Goal: Task Accomplishment & Management: Complete application form

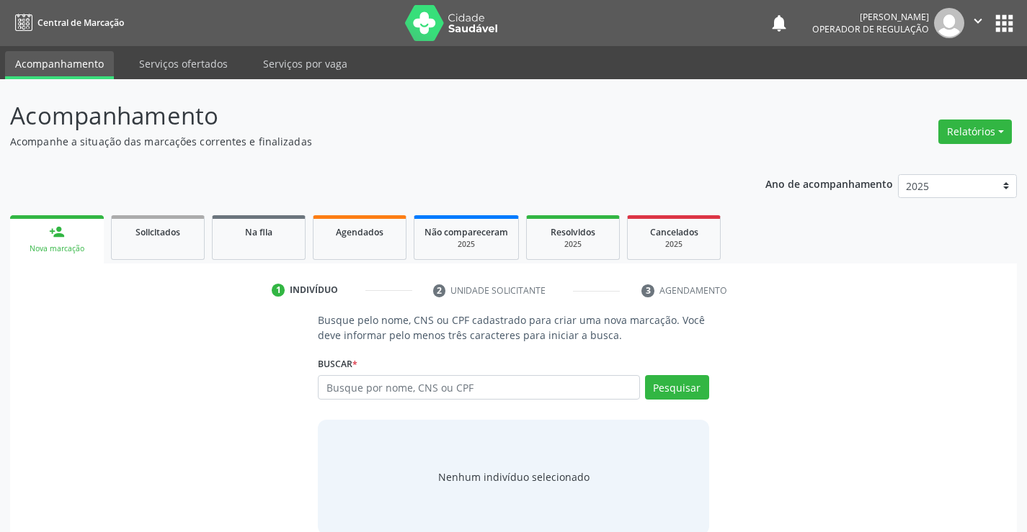
click at [509, 384] on input "text" at bounding box center [478, 387] width 321 height 24
type input "700004312279904"
click at [667, 383] on button "Pesquisar" at bounding box center [677, 387] width 64 height 24
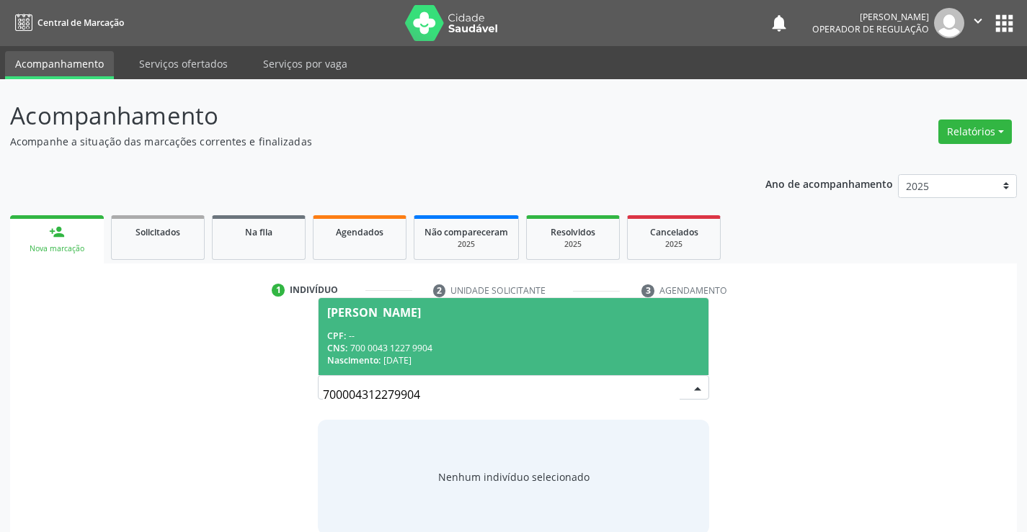
click at [472, 326] on span "[PERSON_NAME] CPF: -- CNS: 700 0043 1227 9904 Nascimento: 1[DATE]" at bounding box center [512, 336] width 389 height 77
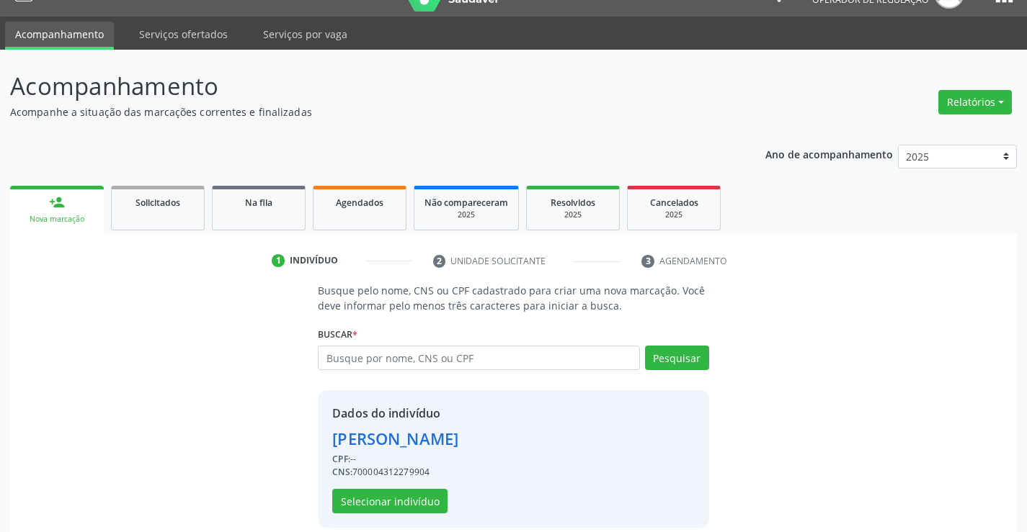
scroll to position [45, 0]
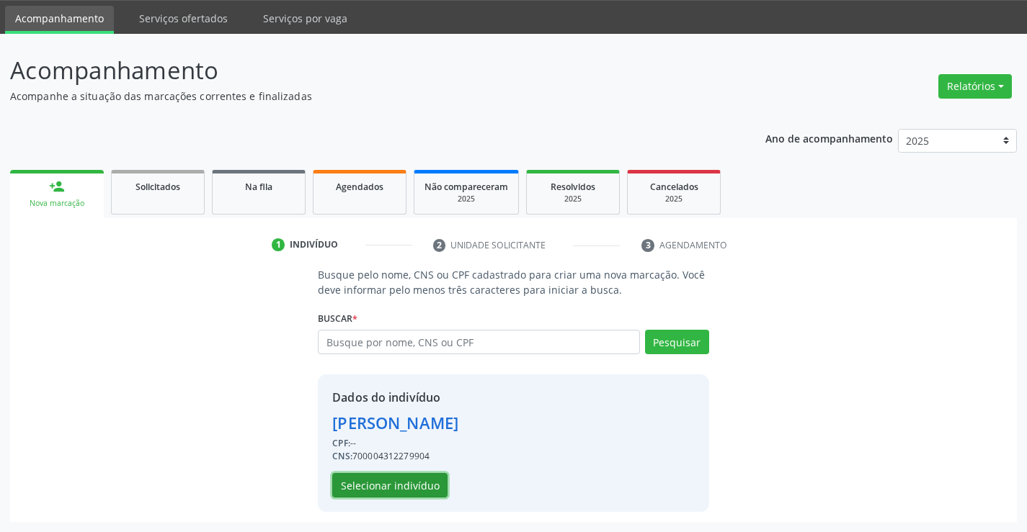
click at [381, 482] on button "Selecionar indivíduo" at bounding box center [389, 485] width 115 height 24
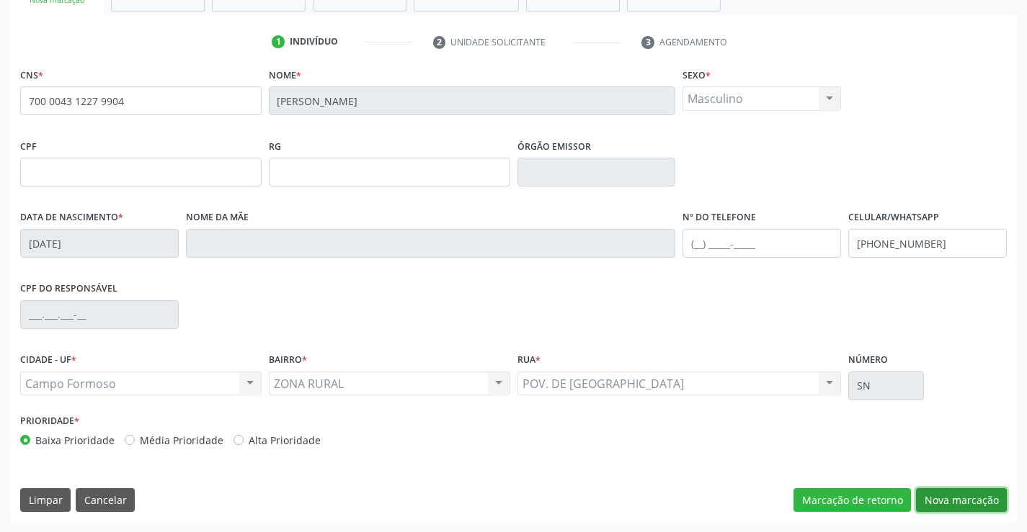
click at [955, 499] on button "Nova marcação" at bounding box center [961, 500] width 91 height 24
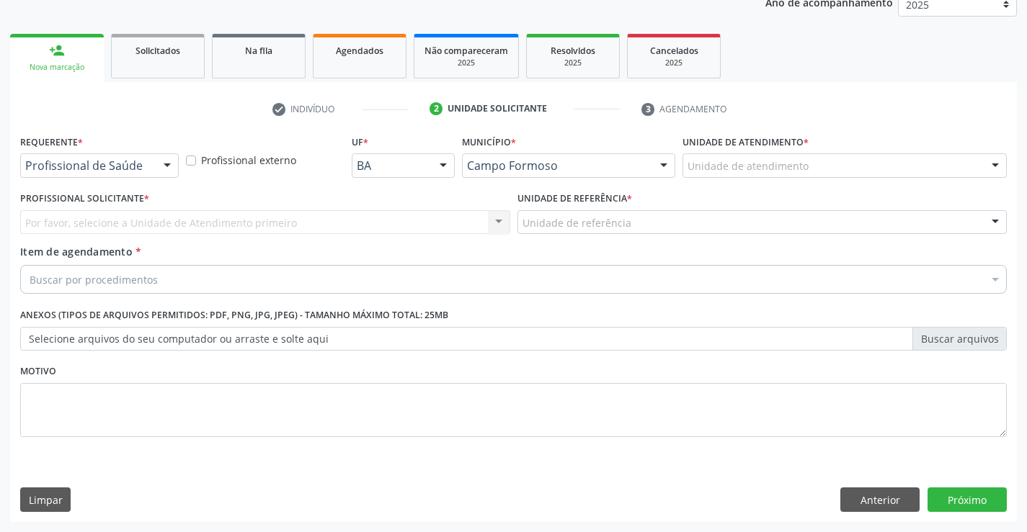
scroll to position [182, 0]
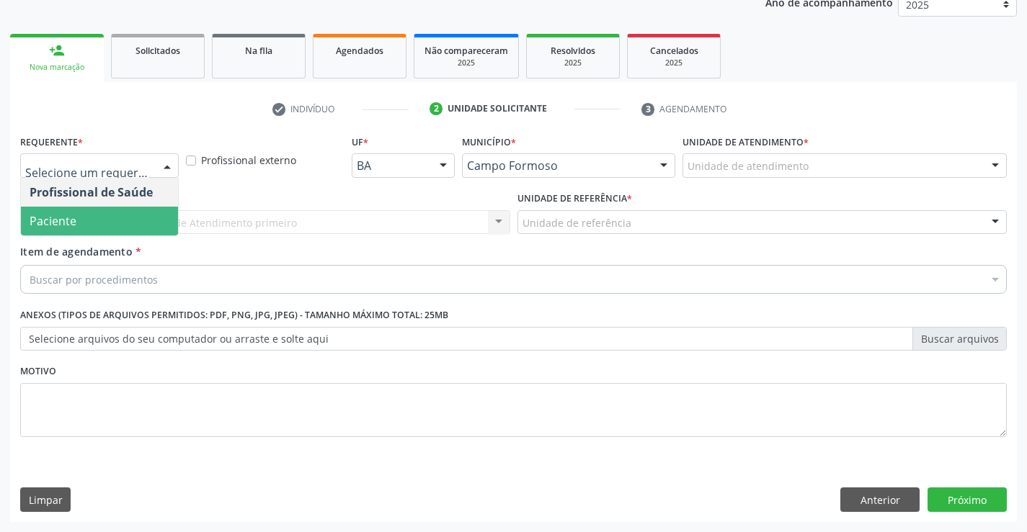
click at [89, 228] on span "Paciente" at bounding box center [99, 221] width 157 height 29
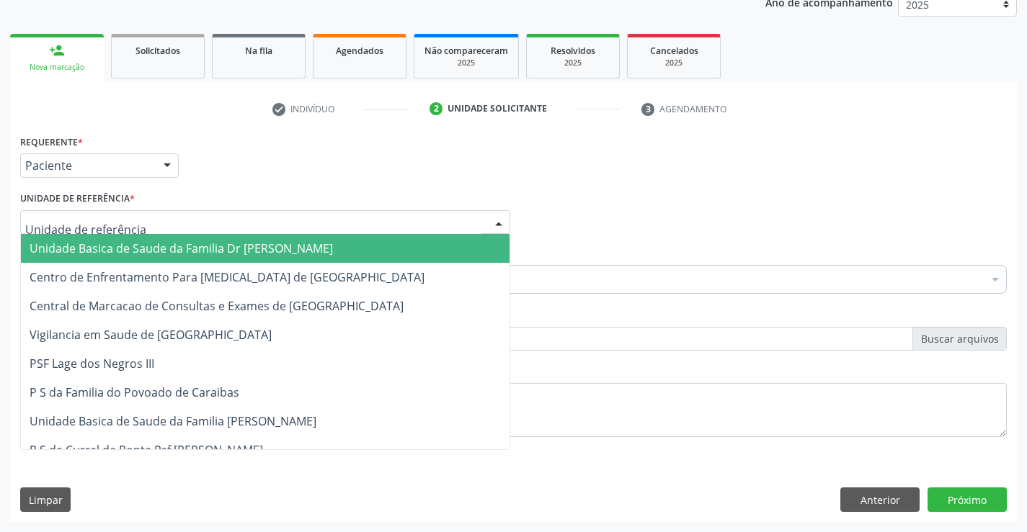
click at [106, 253] on span "Unidade Basica de Saude da Familia Dr [PERSON_NAME]" at bounding box center [181, 249] width 303 height 16
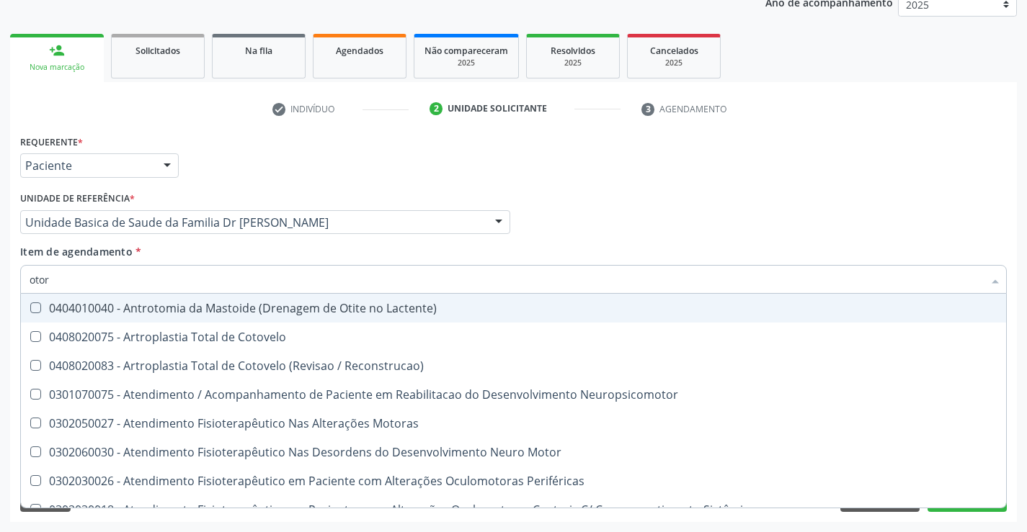
type input "otorr"
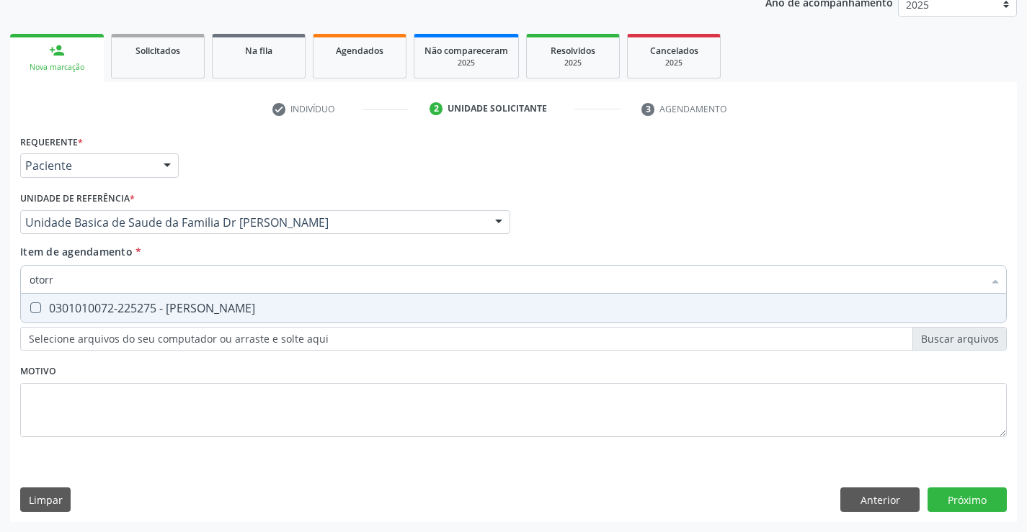
click at [189, 310] on div "0301010072-225275 - [PERSON_NAME]" at bounding box center [513, 309] width 967 height 12
checkbox Otorrinolaringologista "true"
click at [962, 495] on div "Requerente * Paciente Profissional de Saúde Paciente Nenhum resultado encontrad…" at bounding box center [513, 326] width 1006 height 391
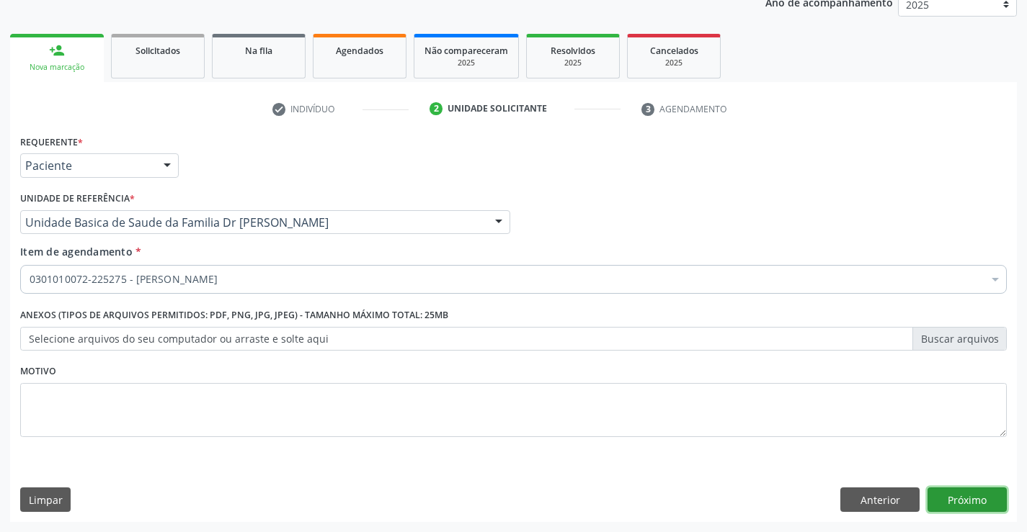
click at [962, 495] on button "Próximo" at bounding box center [966, 500] width 79 height 24
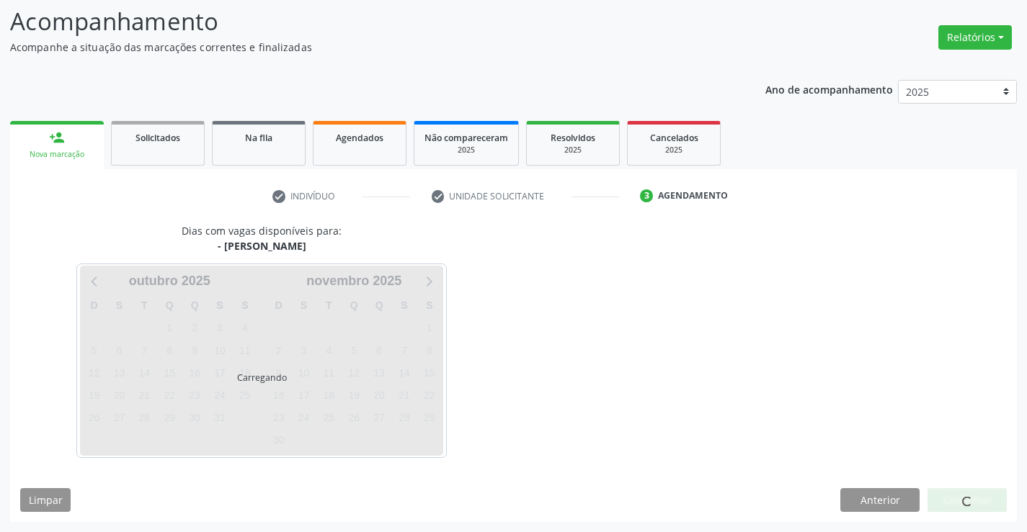
scroll to position [94, 0]
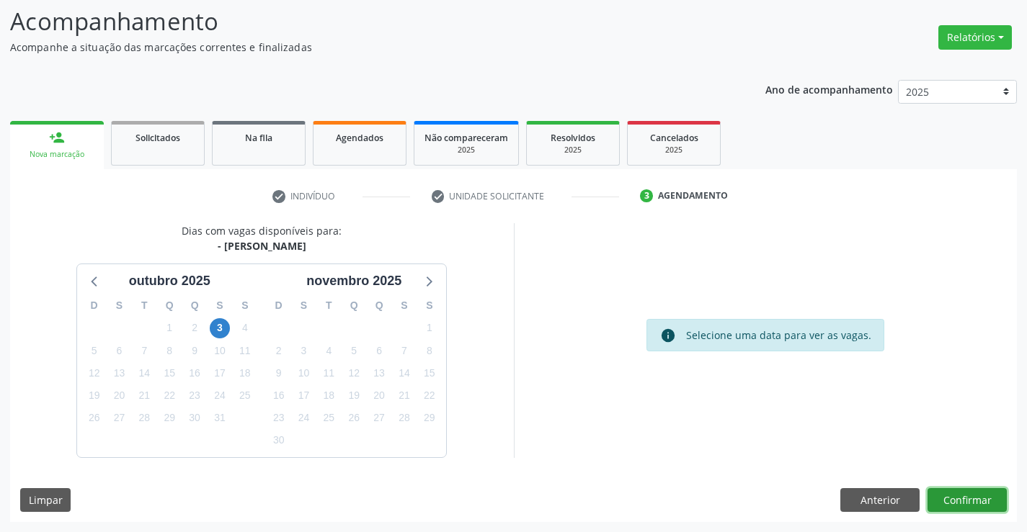
click at [962, 495] on button "Confirmar" at bounding box center [966, 500] width 79 height 24
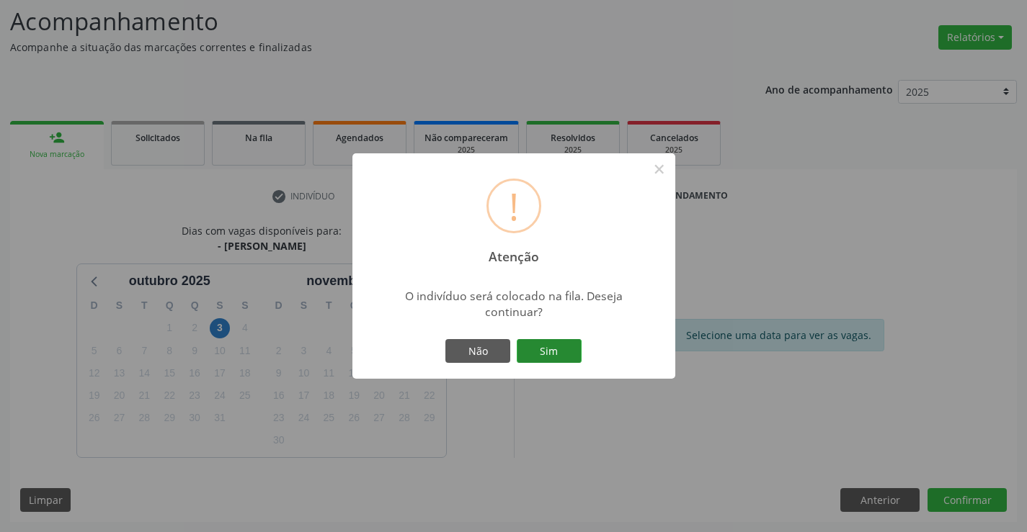
click at [545, 350] on button "Sim" at bounding box center [549, 351] width 65 height 24
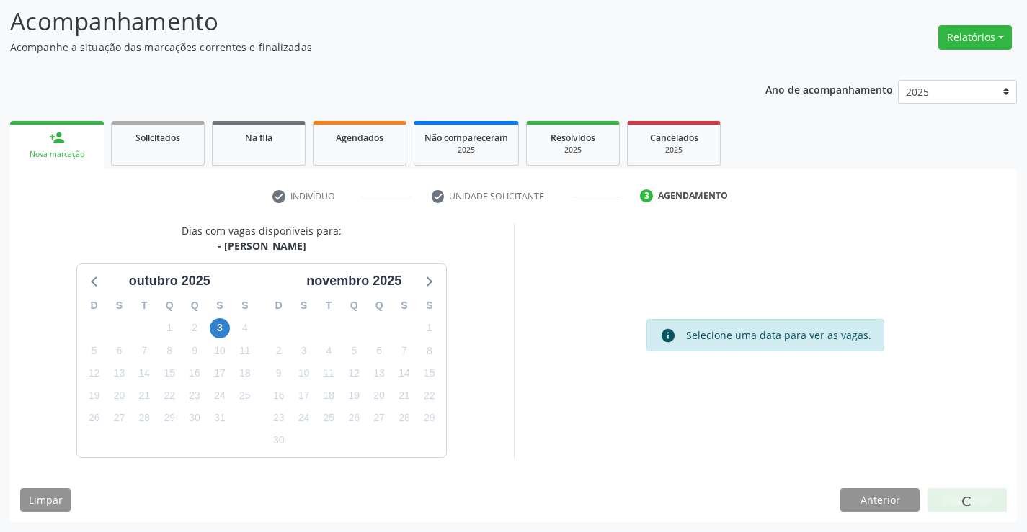
scroll to position [0, 0]
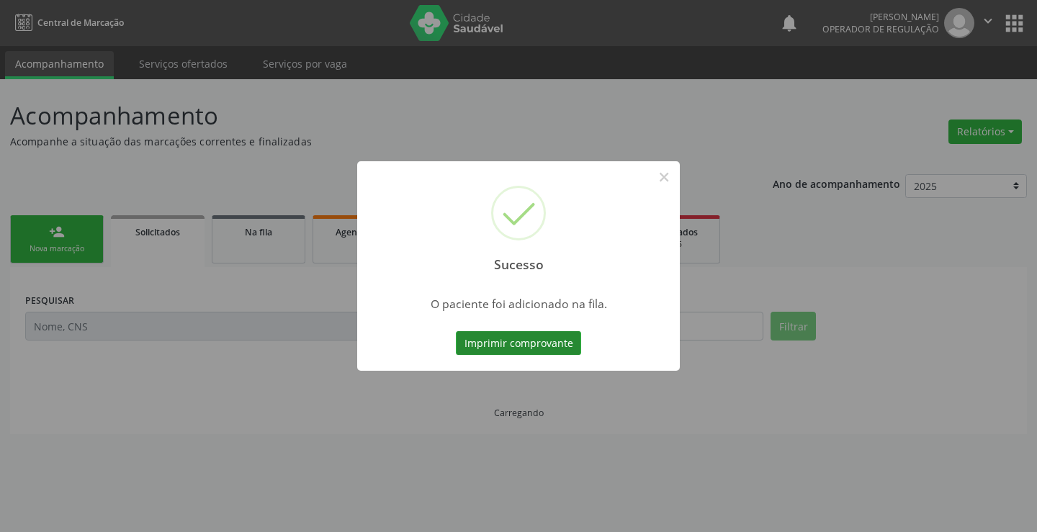
click at [545, 348] on button "Imprimir comprovante" at bounding box center [518, 343] width 125 height 24
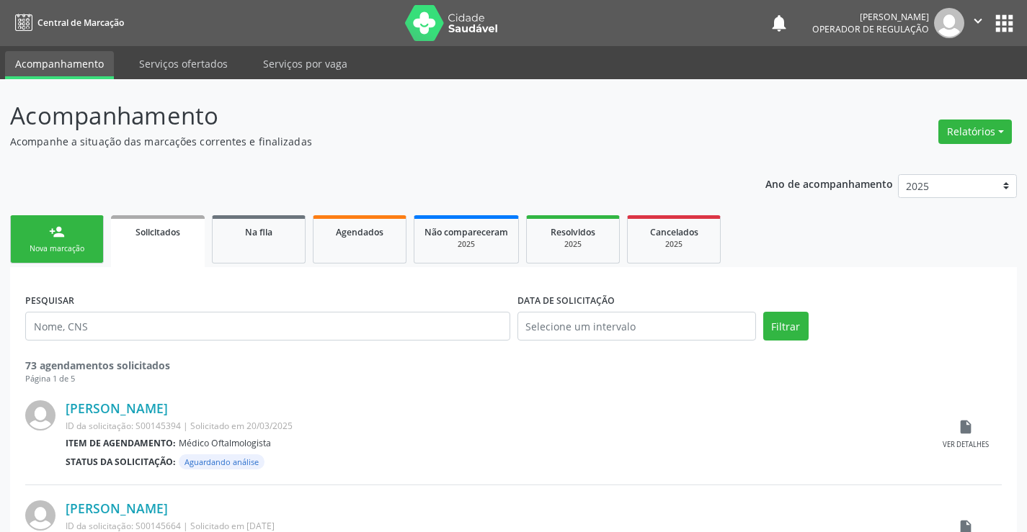
click at [66, 242] on link "person_add Nova marcação" at bounding box center [57, 239] width 94 height 48
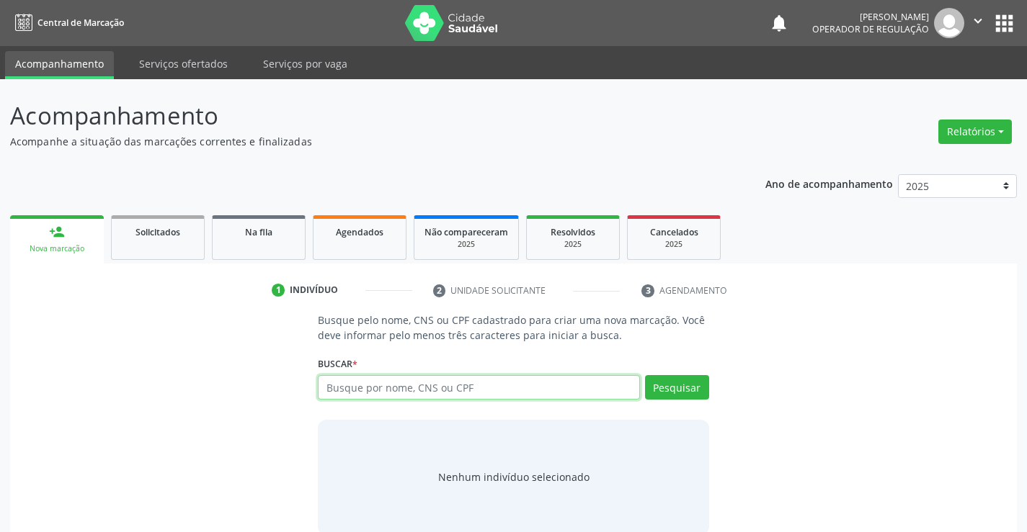
click at [434, 387] on input "text" at bounding box center [478, 387] width 321 height 24
click at [457, 392] on input "text" at bounding box center [478, 387] width 321 height 24
click at [484, 390] on input "text" at bounding box center [478, 387] width 321 height 24
click at [473, 389] on input "text" at bounding box center [478, 387] width 321 height 24
type input "701000821098392"
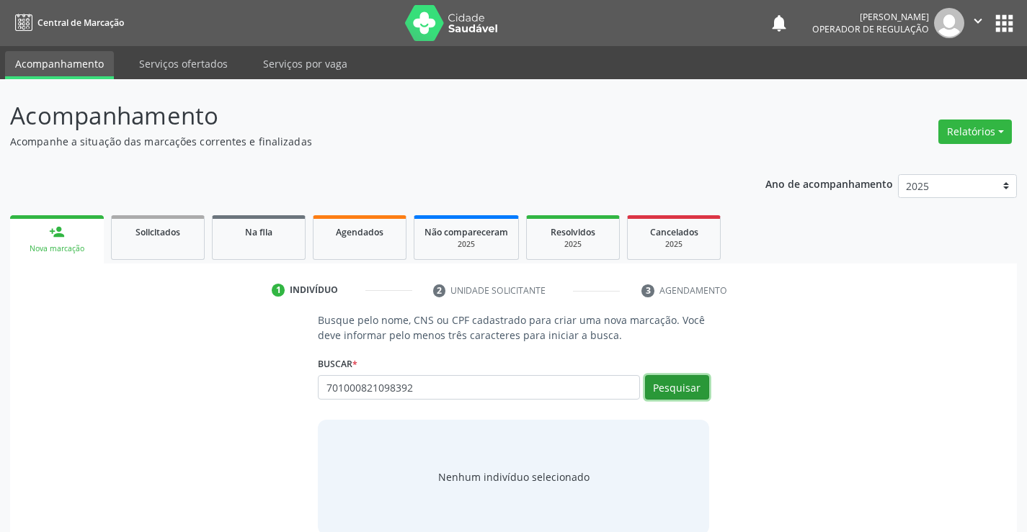
click at [674, 382] on button "Pesquisar" at bounding box center [677, 387] width 64 height 24
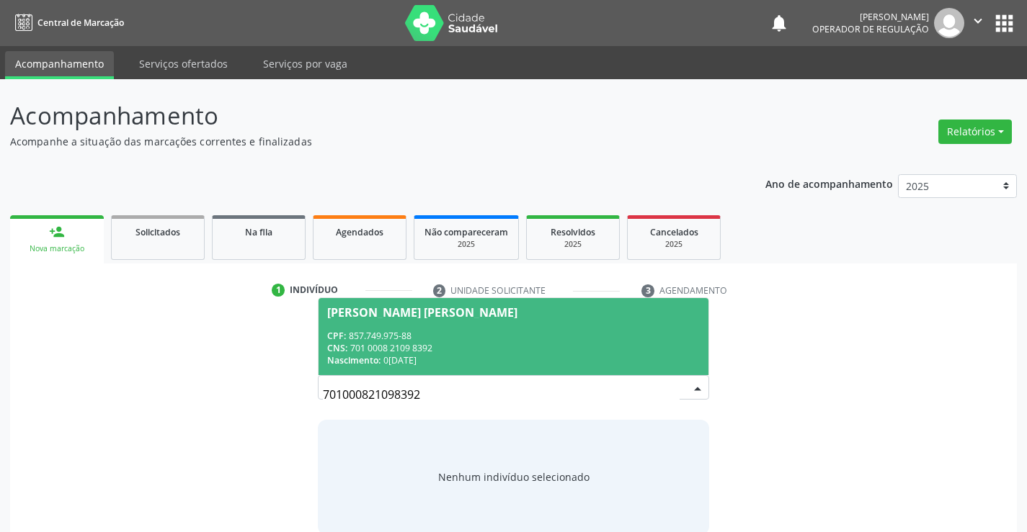
click at [442, 331] on div "CPF: 857.749.975-88" at bounding box center [513, 336] width 372 height 12
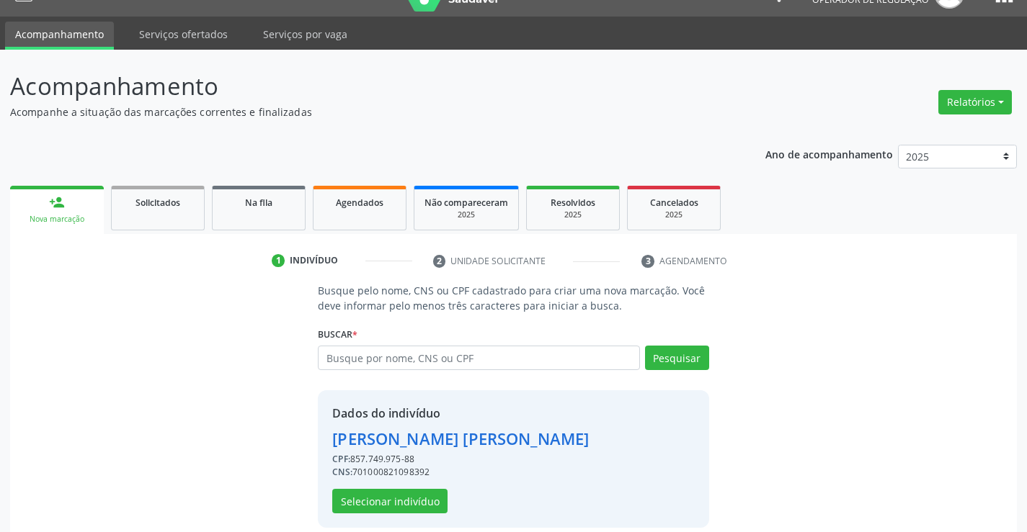
scroll to position [45, 0]
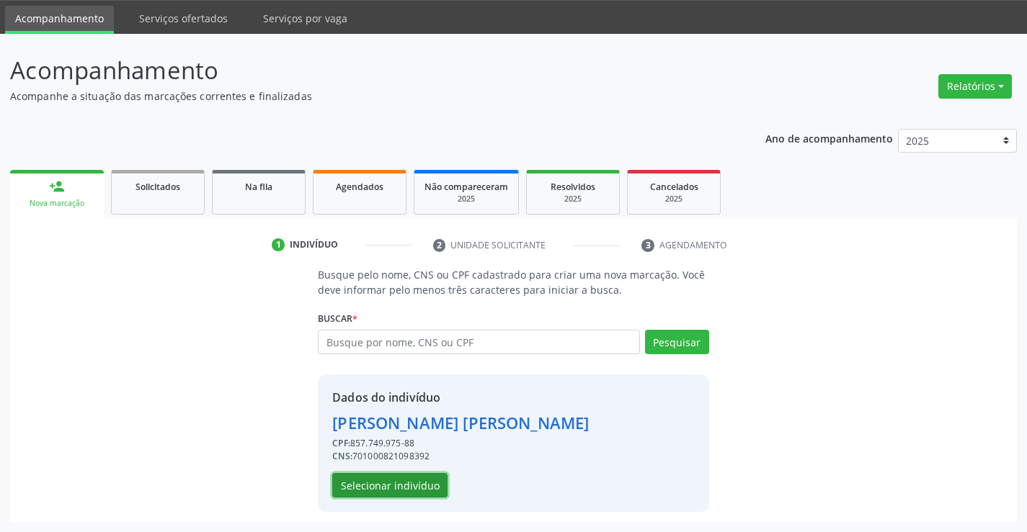
click at [380, 482] on button "Selecionar indivíduo" at bounding box center [389, 485] width 115 height 24
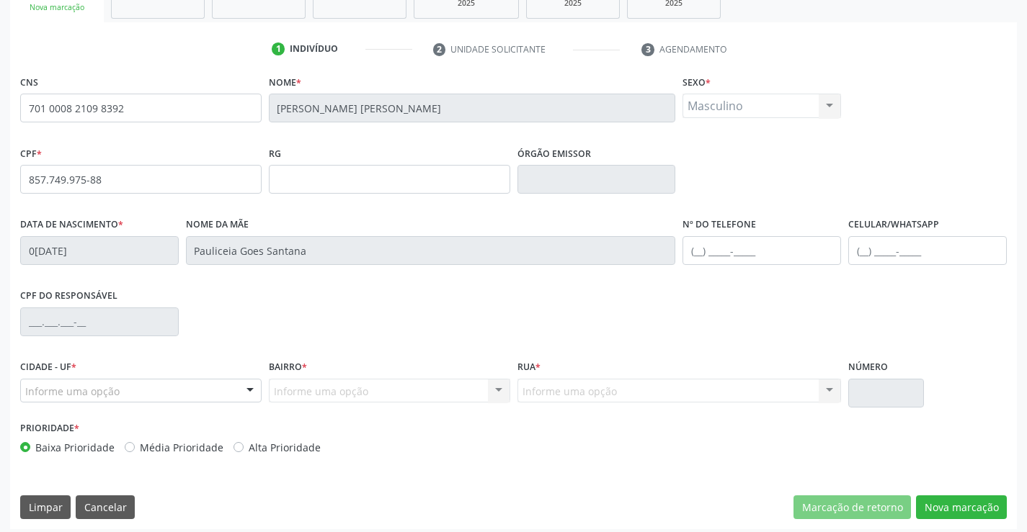
scroll to position [249, 0]
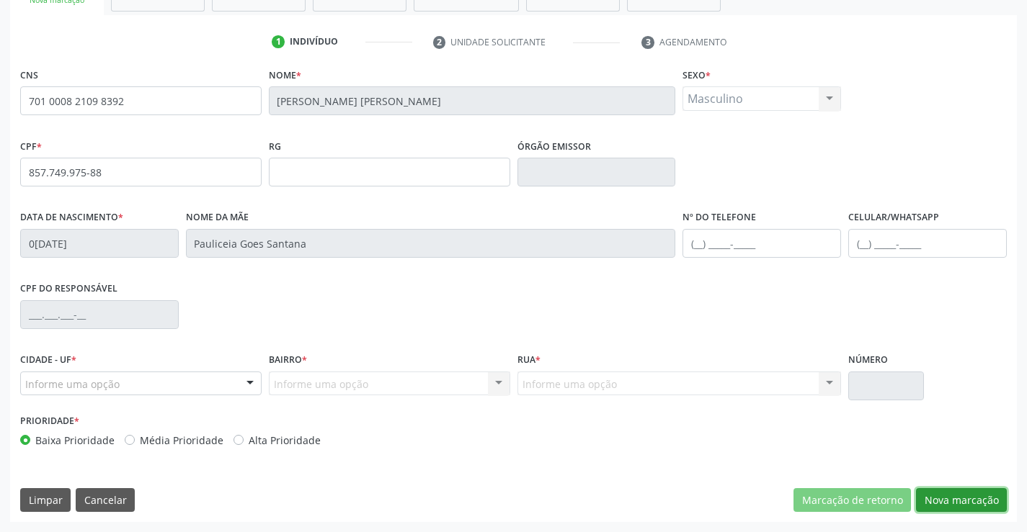
click at [973, 499] on button "Nova marcação" at bounding box center [961, 500] width 91 height 24
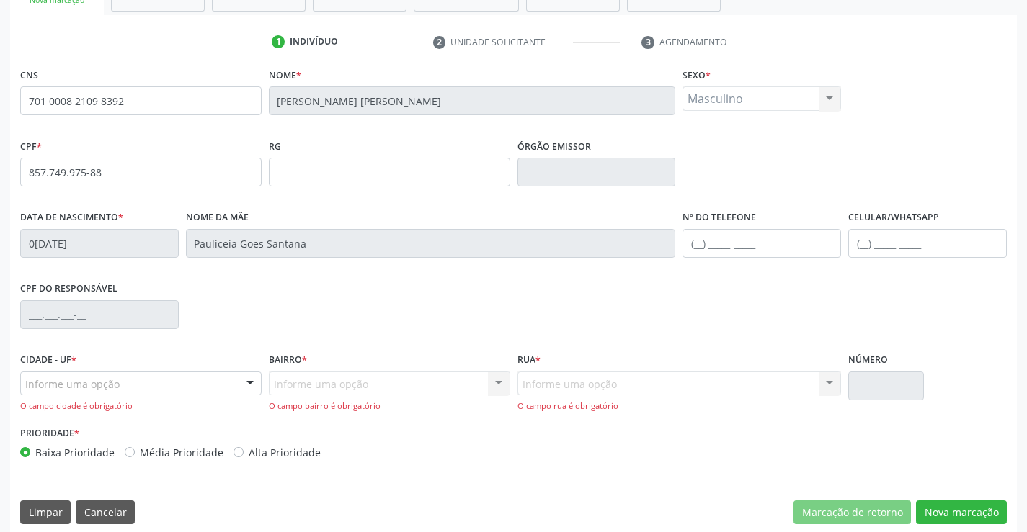
click at [140, 377] on div "Informe uma opção" at bounding box center [140, 384] width 241 height 24
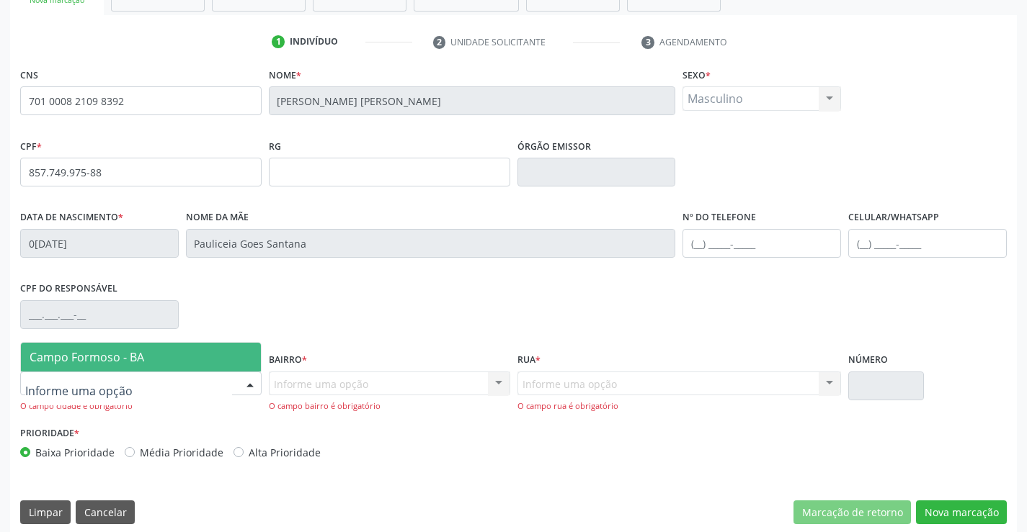
click at [139, 353] on span "Campo Formoso - BA" at bounding box center [87, 357] width 115 height 16
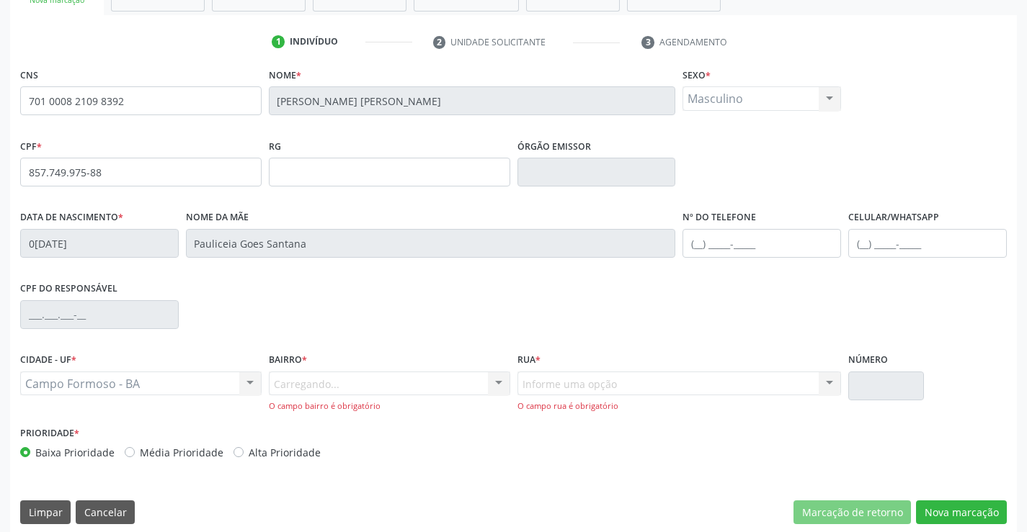
click at [308, 382] on div "Carregando... Nenhum resultado encontrado para: " " Nenhuma opção encontrada. D…" at bounding box center [389, 392] width 241 height 41
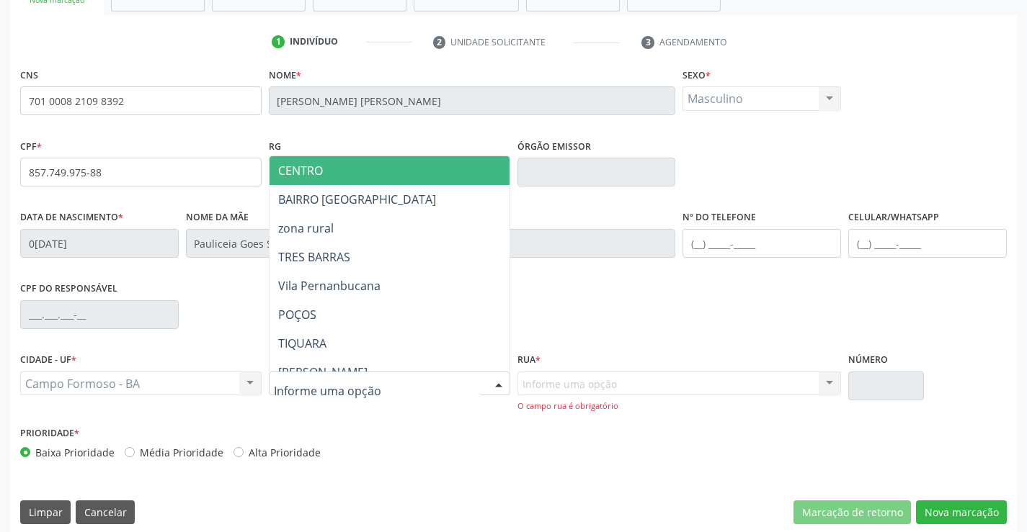
click at [339, 167] on span "CENTRO" at bounding box center [424, 170] width 311 height 29
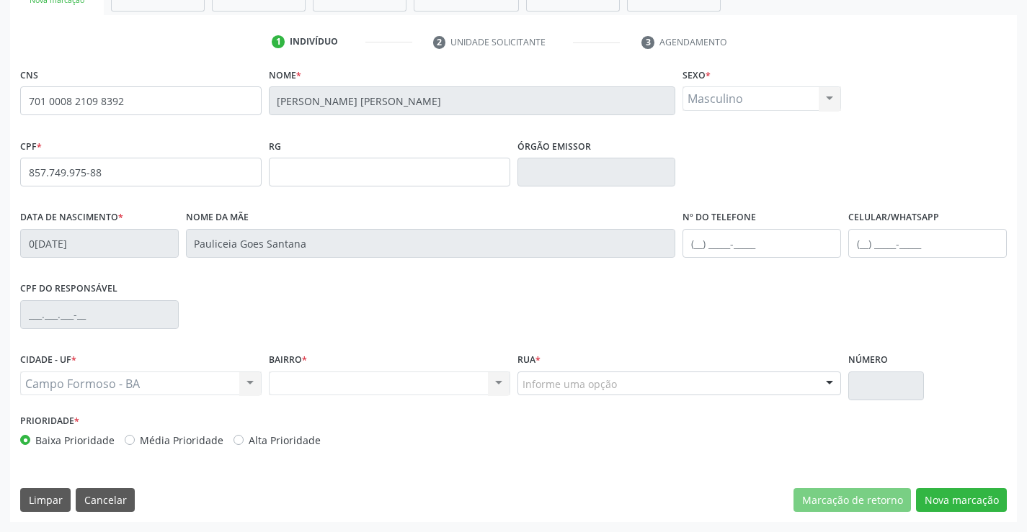
click at [651, 383] on div "Informe uma opção" at bounding box center [679, 384] width 324 height 24
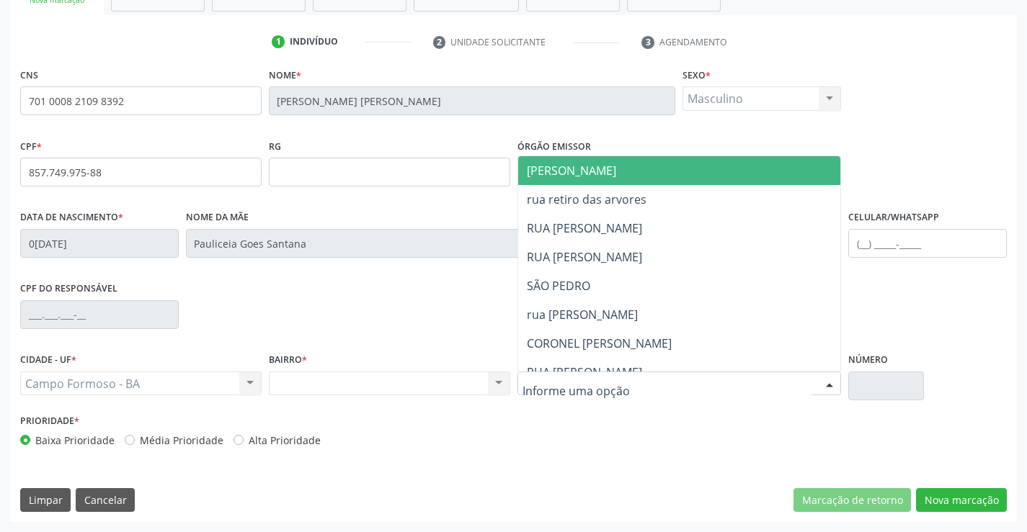
click at [653, 173] on span "[PERSON_NAME]" at bounding box center [691, 170] width 347 height 29
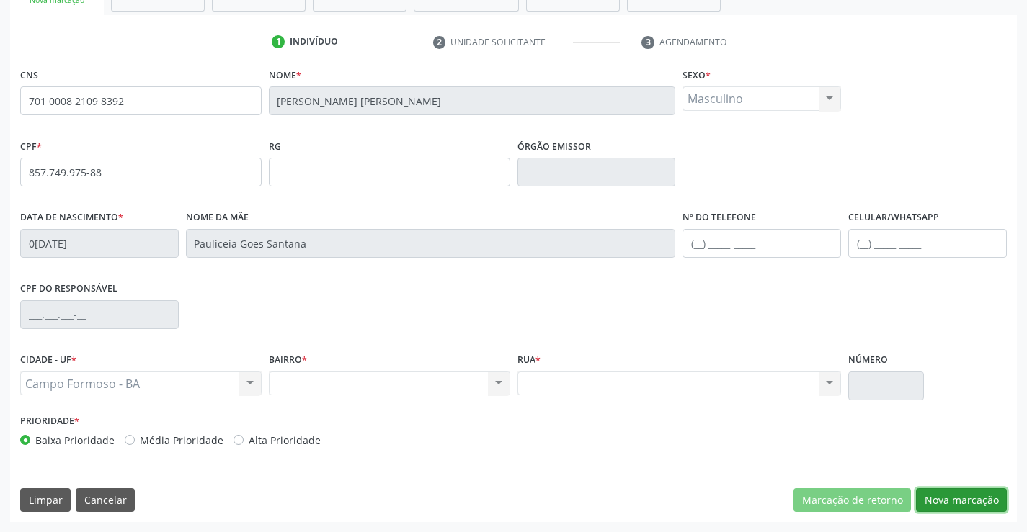
click at [967, 493] on button "Nova marcação" at bounding box center [961, 500] width 91 height 24
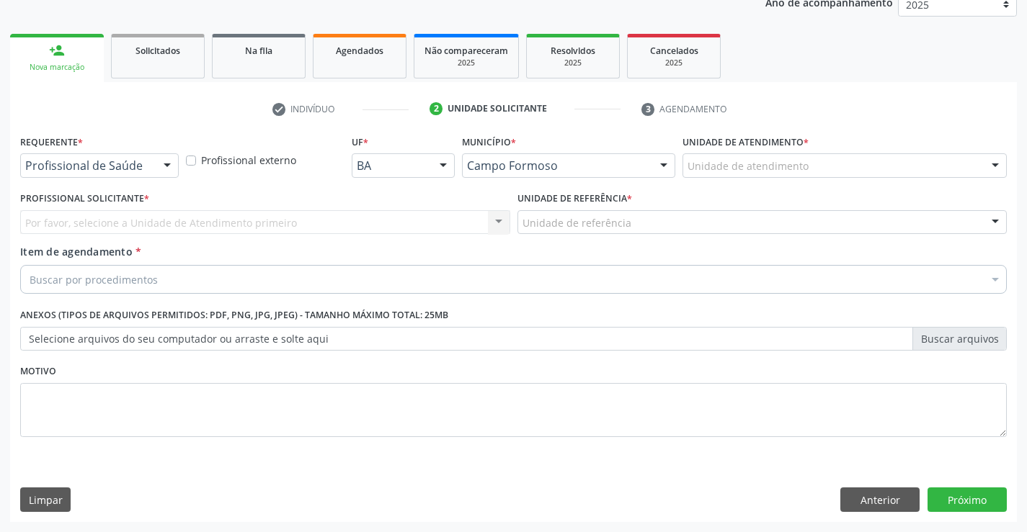
scroll to position [182, 0]
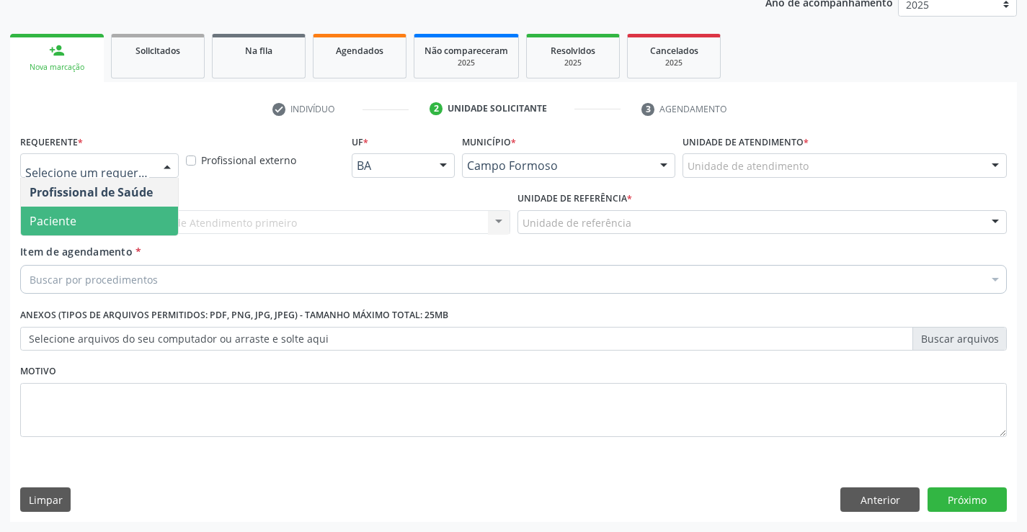
click at [72, 221] on span "Paciente" at bounding box center [53, 221] width 47 height 16
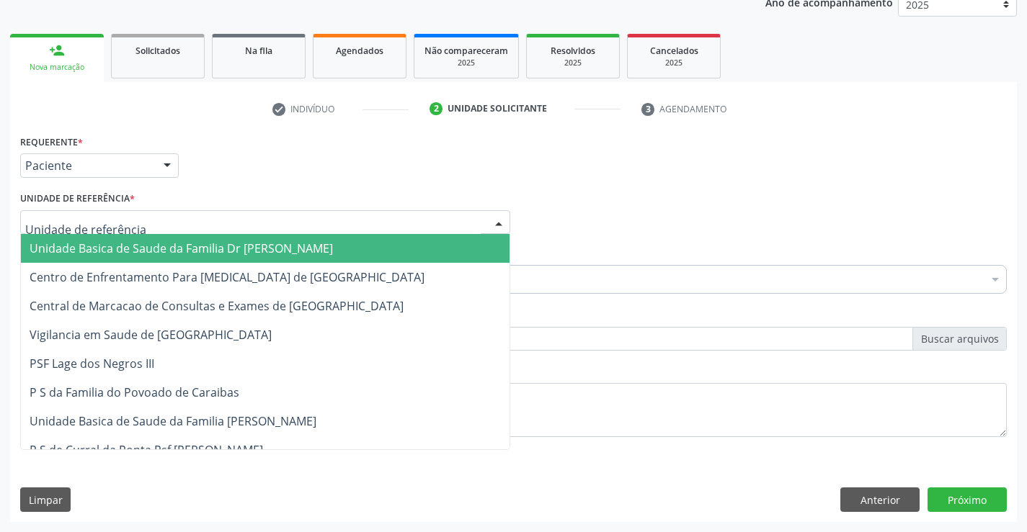
click at [127, 250] on span "Unidade Basica de Saude da Familia Dr [PERSON_NAME]" at bounding box center [181, 249] width 303 height 16
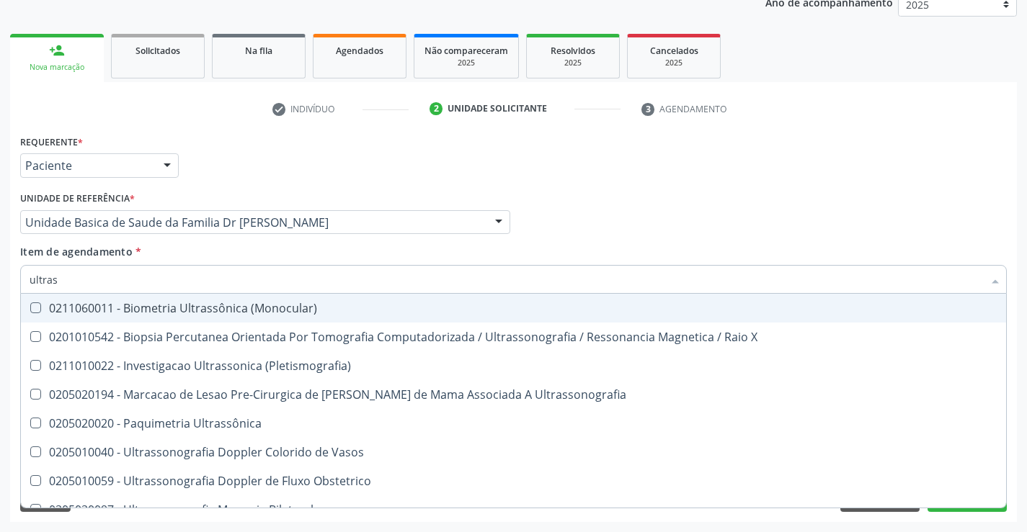
type input "ultrass"
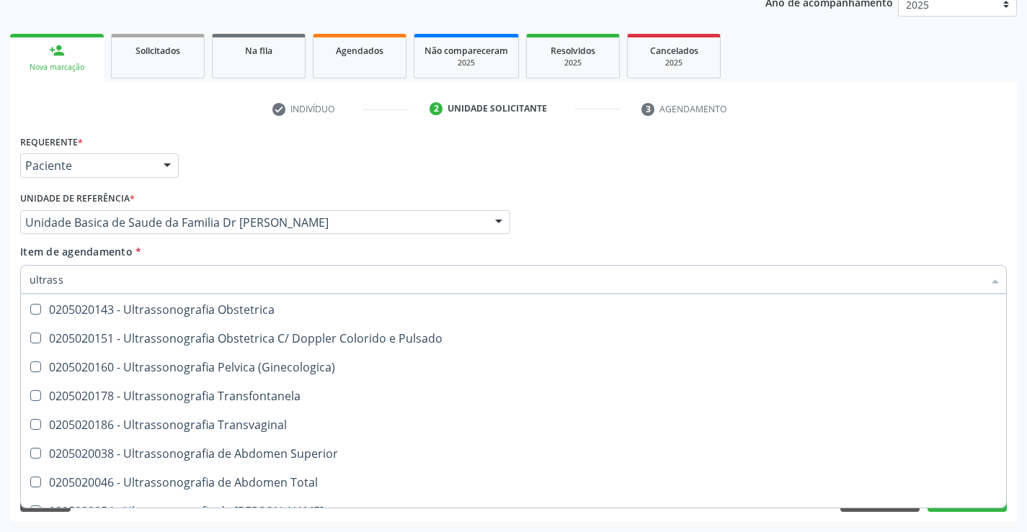
scroll to position [288, 0]
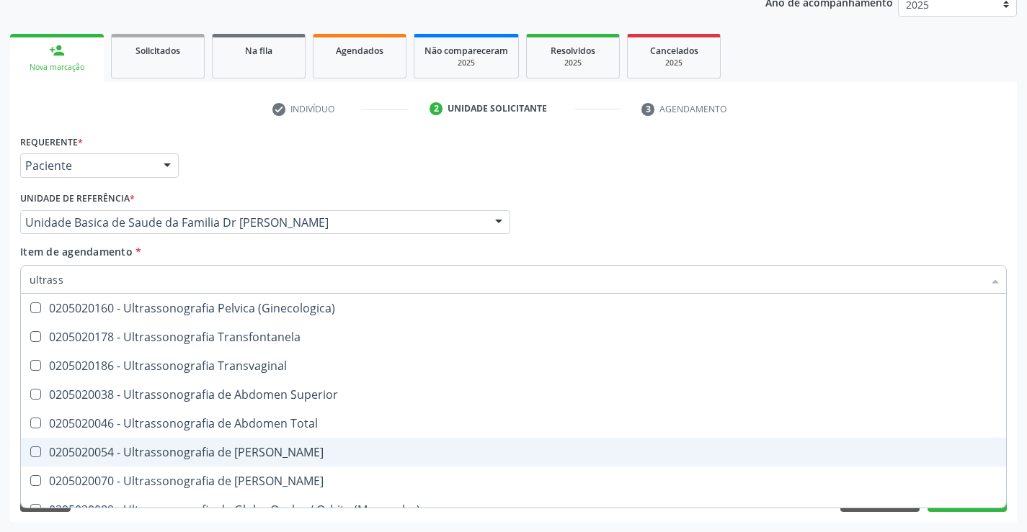
click at [328, 451] on div "0205020054 - Ultrassonografia de [PERSON_NAME]" at bounding box center [513, 453] width 967 height 12
checkbox Urinario "true"
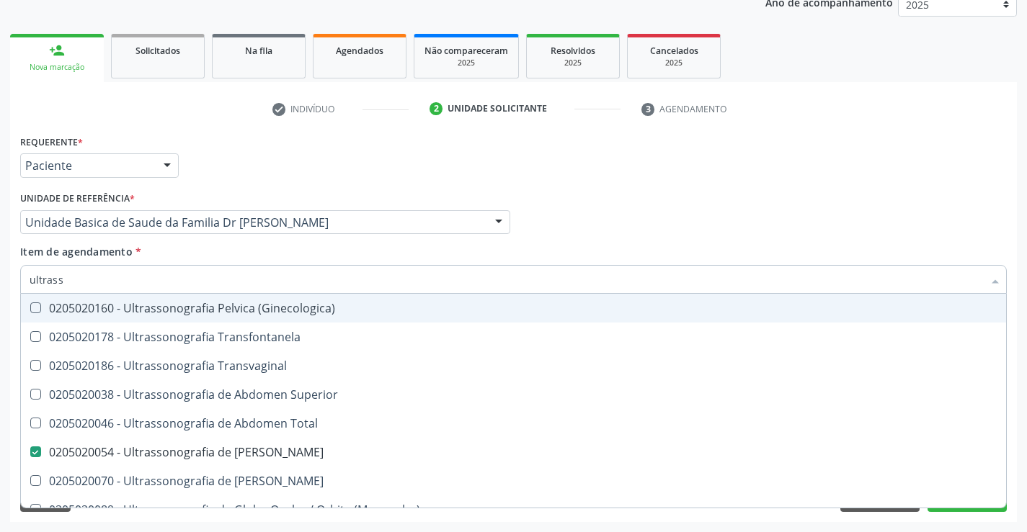
type input "ultrass"
click at [254, 254] on div "Item de agendamento * ultrass Desfazer seleção 0211060011 - Biometria Ultrassôn…" at bounding box center [513, 266] width 986 height 45
checkbox X "true"
checkbox Urinario "false"
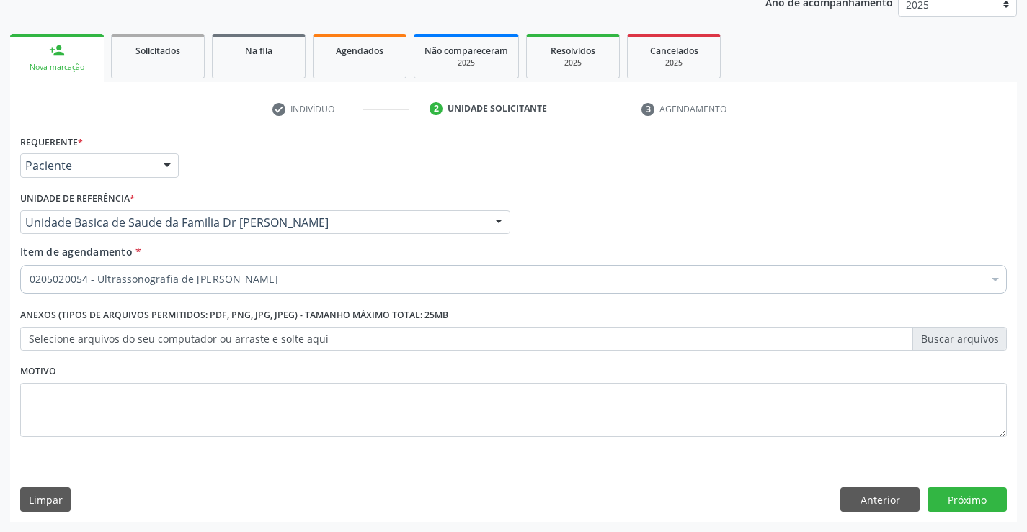
scroll to position [0, 0]
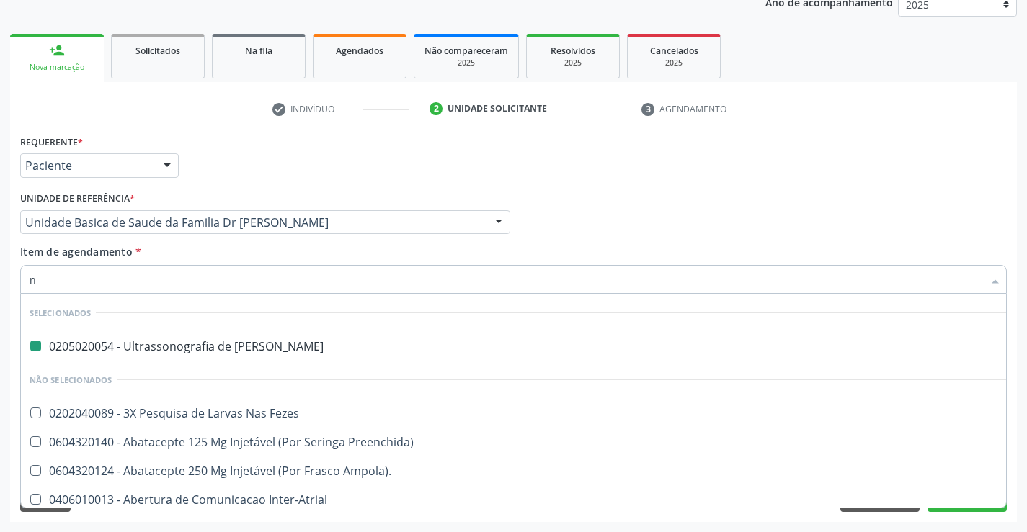
type input "ne"
checkbox Urinario "false"
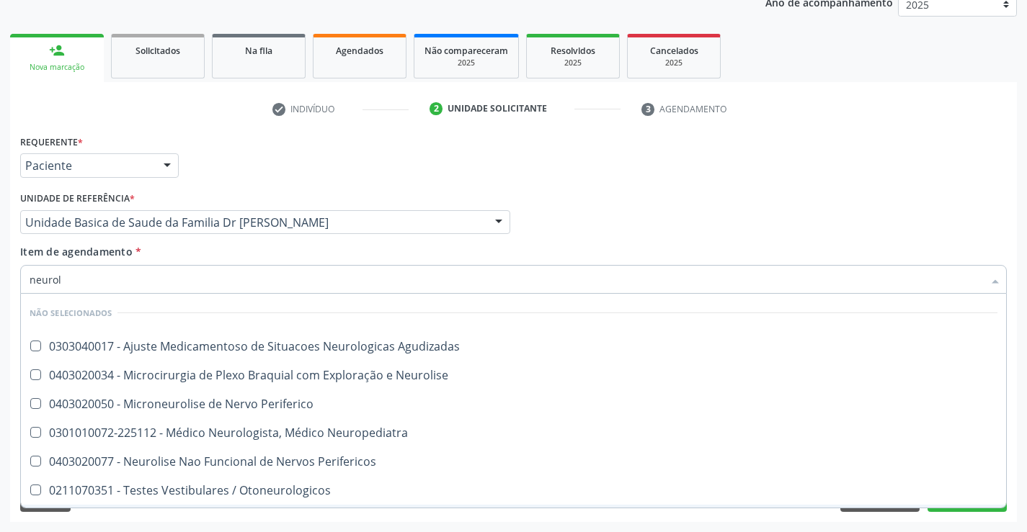
type input "neurolo"
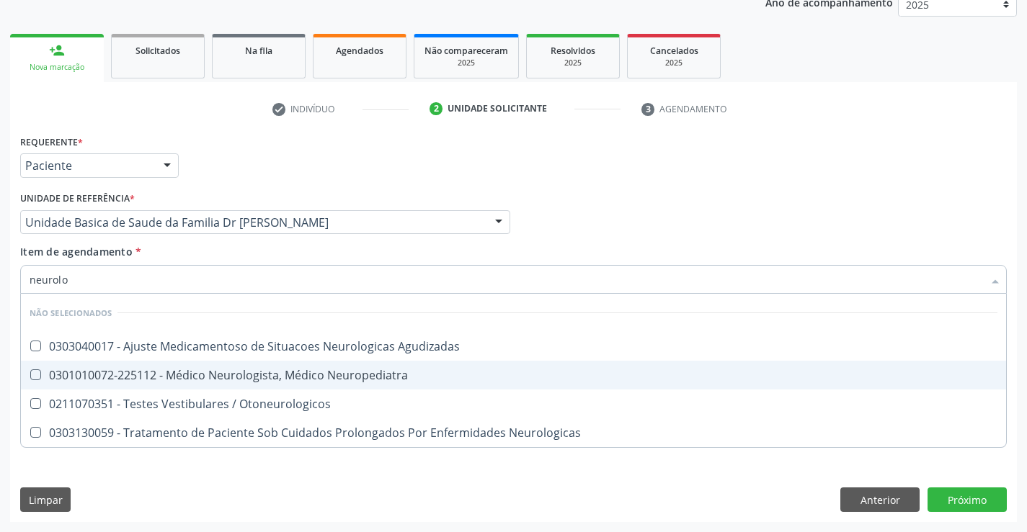
click at [263, 377] on div "0301010072-225112 - Médico Neurologista, Médico Neuropediatra" at bounding box center [513, 376] width 967 height 12
checkbox Neuropediatra "true"
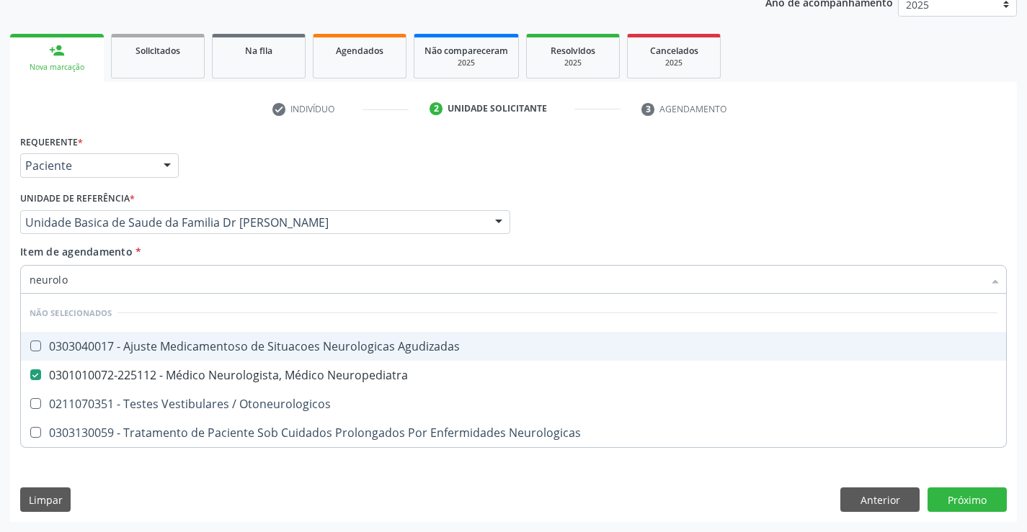
type input "neurolo"
click at [197, 251] on div "Item de agendamento * neurolo Desfazer seleção Não selecionados 0303040017 - Aj…" at bounding box center [513, 266] width 986 height 45
checkbox Agudizadas "true"
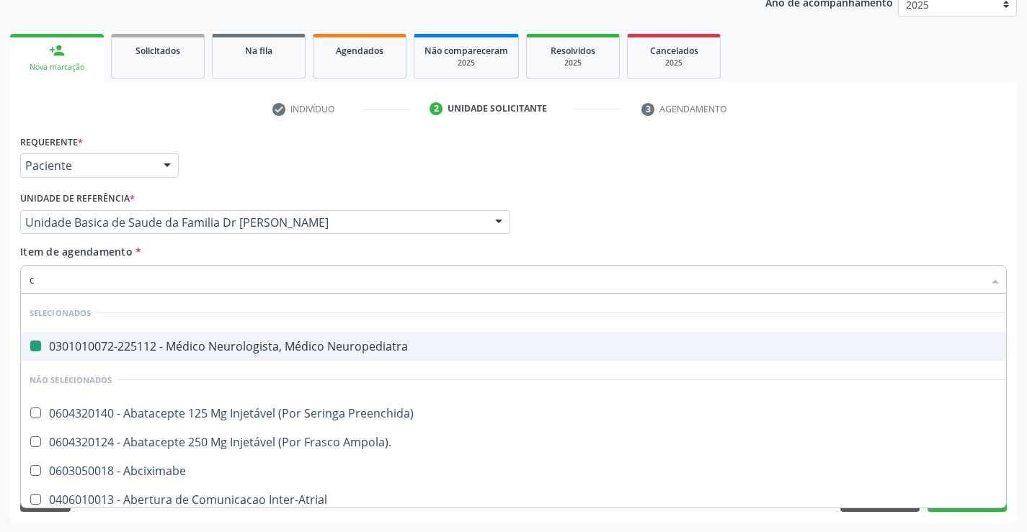
type input "ci"
checkbox Neuropediatra "false"
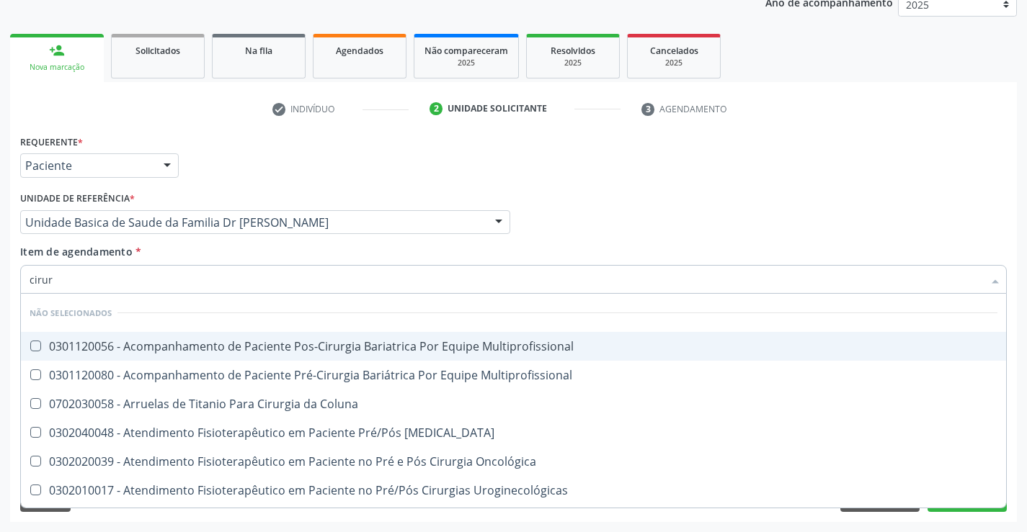
type input "cirurg"
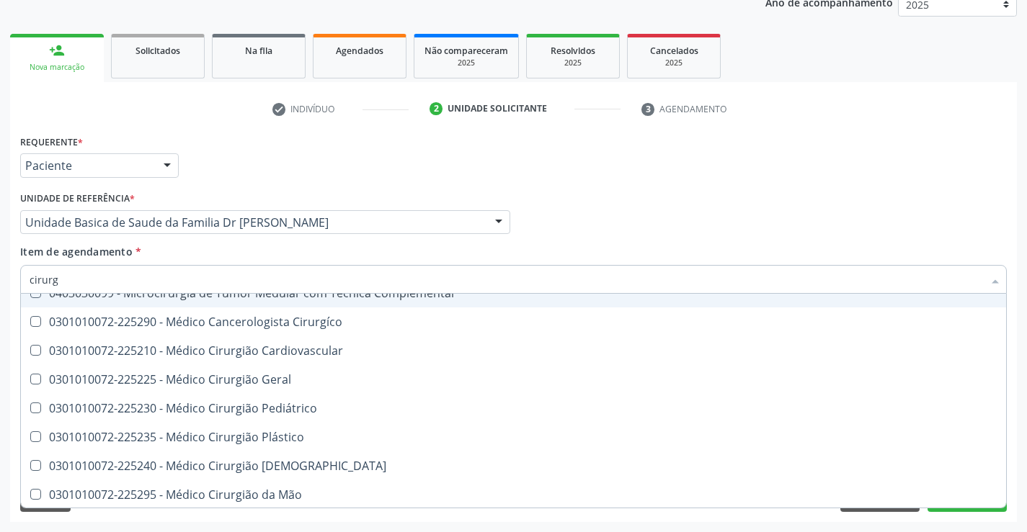
scroll to position [2449, 0]
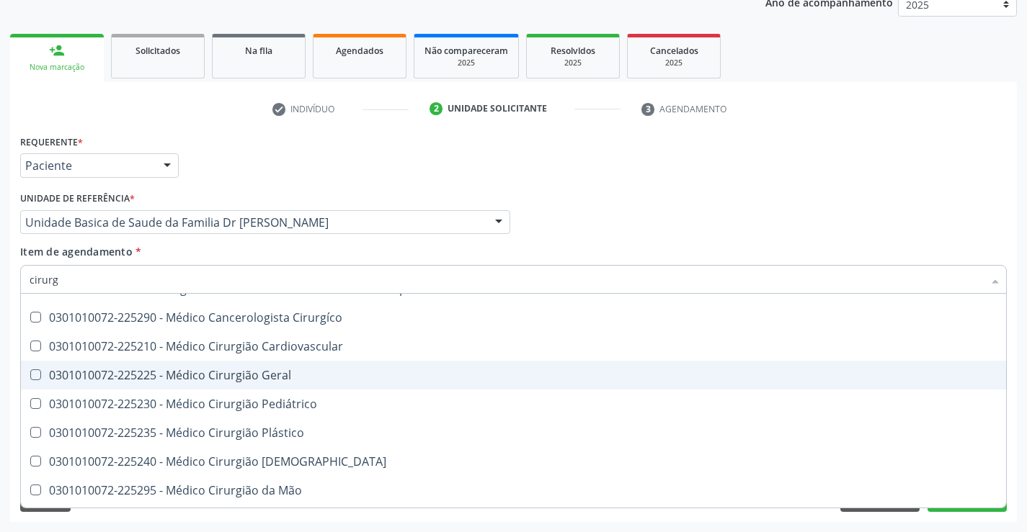
click at [321, 383] on span "0301010072-225225 - Médico Cirurgião Geral" at bounding box center [513, 375] width 985 height 29
checkbox Geral "true"
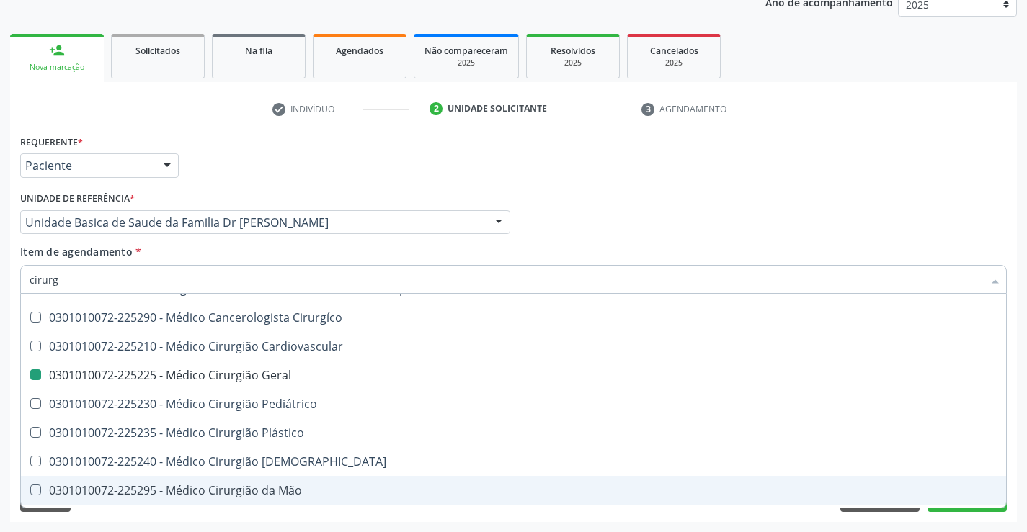
click at [1020, 449] on div "Acompanhamento Acompanhe a situação das marcações correntes e finalizadas Relat…" at bounding box center [513, 215] width 1027 height 635
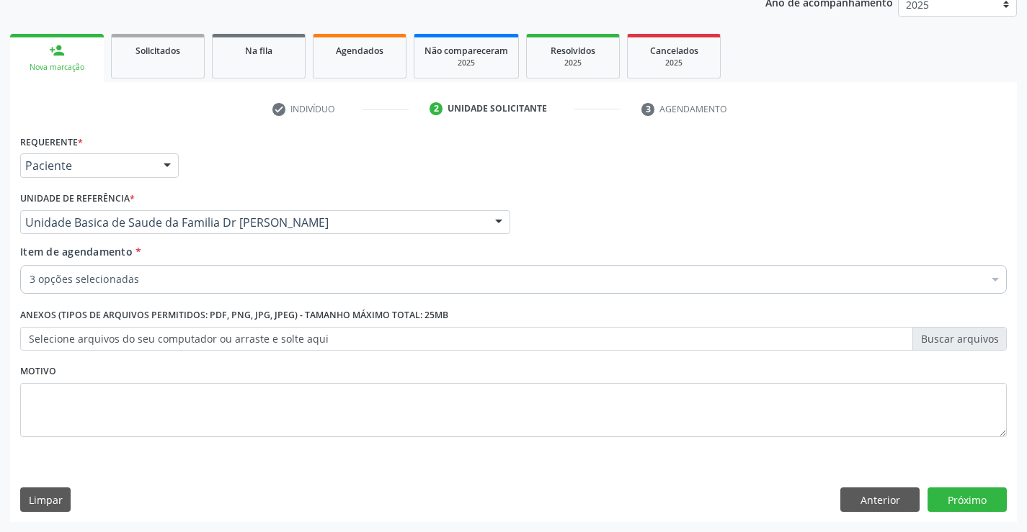
scroll to position [0, 0]
click at [103, 407] on textarea at bounding box center [513, 410] width 986 height 55
type textarea "fimose"
click at [969, 499] on button "Próximo" at bounding box center [966, 500] width 79 height 24
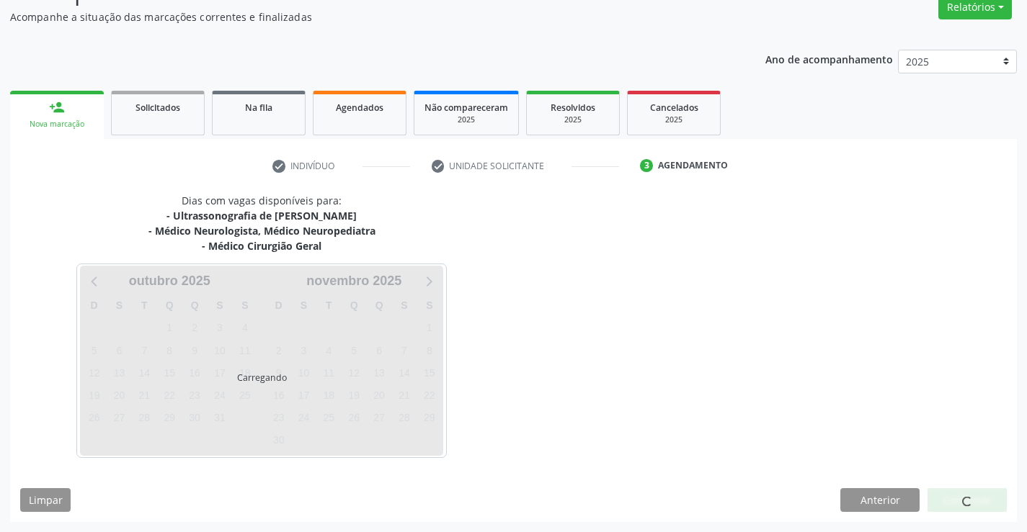
scroll to position [167, 0]
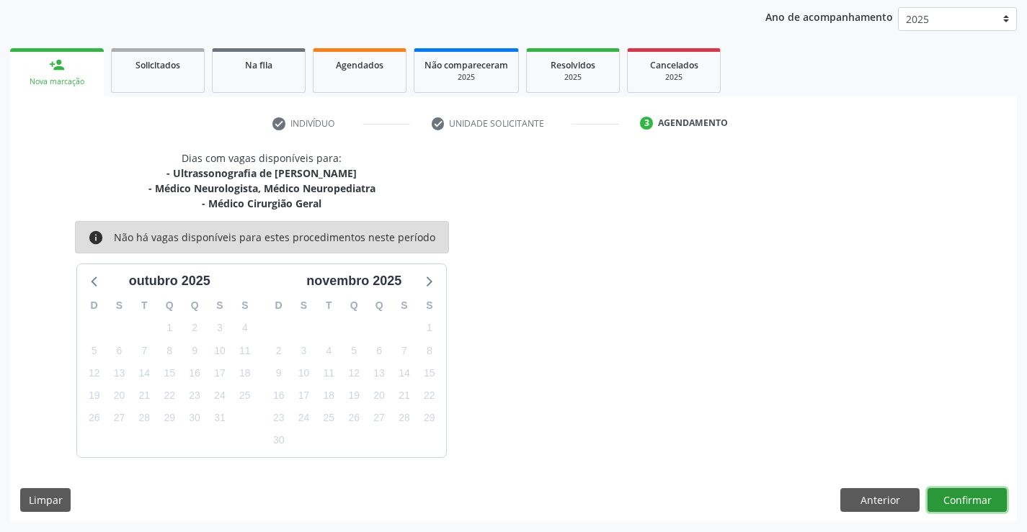
click at [969, 499] on button "Confirmar" at bounding box center [966, 500] width 79 height 24
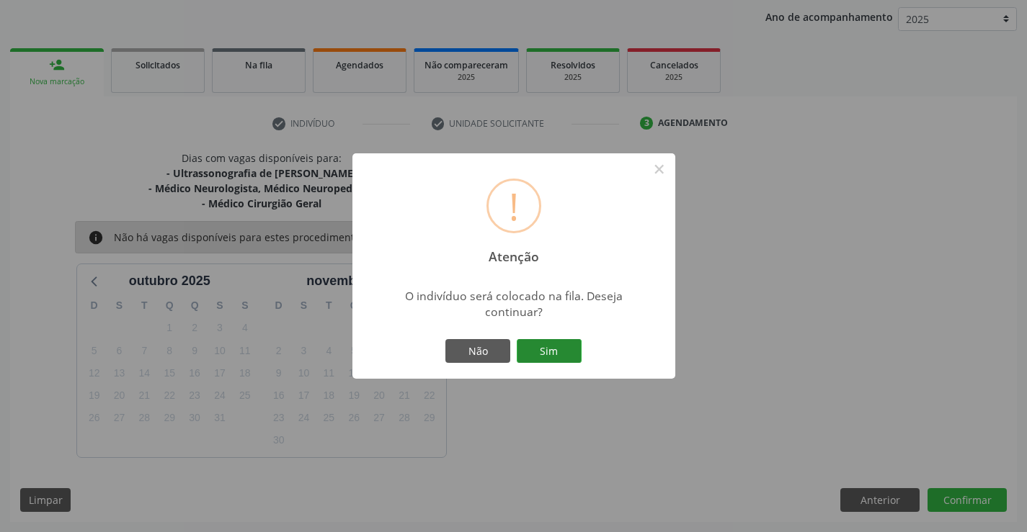
click at [536, 344] on button "Sim" at bounding box center [549, 351] width 65 height 24
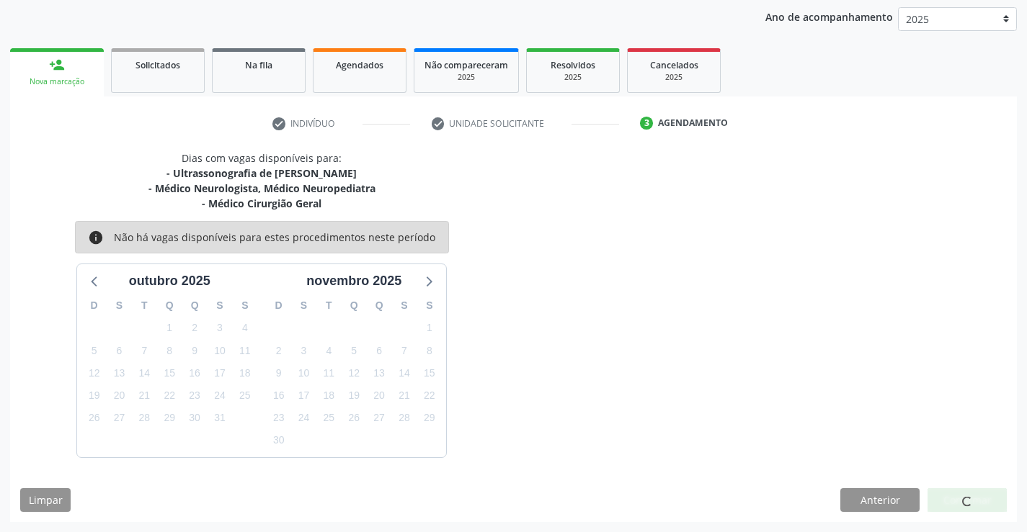
scroll to position [0, 0]
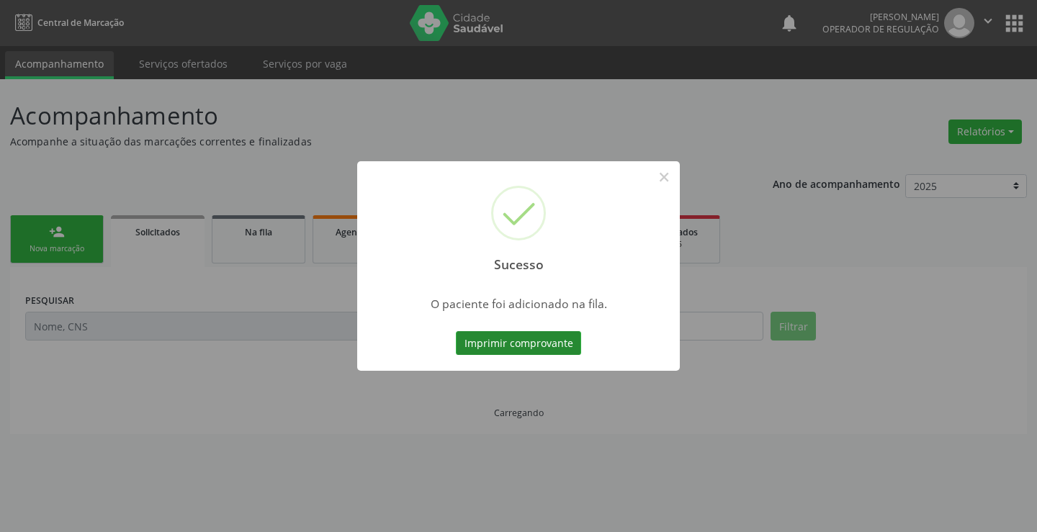
click at [536, 341] on button "Imprimir comprovante" at bounding box center [518, 343] width 125 height 24
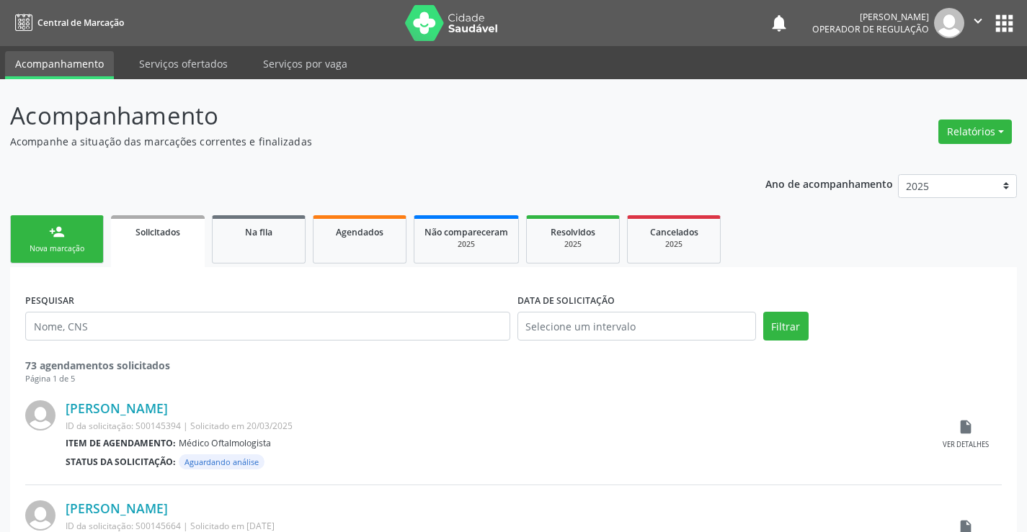
click at [68, 237] on link "person_add Nova marcação" at bounding box center [57, 239] width 94 height 48
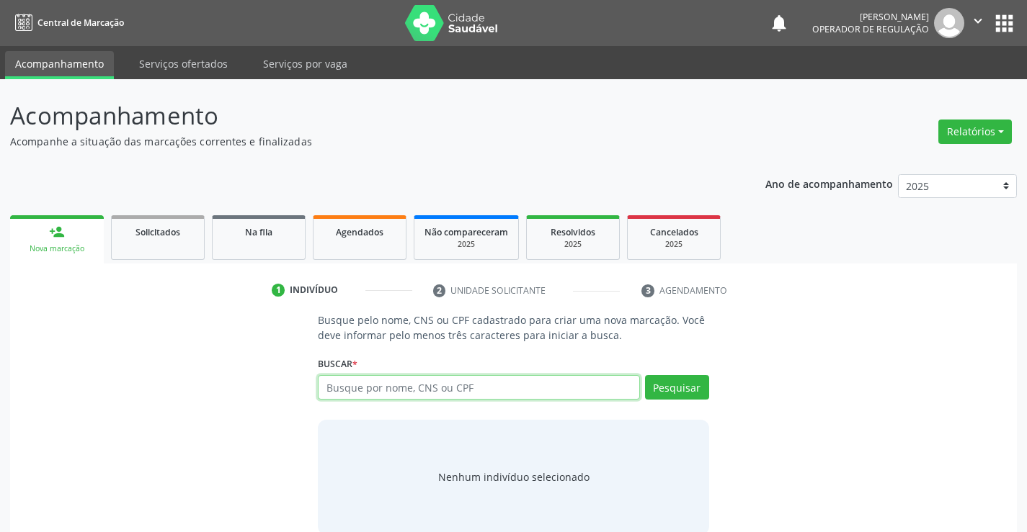
click at [442, 392] on input "text" at bounding box center [478, 387] width 321 height 24
type input "700002766907208"
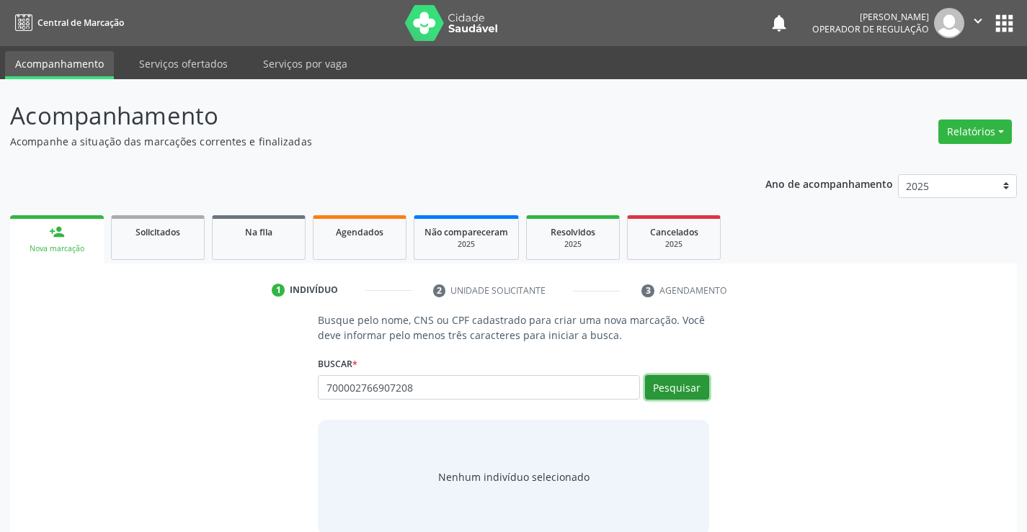
click at [675, 381] on button "Pesquisar" at bounding box center [677, 387] width 64 height 24
type input "700002766907208"
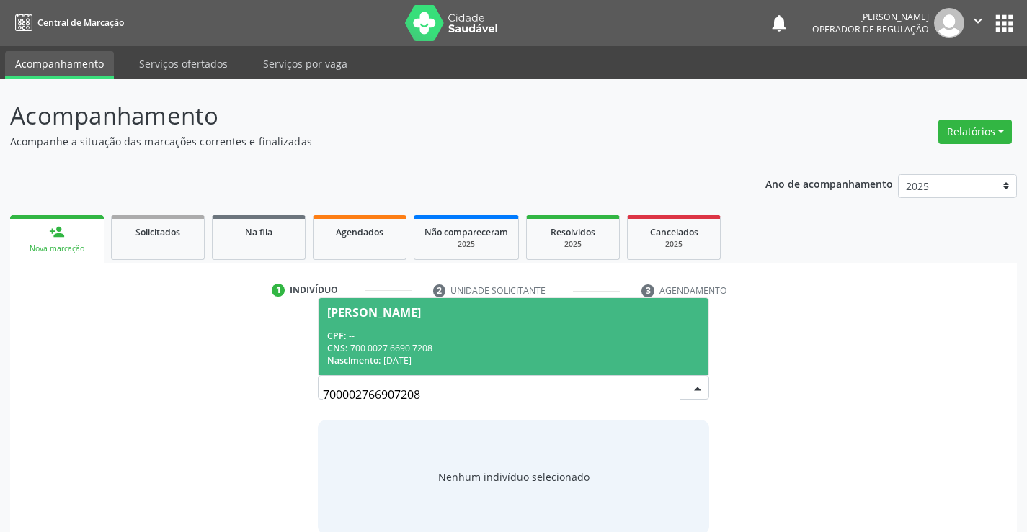
click at [483, 328] on span "[PERSON_NAME] CPF: -- CNS: 700 0027 6690 7208 Nascimento: [DATE]" at bounding box center [512, 336] width 389 height 77
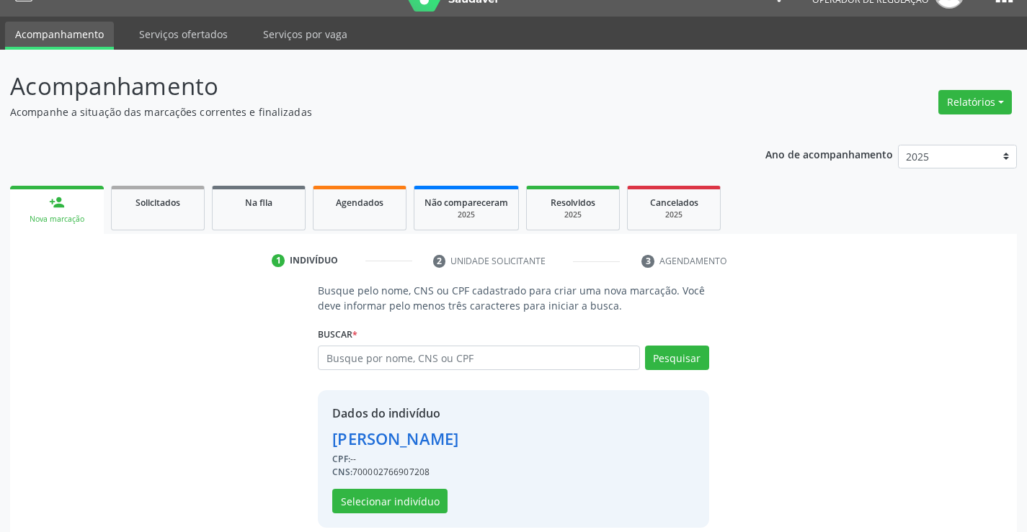
scroll to position [45, 0]
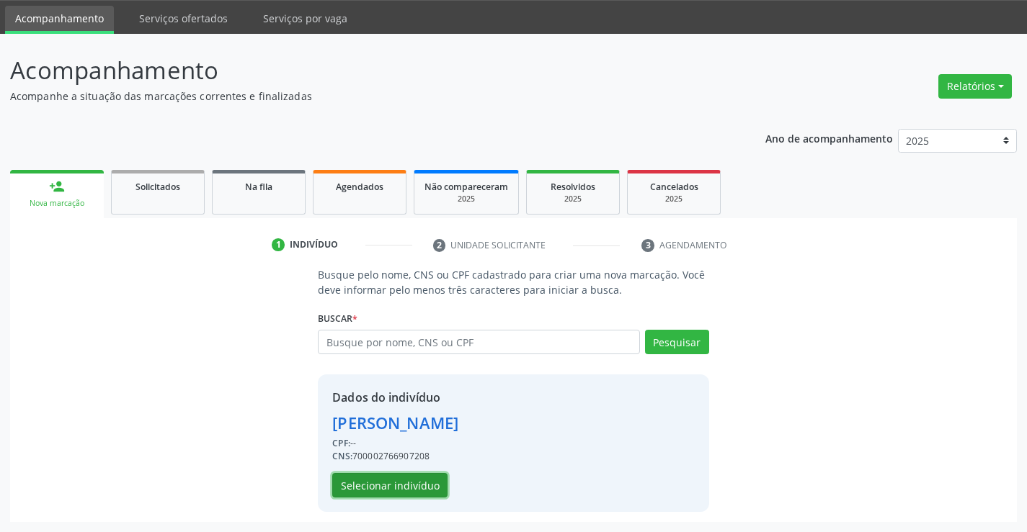
click at [372, 483] on button "Selecionar indivíduo" at bounding box center [389, 485] width 115 height 24
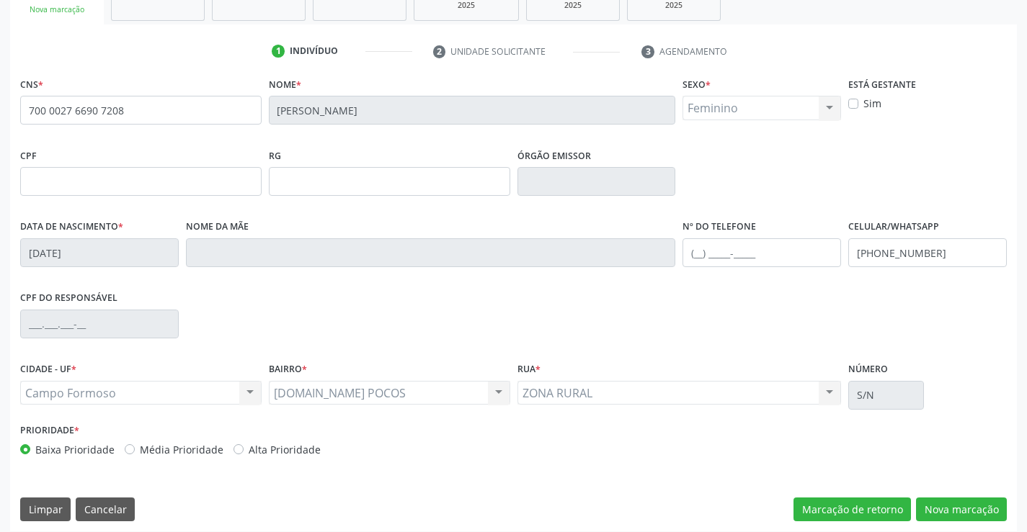
scroll to position [249, 0]
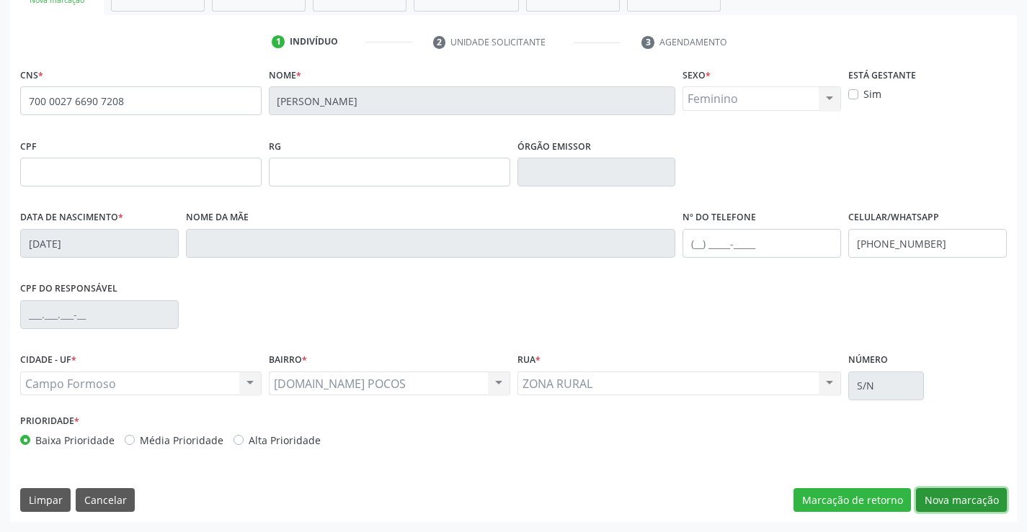
click at [961, 497] on button "Nova marcação" at bounding box center [961, 500] width 91 height 24
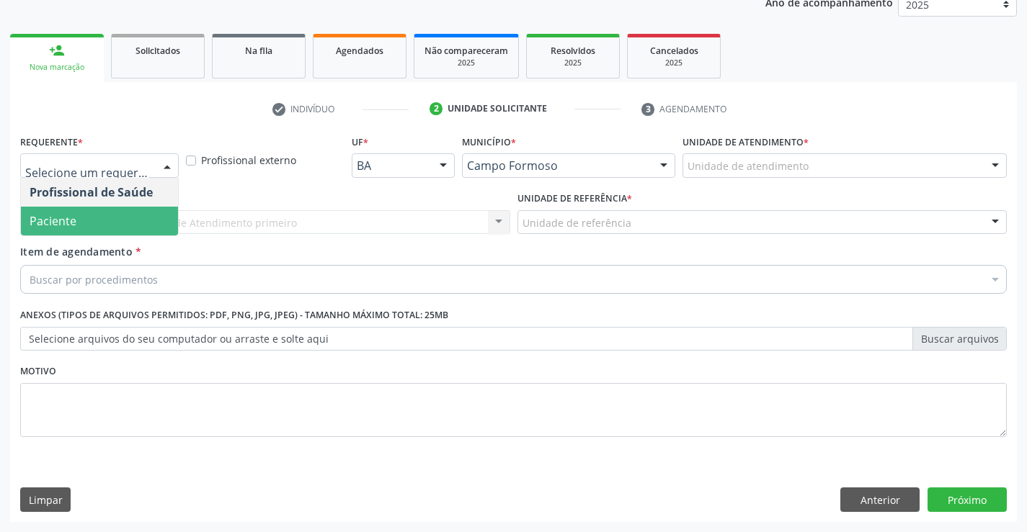
click at [91, 220] on span "Paciente" at bounding box center [99, 221] width 157 height 29
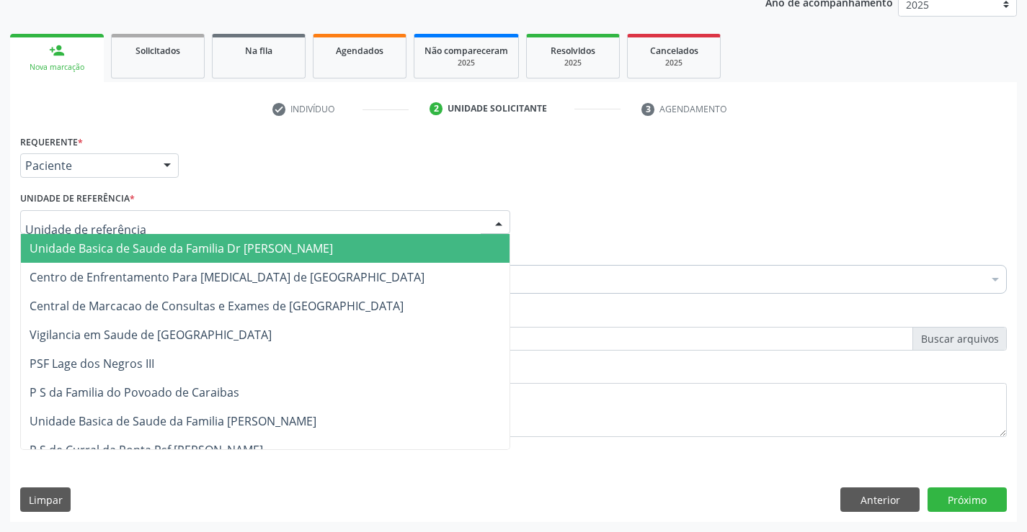
click at [110, 246] on span "Unidade Basica de Saude da Familia Dr [PERSON_NAME]" at bounding box center [181, 249] width 303 height 16
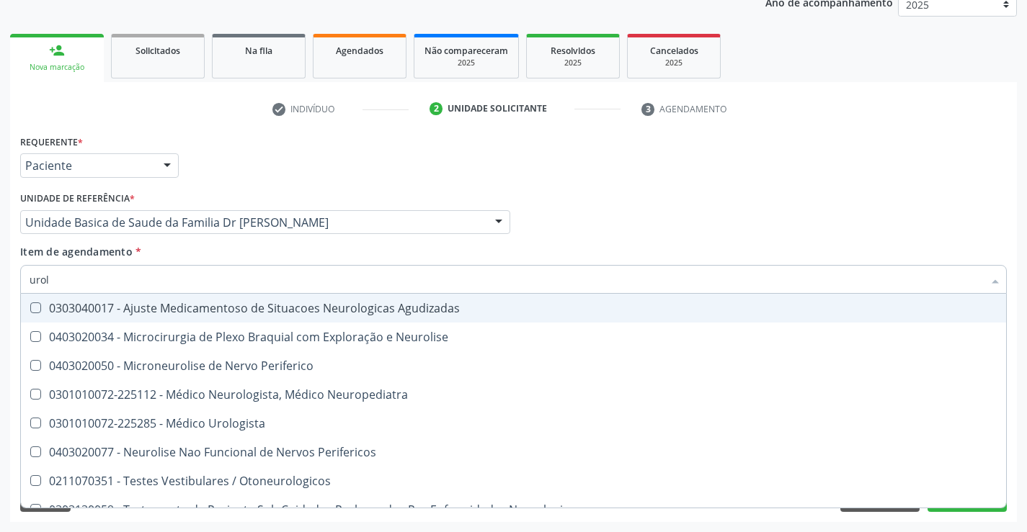
type input "urolo"
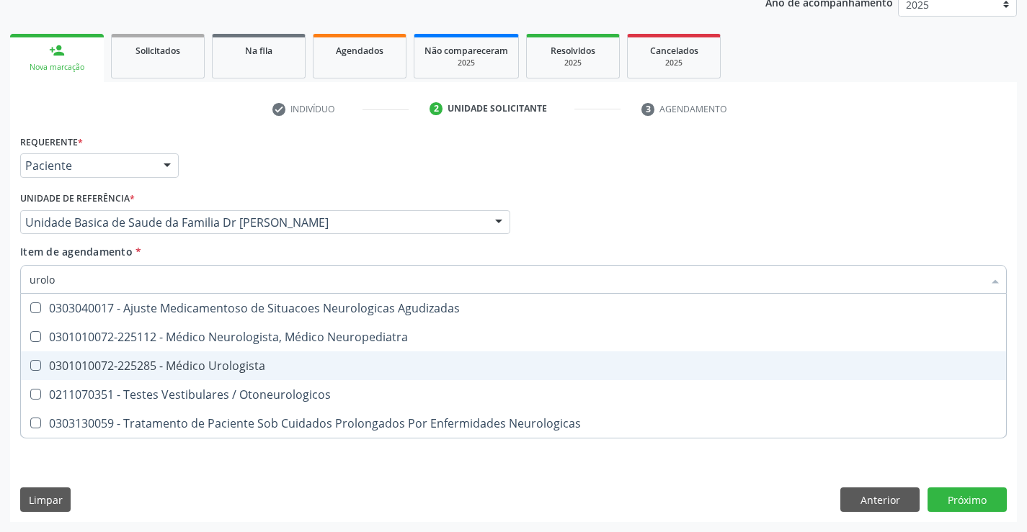
click at [256, 370] on div "0301010072-225285 - Médico Urologista" at bounding box center [513, 366] width 967 height 12
checkbox Urologista "true"
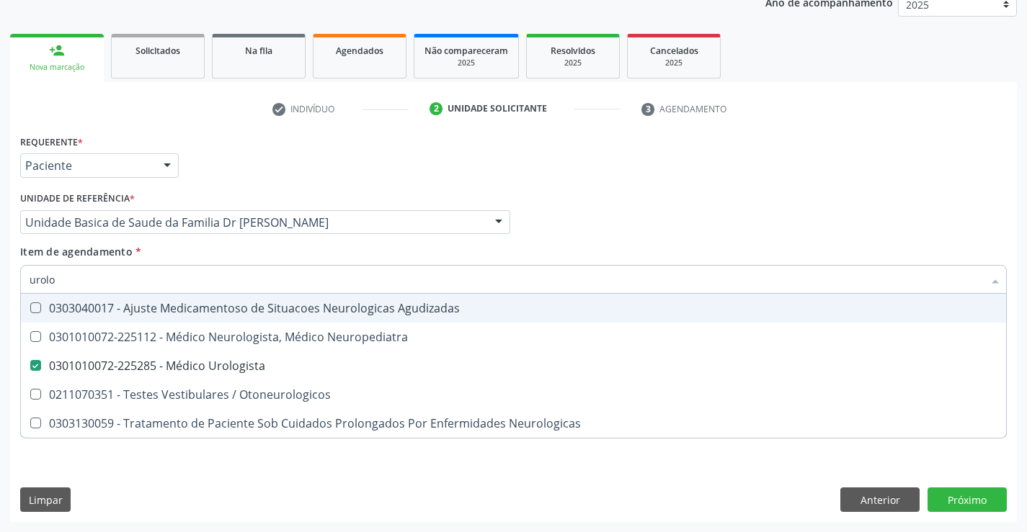
type input "urolo"
click at [254, 244] on div "Item de agendamento * [PERSON_NAME] seleção 0303040017 - Ajuste Medicamentoso d…" at bounding box center [513, 266] width 986 height 45
checkbox Neuropediatra "true"
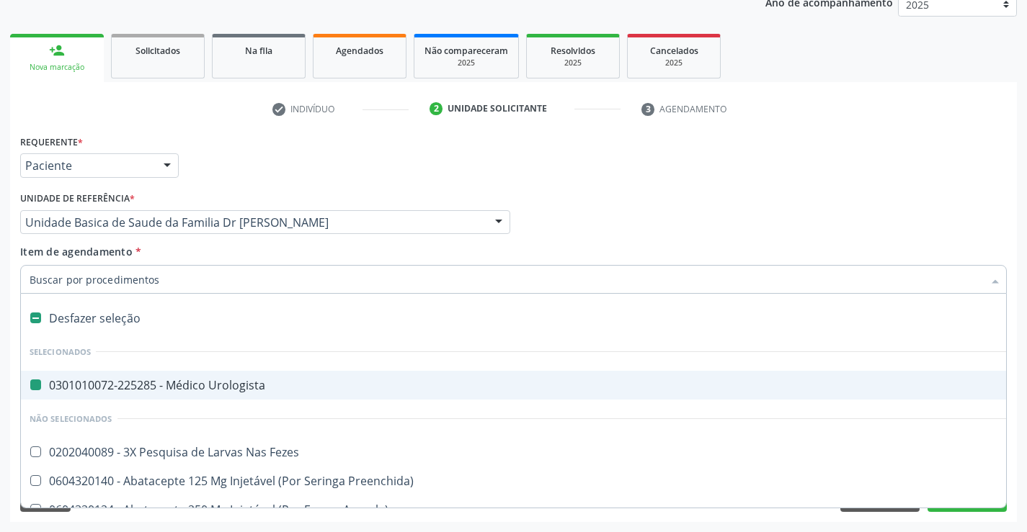
type input "n"
checkbox Urologista "false"
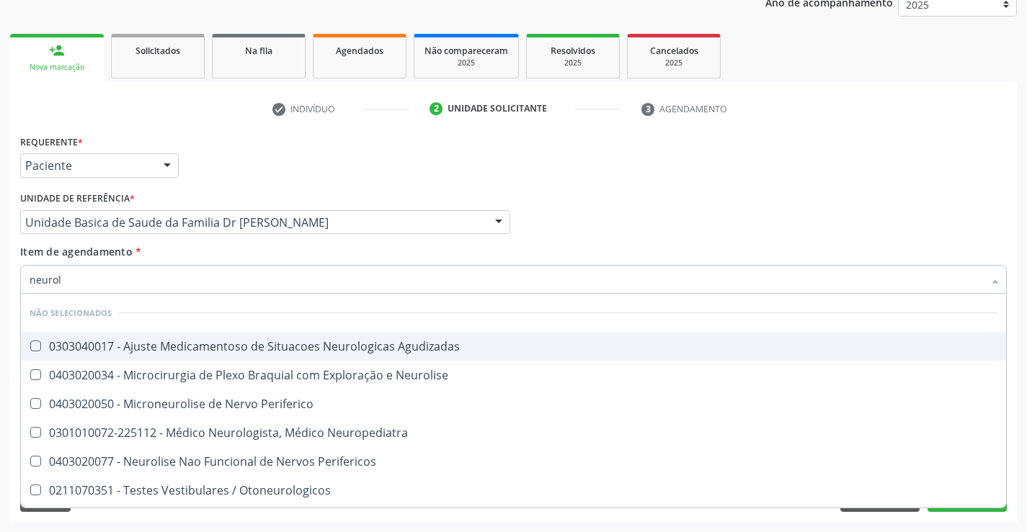
type input "neurolo"
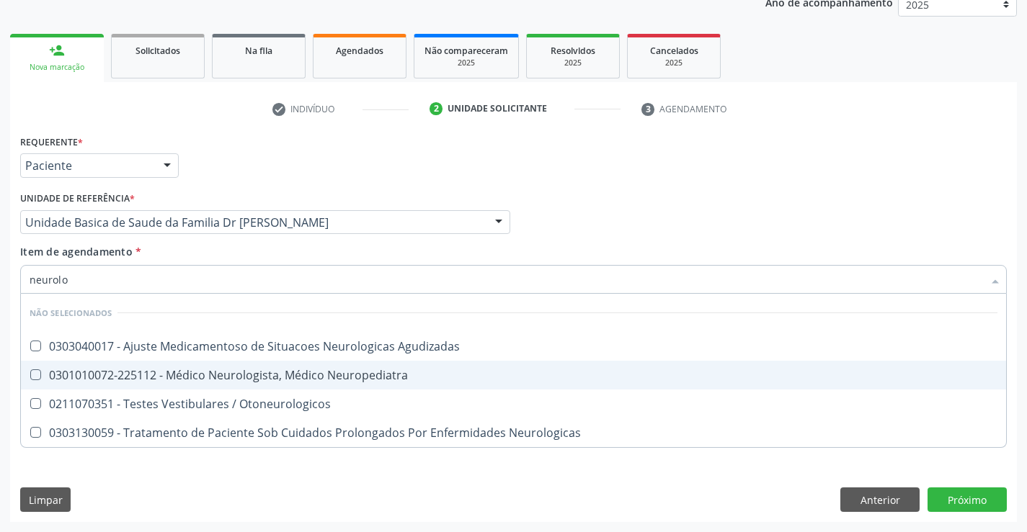
click at [277, 377] on div "0301010072-225112 - Médico Neurologista, Médico Neuropediatra" at bounding box center [513, 376] width 967 height 12
checkbox Neuropediatra "true"
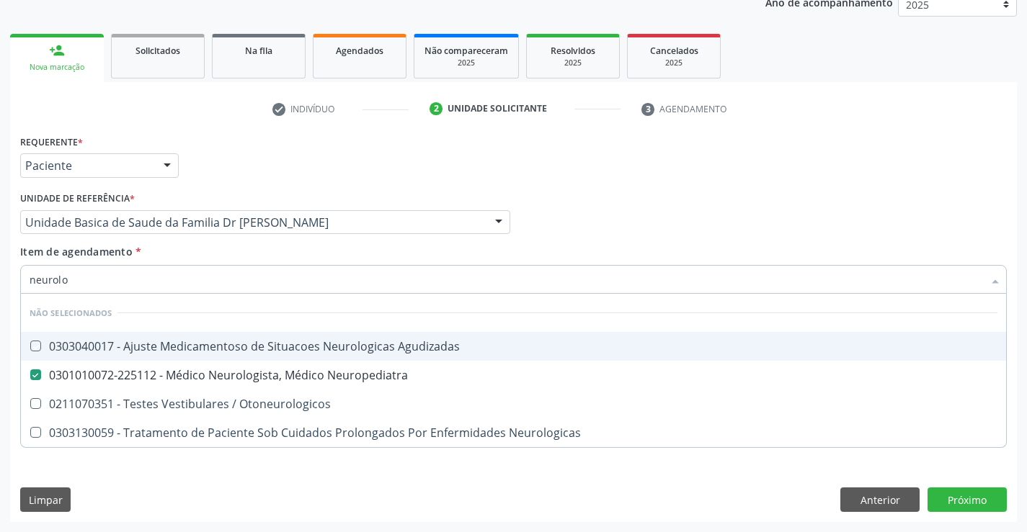
click at [262, 250] on div "Item de agendamento * neurolo Desfazer seleção Não selecionados 0303040017 - Aj…" at bounding box center [513, 266] width 986 height 45
checkbox Agudizadas "true"
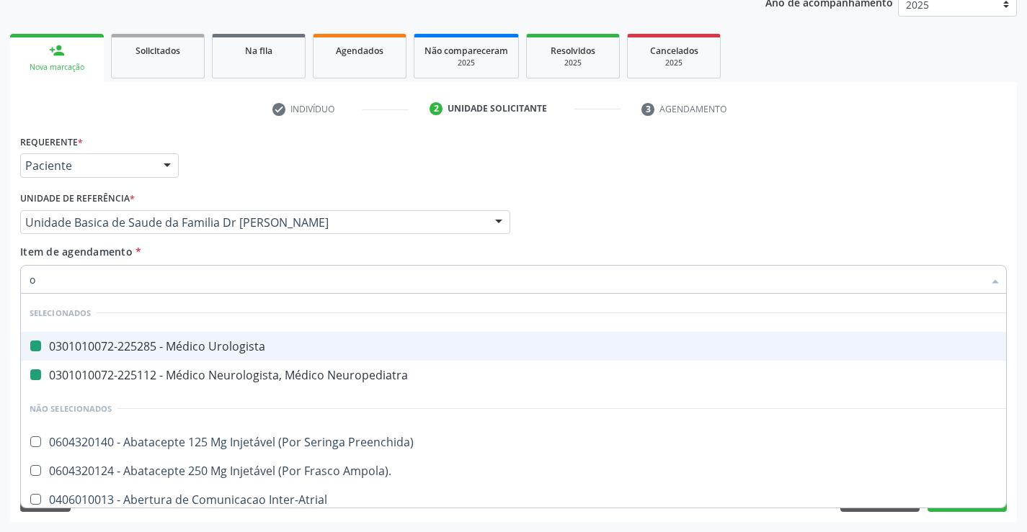
type input "ot"
checkbox Urologista "false"
checkbox Neuropediatra "false"
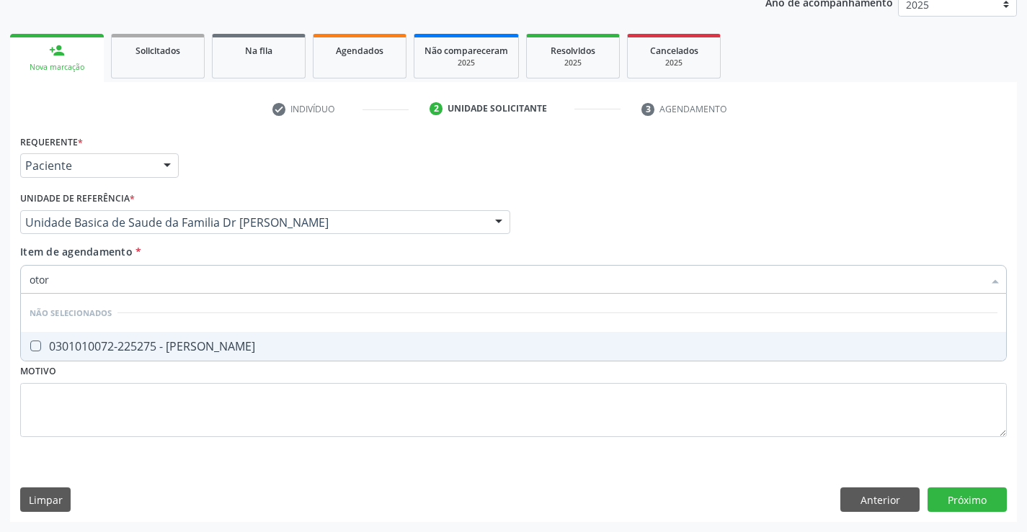
type input "otorr"
click at [256, 341] on div "0301010072-225275 - [PERSON_NAME]" at bounding box center [513, 347] width 967 height 12
checkbox Otorrinolaringologista "true"
click at [958, 495] on div "Requerente * Paciente Profissional de Saúde Paciente Nenhum resultado encontrad…" at bounding box center [513, 326] width 1006 height 391
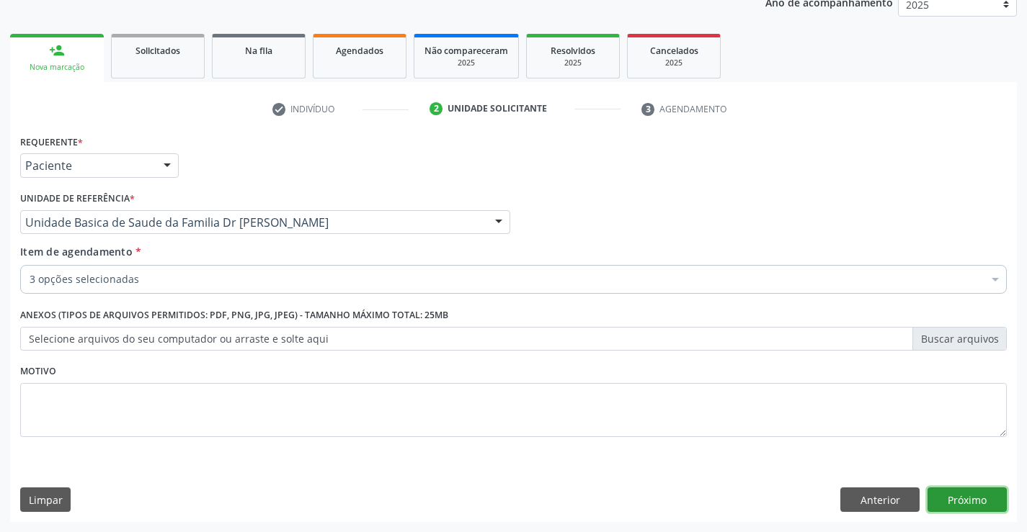
click at [958, 492] on button "Próximo" at bounding box center [966, 500] width 79 height 24
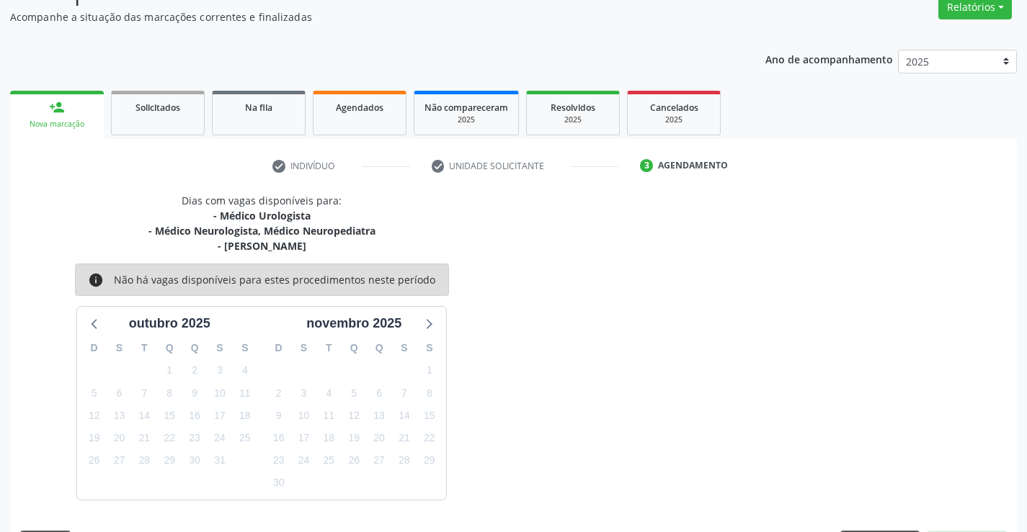
scroll to position [167, 0]
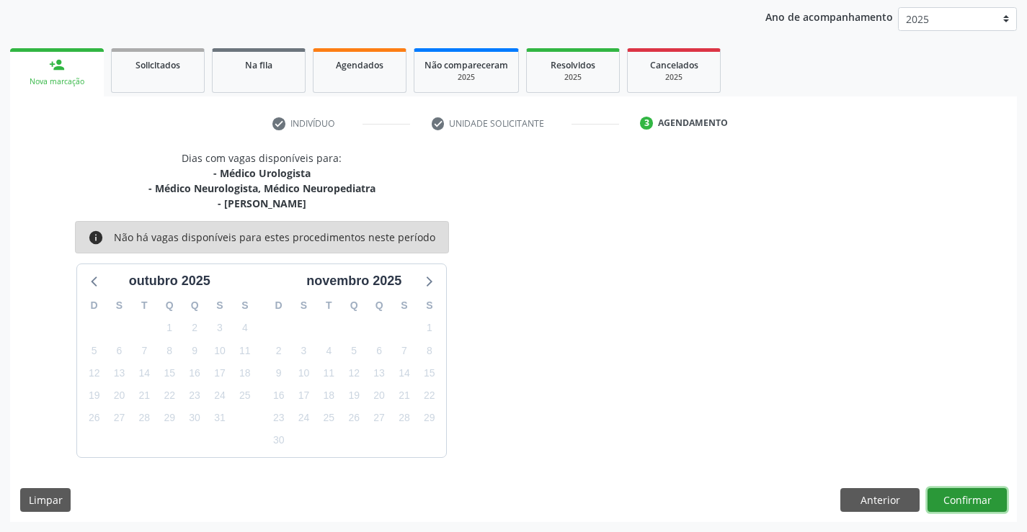
click at [964, 497] on button "Confirmar" at bounding box center [966, 500] width 79 height 24
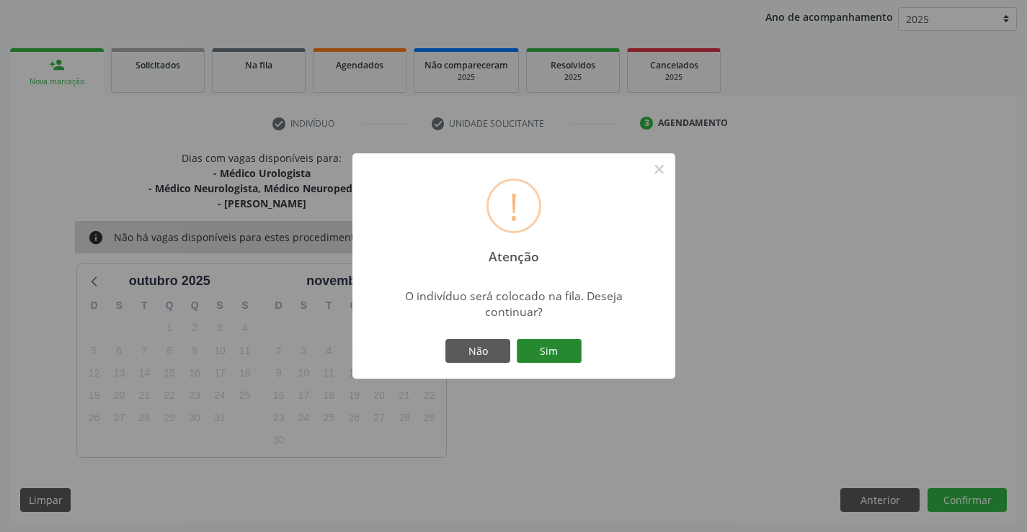
click at [549, 351] on button "Sim" at bounding box center [549, 351] width 65 height 24
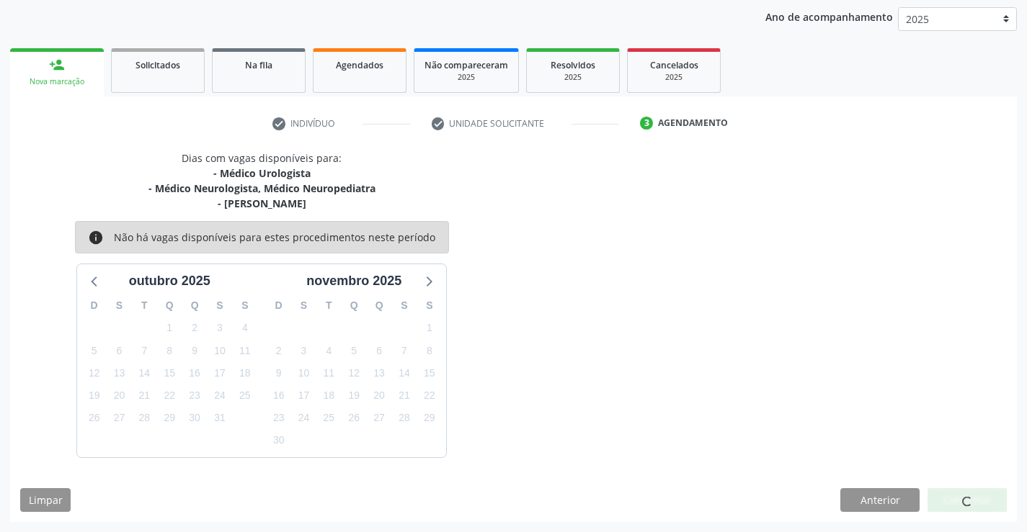
scroll to position [0, 0]
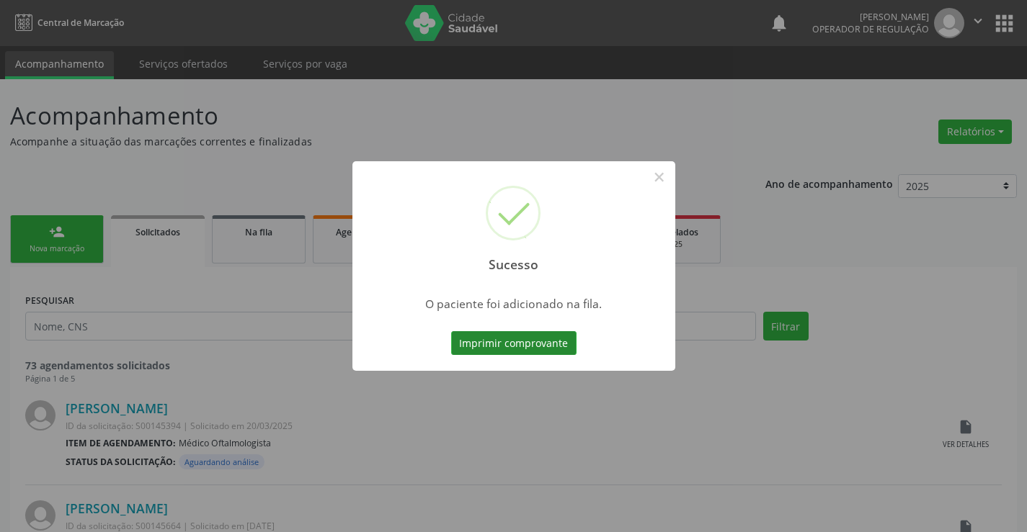
click at [539, 340] on button "Imprimir comprovante" at bounding box center [513, 343] width 125 height 24
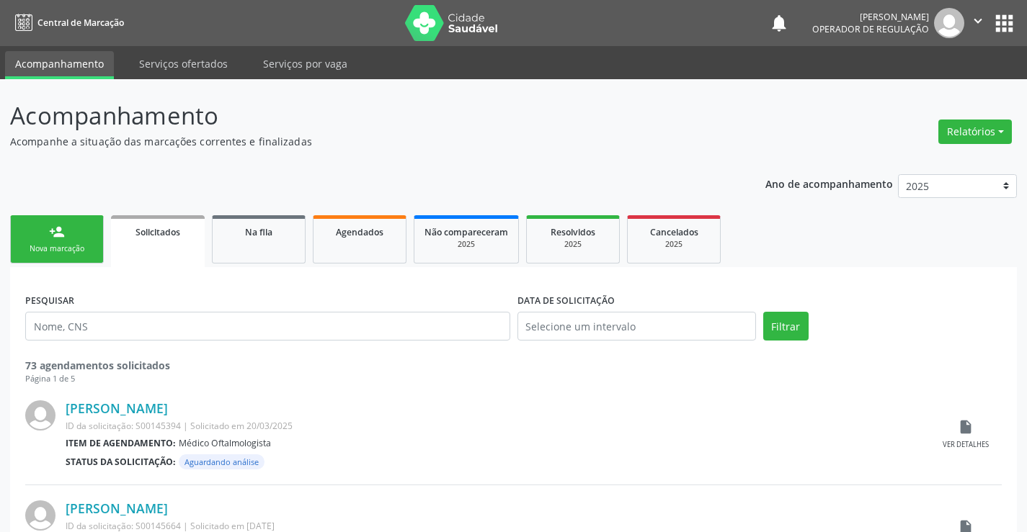
click at [68, 235] on link "person_add Nova marcação" at bounding box center [57, 239] width 94 height 48
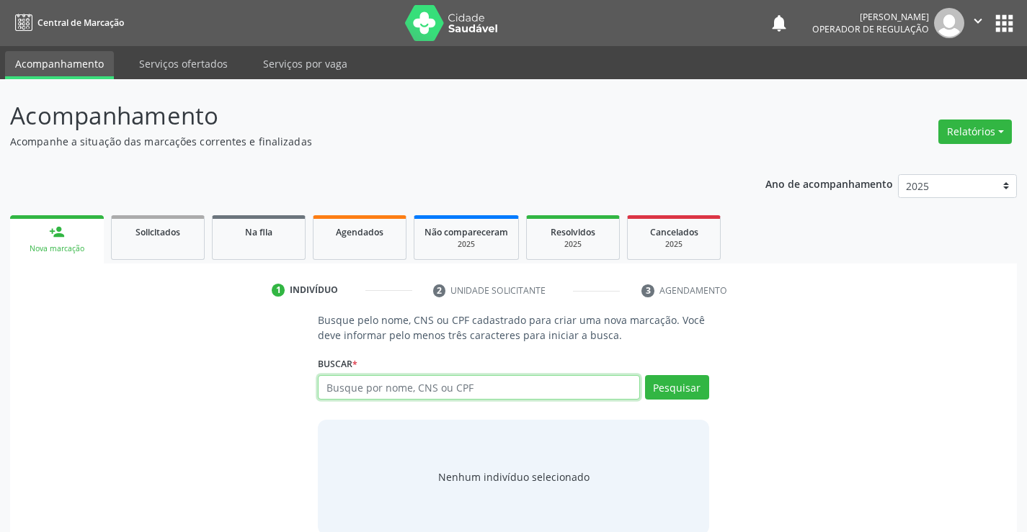
click at [487, 387] on input "text" at bounding box center [478, 387] width 321 height 24
type input "708500578574980"
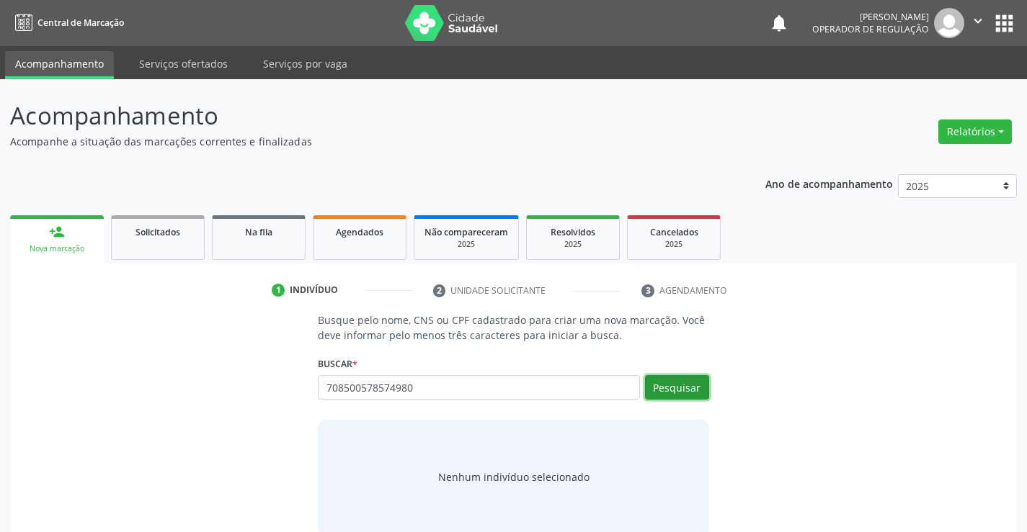
click at [676, 383] on button "Pesquisar" at bounding box center [677, 387] width 64 height 24
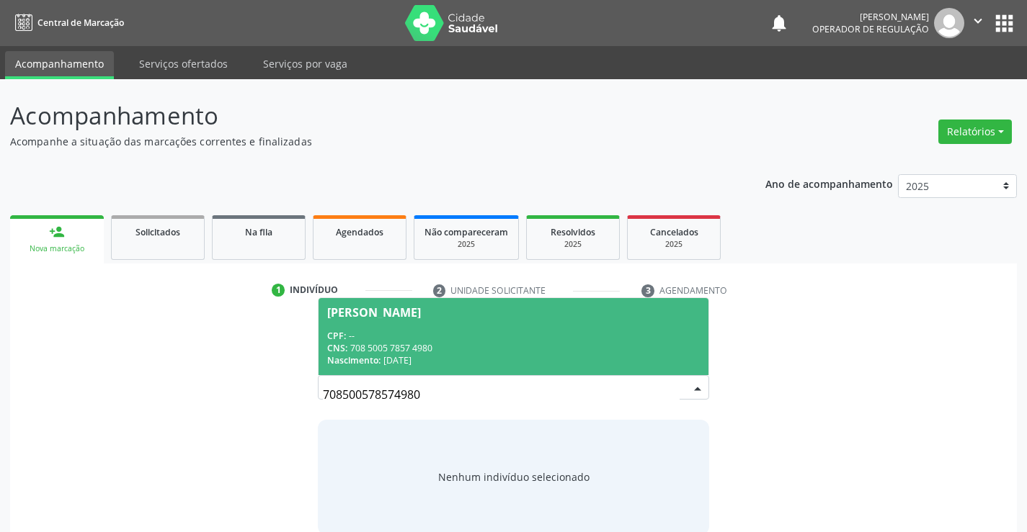
click at [467, 339] on div "CPF: --" at bounding box center [513, 336] width 372 height 12
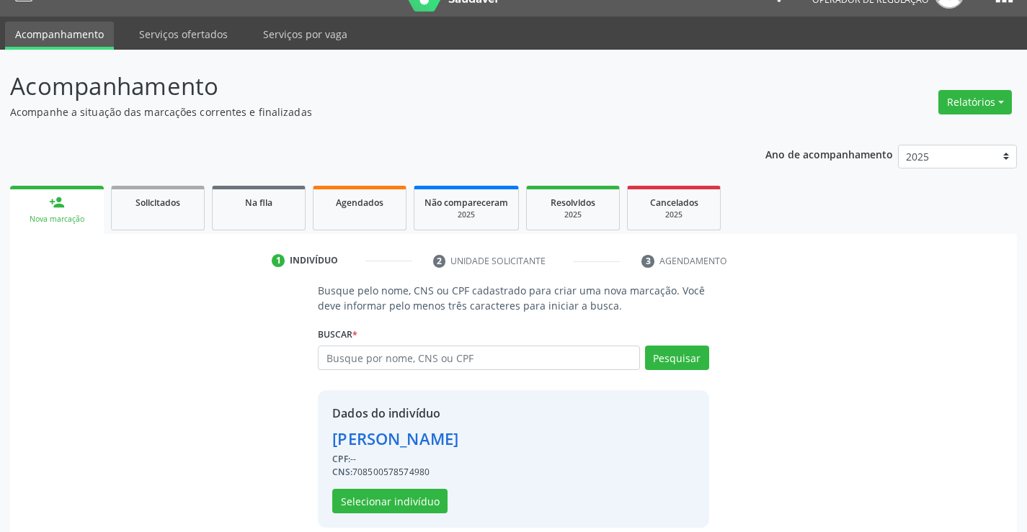
scroll to position [45, 0]
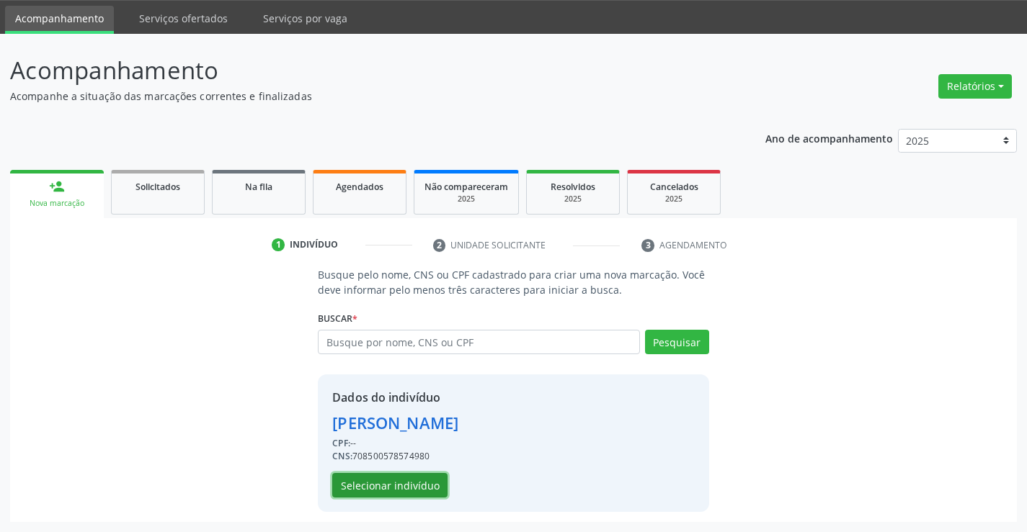
click at [392, 485] on button "Selecionar indivíduo" at bounding box center [389, 485] width 115 height 24
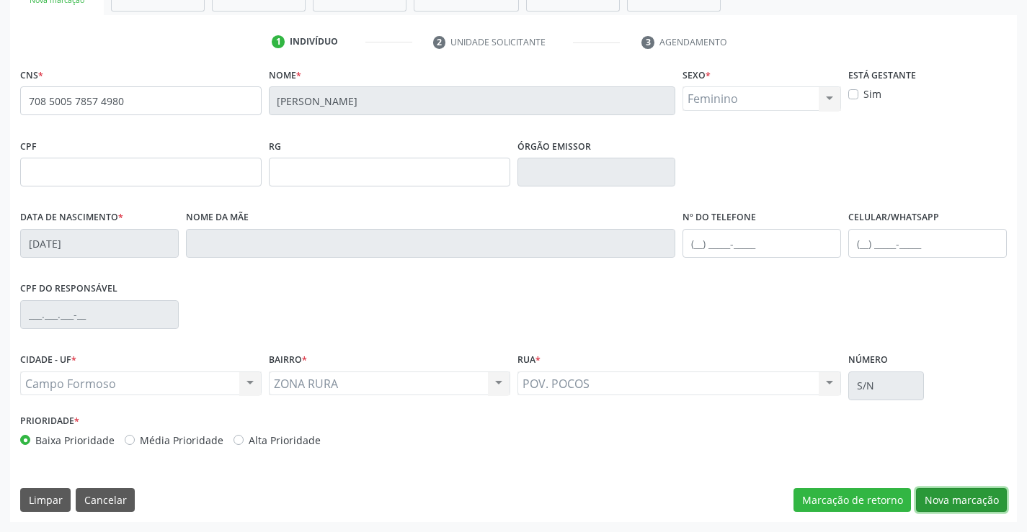
click at [952, 497] on button "Nova marcação" at bounding box center [961, 500] width 91 height 24
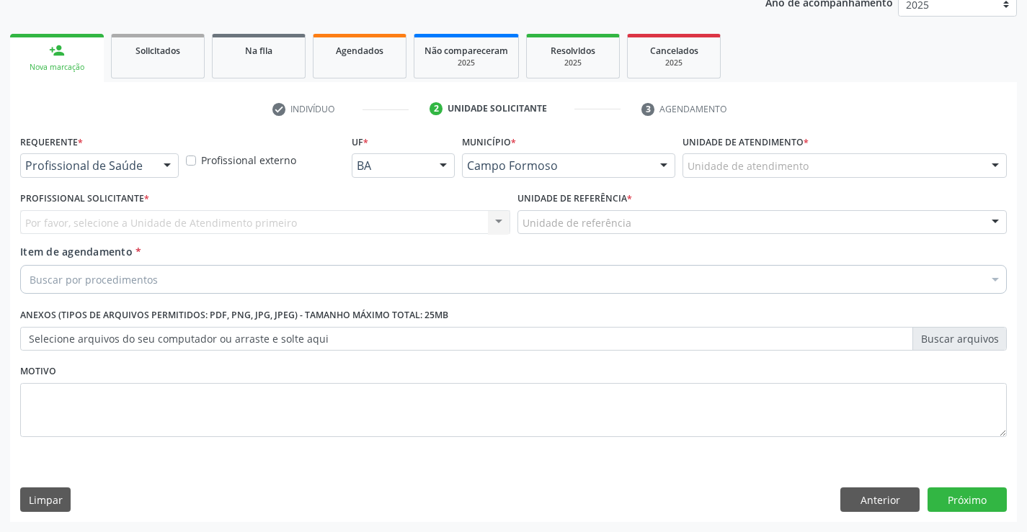
scroll to position [182, 0]
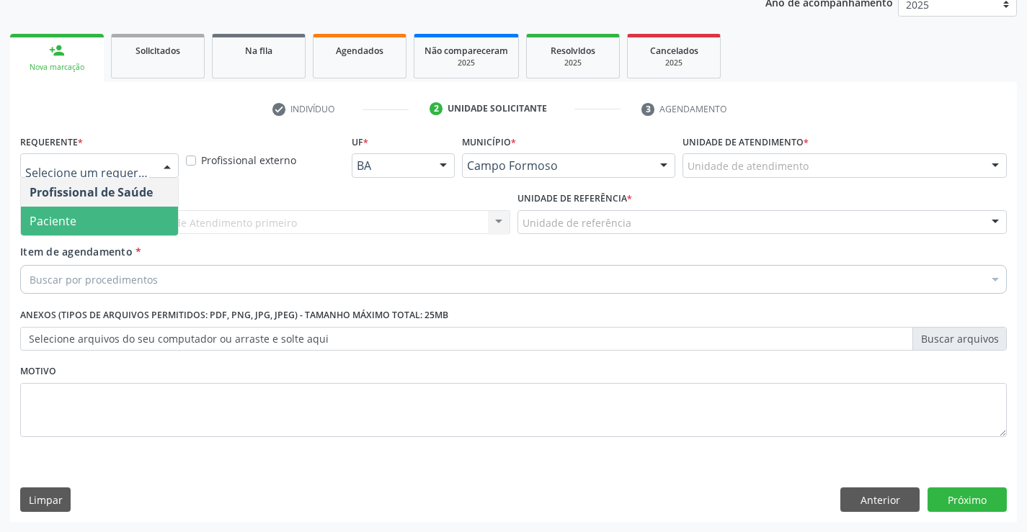
click at [91, 215] on span "Paciente" at bounding box center [99, 221] width 157 height 29
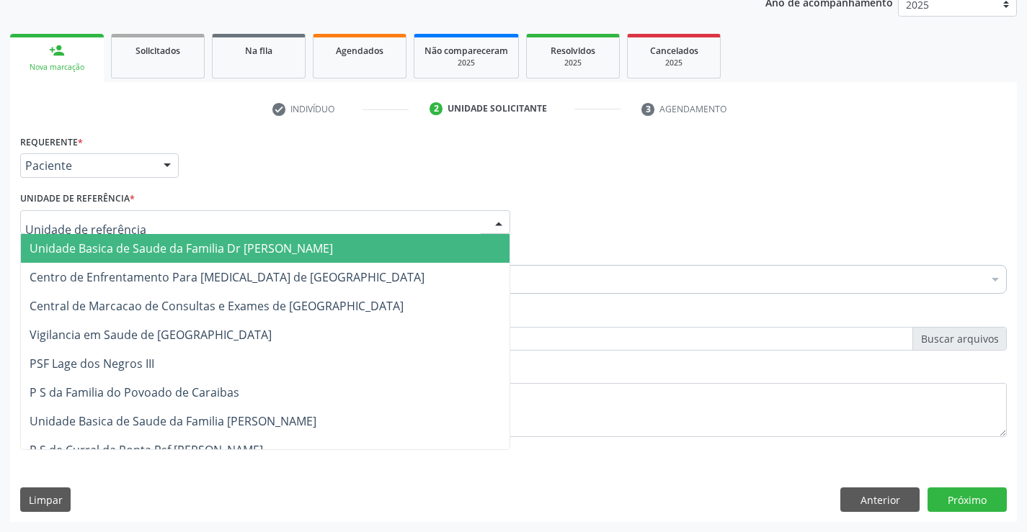
click at [153, 242] on span "Unidade Basica de Saude da Familia Dr [PERSON_NAME]" at bounding box center [181, 249] width 303 height 16
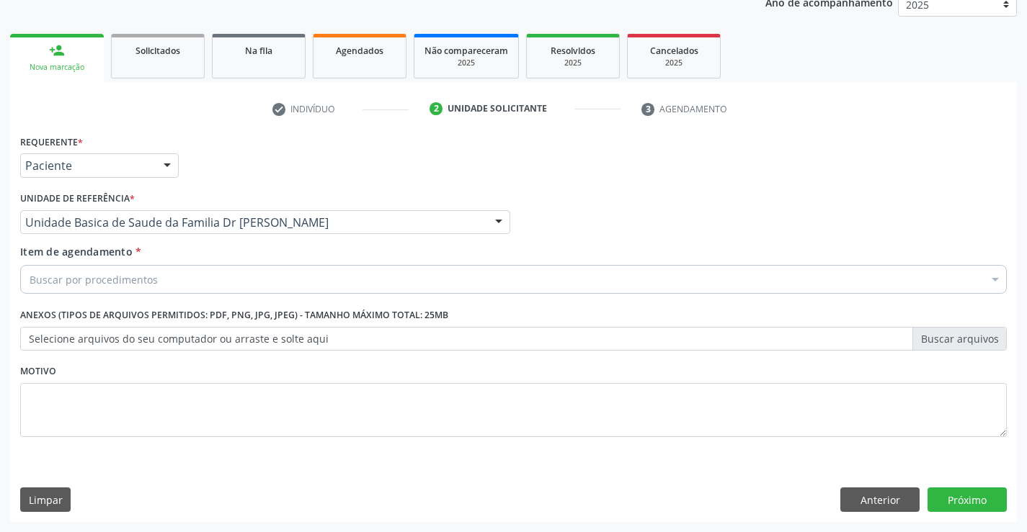
click at [161, 285] on div "Buscar por procedimentos" at bounding box center [513, 279] width 986 height 29
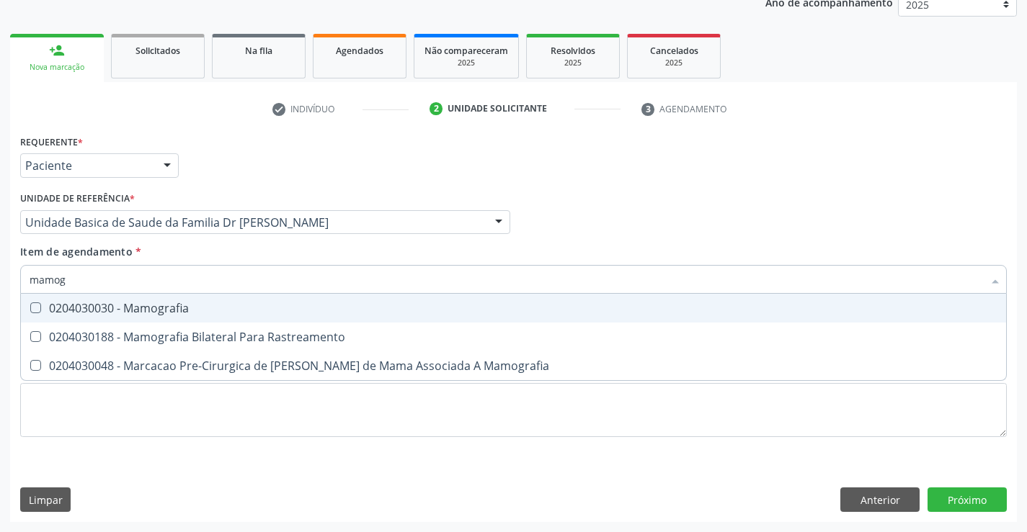
type input "mamogr"
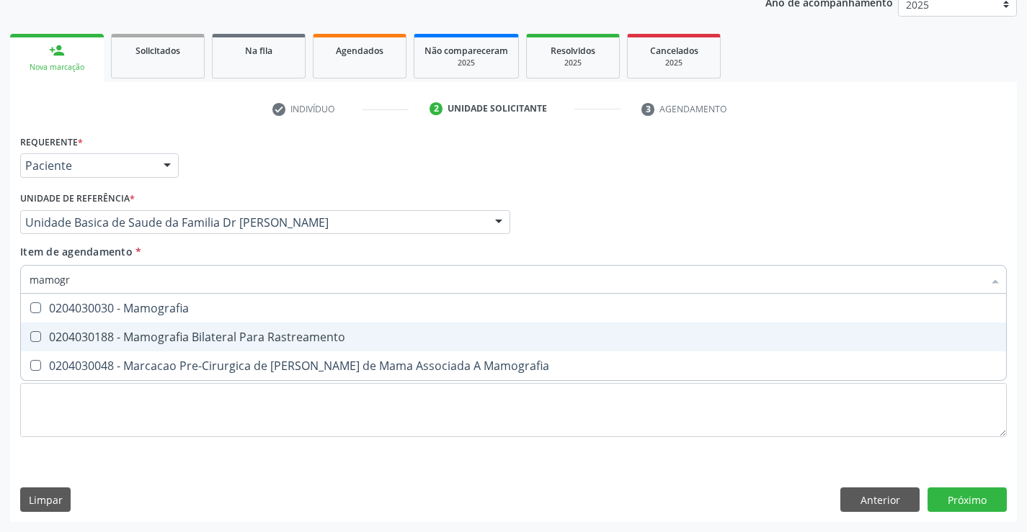
click at [218, 339] on div "0204030188 - Mamografia Bilateral Para Rastreamento" at bounding box center [513, 337] width 967 height 12
checkbox Rastreamento "true"
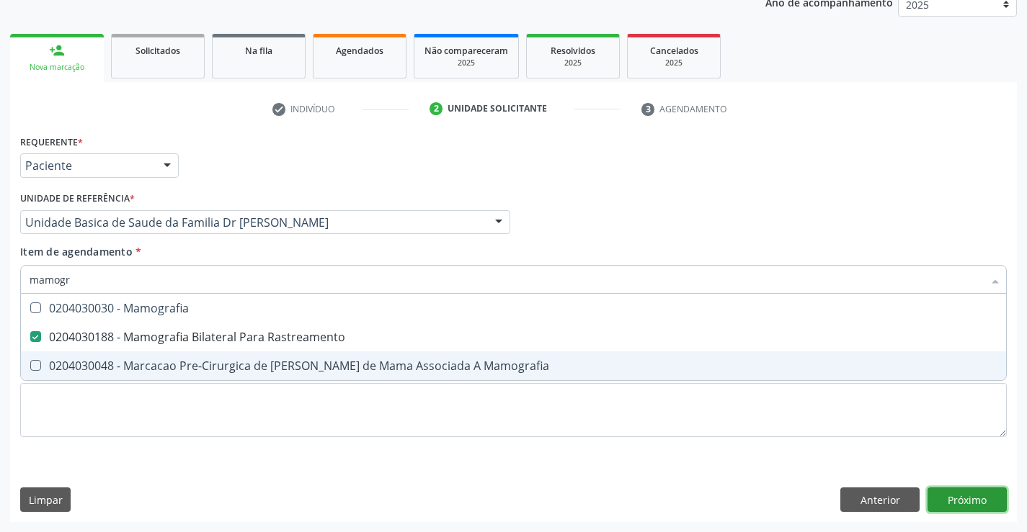
click at [969, 497] on div "Requerente * Paciente Profissional de Saúde Paciente Nenhum resultado encontrad…" at bounding box center [513, 326] width 1006 height 391
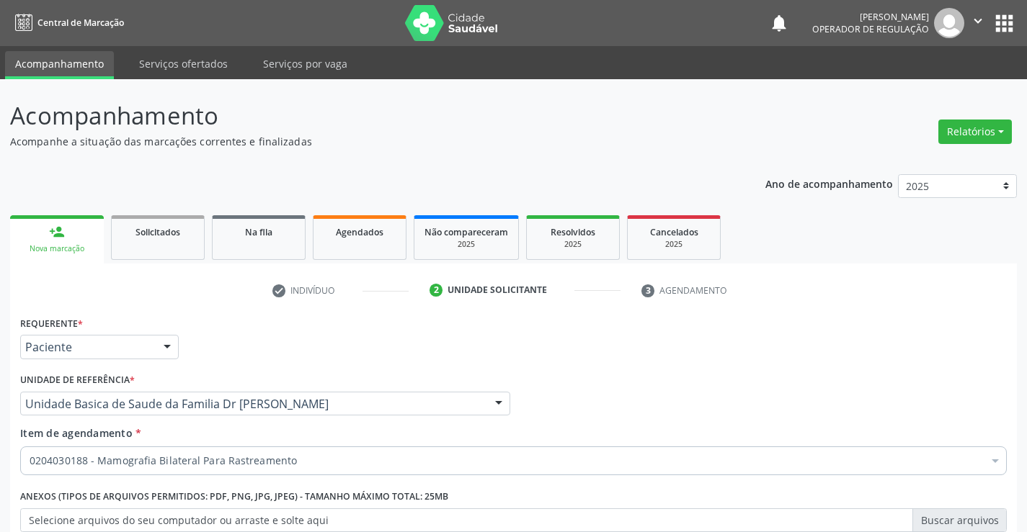
scroll to position [182, 0]
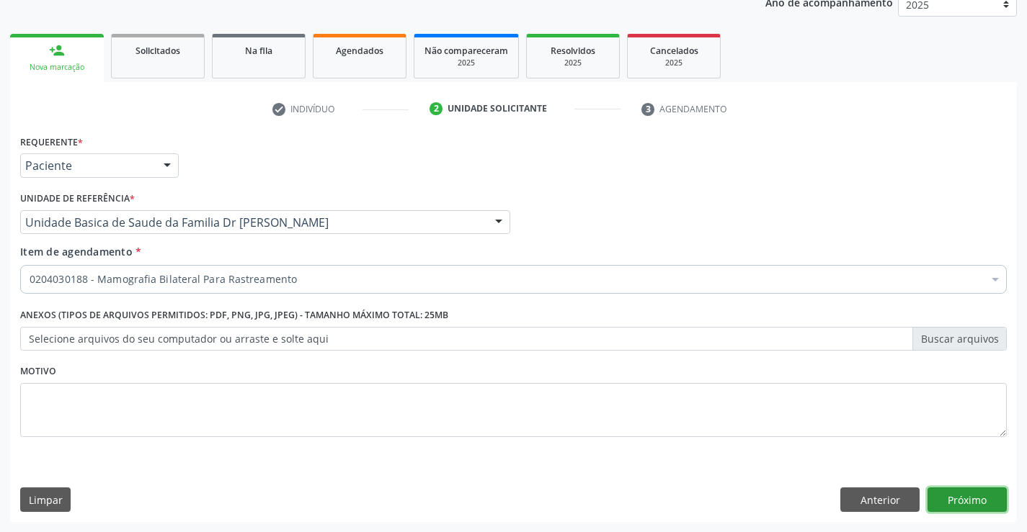
click at [963, 493] on button "Próximo" at bounding box center [966, 500] width 79 height 24
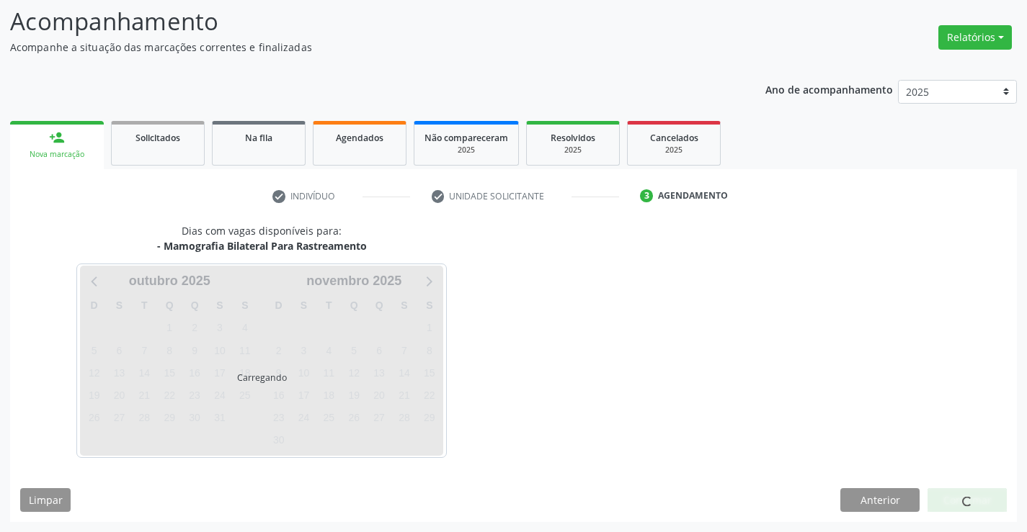
scroll to position [94, 0]
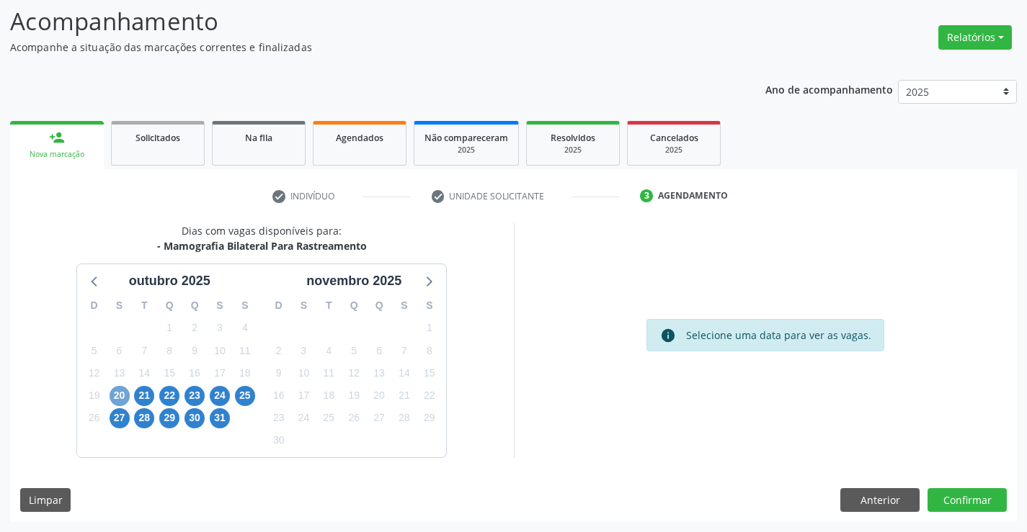
click at [114, 394] on span "20" at bounding box center [120, 396] width 20 height 20
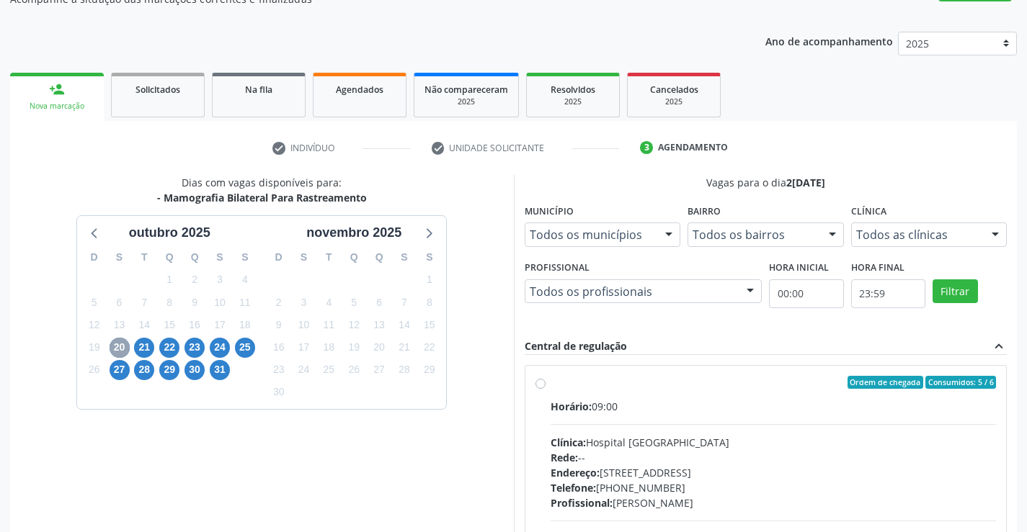
scroll to position [166, 0]
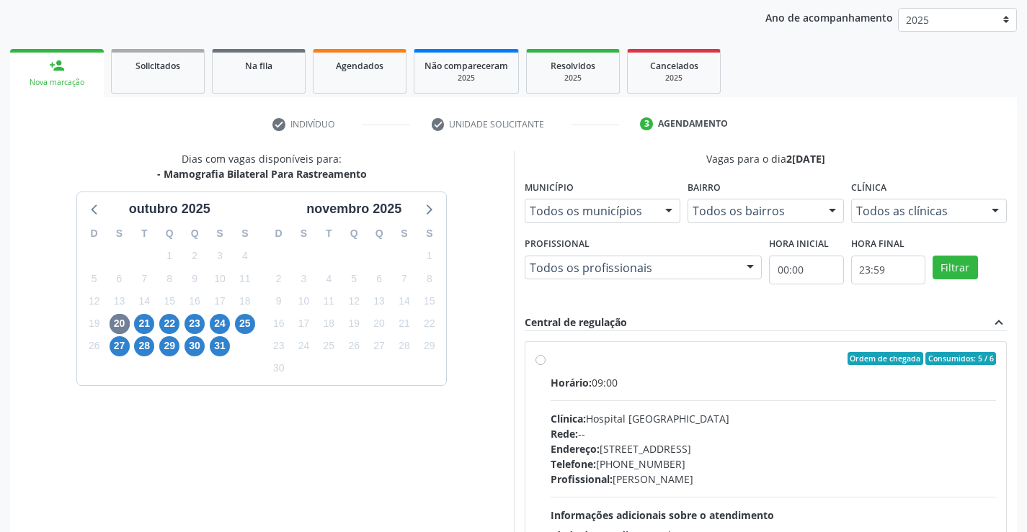
click at [591, 362] on div "Ordem de chegada Consumidos: 5 / 6" at bounding box center [773, 358] width 446 height 13
click at [545, 362] on input "Ordem de chegada Consumidos: 5 / 6 Horário: 09:00 Clínica: Hospital Sao Francis…" at bounding box center [540, 358] width 10 height 13
radio input "true"
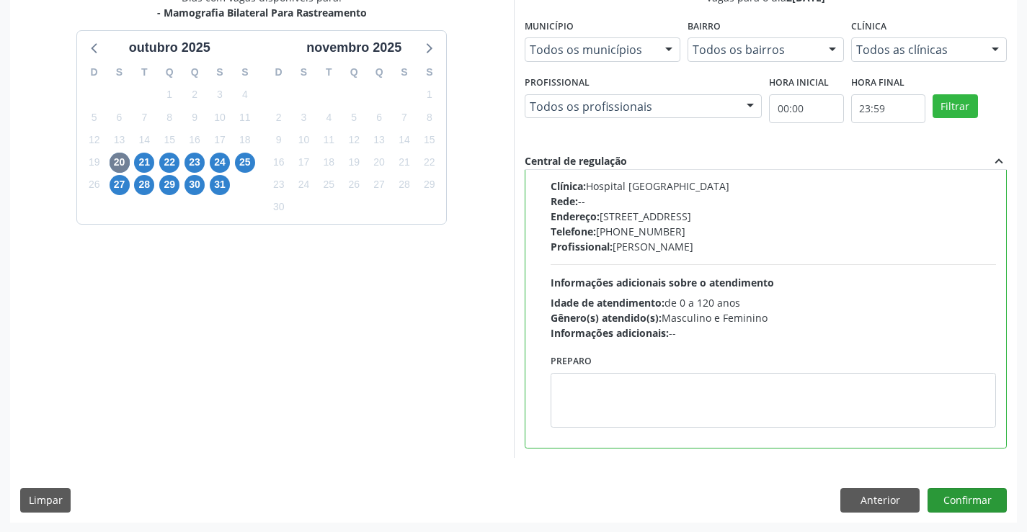
scroll to position [329, 0]
click at [967, 501] on button "Confirmar" at bounding box center [966, 500] width 79 height 24
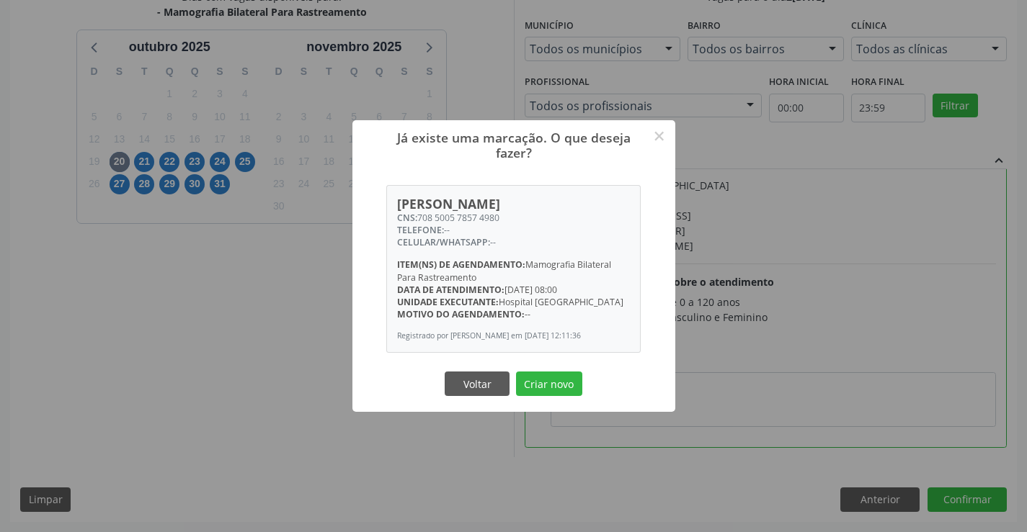
click at [541, 367] on div "Já existe uma marcação. O que deseja fazer? × Janete Vieira Batista CNS: 708 50…" at bounding box center [513, 265] width 323 height 291
click at [548, 387] on button "Criar novo" at bounding box center [549, 384] width 66 height 24
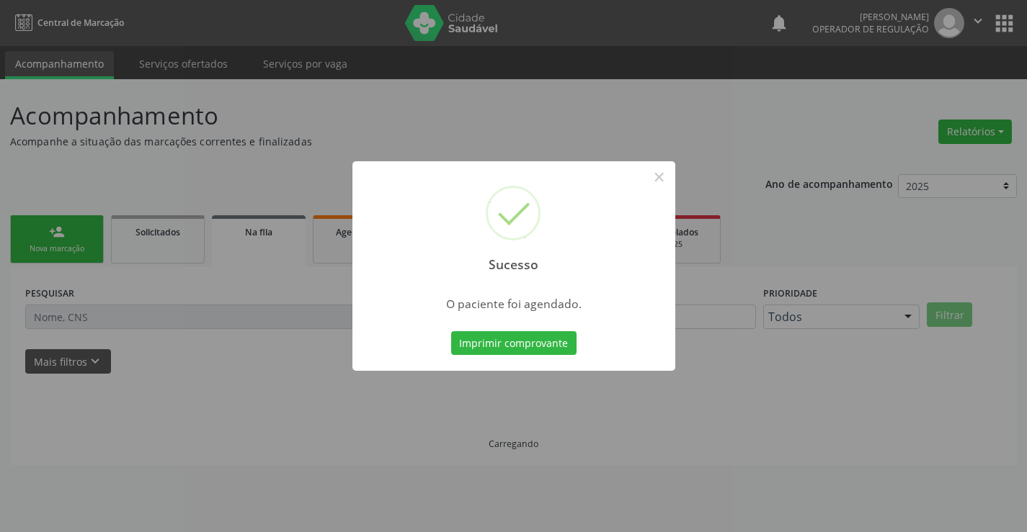
scroll to position [0, 0]
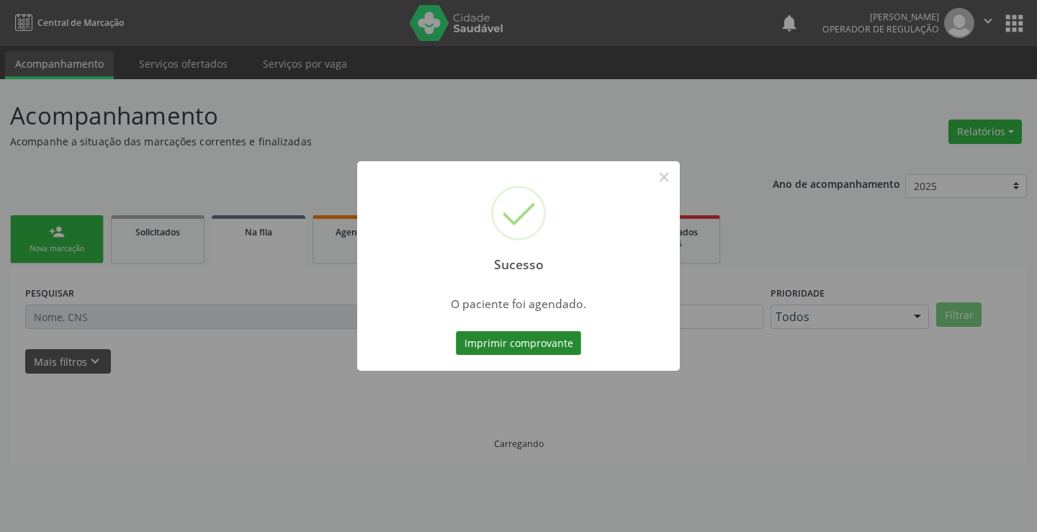
click at [532, 338] on button "Imprimir comprovante" at bounding box center [518, 343] width 125 height 24
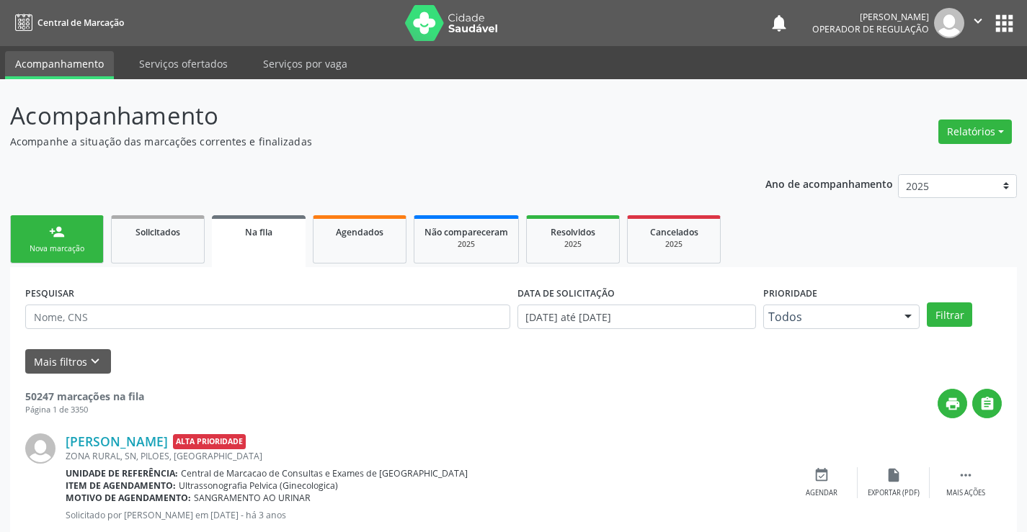
click at [85, 237] on link "person_add Nova marcação" at bounding box center [57, 239] width 94 height 48
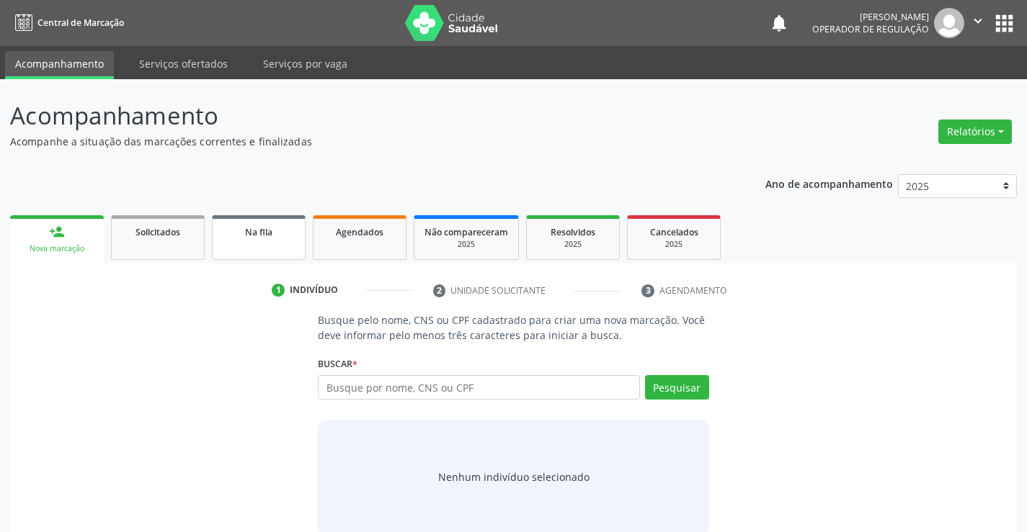
click at [264, 230] on span "Na fila" at bounding box center [258, 232] width 27 height 12
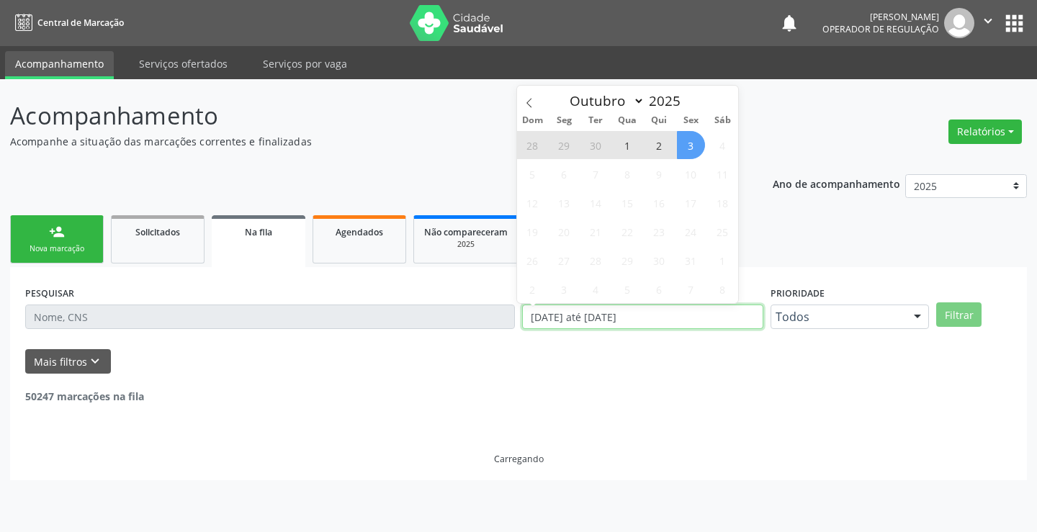
click at [501, 325] on div "PESQUISAR DATA DE SOLICITAÇÃO 01/01/2023 até 03/10/2025 Prioridade Todos Todos …" at bounding box center [519, 310] width 994 height 56
type input "2023"
select select "0"
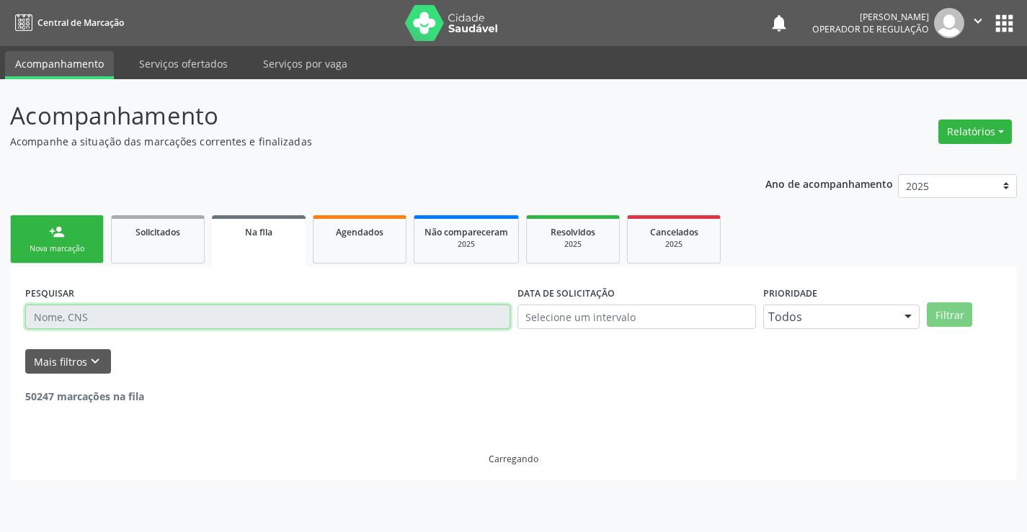
click at [129, 315] on input "text" at bounding box center [267, 317] width 485 height 24
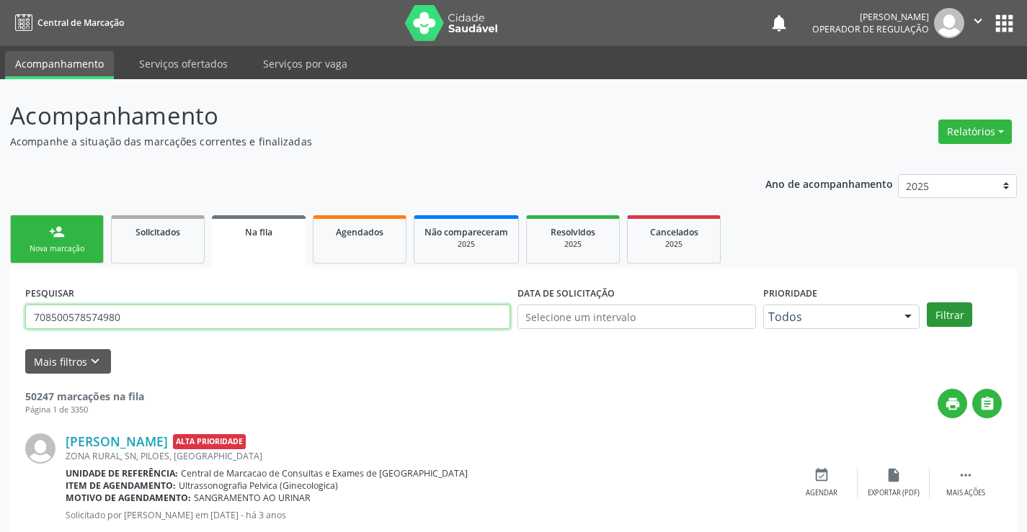
type input "708500578574980"
click at [954, 308] on button "Filtrar" at bounding box center [948, 315] width 45 height 24
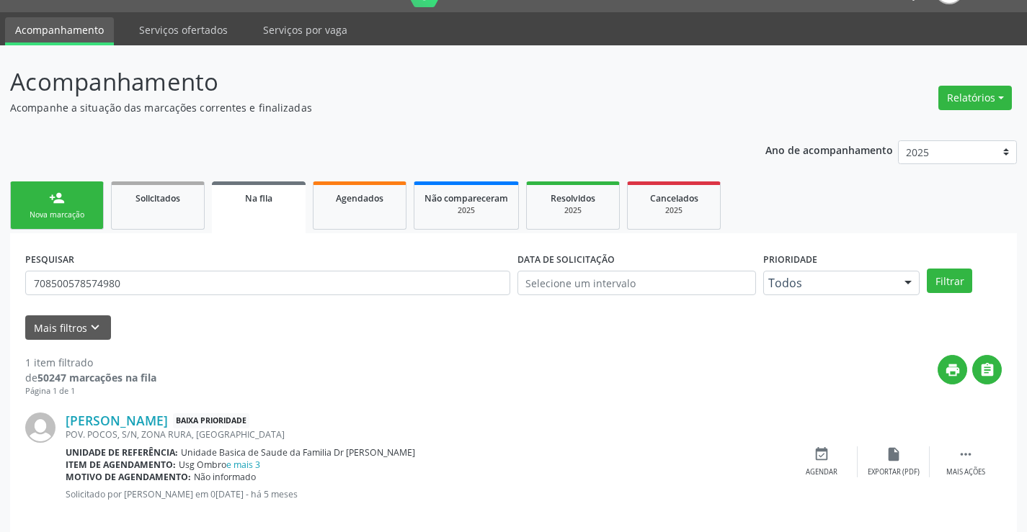
scroll to position [53, 0]
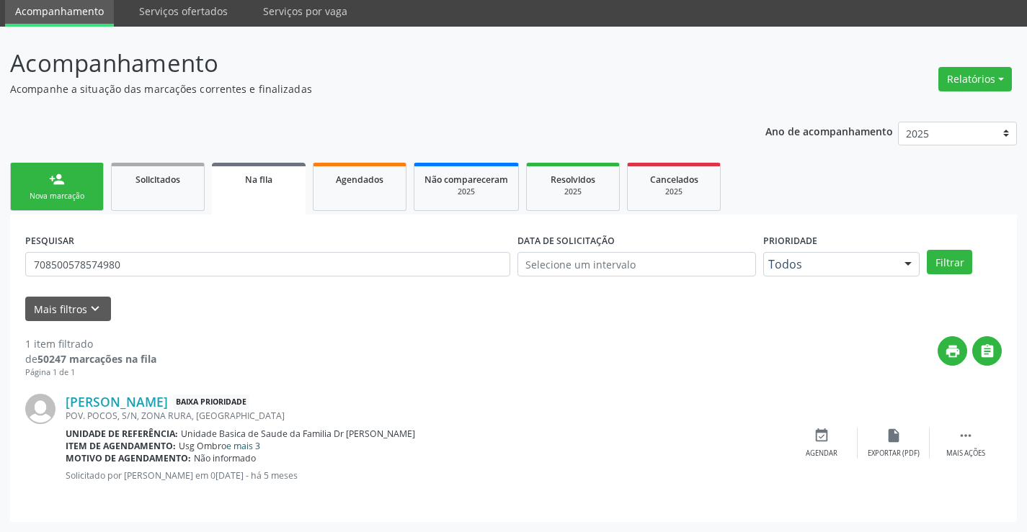
click at [259, 444] on link "e mais 3" at bounding box center [243, 446] width 34 height 12
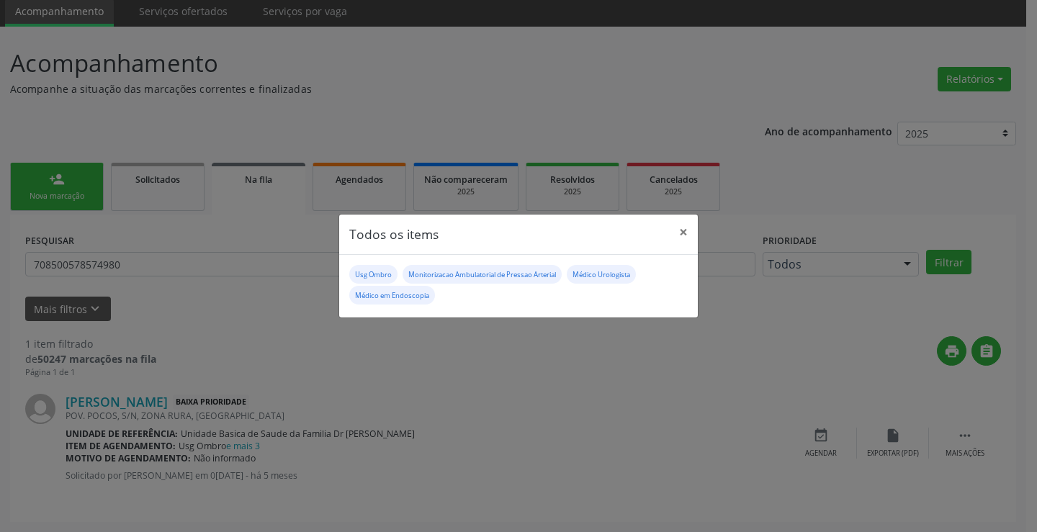
click at [65, 185] on div "Todos os items × Usg Ombro Monitorizacao Ambulatorial de Pressao Arterial Médic…" at bounding box center [518, 266] width 1037 height 532
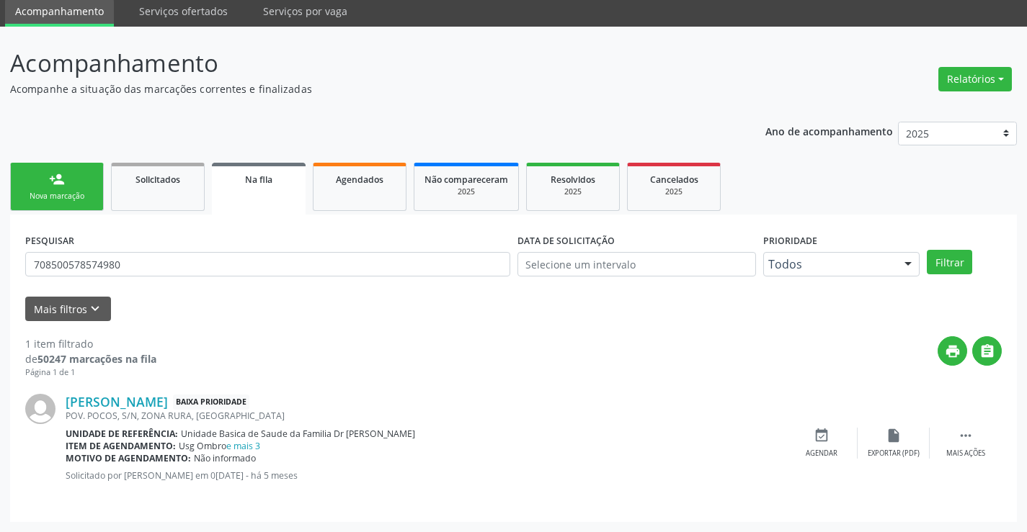
click at [65, 185] on link "person_add Nova marcação" at bounding box center [57, 187] width 94 height 48
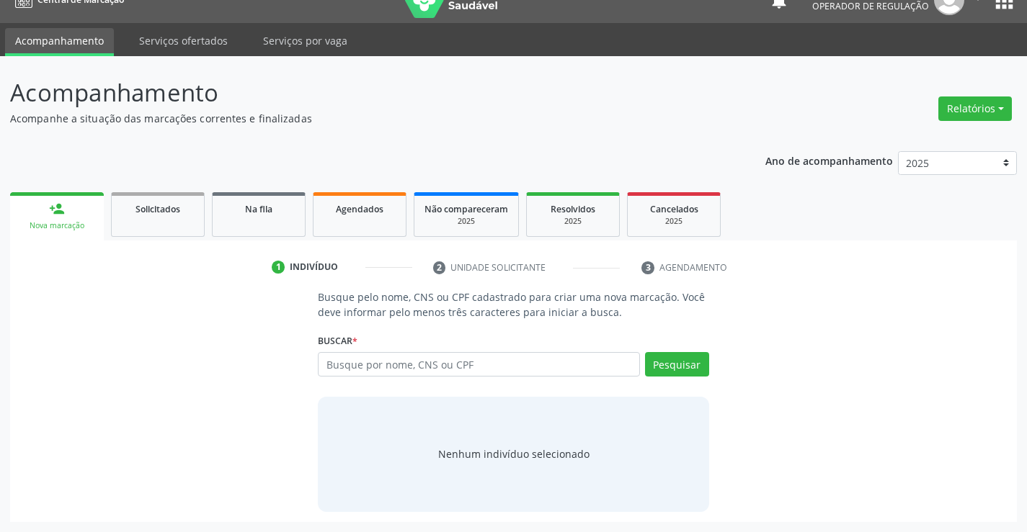
scroll to position [23, 0]
click at [450, 366] on input "text" at bounding box center [478, 364] width 321 height 24
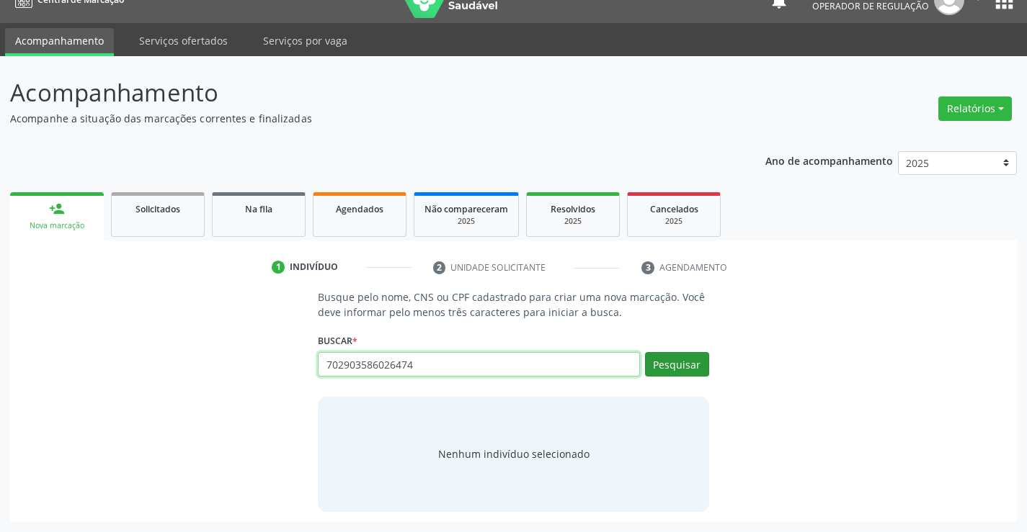
type input "702903586026474"
click at [693, 365] on button "Pesquisar" at bounding box center [677, 364] width 64 height 24
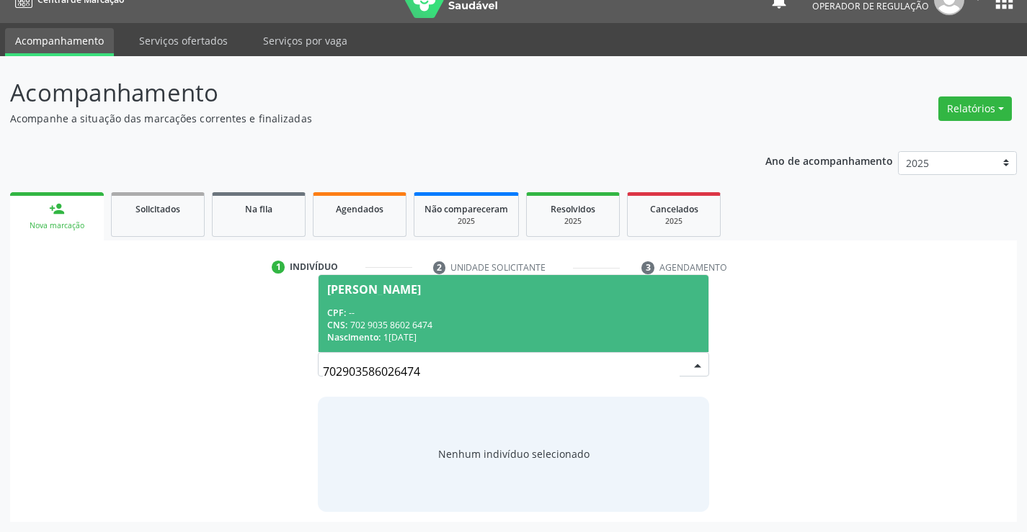
click at [426, 308] on div "CPF: --" at bounding box center [513, 313] width 372 height 12
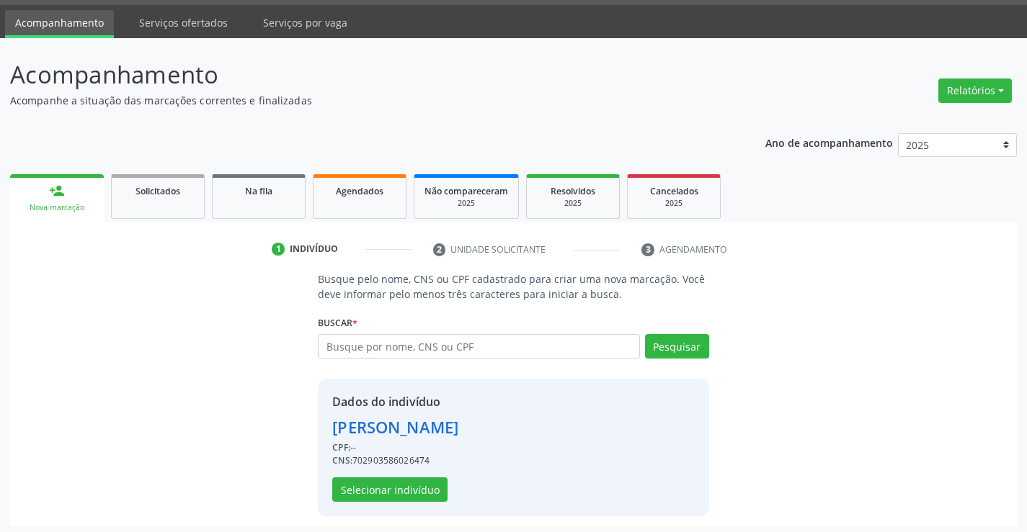
scroll to position [45, 0]
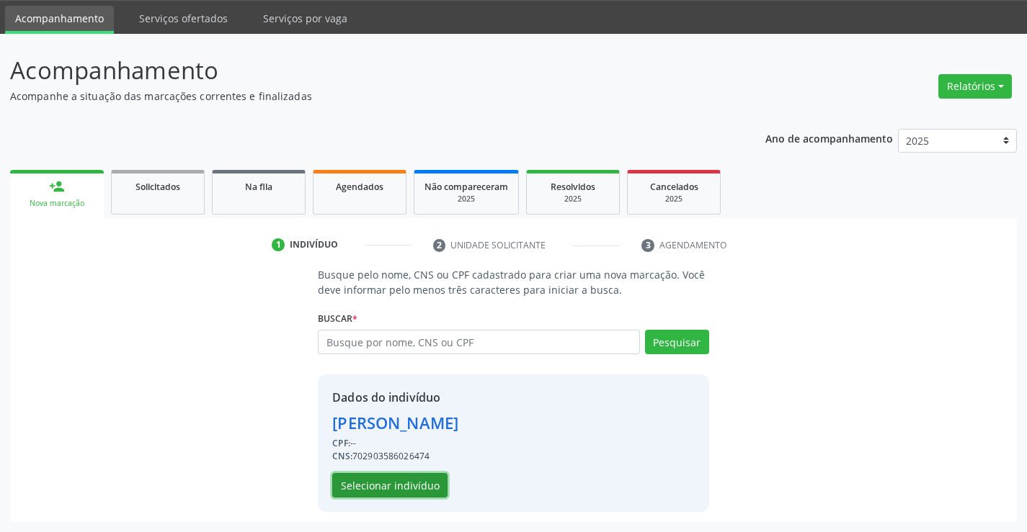
click at [379, 483] on button "Selecionar indivíduo" at bounding box center [389, 485] width 115 height 24
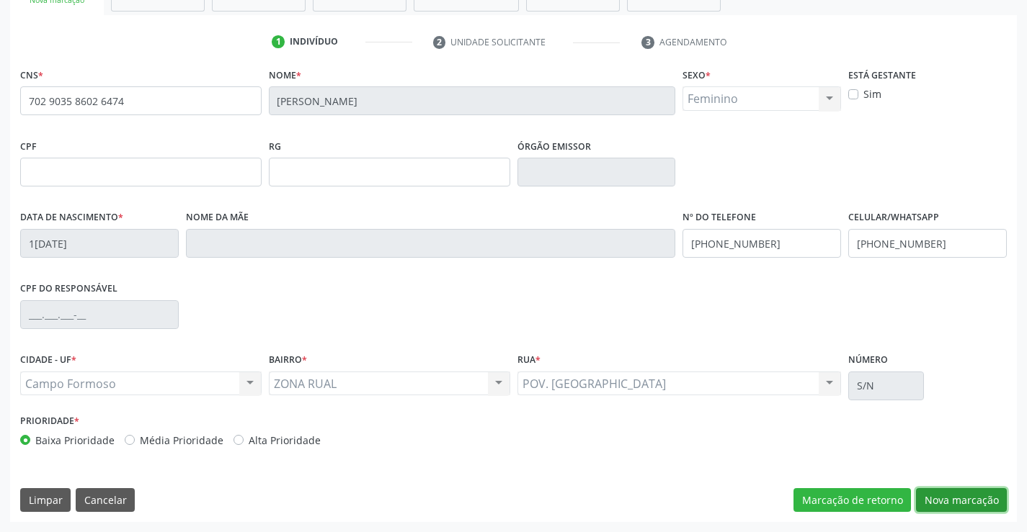
click at [951, 496] on button "Nova marcação" at bounding box center [961, 500] width 91 height 24
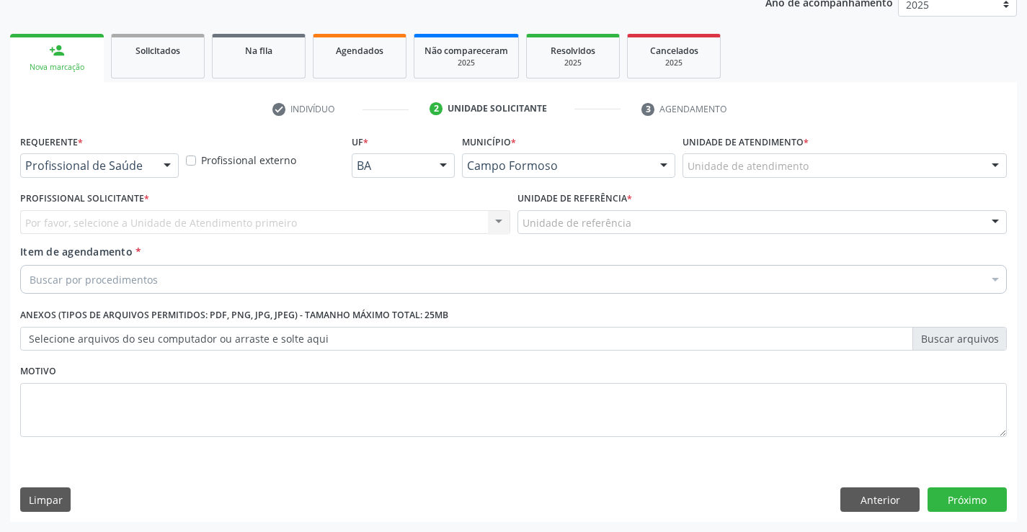
scroll to position [182, 0]
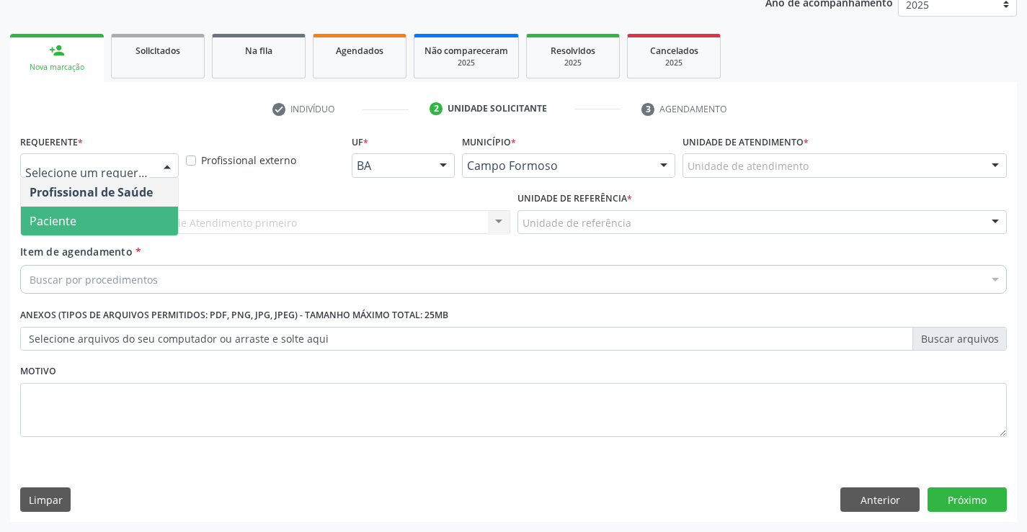
click at [86, 219] on span "Paciente" at bounding box center [99, 221] width 157 height 29
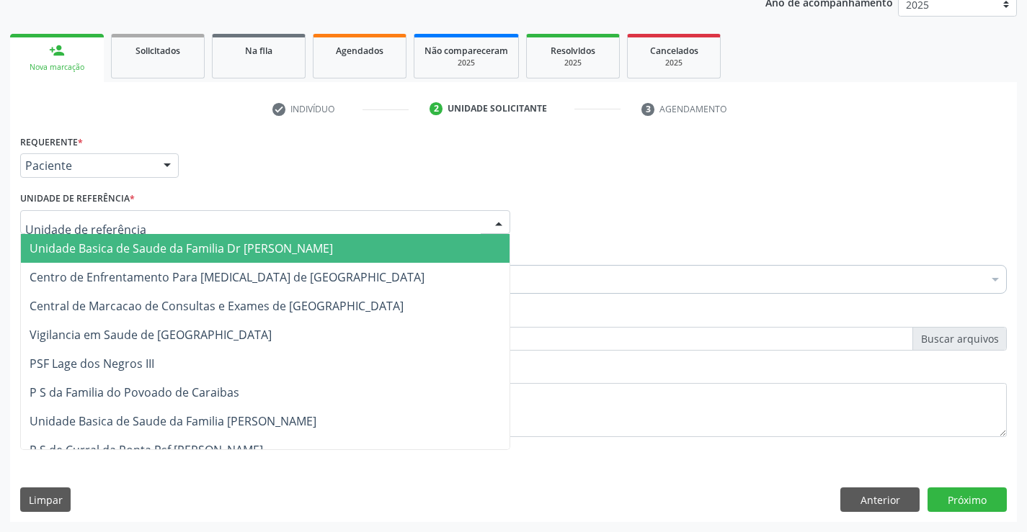
click at [115, 248] on span "Unidade Basica de Saude da Familia Dr [PERSON_NAME]" at bounding box center [181, 249] width 303 height 16
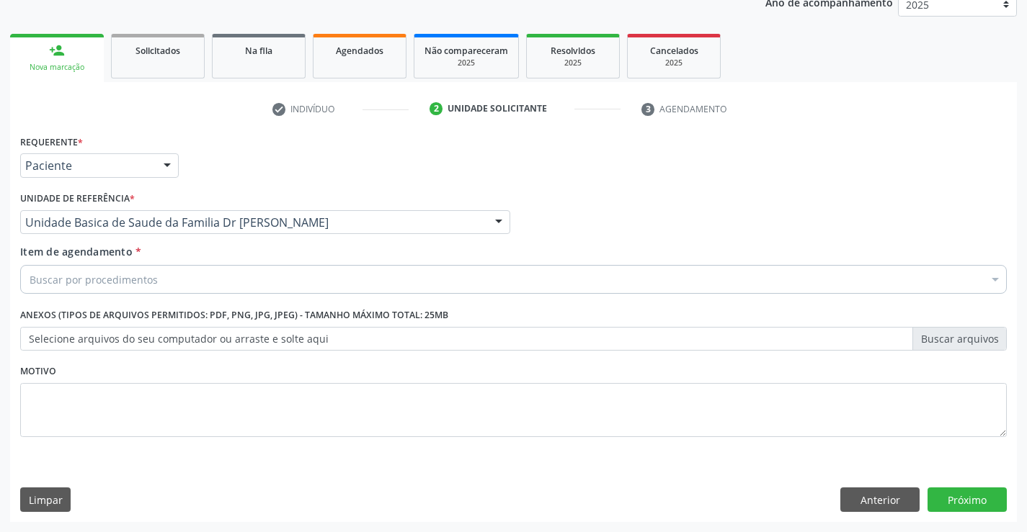
click at [157, 278] on div "Buscar por procedimentos" at bounding box center [513, 279] width 986 height 29
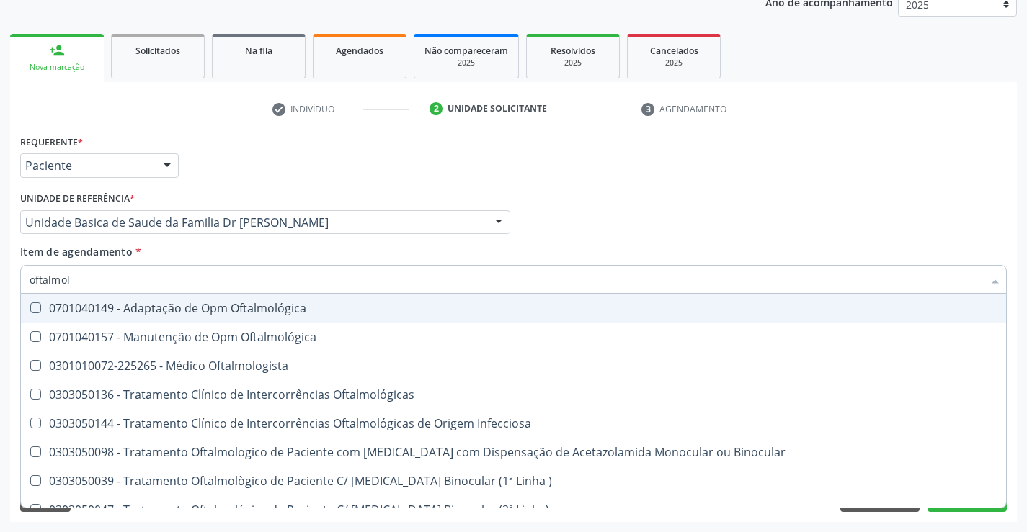
type input "oftalmolo"
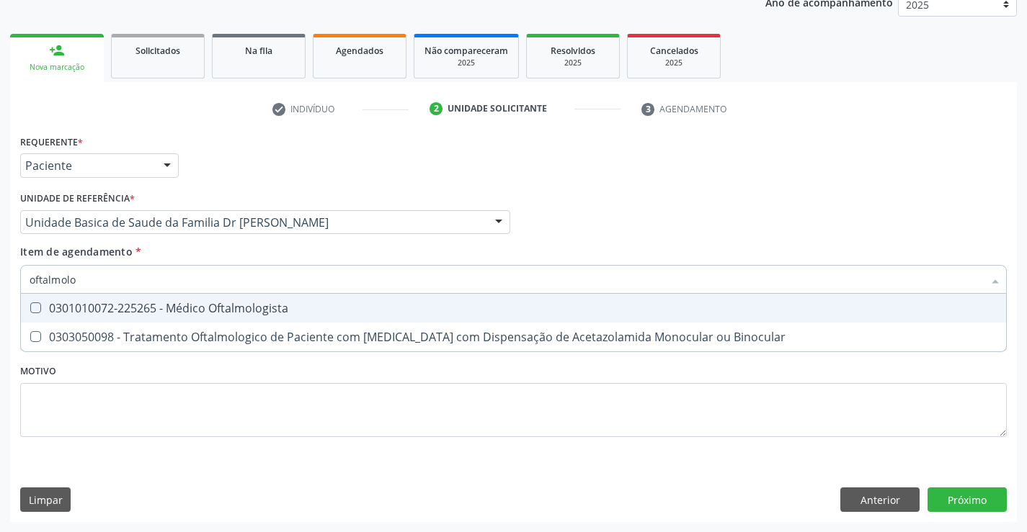
click at [229, 307] on div "0301010072-225265 - Médico Oftalmologista" at bounding box center [513, 309] width 967 height 12
checkbox Oftalmologista "true"
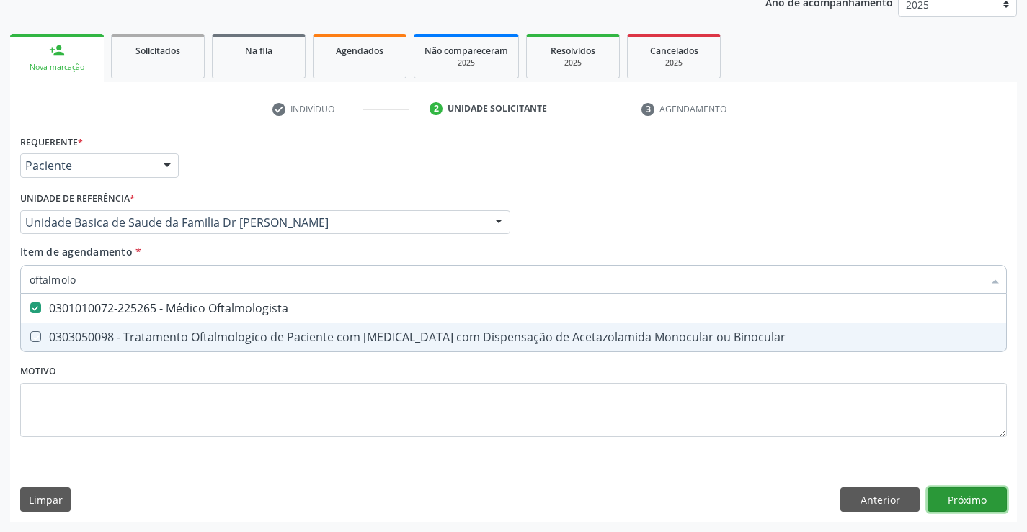
click at [973, 496] on div "Requerente * Paciente Profissional de Saúde Paciente Nenhum resultado encontrad…" at bounding box center [513, 326] width 1006 height 391
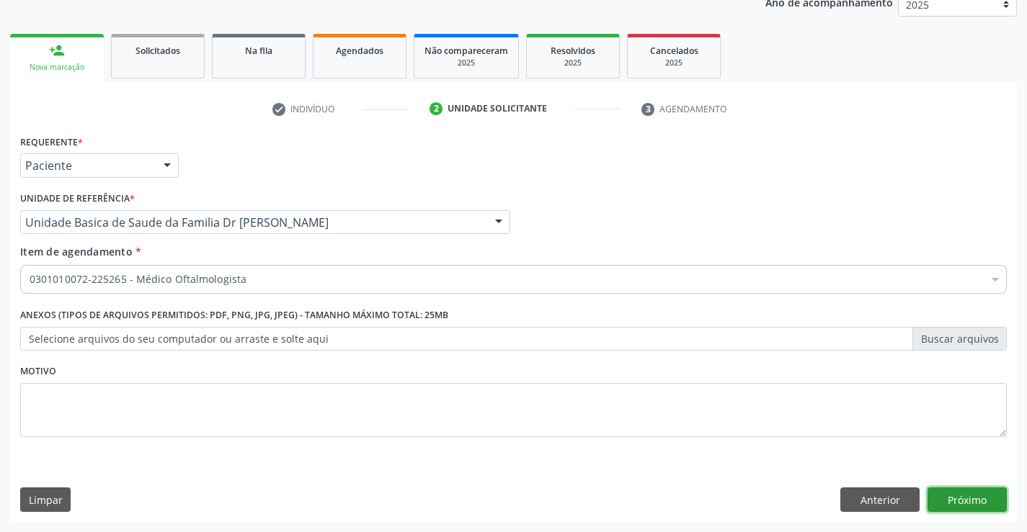
click at [960, 499] on button "Próximo" at bounding box center [966, 500] width 79 height 24
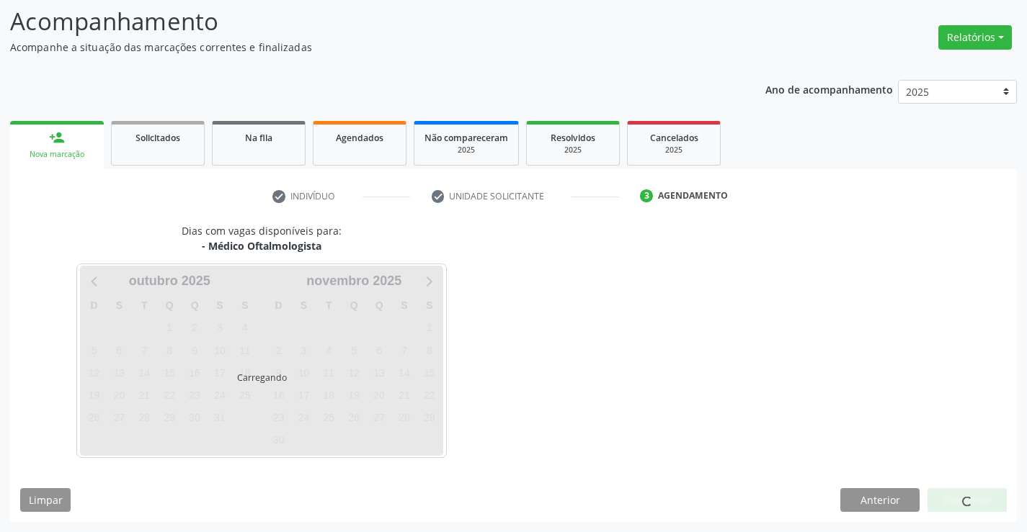
scroll to position [137, 0]
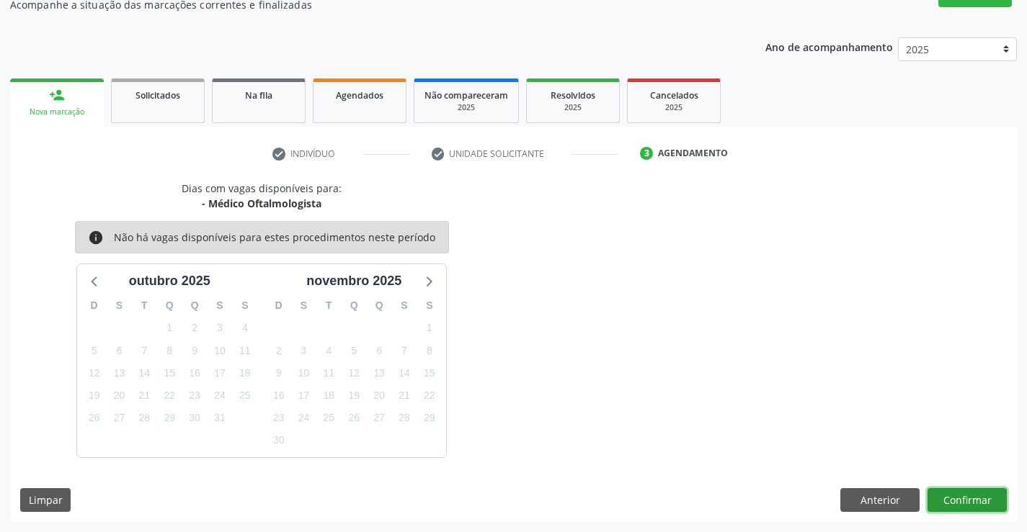
click at [976, 496] on button "Confirmar" at bounding box center [966, 500] width 79 height 24
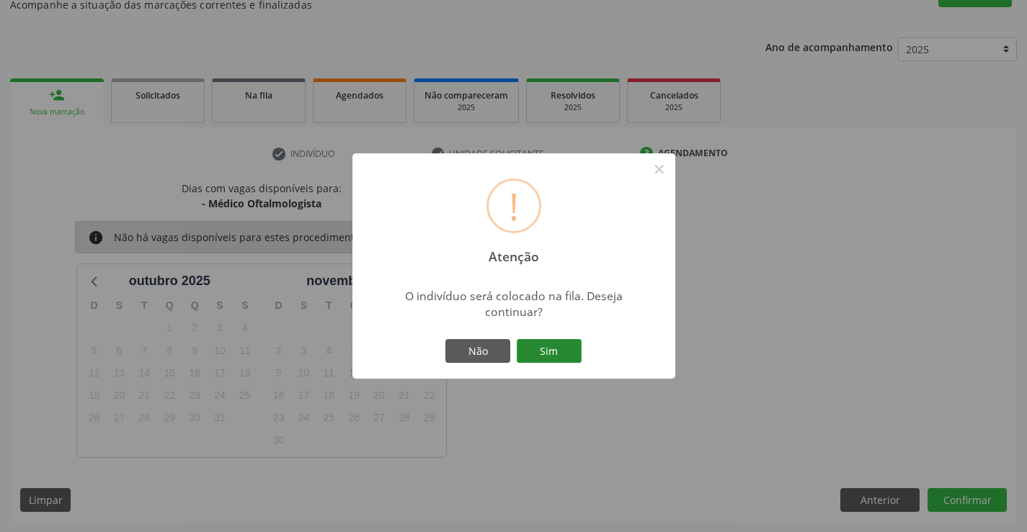
click at [555, 349] on button "Sim" at bounding box center [549, 351] width 65 height 24
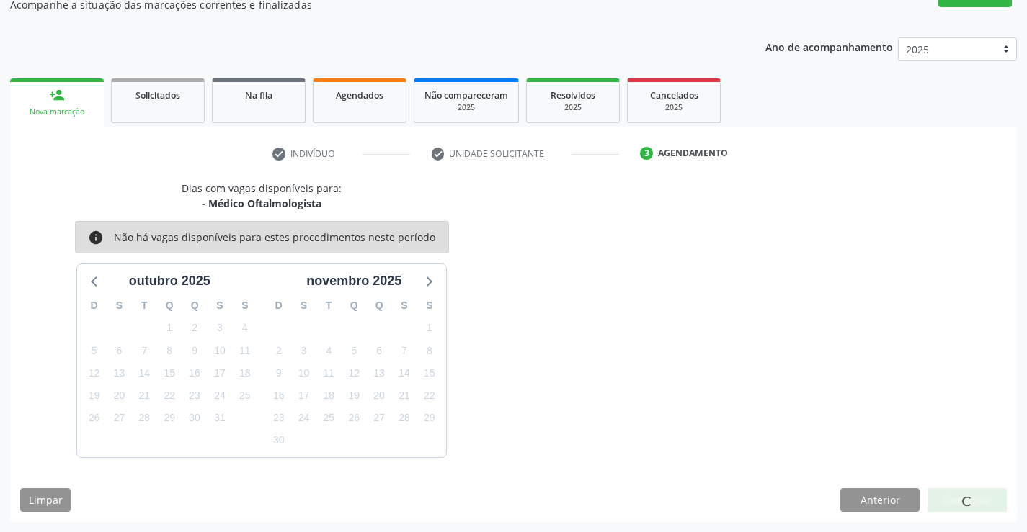
scroll to position [0, 0]
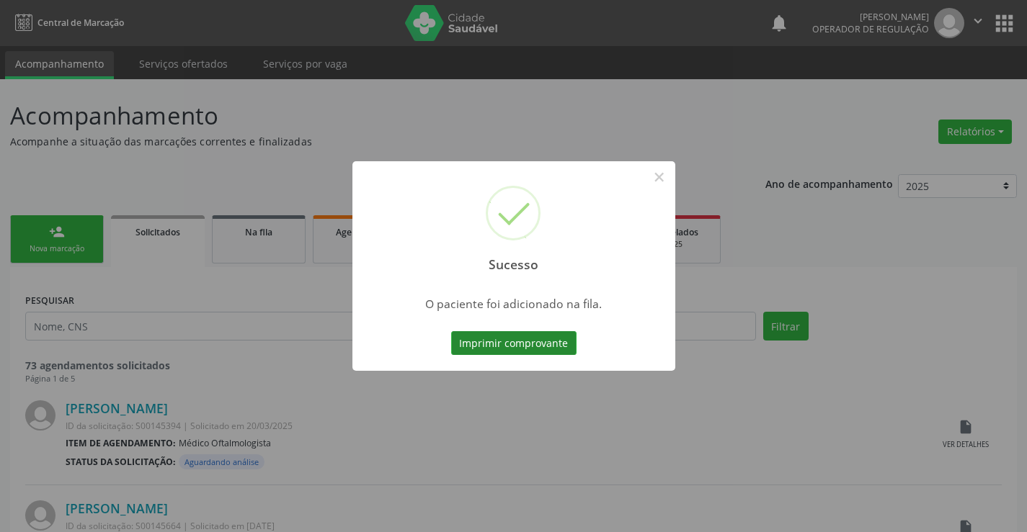
click at [516, 336] on button "Imprimir comprovante" at bounding box center [513, 343] width 125 height 24
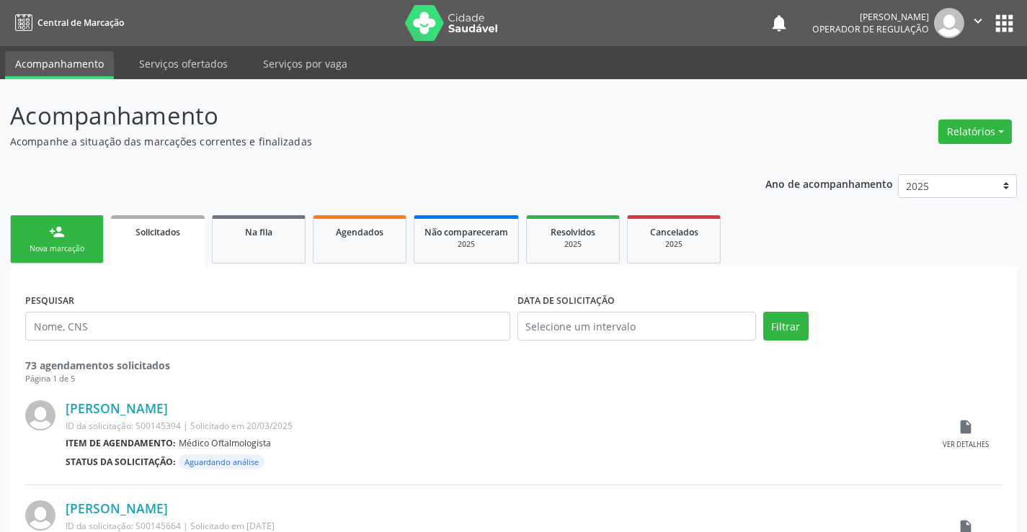
click at [60, 243] on link "person_add Nova marcação" at bounding box center [57, 239] width 94 height 48
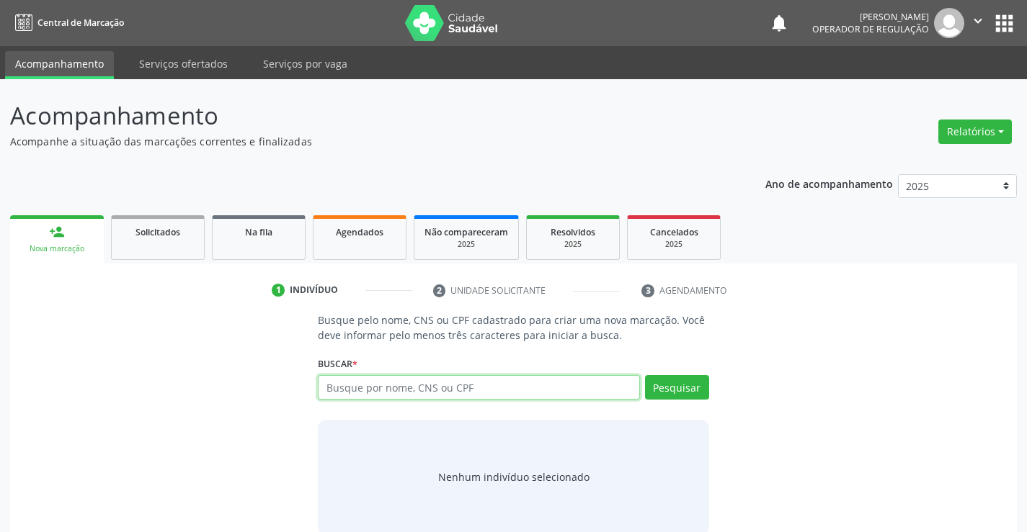
click at [468, 392] on input "text" at bounding box center [478, 387] width 321 height 24
type input "702303525318020"
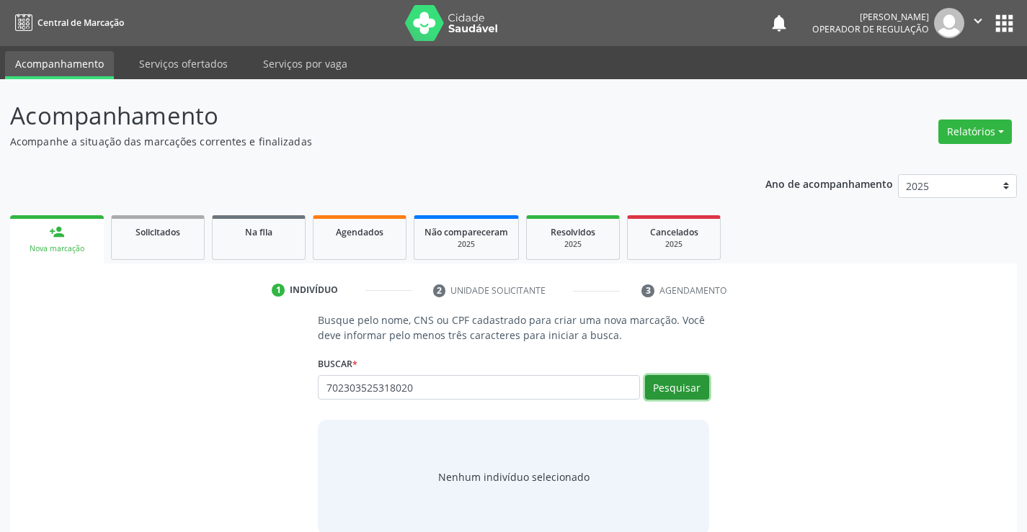
click at [679, 382] on button "Pesquisar" at bounding box center [677, 387] width 64 height 24
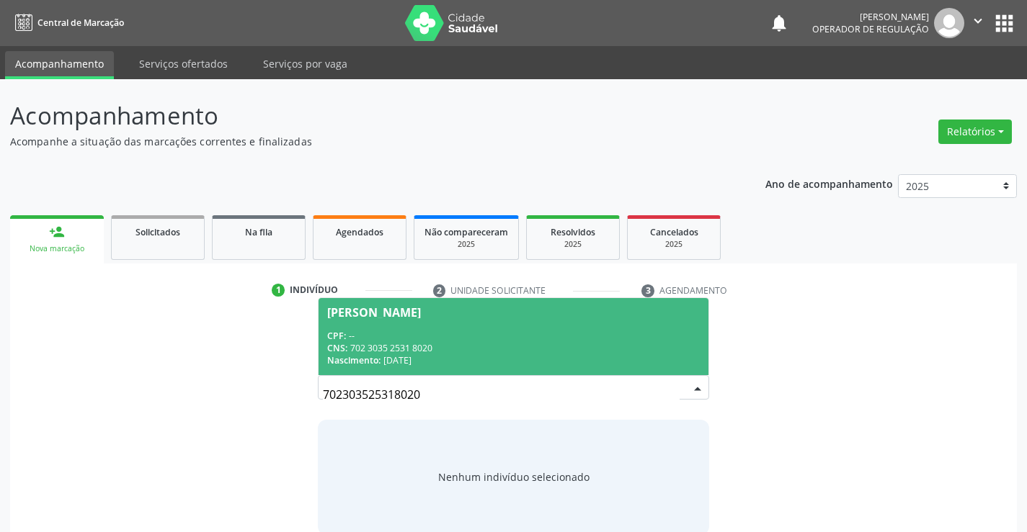
click at [491, 317] on div "Joelson Evangelista da Silva" at bounding box center [513, 313] width 372 height 12
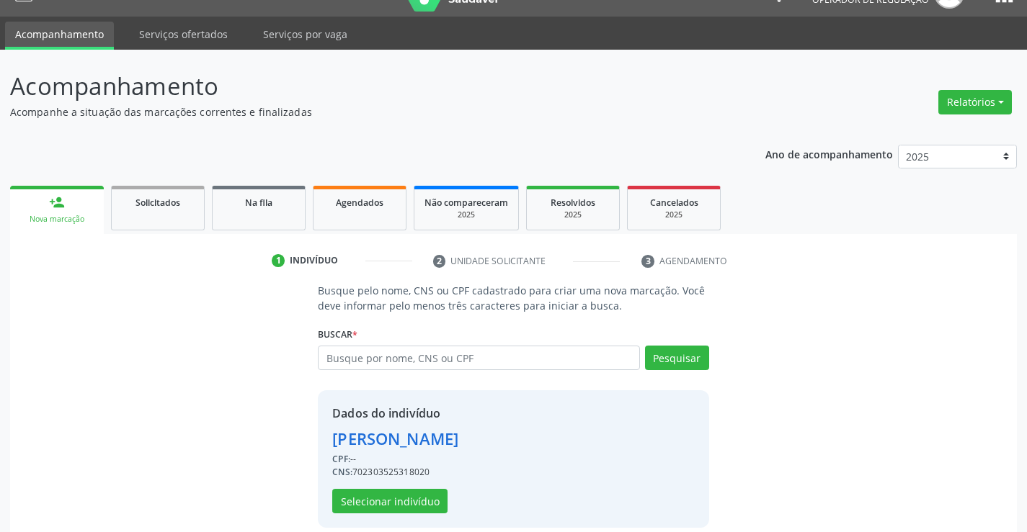
scroll to position [45, 0]
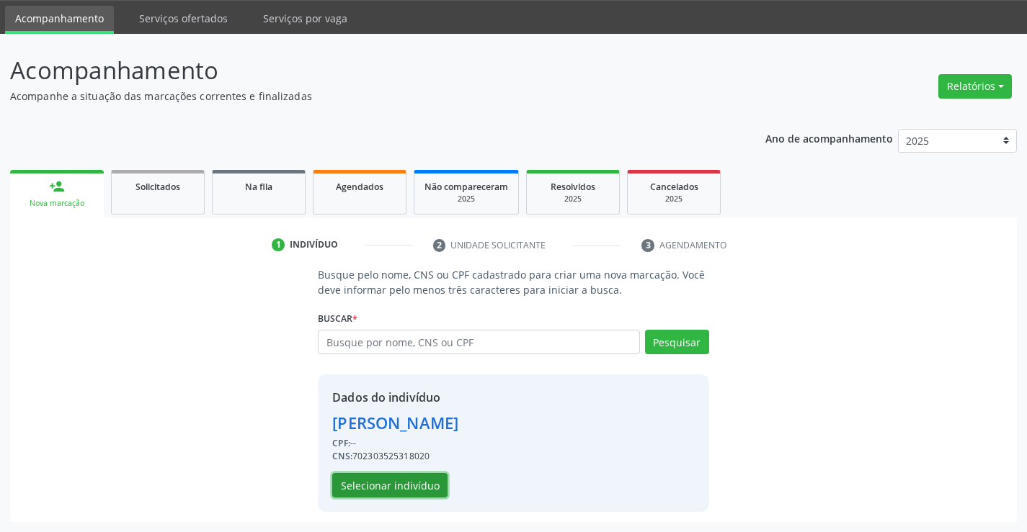
click at [400, 484] on button "Selecionar indivíduo" at bounding box center [389, 485] width 115 height 24
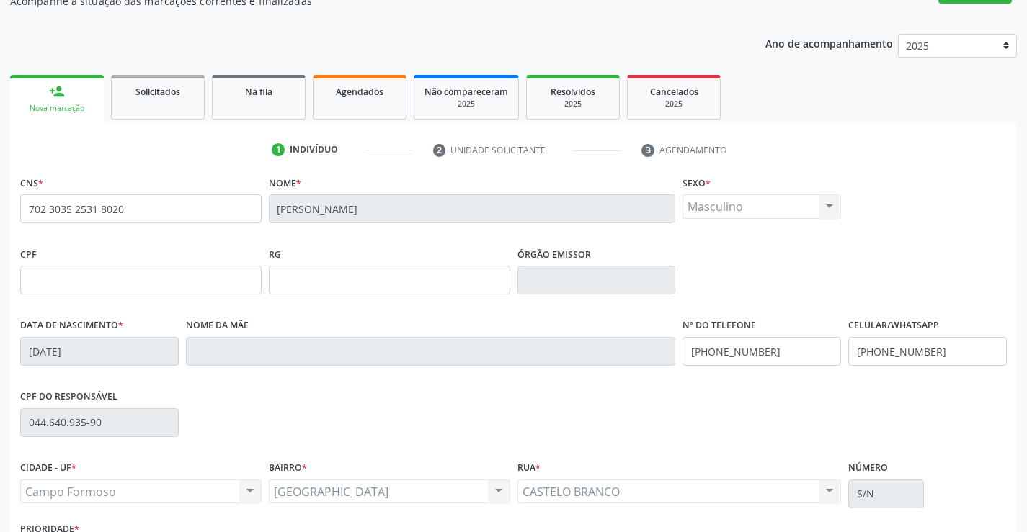
scroll to position [249, 0]
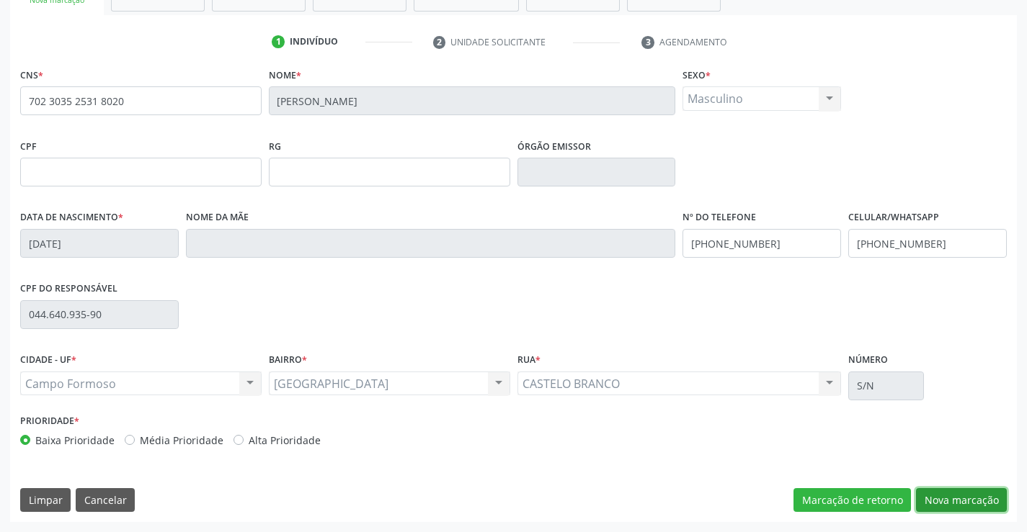
click at [965, 490] on button "Nova marcação" at bounding box center [961, 500] width 91 height 24
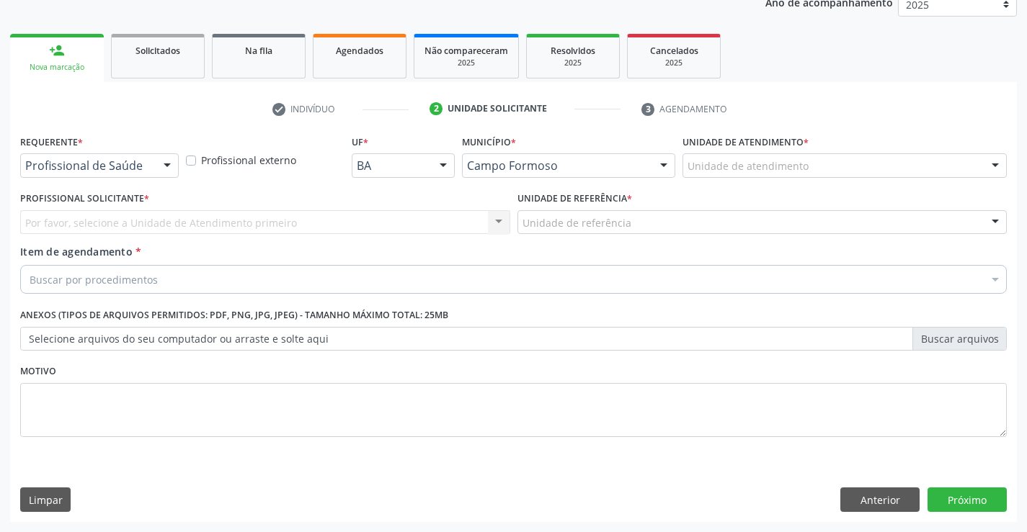
scroll to position [182, 0]
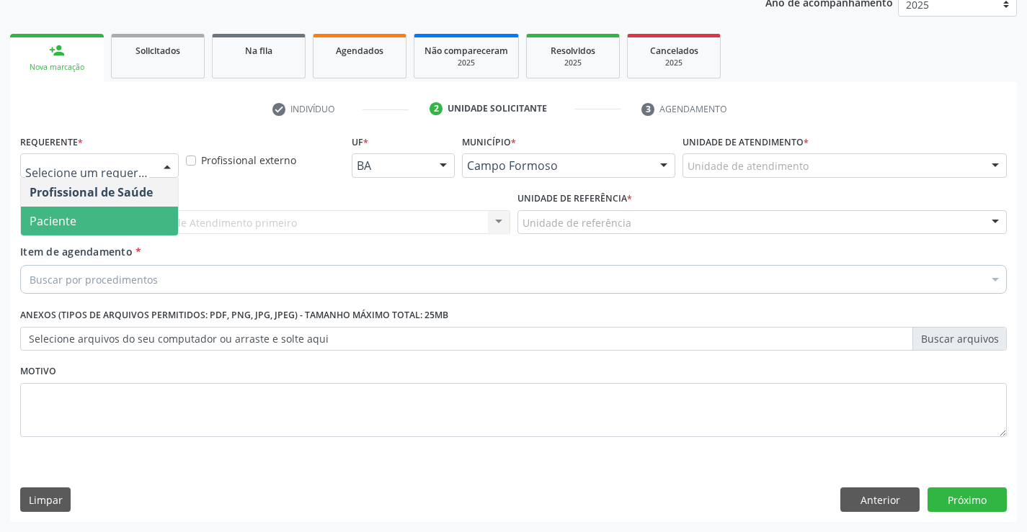
click at [72, 217] on span "Paciente" at bounding box center [53, 221] width 47 height 16
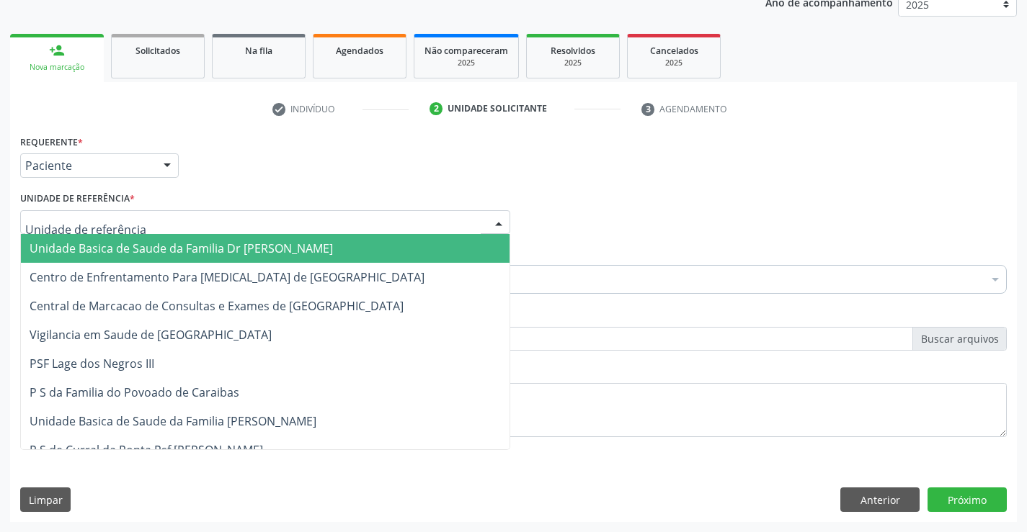
click at [147, 247] on span "Unidade Basica de Saude da Familia Dr [PERSON_NAME]" at bounding box center [181, 249] width 303 height 16
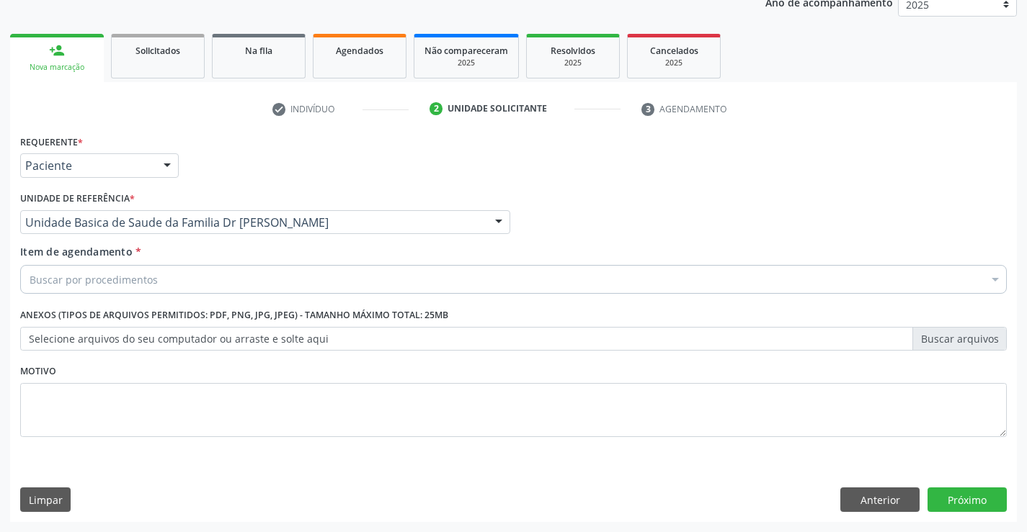
click at [161, 280] on div "Buscar por procedimentos" at bounding box center [513, 279] width 986 height 29
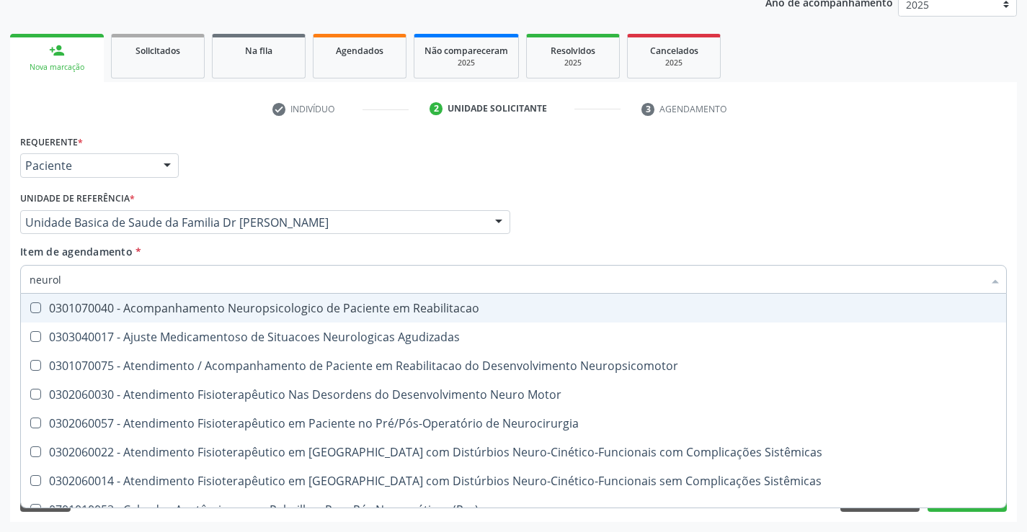
type input "neurolo"
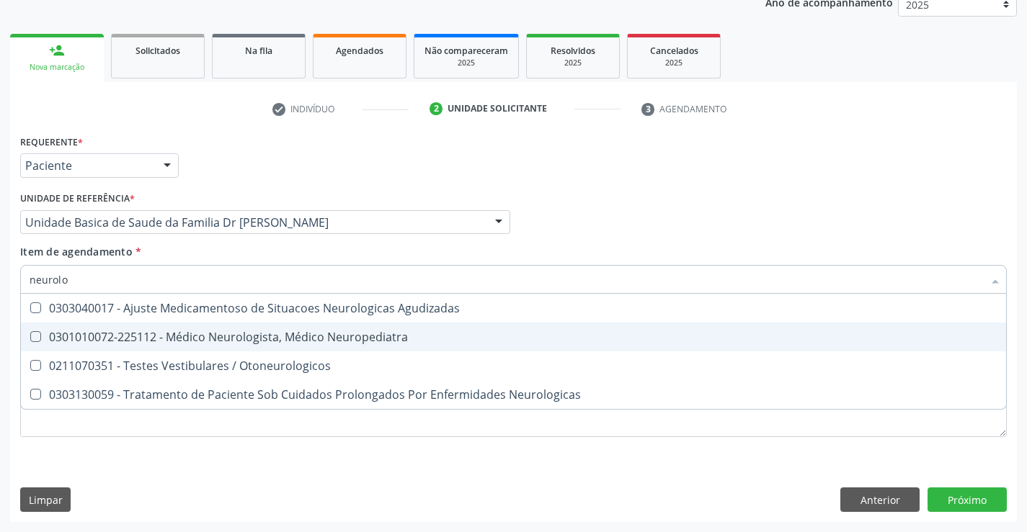
click at [236, 333] on div "0301010072-225112 - Médico Neurologista, Médico Neuropediatra" at bounding box center [513, 337] width 967 height 12
checkbox Neuropediatra "true"
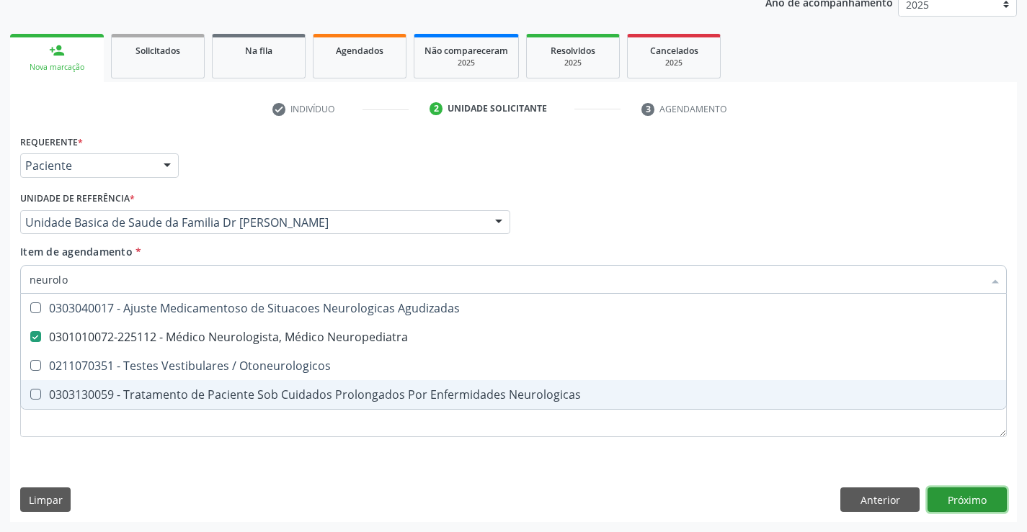
click at [979, 499] on div "Requerente * Paciente Profissional de Saúde Paciente Nenhum resultado encontrad…" at bounding box center [513, 326] width 1006 height 391
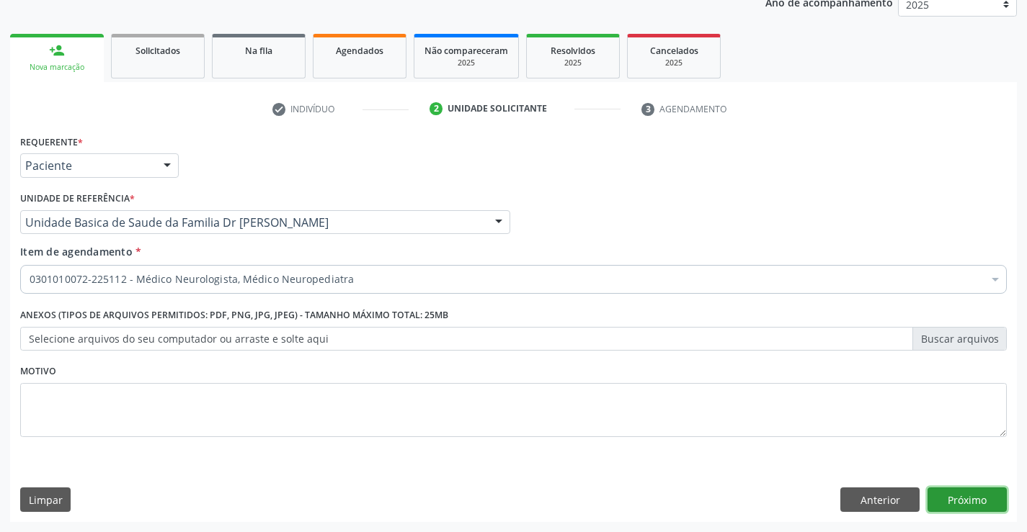
click at [979, 499] on button "Próximo" at bounding box center [966, 500] width 79 height 24
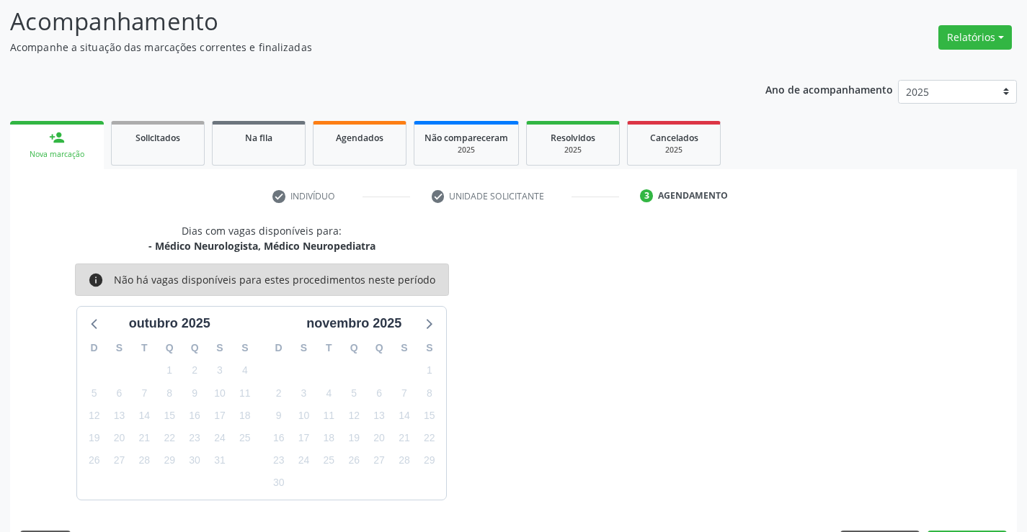
scroll to position [137, 0]
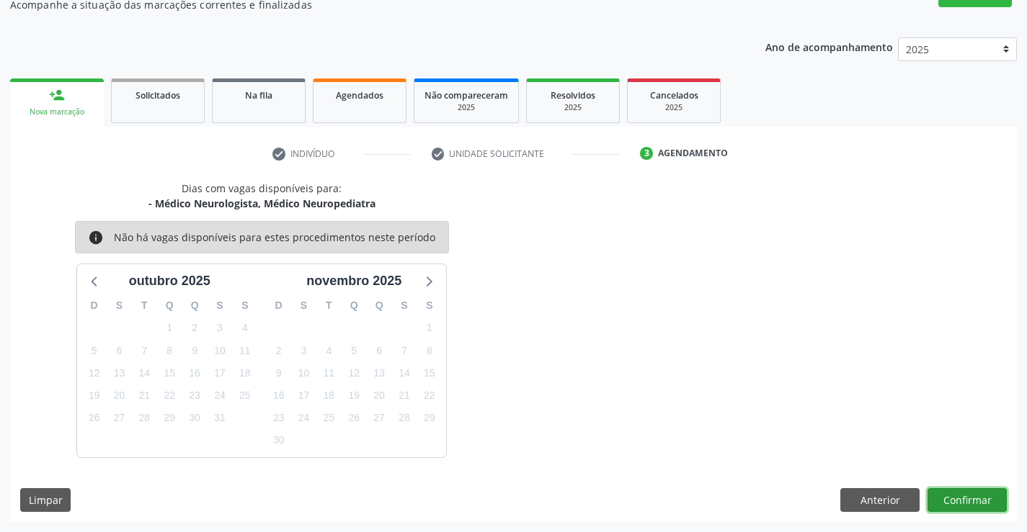
click at [973, 499] on button "Confirmar" at bounding box center [966, 500] width 79 height 24
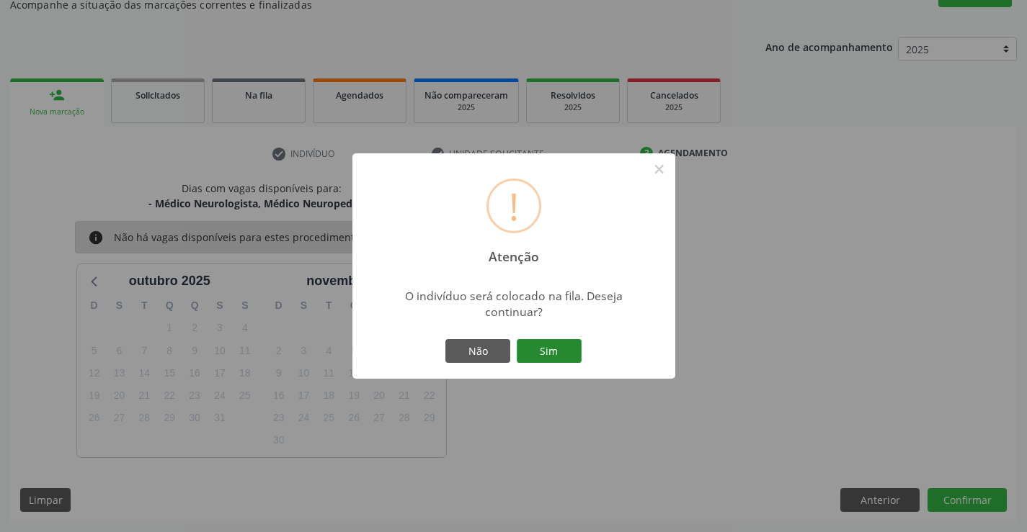
click at [542, 346] on button "Sim" at bounding box center [549, 351] width 65 height 24
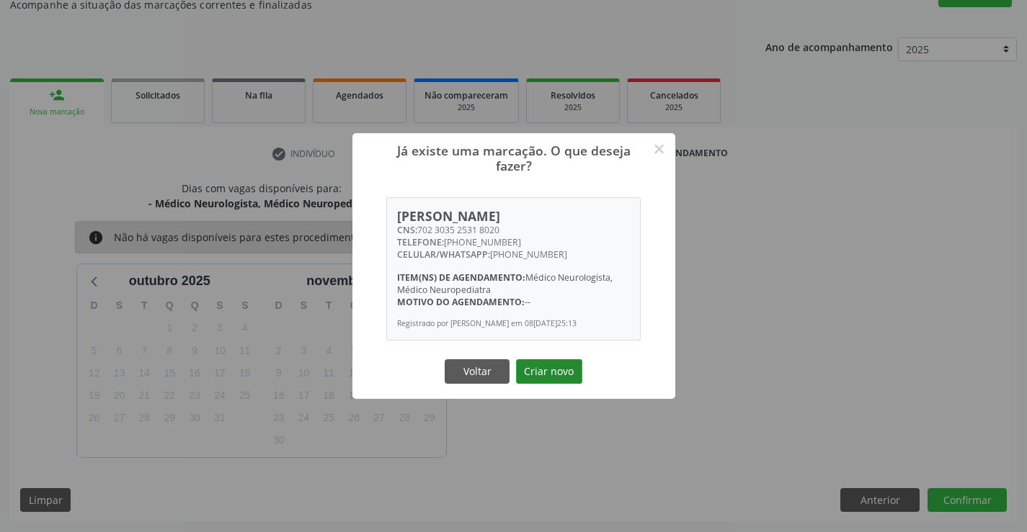
click at [563, 375] on button "Criar novo" at bounding box center [549, 371] width 66 height 24
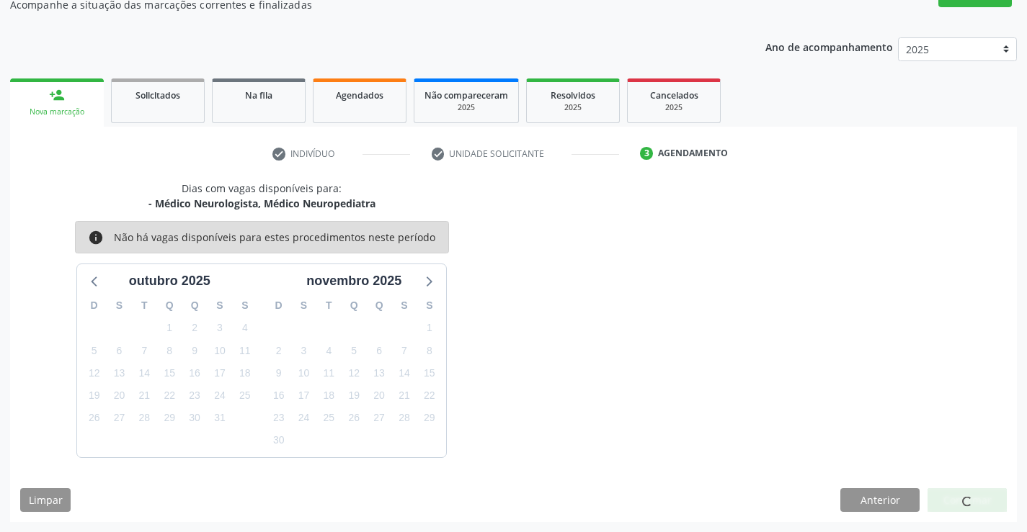
scroll to position [0, 0]
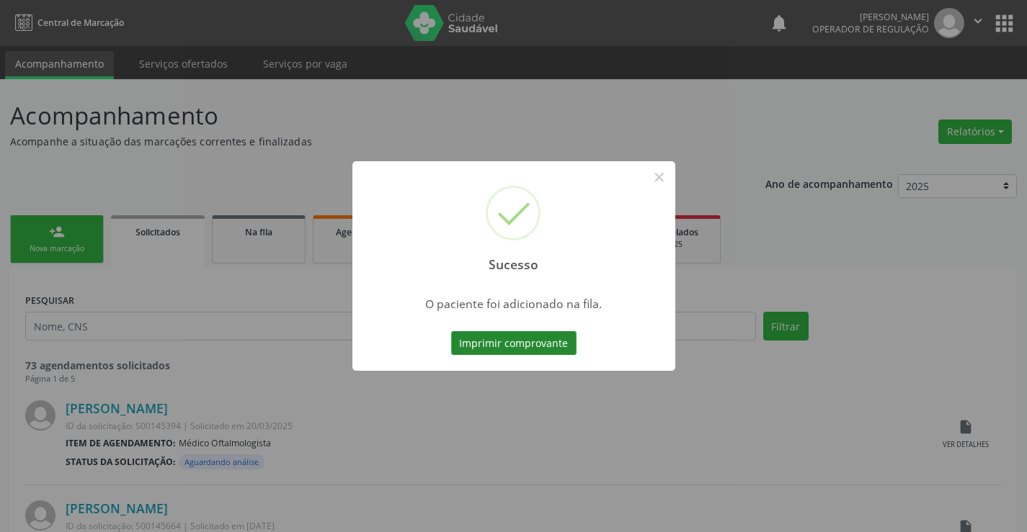
click at [503, 339] on button "Imprimir comprovante" at bounding box center [513, 343] width 125 height 24
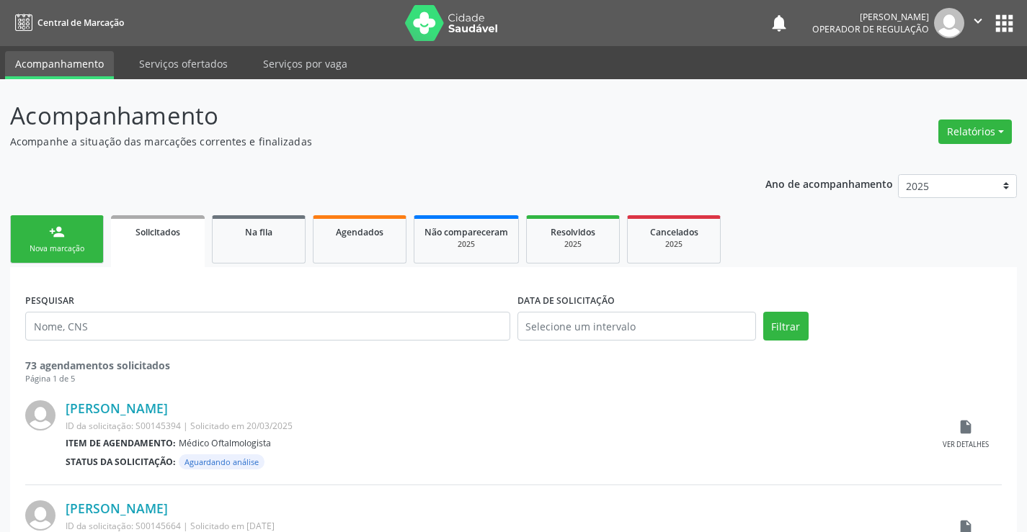
click at [52, 241] on link "person_add Nova marcação" at bounding box center [57, 239] width 94 height 48
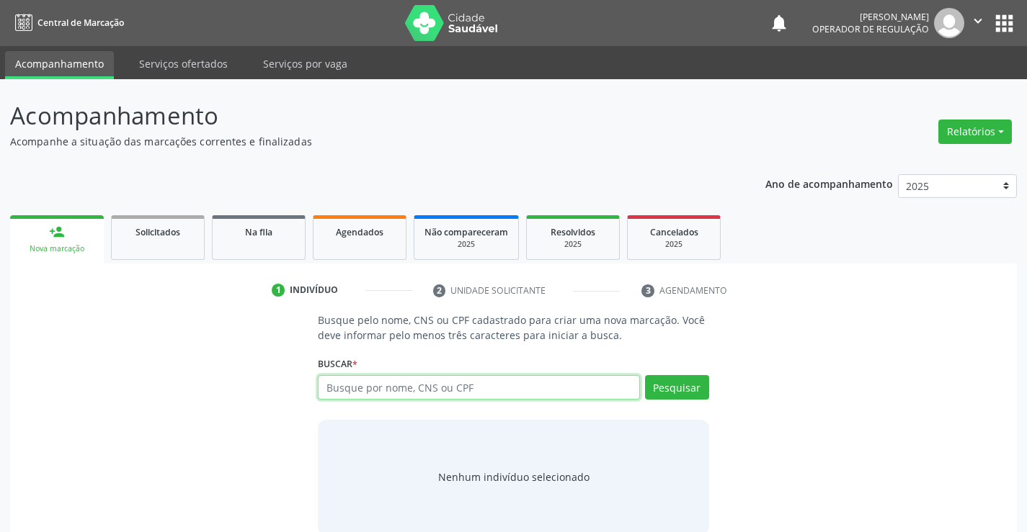
click at [478, 379] on input "text" at bounding box center [478, 387] width 321 height 24
type input "700002887914809"
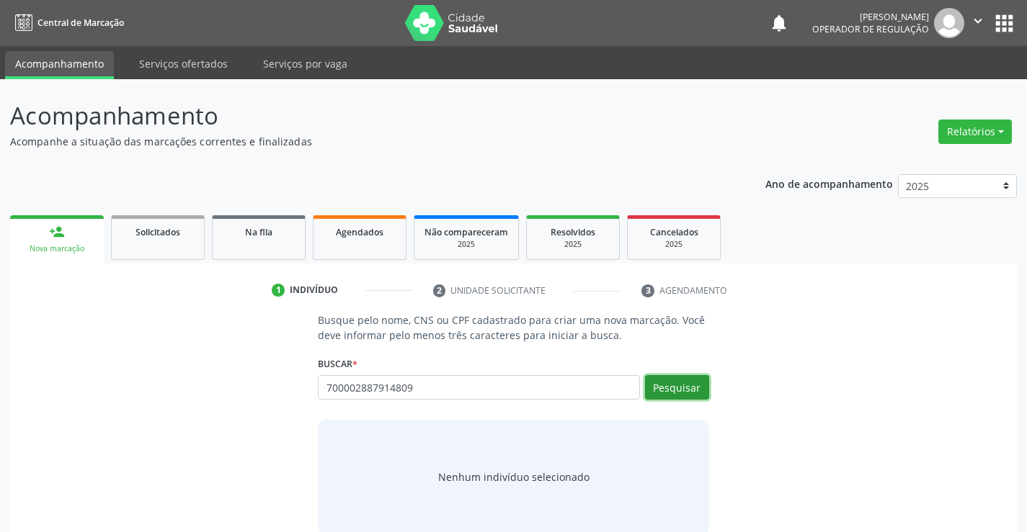
click at [671, 386] on button "Pesquisar" at bounding box center [677, 387] width 64 height 24
type input "700002887914809"
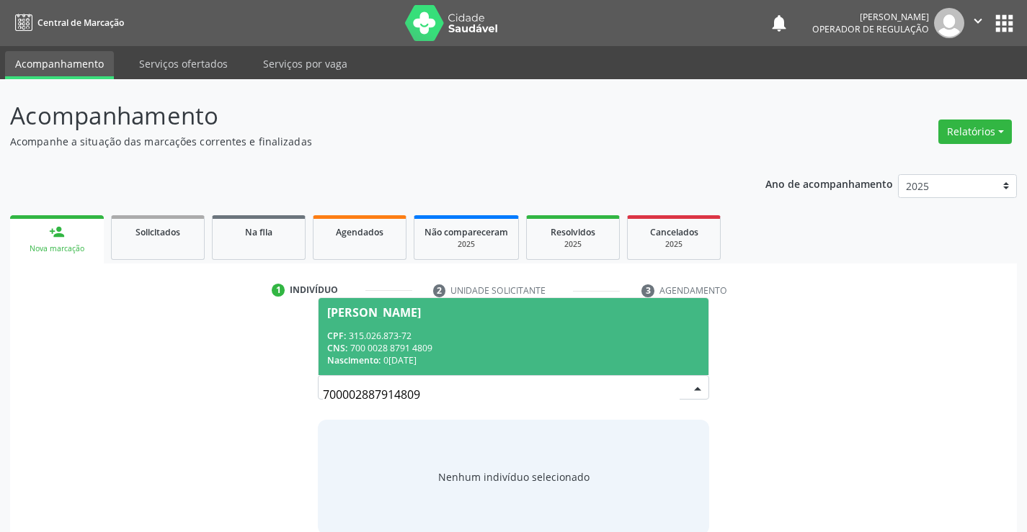
click at [504, 326] on span "Adao Leobino de Sousa CPF: 315.026.873-72 CNS: 700 0028 8791 4809 Nascimento: 0…" at bounding box center [512, 336] width 389 height 77
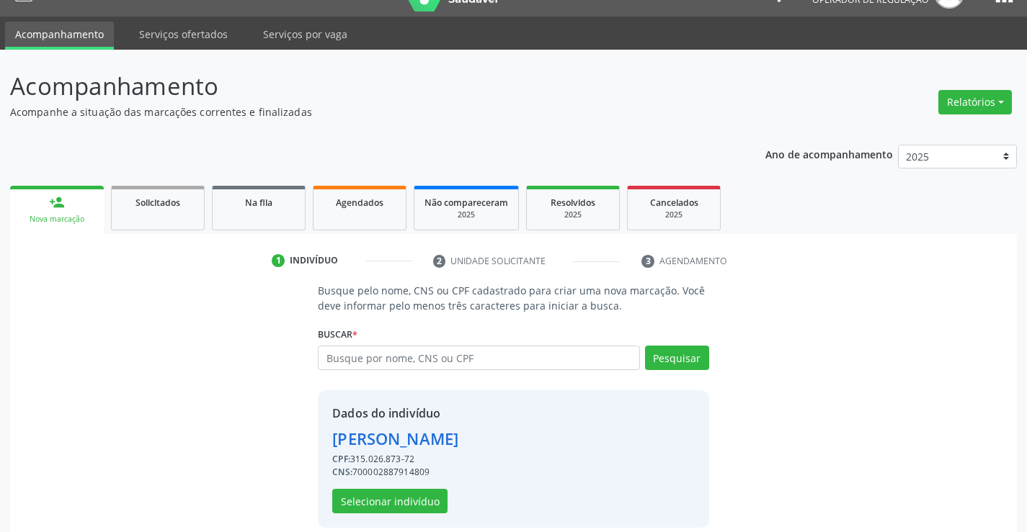
scroll to position [45, 0]
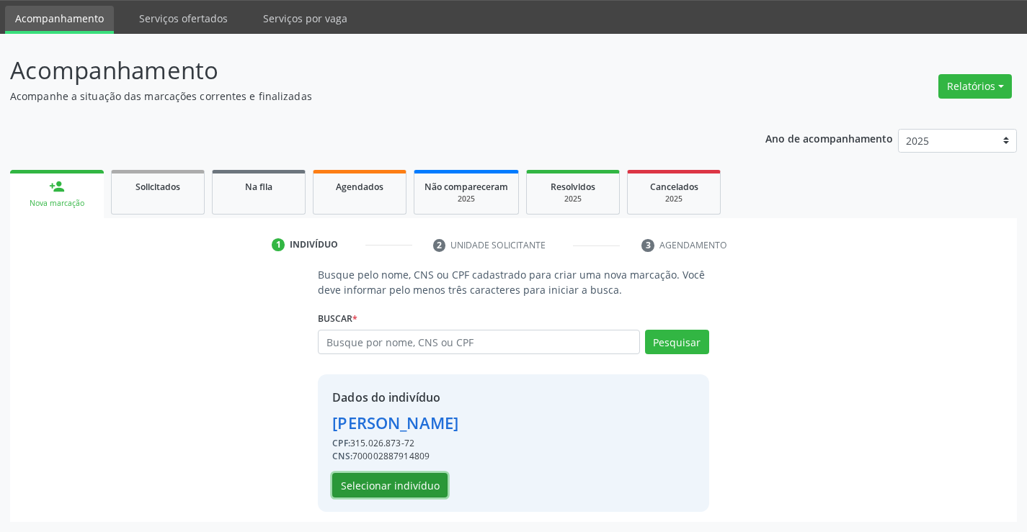
click at [386, 480] on button "Selecionar indivíduo" at bounding box center [389, 485] width 115 height 24
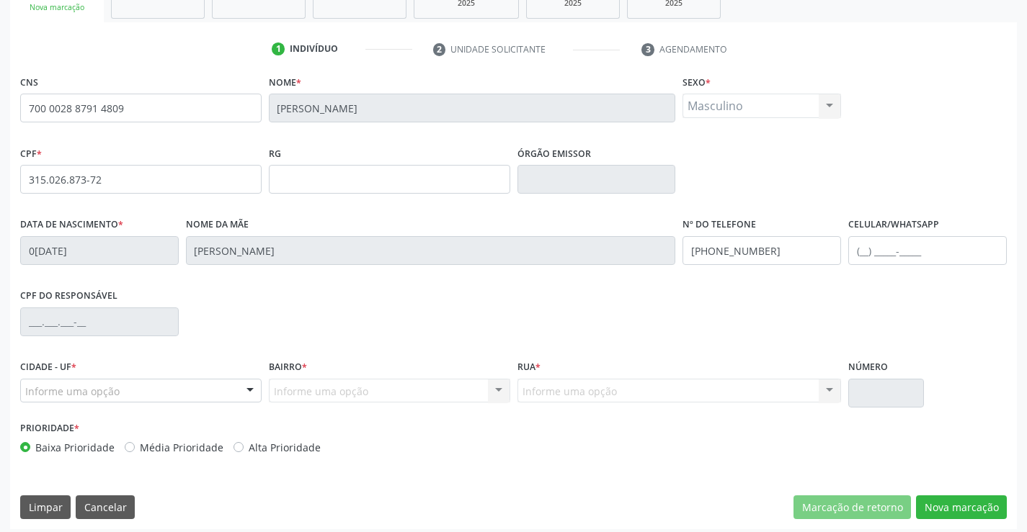
scroll to position [249, 0]
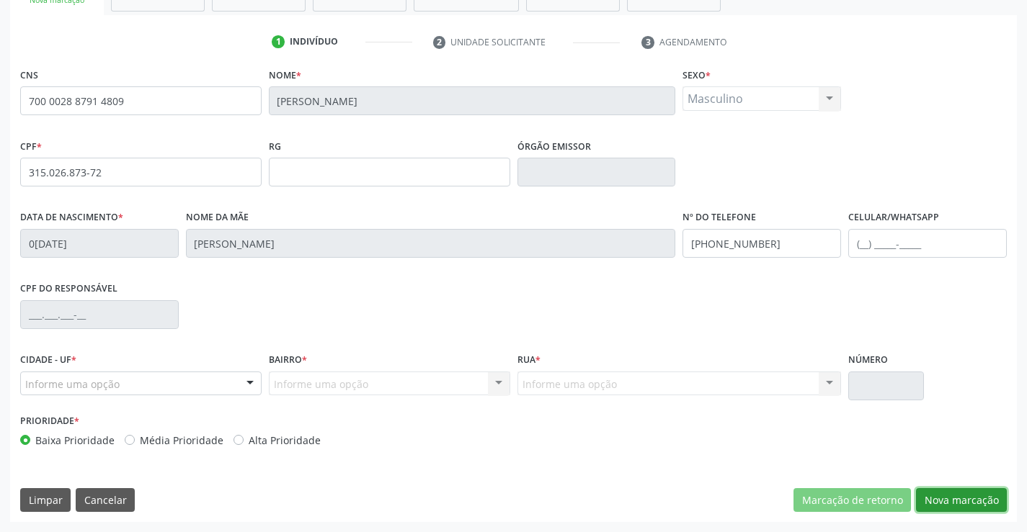
click at [952, 493] on button "Nova marcação" at bounding box center [961, 500] width 91 height 24
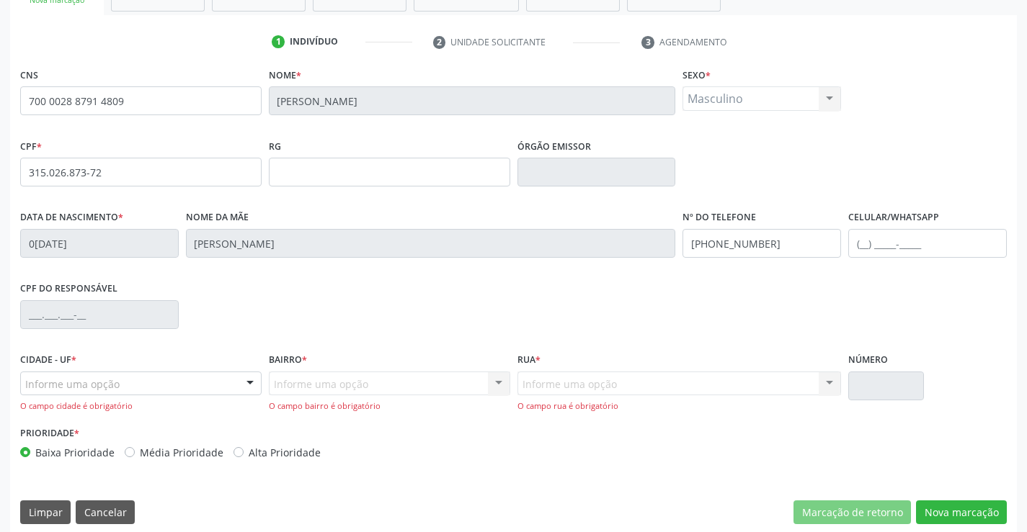
click at [168, 379] on div "Informe uma opção" at bounding box center [140, 384] width 241 height 24
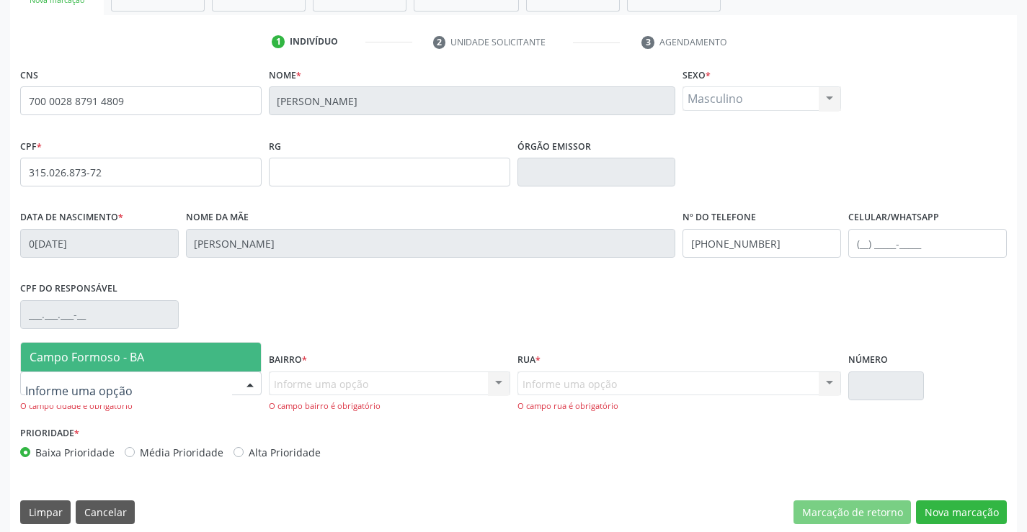
click at [179, 367] on span "Campo Formoso - BA" at bounding box center [141, 357] width 240 height 29
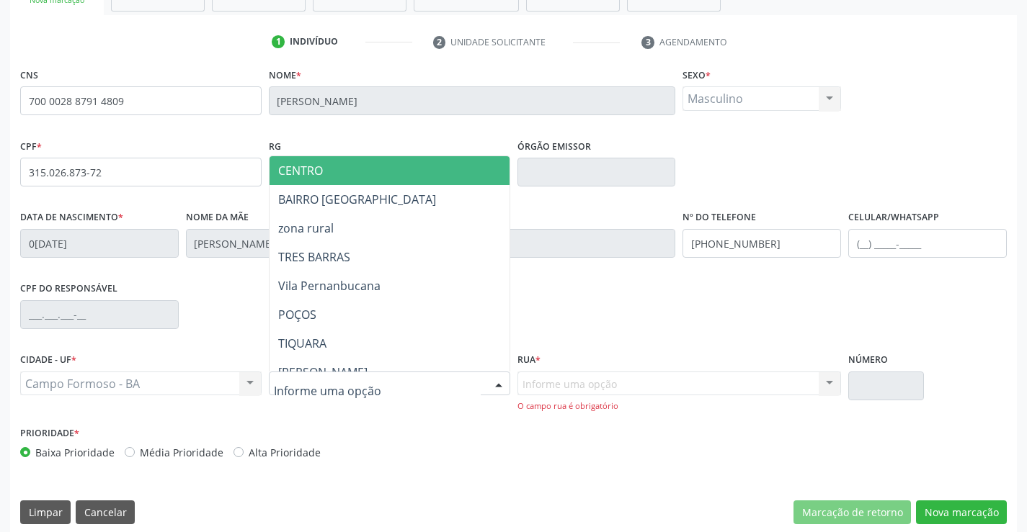
click at [392, 164] on span "CENTRO" at bounding box center [424, 170] width 311 height 29
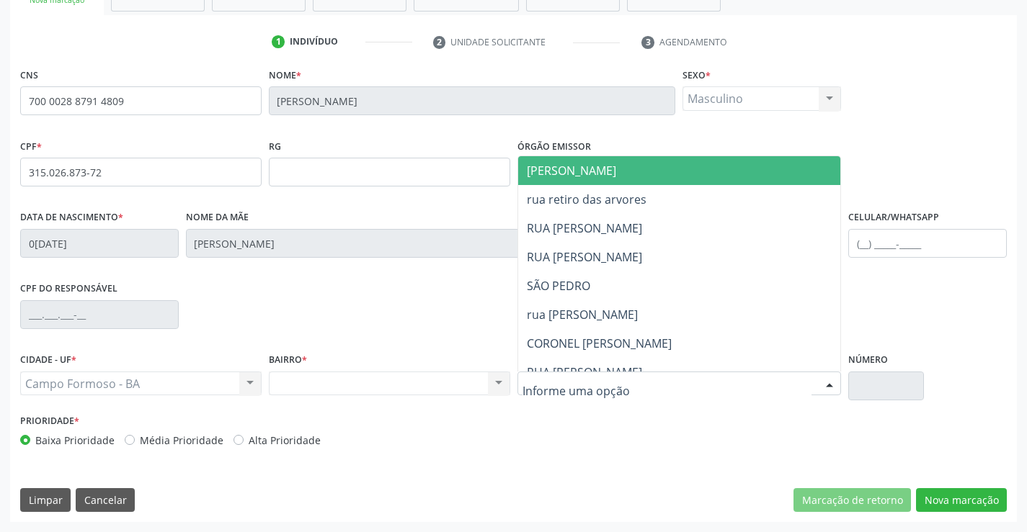
click at [652, 171] on span "[PERSON_NAME]" at bounding box center [691, 170] width 347 height 29
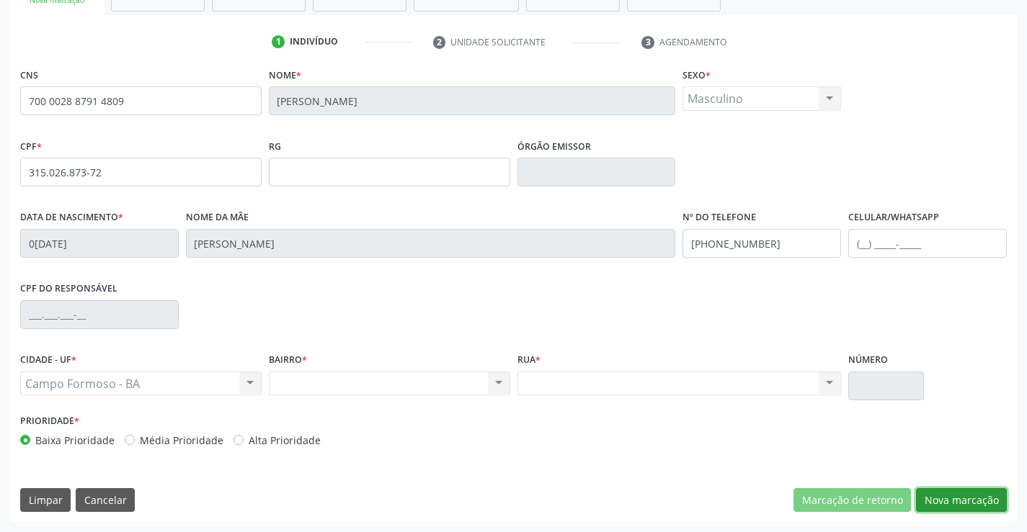
click at [972, 501] on button "Nova marcação" at bounding box center [961, 500] width 91 height 24
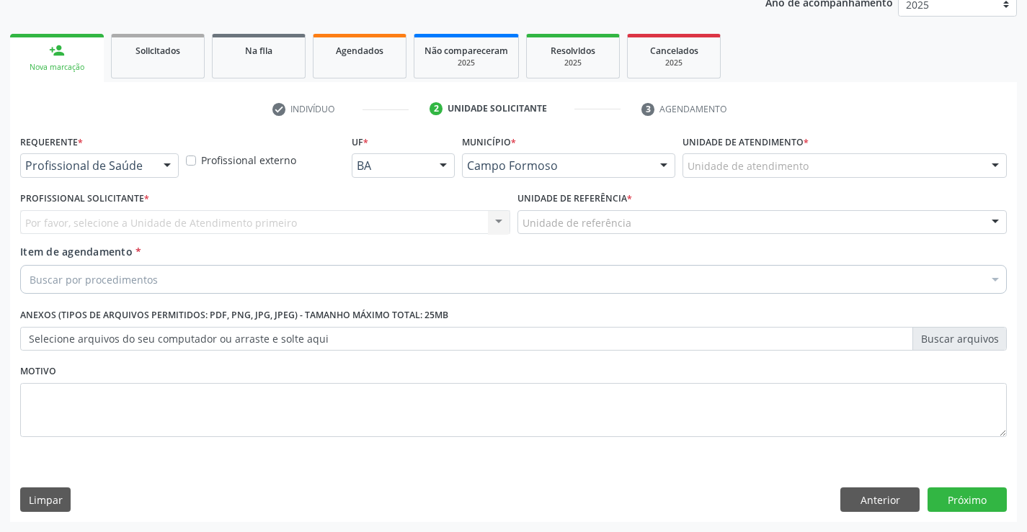
scroll to position [182, 0]
click at [97, 156] on div "Profissional de Saúde" at bounding box center [99, 165] width 158 height 24
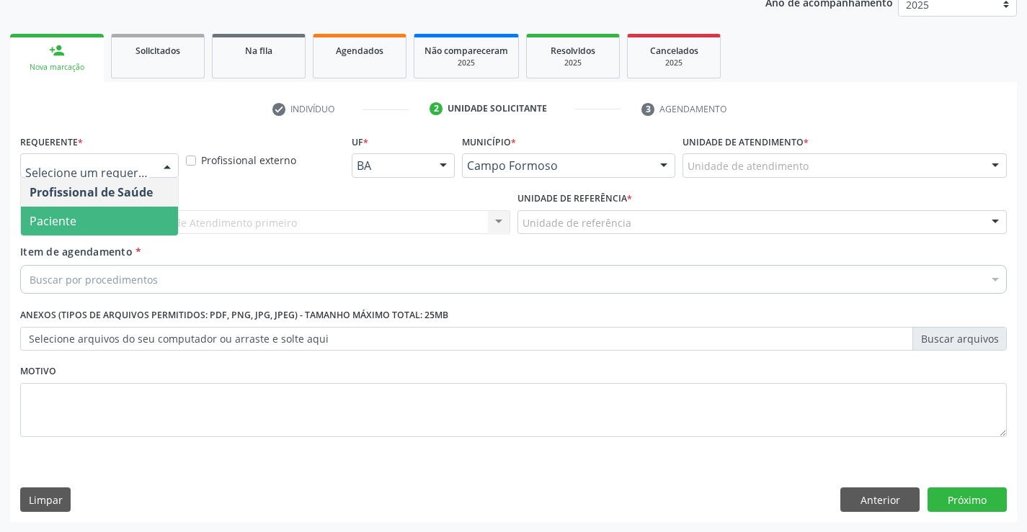
click at [86, 221] on span "Paciente" at bounding box center [99, 221] width 157 height 29
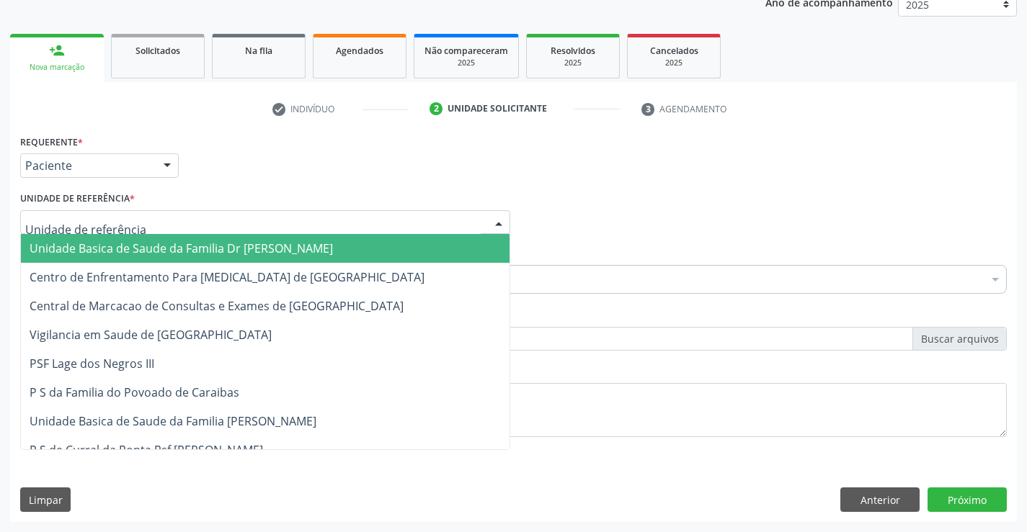
click at [100, 248] on span "Unidade Basica de Saude da Familia Dr [PERSON_NAME]" at bounding box center [181, 249] width 303 height 16
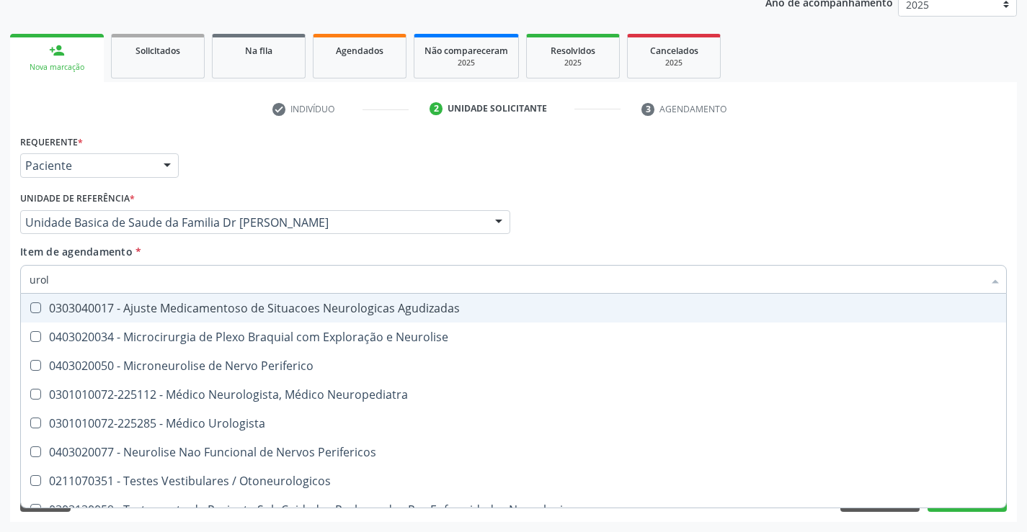
type input "urolo"
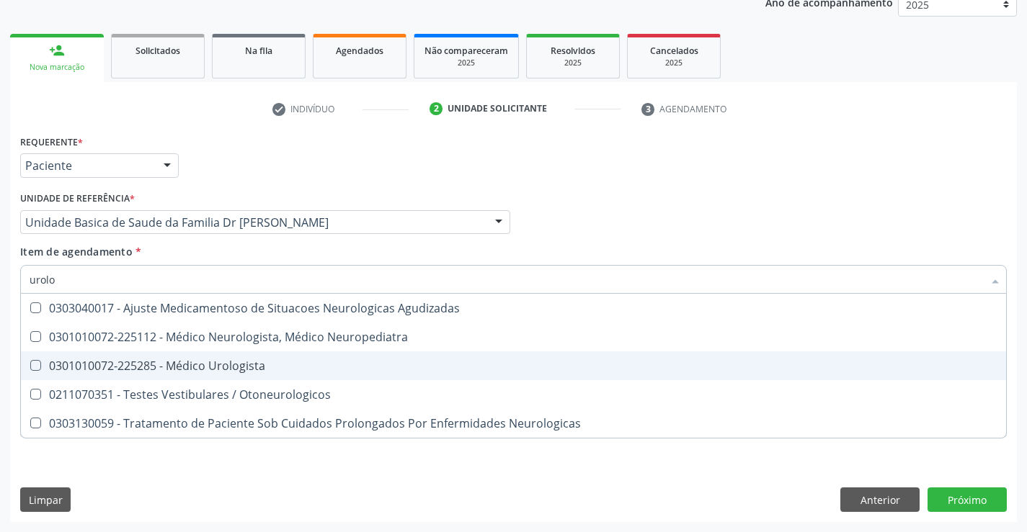
click at [196, 361] on div "0301010072-225285 - Médico Urologista" at bounding box center [513, 366] width 967 height 12
checkbox Urologista "true"
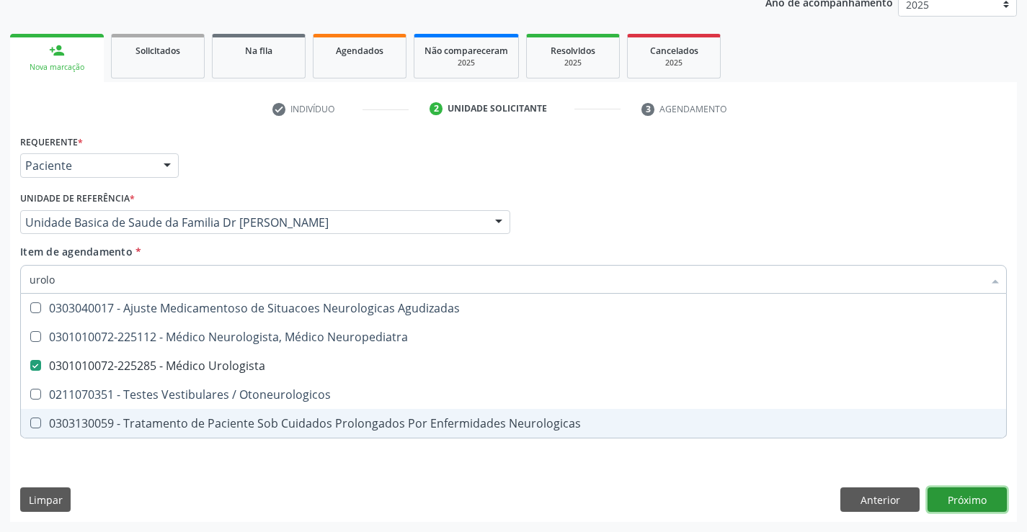
click at [967, 499] on div "Requerente * Paciente Profissional de Saúde Paciente Nenhum resultado encontrad…" at bounding box center [513, 326] width 1006 height 391
checkbox Neuropediatra "true"
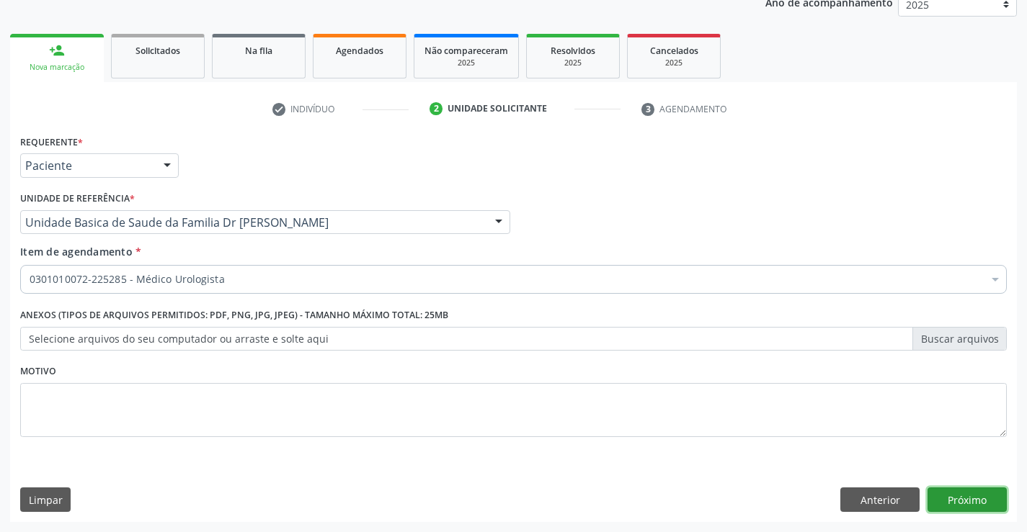
click at [967, 499] on button "Próximo" at bounding box center [966, 500] width 79 height 24
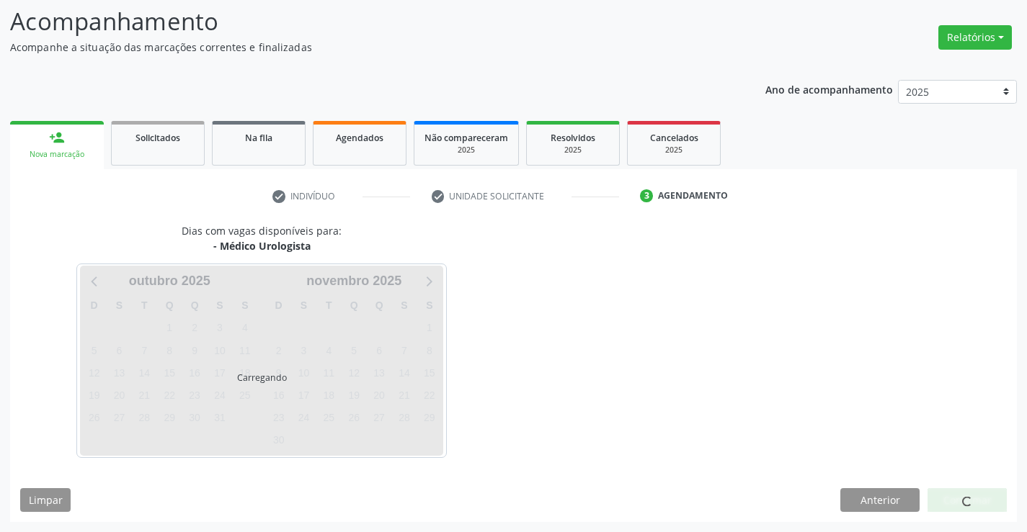
scroll to position [94, 0]
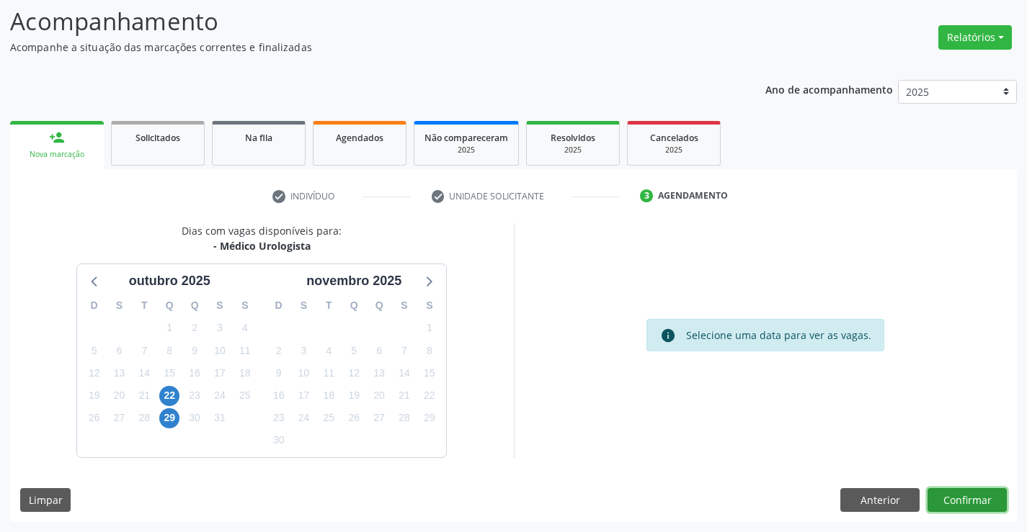
click at [967, 499] on button "Confirmar" at bounding box center [966, 500] width 79 height 24
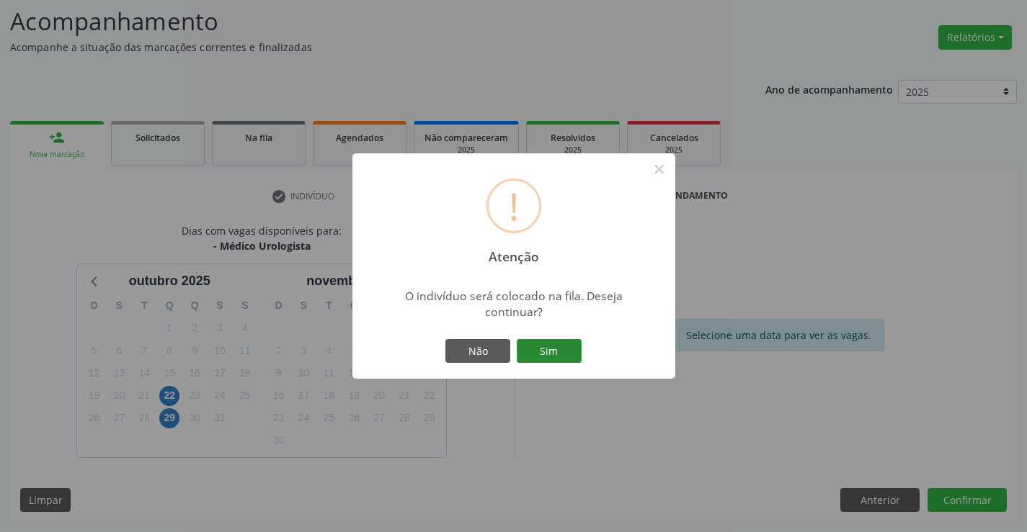
click at [545, 352] on button "Sim" at bounding box center [549, 351] width 65 height 24
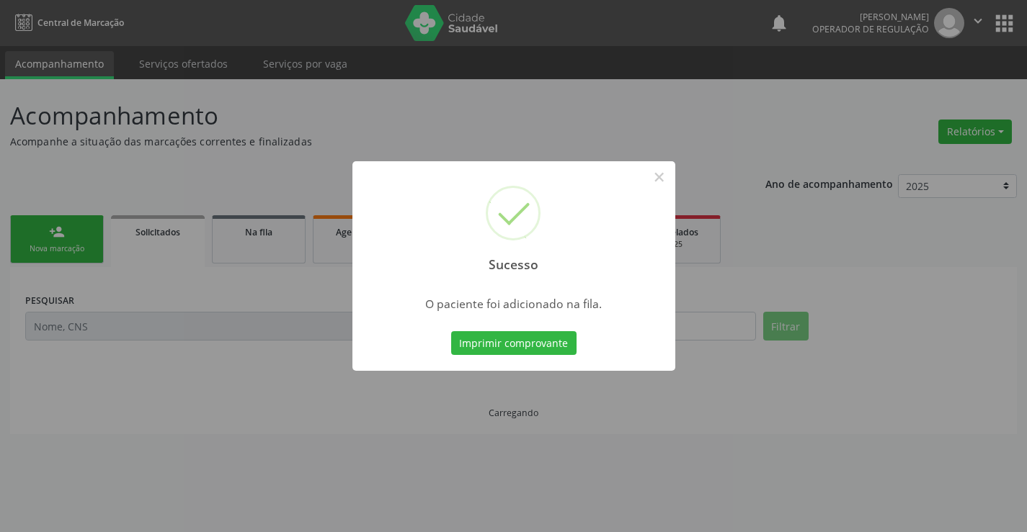
scroll to position [0, 0]
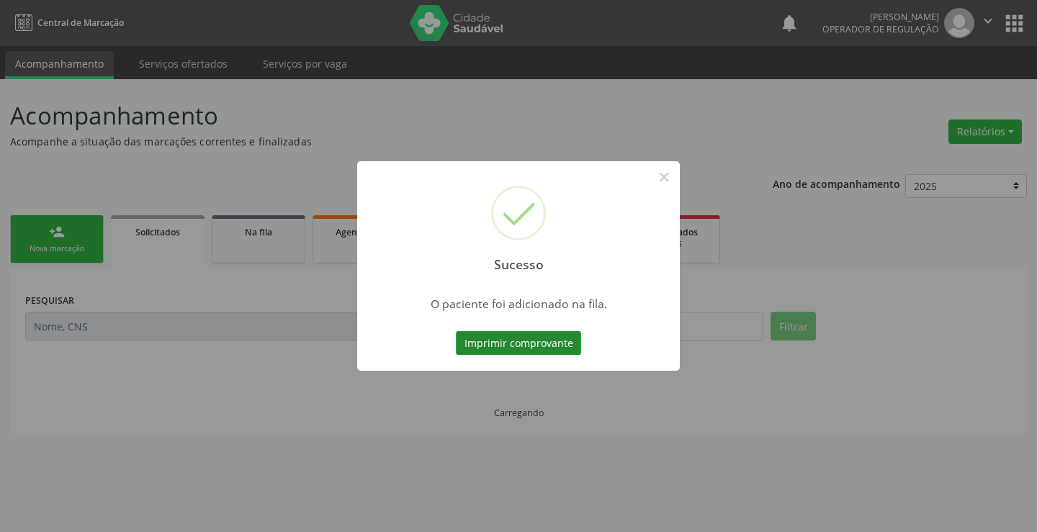
click at [544, 343] on button "Imprimir comprovante" at bounding box center [518, 343] width 125 height 24
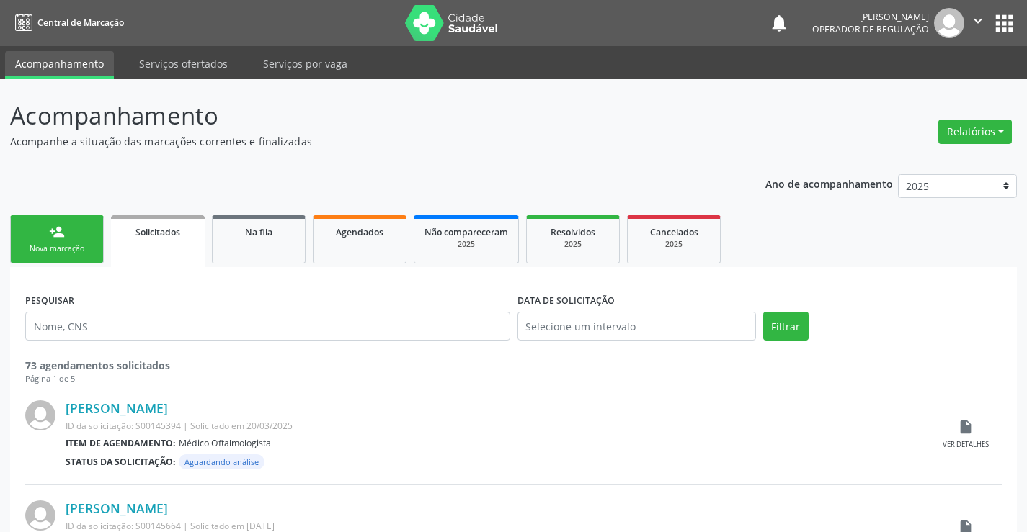
click at [68, 234] on link "person_add Nova marcação" at bounding box center [57, 239] width 94 height 48
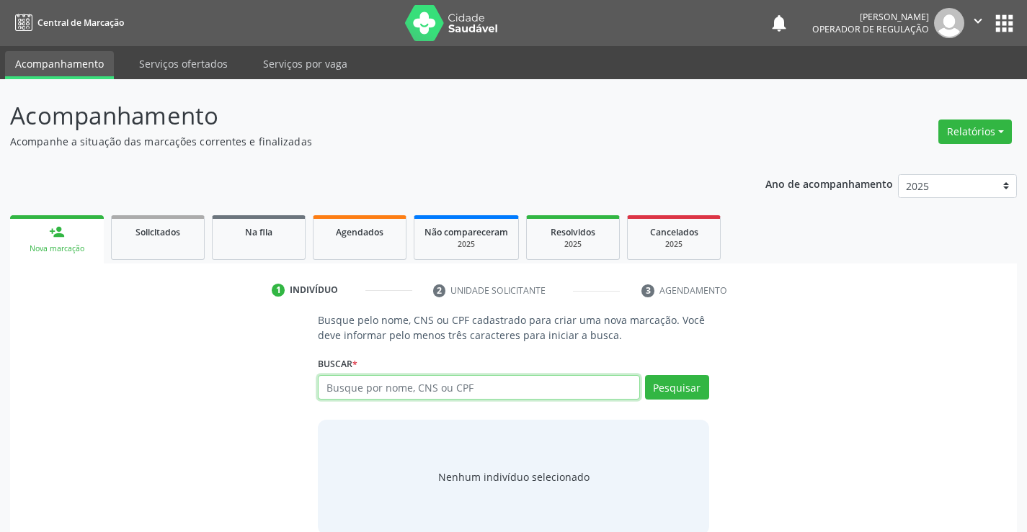
click at [552, 393] on input "text" at bounding box center [478, 387] width 321 height 24
type input "700507963604658"
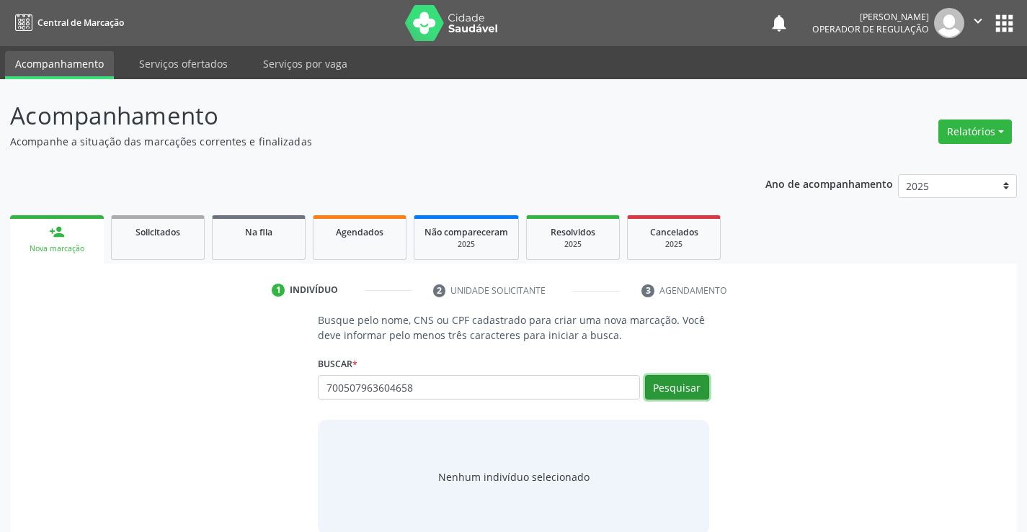
click at [675, 383] on button "Pesquisar" at bounding box center [677, 387] width 64 height 24
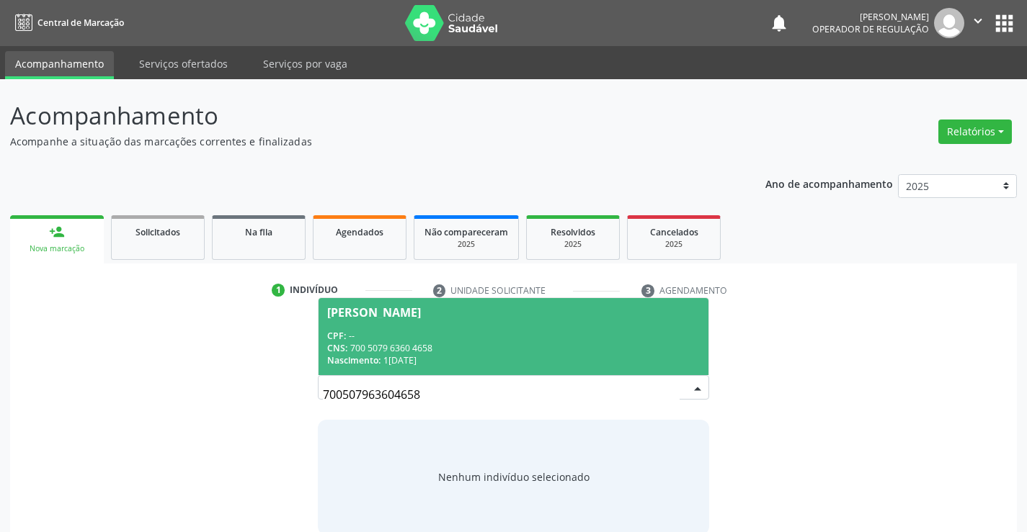
click at [404, 342] on div "CNS: 700 5079 6360 4658" at bounding box center [513, 348] width 372 height 12
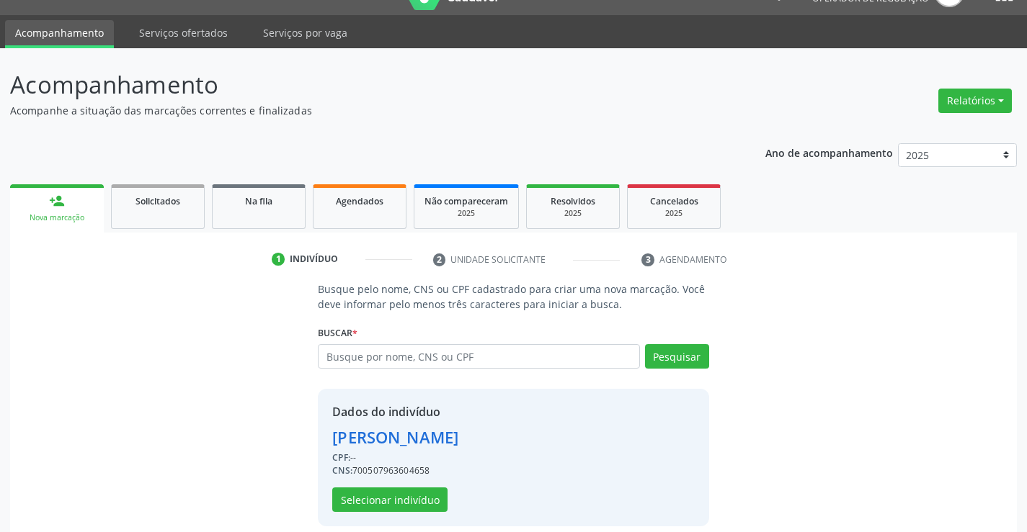
scroll to position [45, 0]
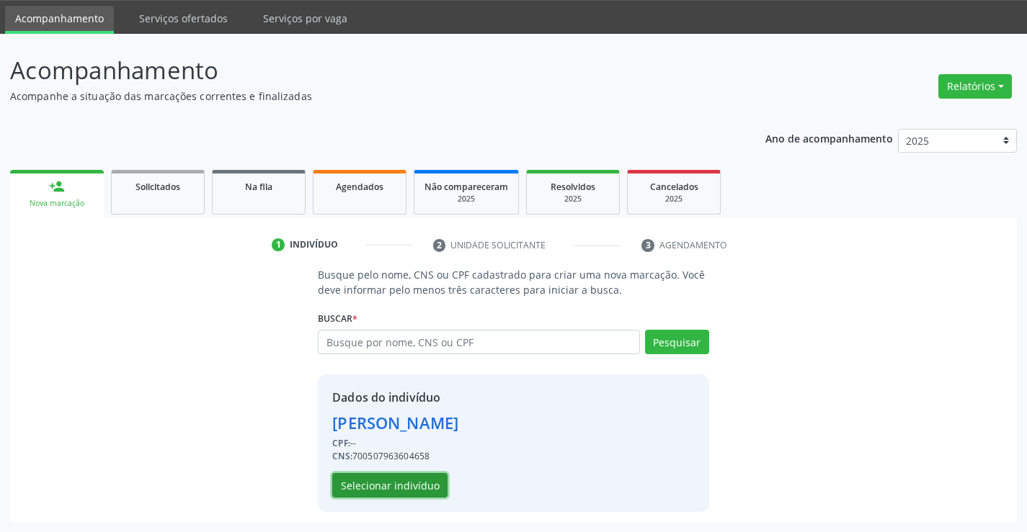
click at [384, 488] on button "Selecionar indivíduo" at bounding box center [389, 485] width 115 height 24
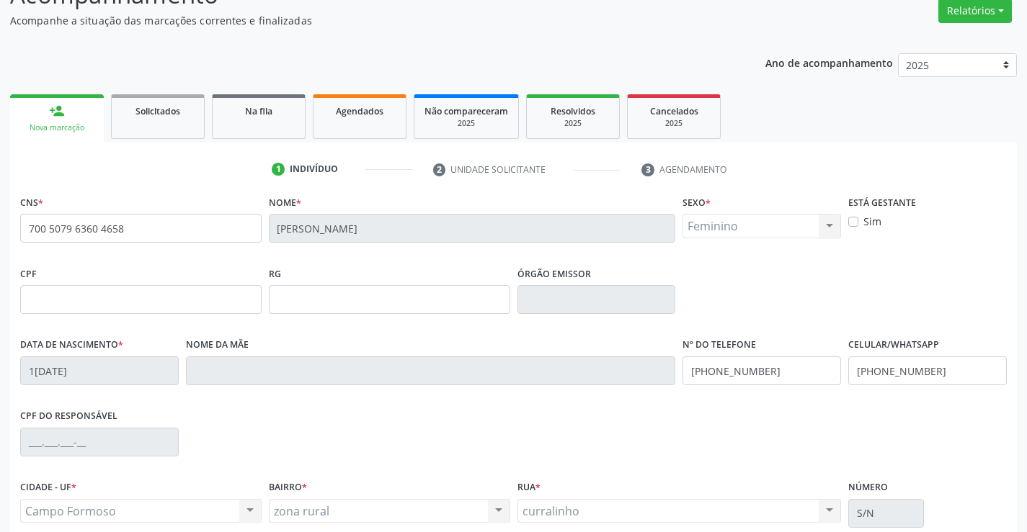
scroll to position [249, 0]
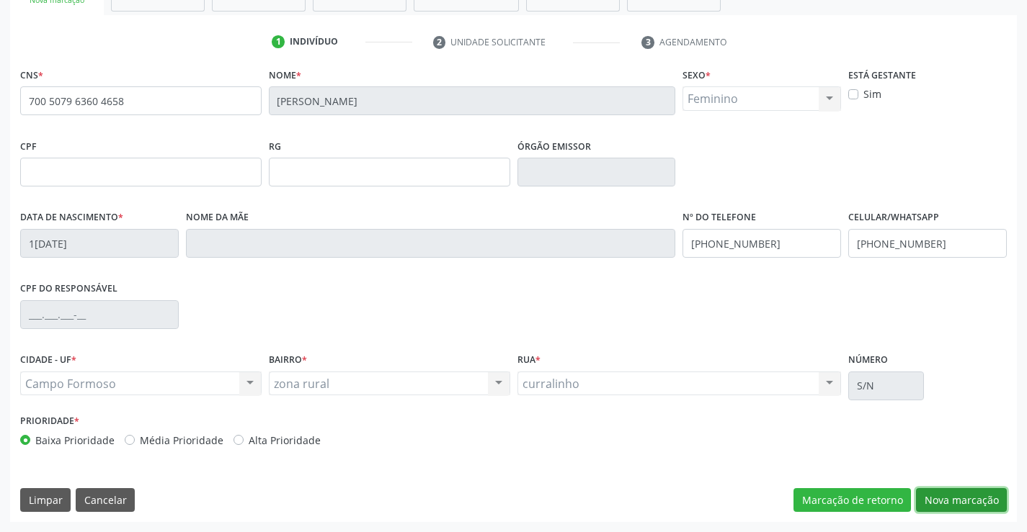
click at [955, 504] on button "Nova marcação" at bounding box center [961, 500] width 91 height 24
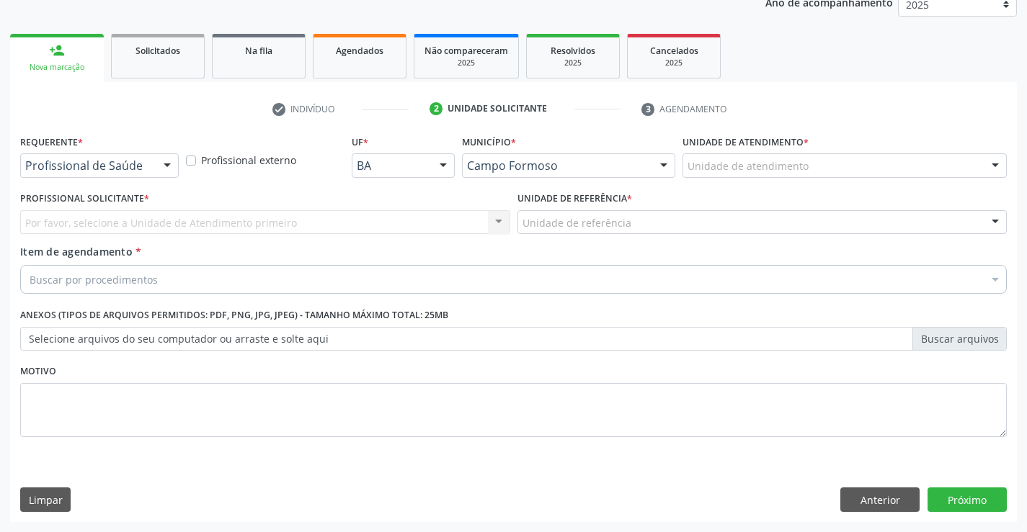
scroll to position [182, 0]
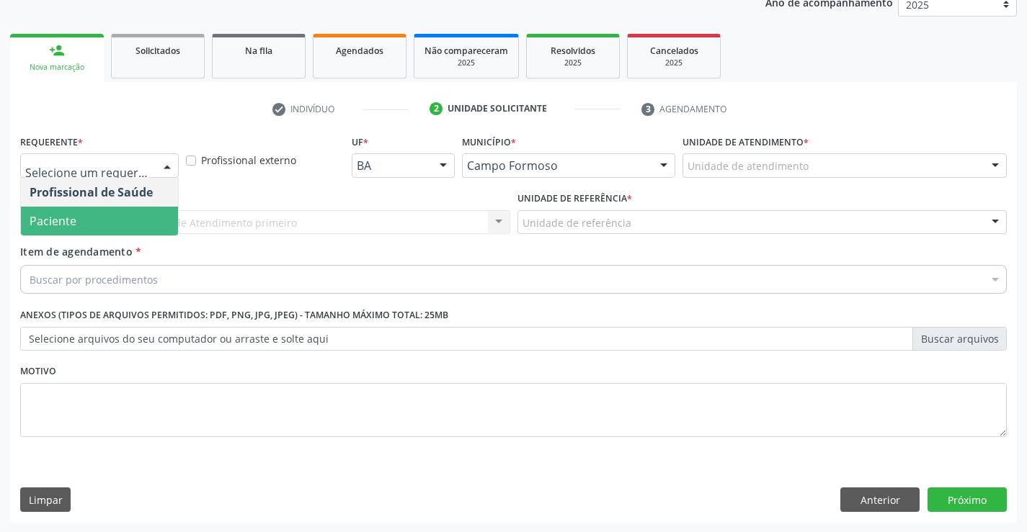
click at [54, 220] on span "Paciente" at bounding box center [53, 221] width 47 height 16
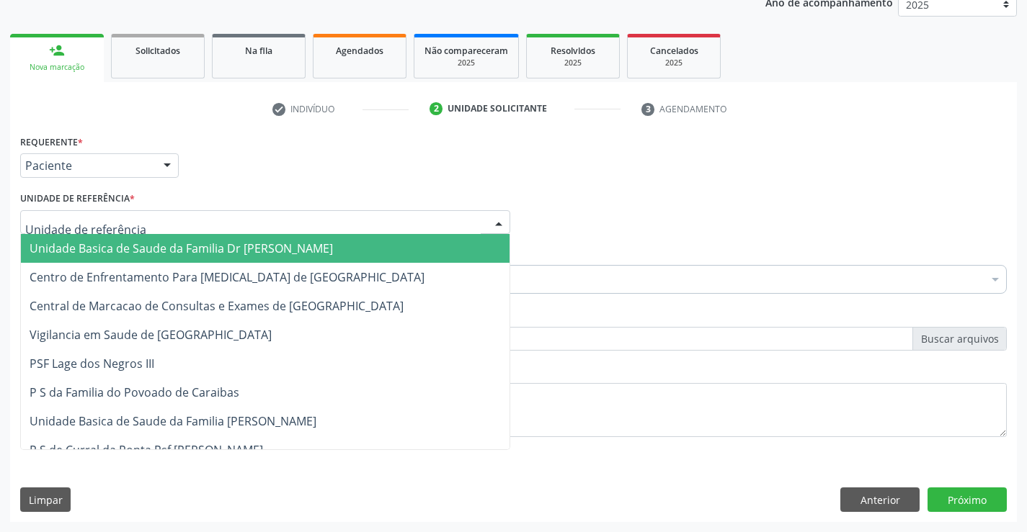
click at [124, 246] on span "Unidade Basica de Saude da Familia Dr [PERSON_NAME]" at bounding box center [181, 249] width 303 height 16
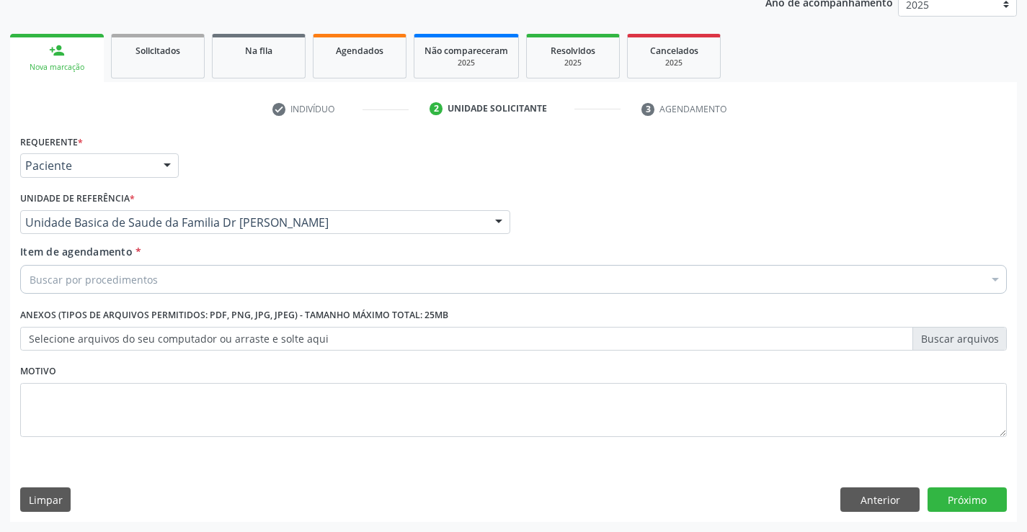
click at [156, 284] on div "Buscar por procedimentos" at bounding box center [513, 279] width 986 height 29
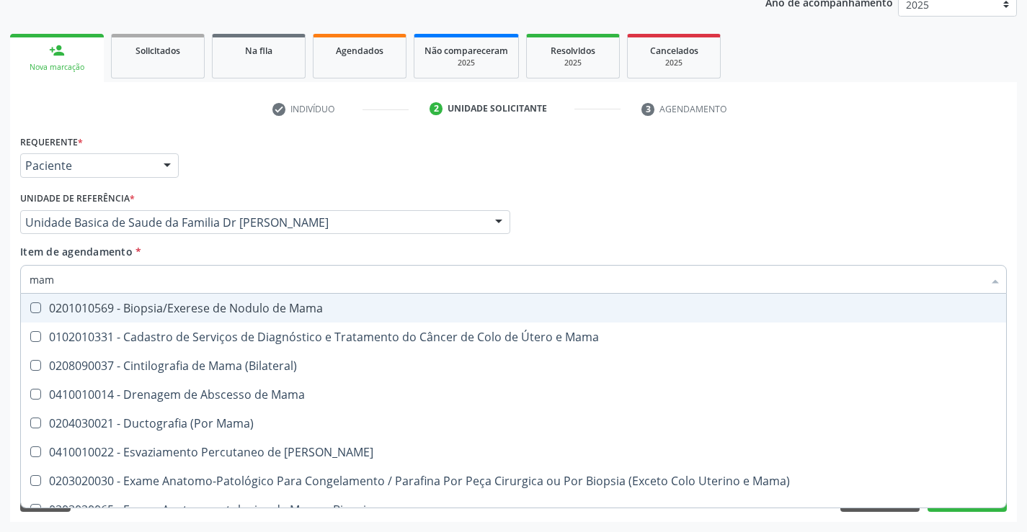
type input "mamo"
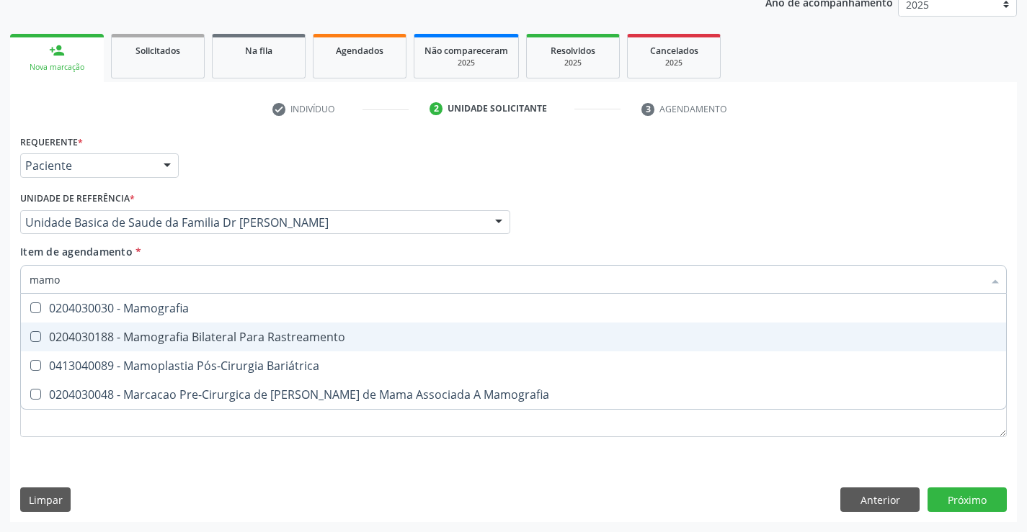
click at [250, 335] on div "0204030188 - Mamografia Bilateral Para Rastreamento" at bounding box center [513, 337] width 967 height 12
checkbox Rastreamento "true"
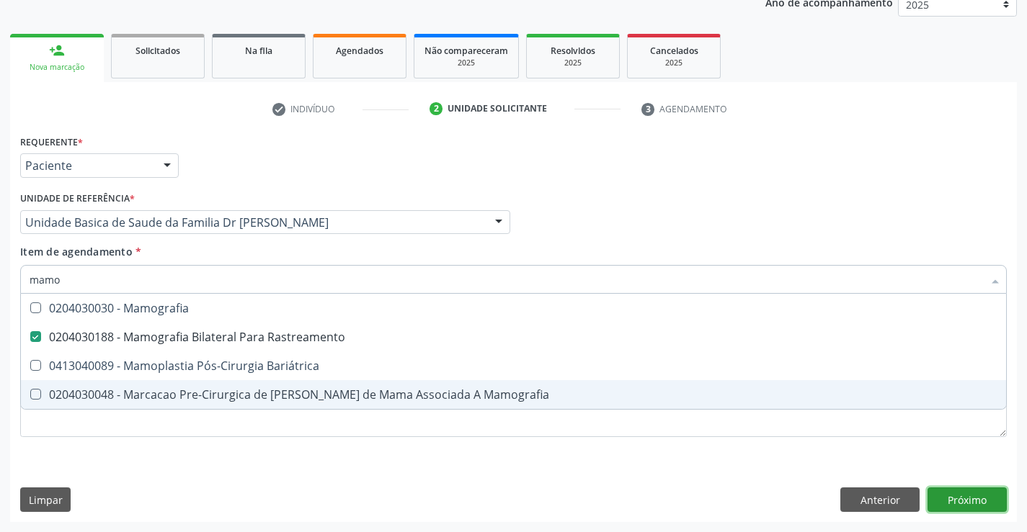
click at [961, 497] on div "Requerente * Paciente Profissional de Saúde Paciente Nenhum resultado encontrad…" at bounding box center [513, 326] width 1006 height 391
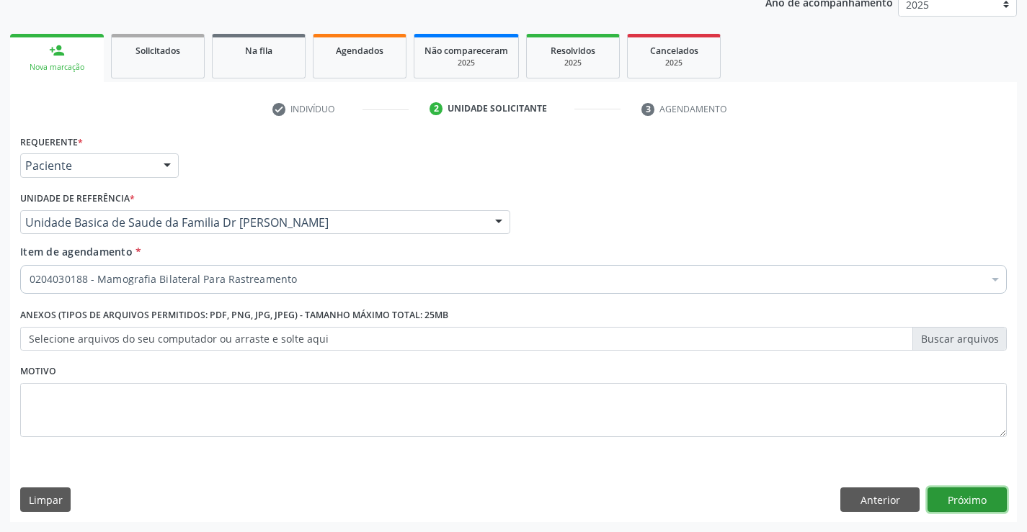
click at [958, 497] on button "Próximo" at bounding box center [966, 500] width 79 height 24
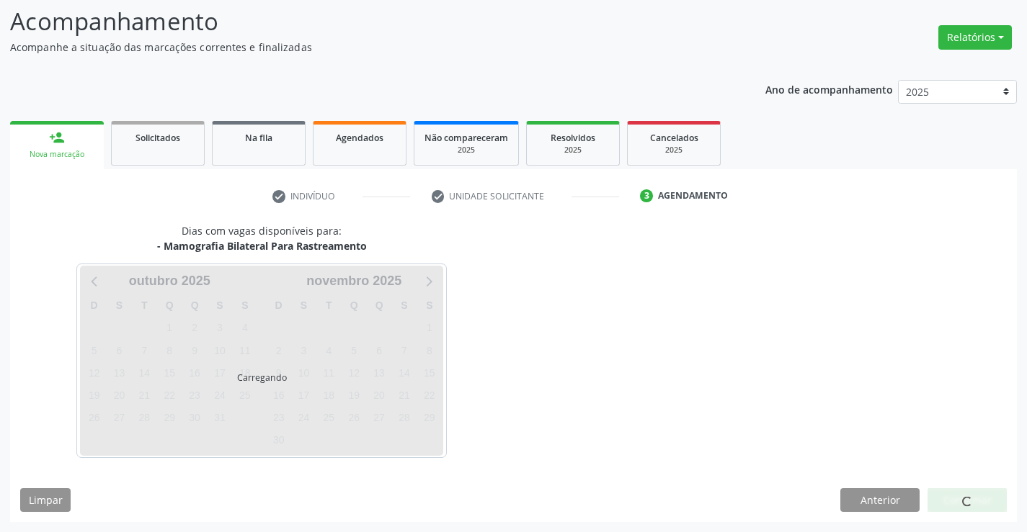
scroll to position [94, 0]
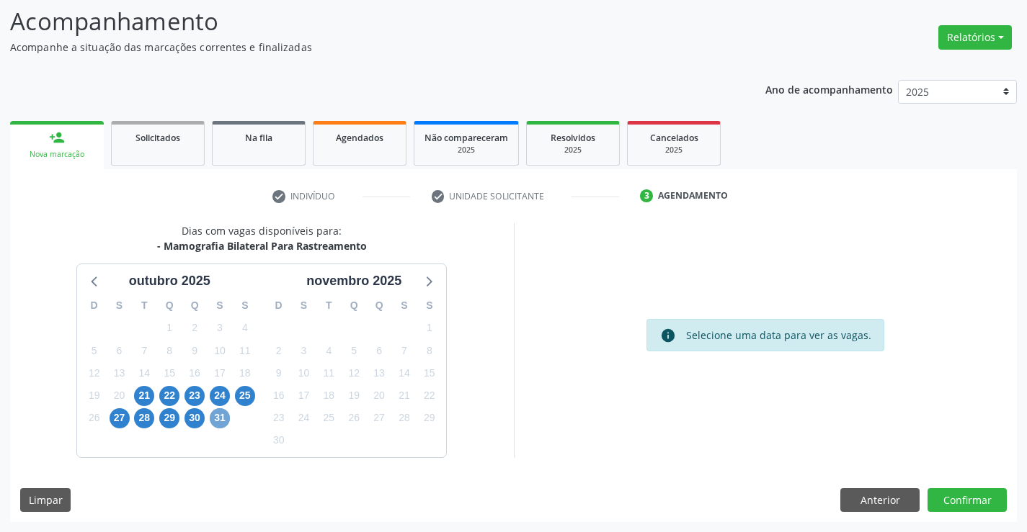
click at [214, 416] on span "31" at bounding box center [220, 418] width 20 height 20
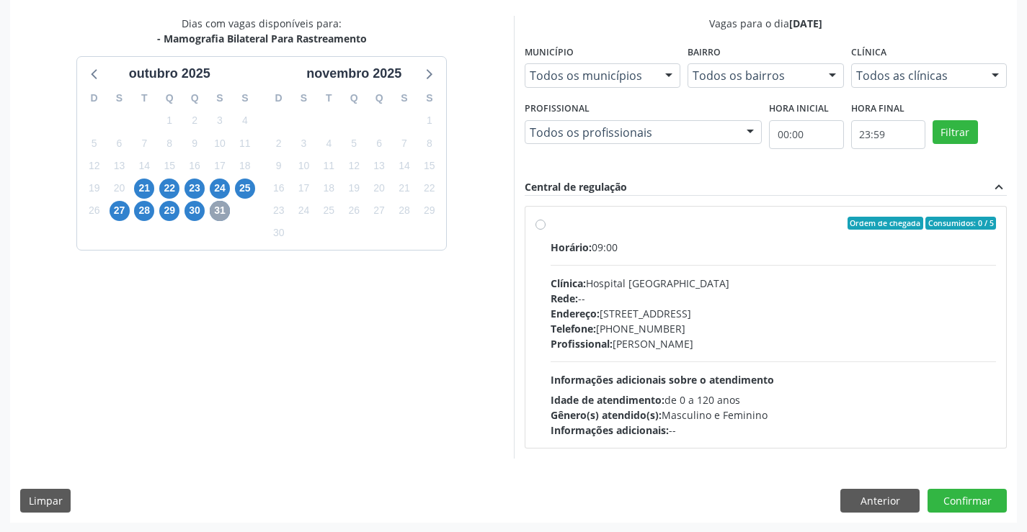
scroll to position [303, 0]
click at [606, 222] on div "Ordem de chegada Consumidos: 0 / 5" at bounding box center [773, 222] width 446 height 13
click at [545, 222] on input "Ordem de chegada Consumidos: 0 / 5 Horário: 09:00 Clínica: Hospital Sao Francis…" at bounding box center [540, 222] width 10 height 13
radio input "true"
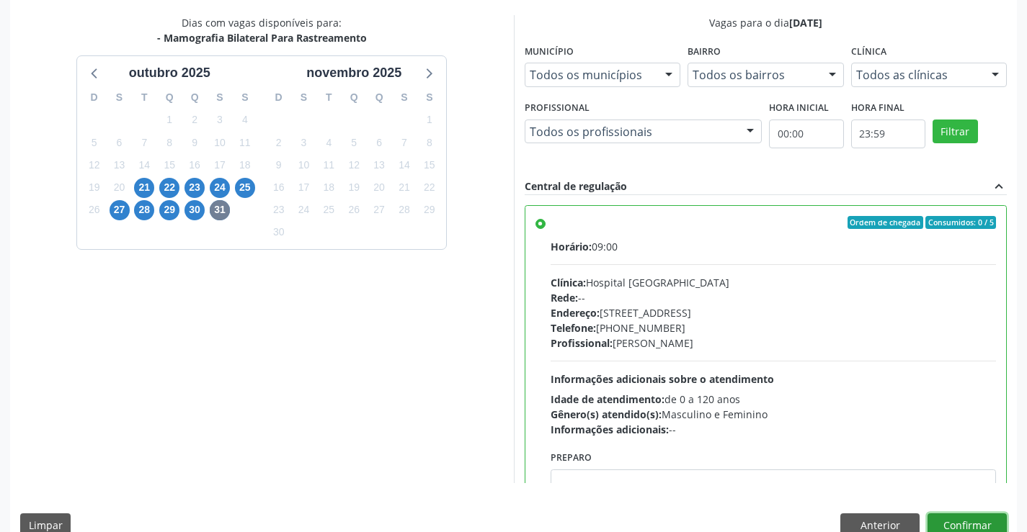
click at [965, 524] on button "Confirmar" at bounding box center [966, 526] width 79 height 24
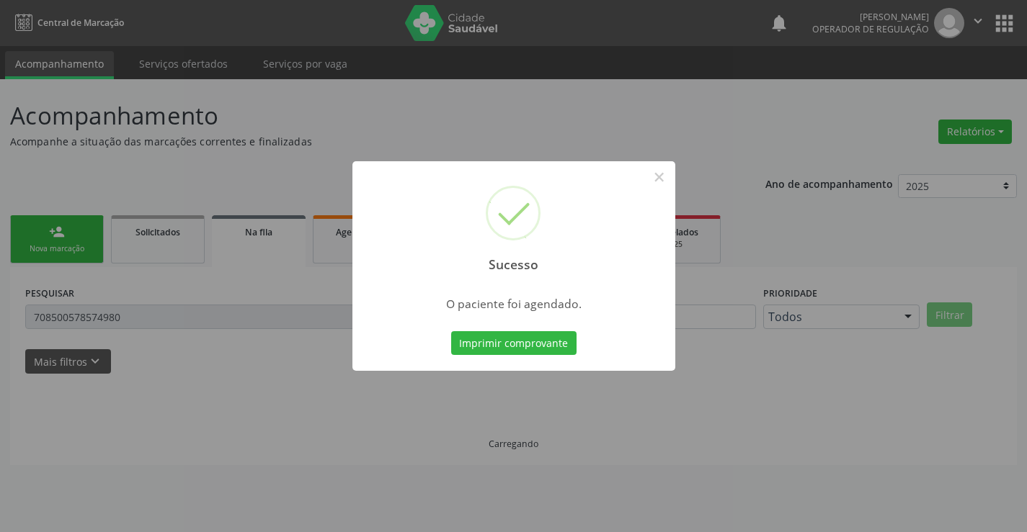
scroll to position [0, 0]
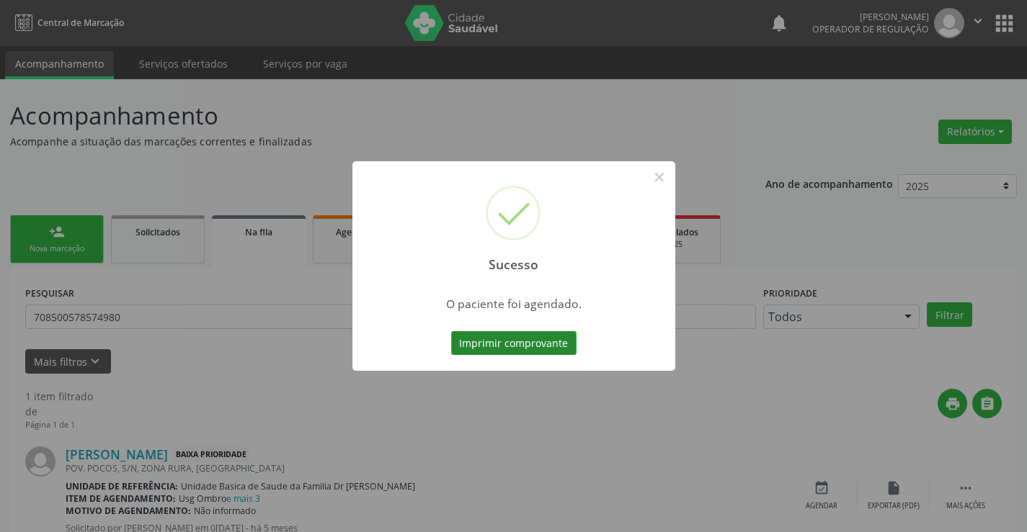
click at [523, 346] on button "Imprimir comprovante" at bounding box center [513, 343] width 125 height 24
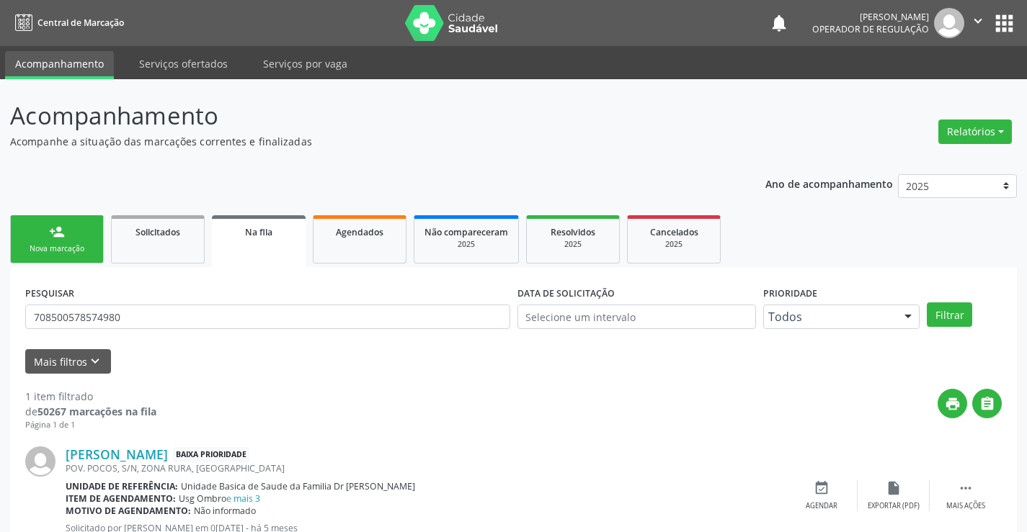
click at [50, 236] on div "person_add" at bounding box center [57, 232] width 16 height 16
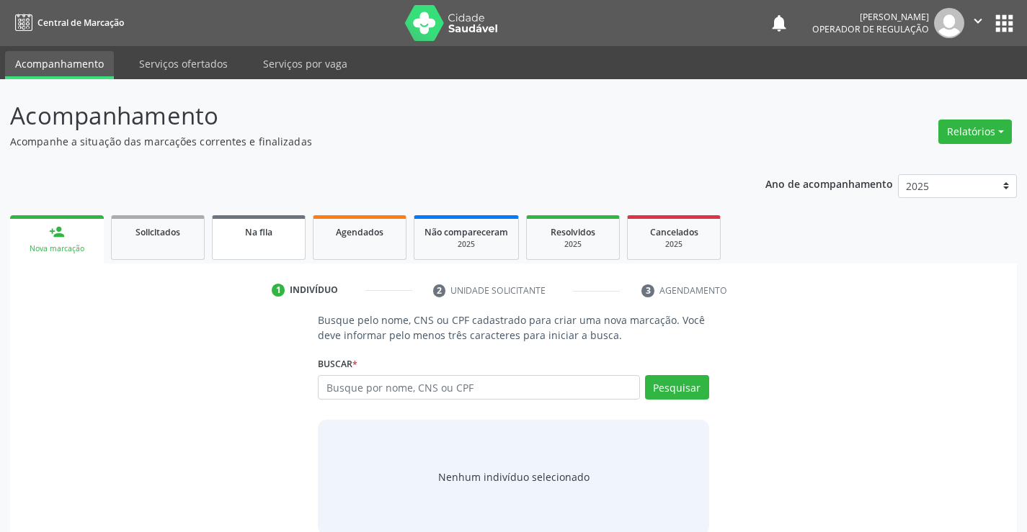
click at [262, 240] on link "Na fila" at bounding box center [259, 237] width 94 height 45
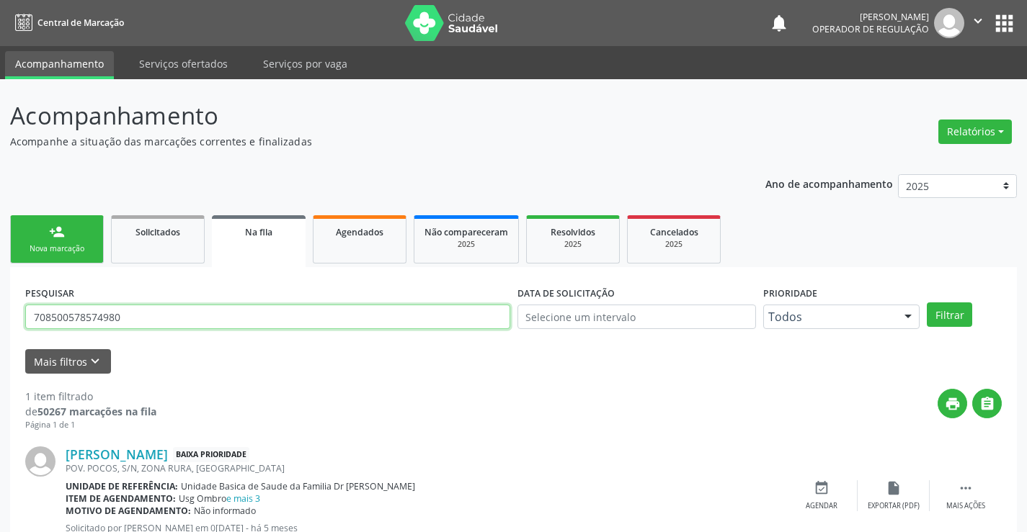
drag, startPoint x: 154, startPoint y: 322, endPoint x: 1, endPoint y: 321, distance: 153.4
click at [1, 321] on div "Acompanhamento Acompanhe a situação das marcações correntes e finalizadas Relat…" at bounding box center [513, 332] width 1027 height 506
click at [127, 322] on input "text" at bounding box center [267, 317] width 485 height 24
type input "706306666789580"
click at [945, 310] on button "Filtrar" at bounding box center [948, 315] width 45 height 24
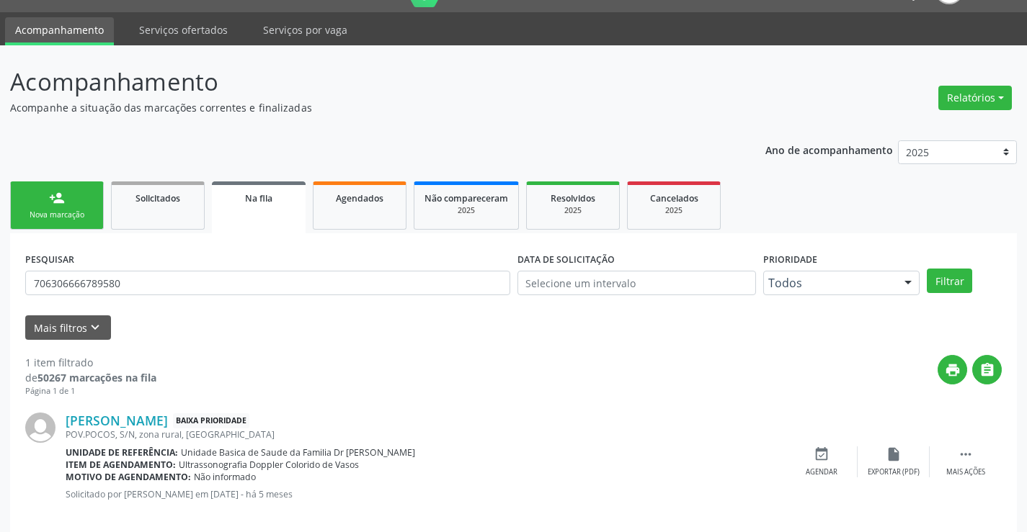
scroll to position [53, 0]
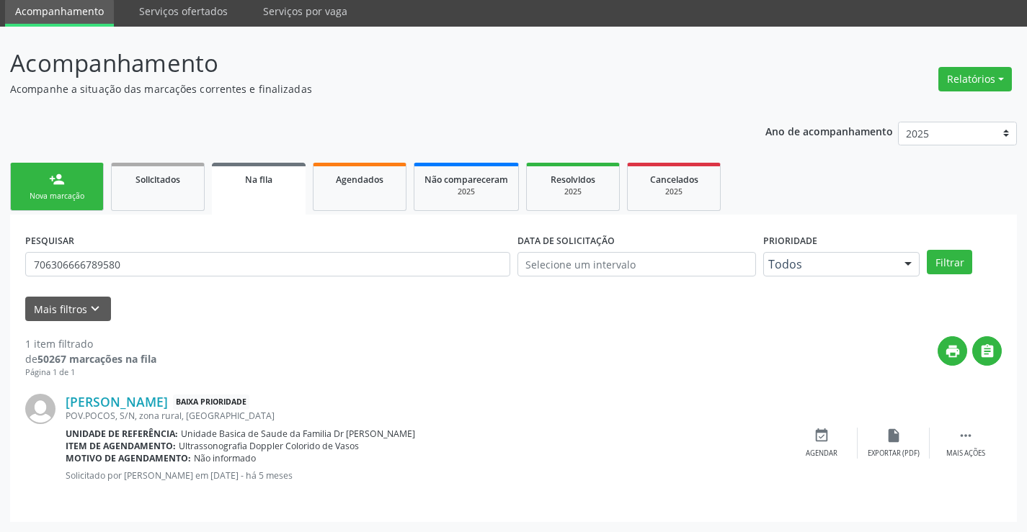
click at [55, 183] on div "person_add" at bounding box center [57, 179] width 16 height 16
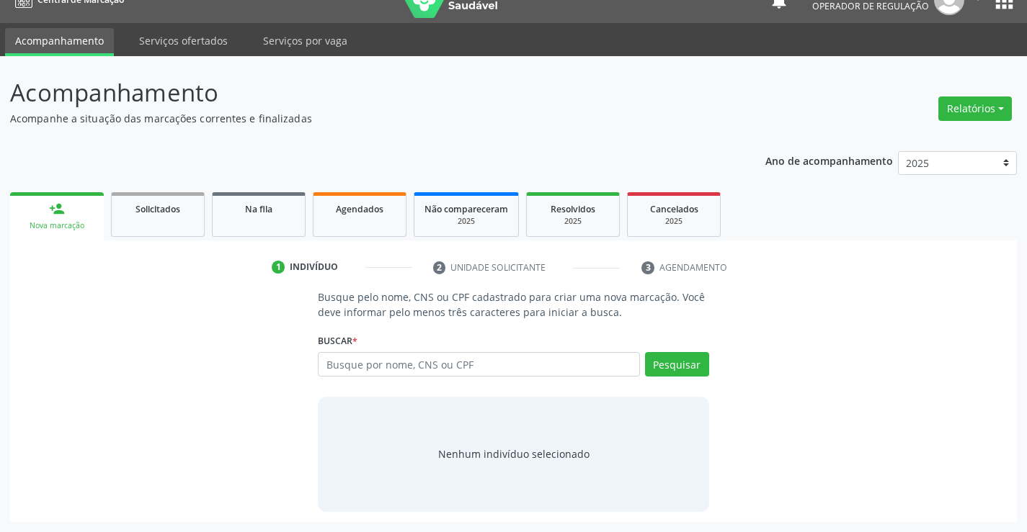
scroll to position [23, 0]
click at [511, 361] on input "text" at bounding box center [478, 364] width 321 height 24
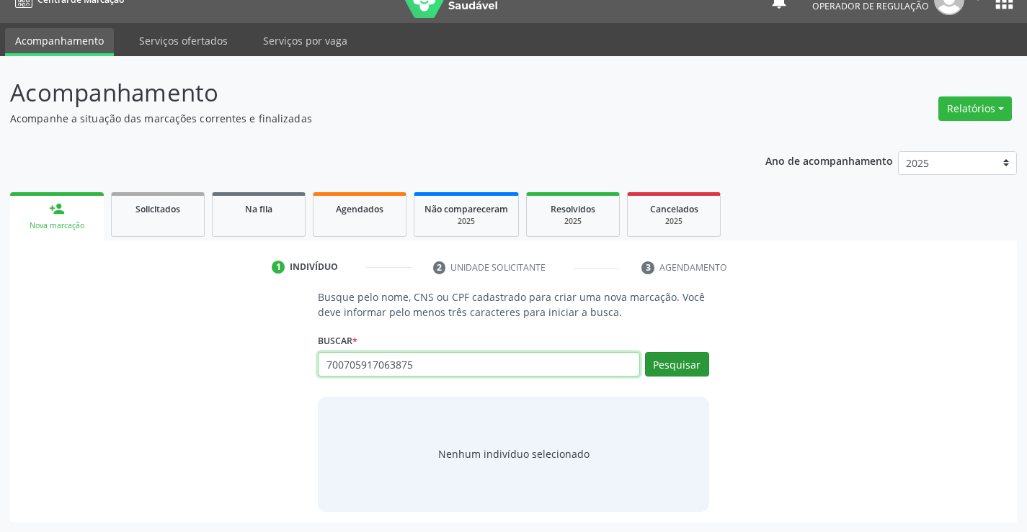
type input "700705917063875"
click at [676, 365] on button "Pesquisar" at bounding box center [677, 364] width 64 height 24
type input "700705917063875"
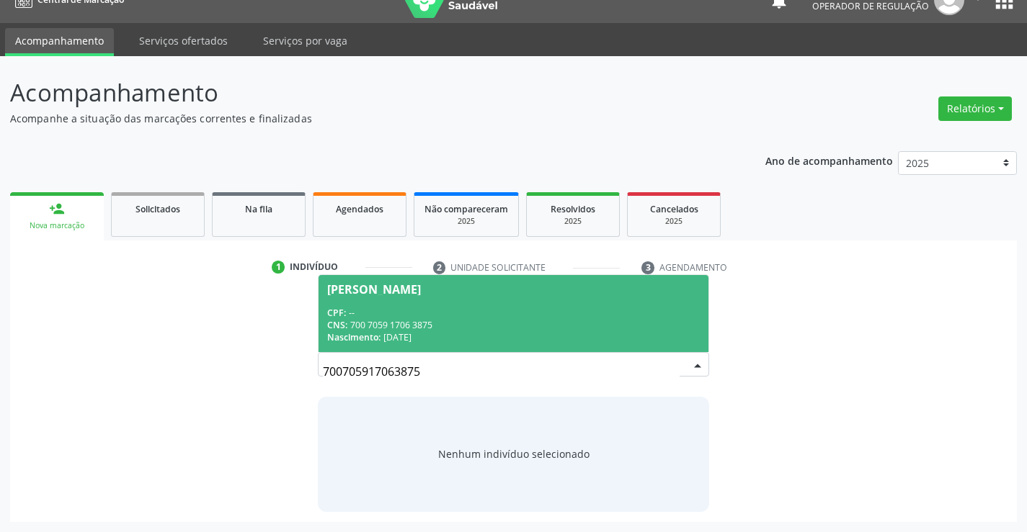
click at [421, 292] on div "Ana Julia Teixeira Lima" at bounding box center [374, 290] width 94 height 12
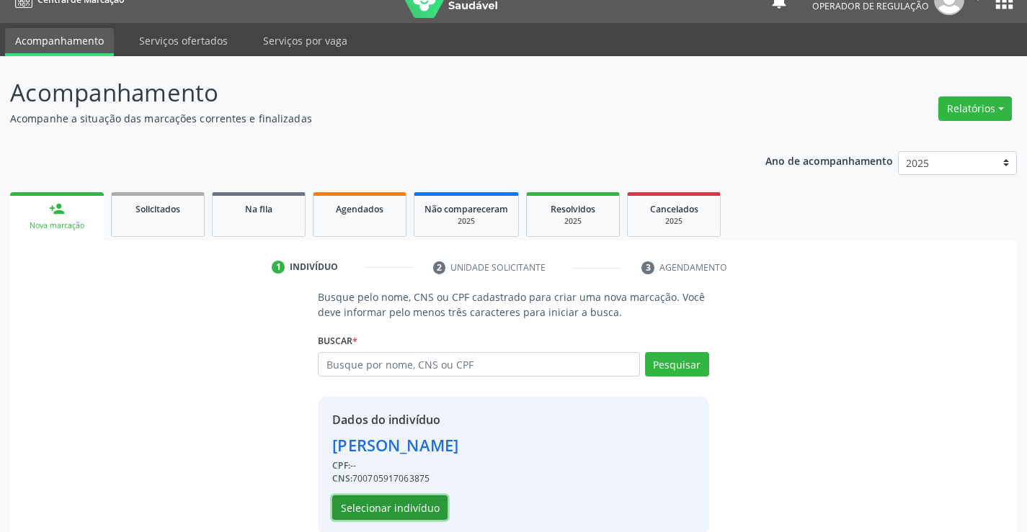
click at [388, 509] on button "Selecionar indivíduo" at bounding box center [389, 508] width 115 height 24
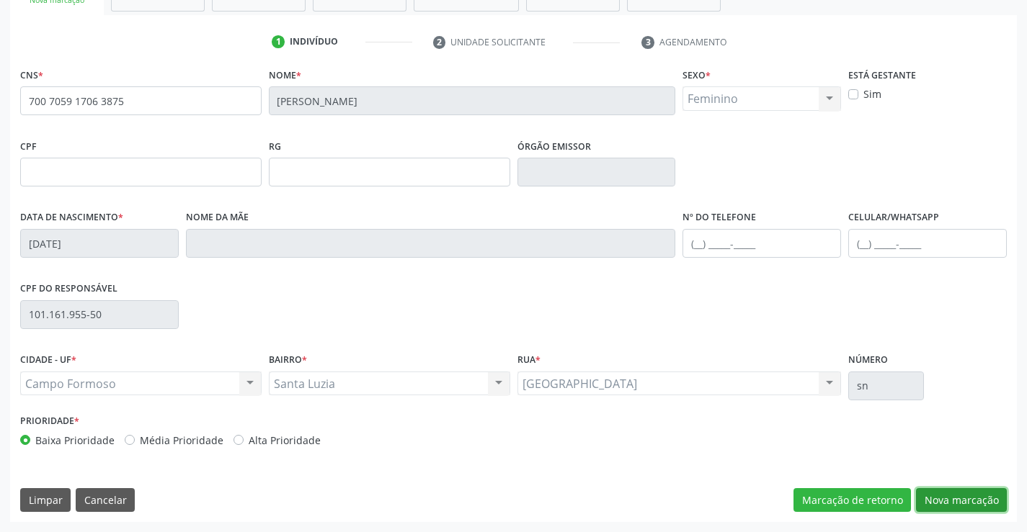
click at [966, 492] on button "Nova marcação" at bounding box center [961, 500] width 91 height 24
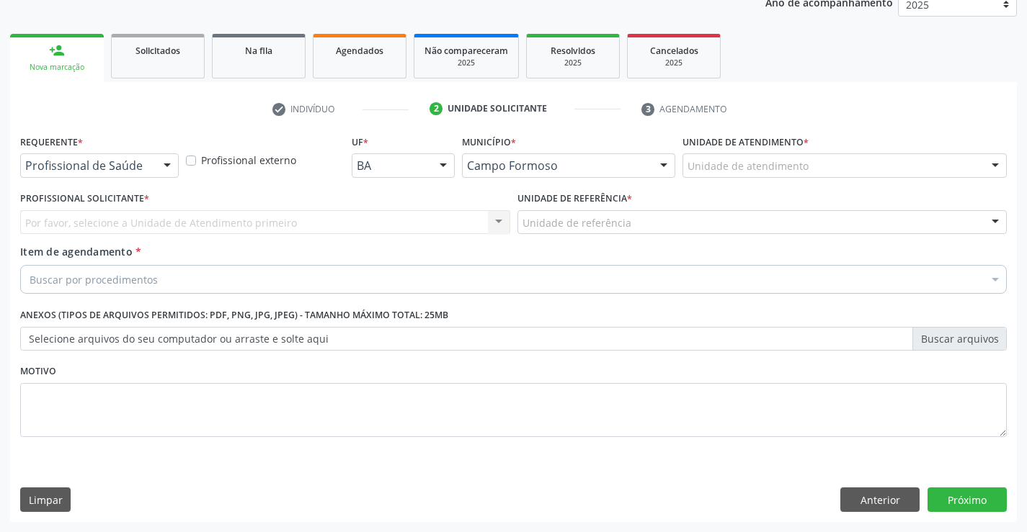
scroll to position [182, 0]
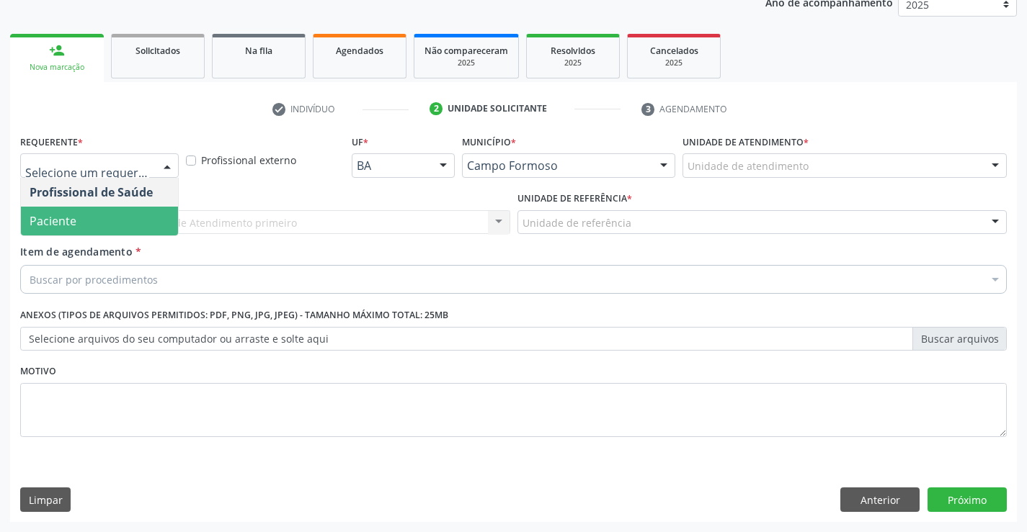
click at [79, 229] on span "Paciente" at bounding box center [99, 221] width 157 height 29
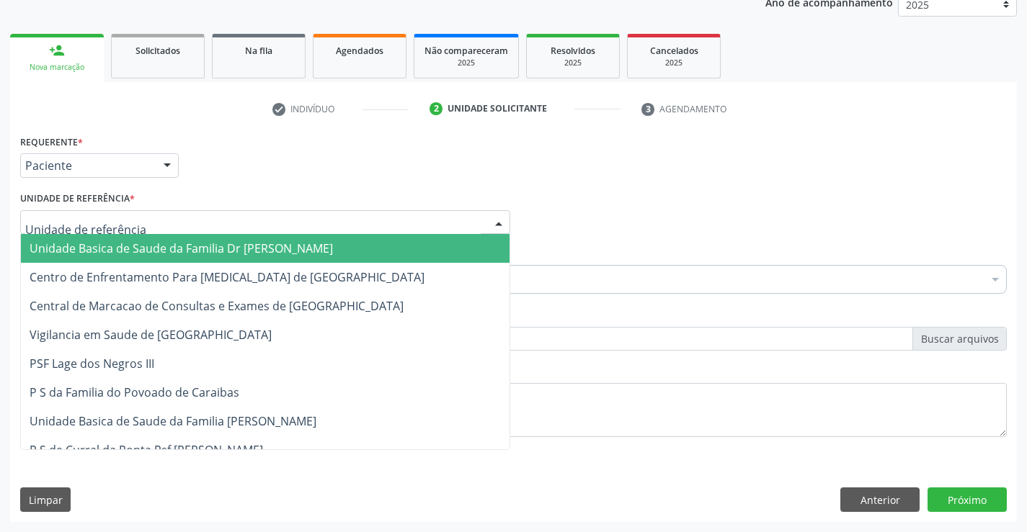
click at [107, 243] on span "Unidade Basica de Saude da Familia Dr [PERSON_NAME]" at bounding box center [181, 249] width 303 height 16
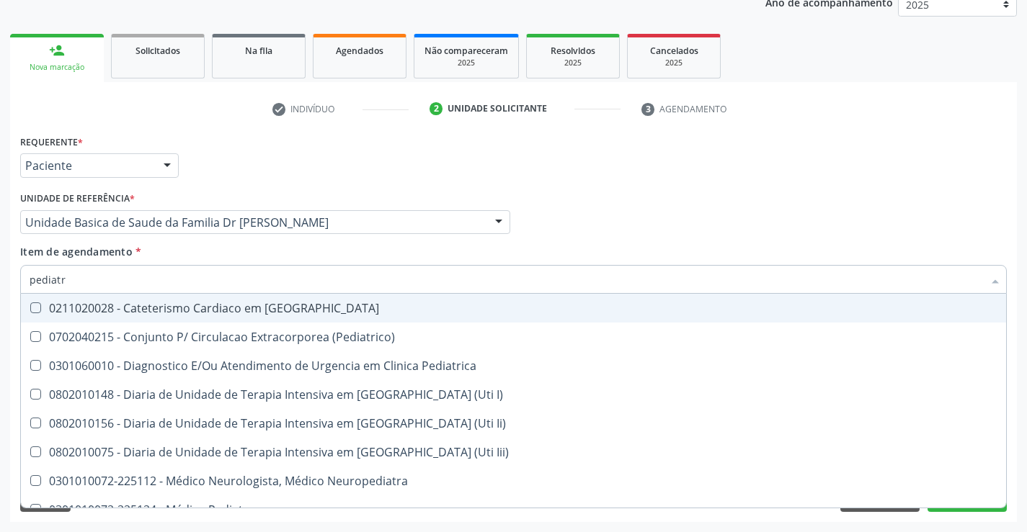
type input "pediatra"
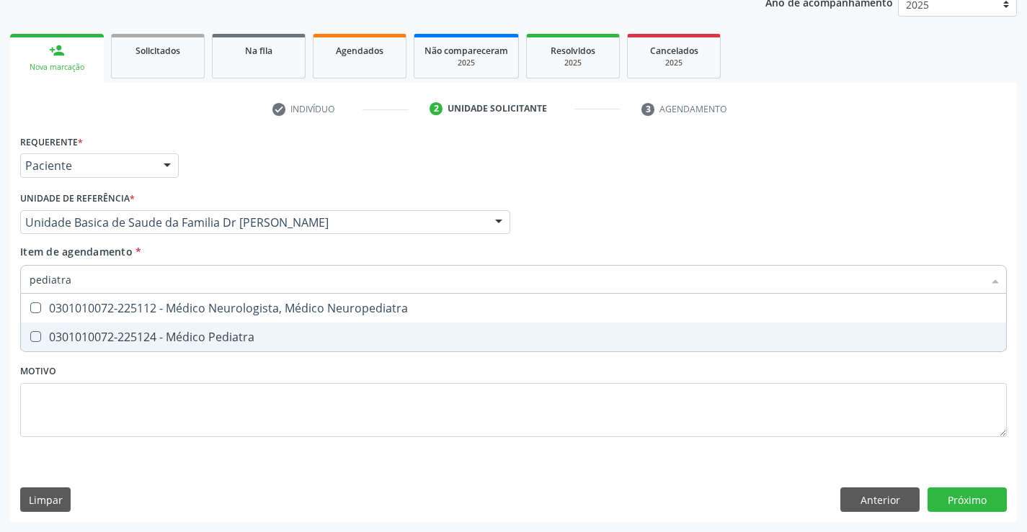
click at [298, 334] on div "0301010072-225124 - Médico Pediatra" at bounding box center [513, 337] width 967 height 12
checkbox Pediatra "true"
click at [956, 500] on div "Requerente * Paciente Profissional de Saúde Paciente Nenhum resultado encontrad…" at bounding box center [513, 326] width 1006 height 391
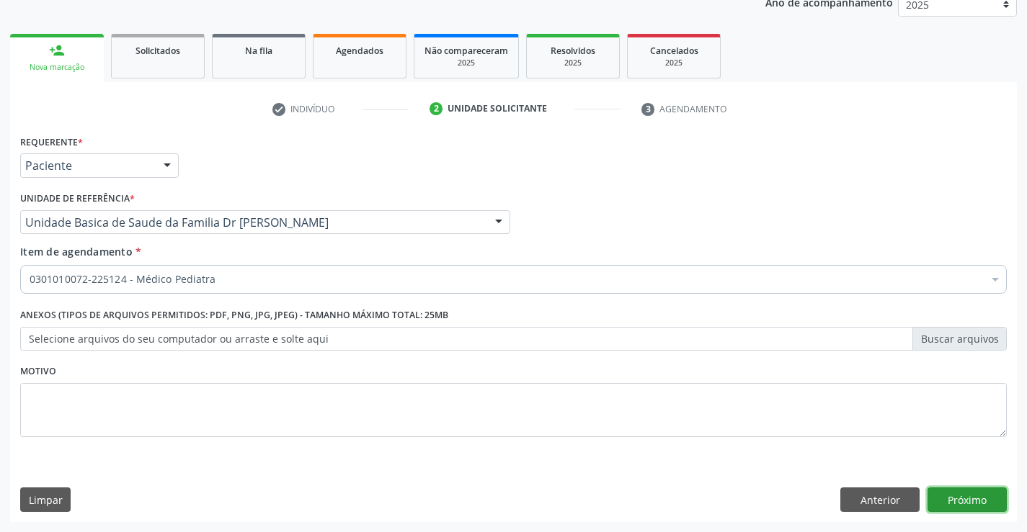
click at [953, 500] on button "Próximo" at bounding box center [966, 500] width 79 height 24
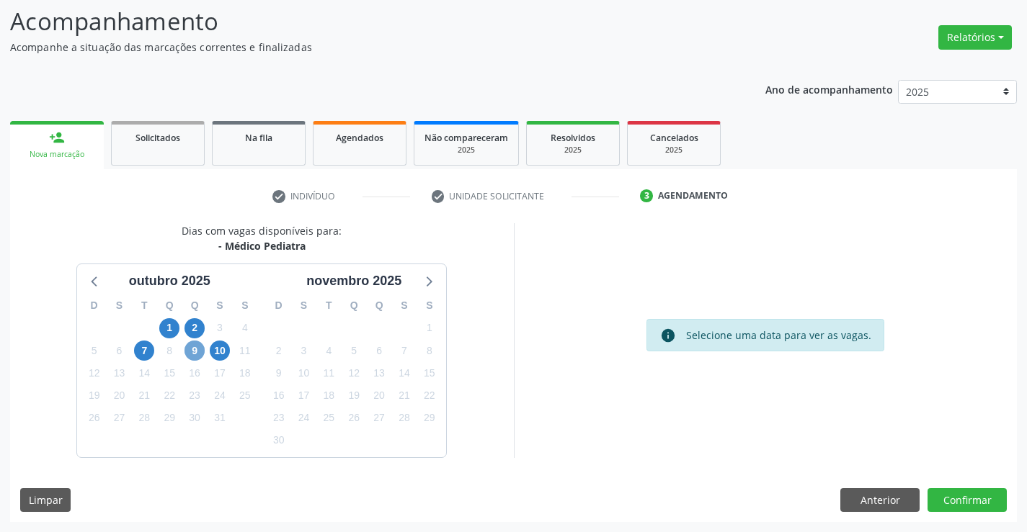
click at [192, 350] on span "9" at bounding box center [194, 351] width 20 height 20
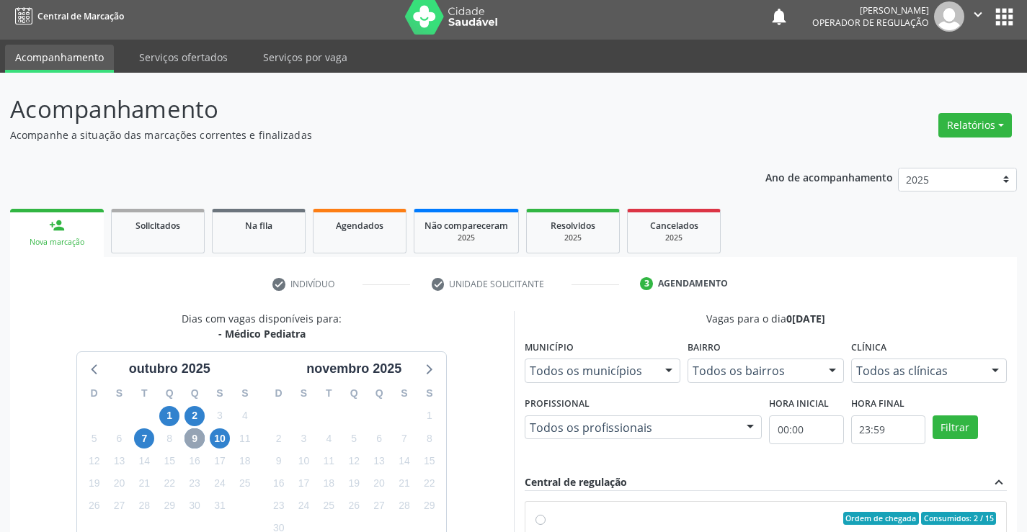
scroll to position [0, 0]
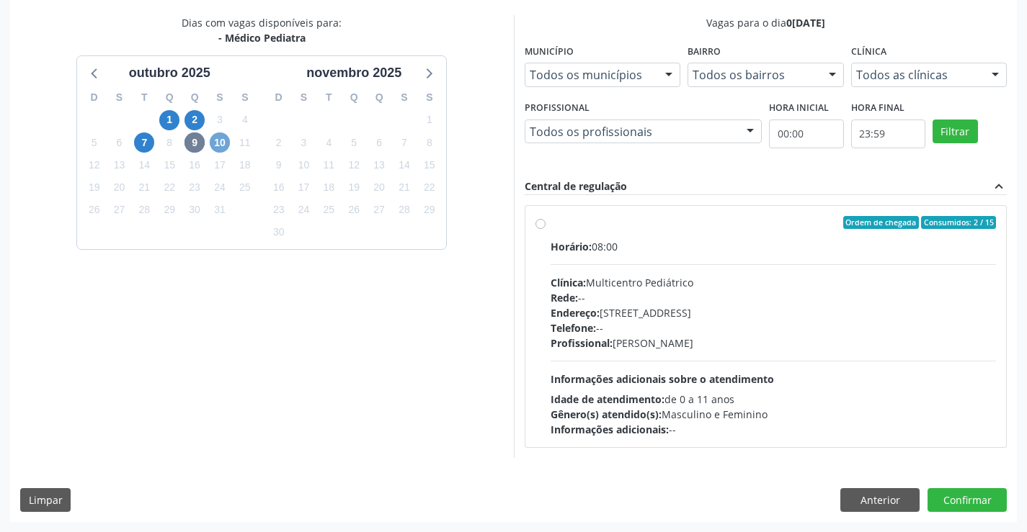
click at [223, 134] on span "10" at bounding box center [220, 143] width 20 height 20
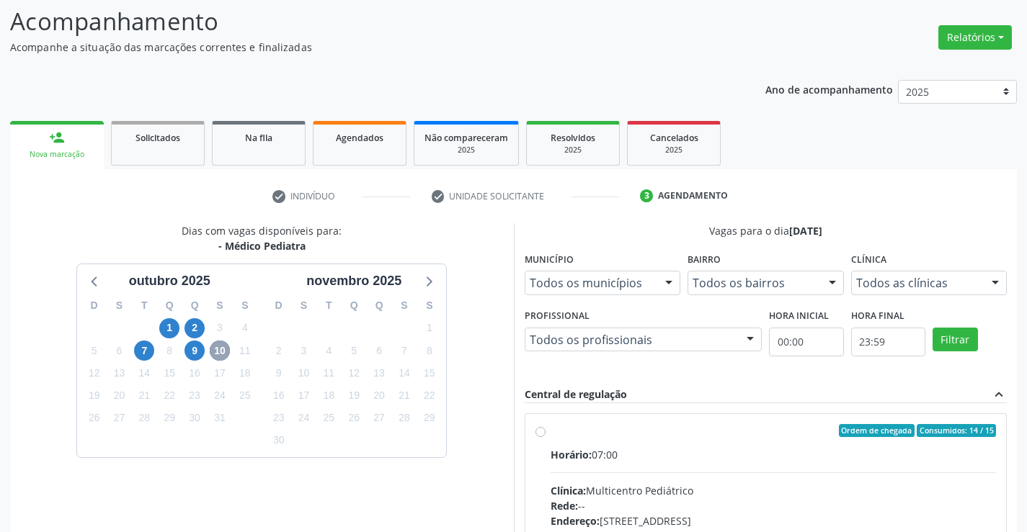
scroll to position [303, 0]
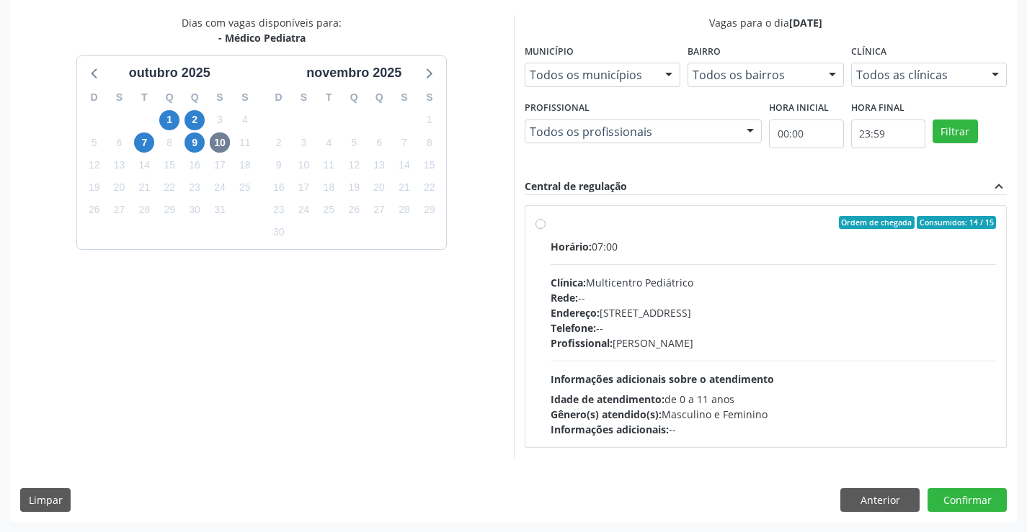
click at [665, 231] on label "Ordem de chegada Consumidos: 14 / 15 Horário: 07:00 Clínica: Multicentro Pediát…" at bounding box center [773, 326] width 446 height 221
click at [545, 229] on input "Ordem de chegada Consumidos: 14 / 15 Horário: 07:00 Clínica: Multicentro Pediát…" at bounding box center [540, 222] width 10 height 13
radio input "true"
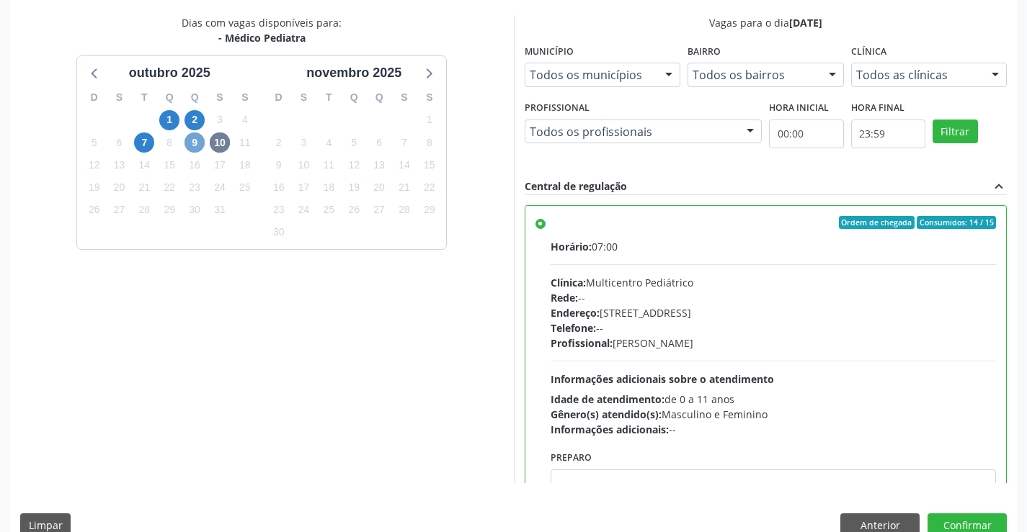
click at [193, 143] on span "9" at bounding box center [194, 143] width 20 height 20
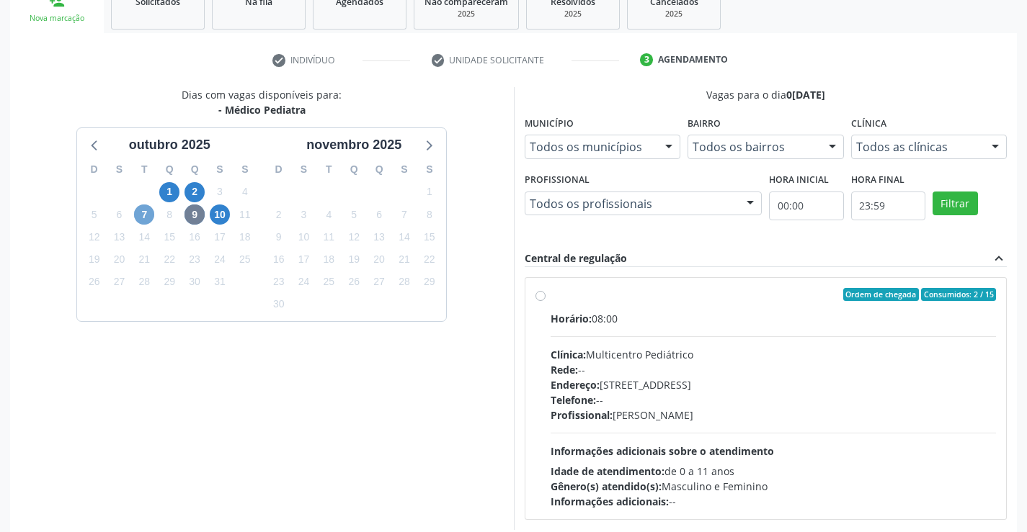
click at [143, 211] on span "7" at bounding box center [144, 215] width 20 height 20
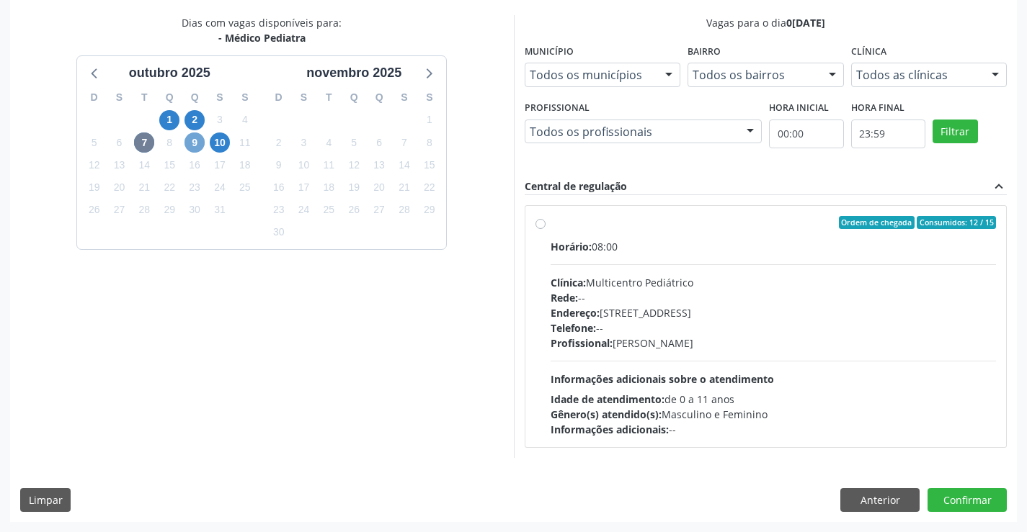
click at [196, 143] on span "9" at bounding box center [194, 143] width 20 height 20
click at [681, 229] on label "Ordem de chegada Consumidos: 2 / 15 Horário: 08:00 Clínica: Multicentro Pediátr…" at bounding box center [773, 326] width 446 height 221
click at [545, 229] on input "Ordem de chegada Consumidos: 2 / 15 Horário: 08:00 Clínica: Multicentro Pediátr…" at bounding box center [540, 222] width 10 height 13
radio input "true"
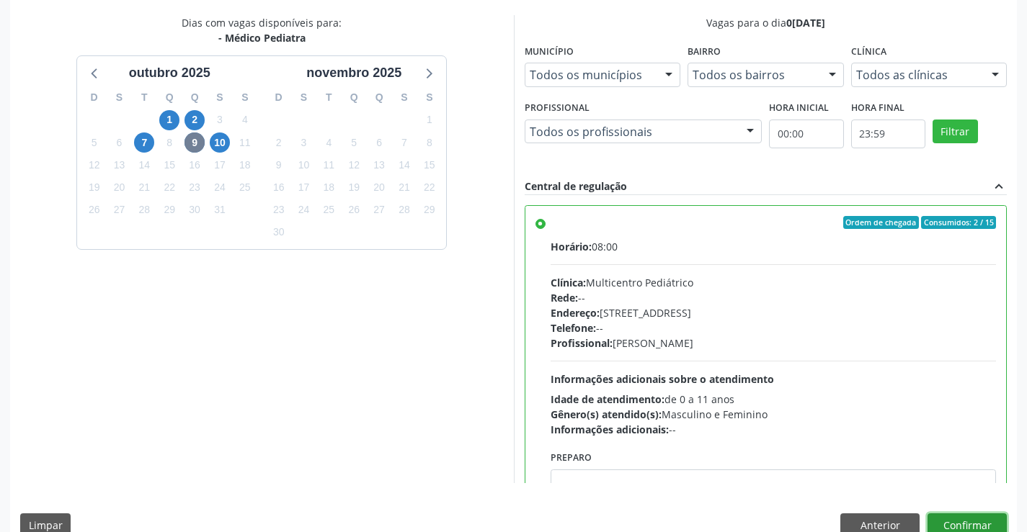
click at [964, 519] on button "Confirmar" at bounding box center [966, 526] width 79 height 24
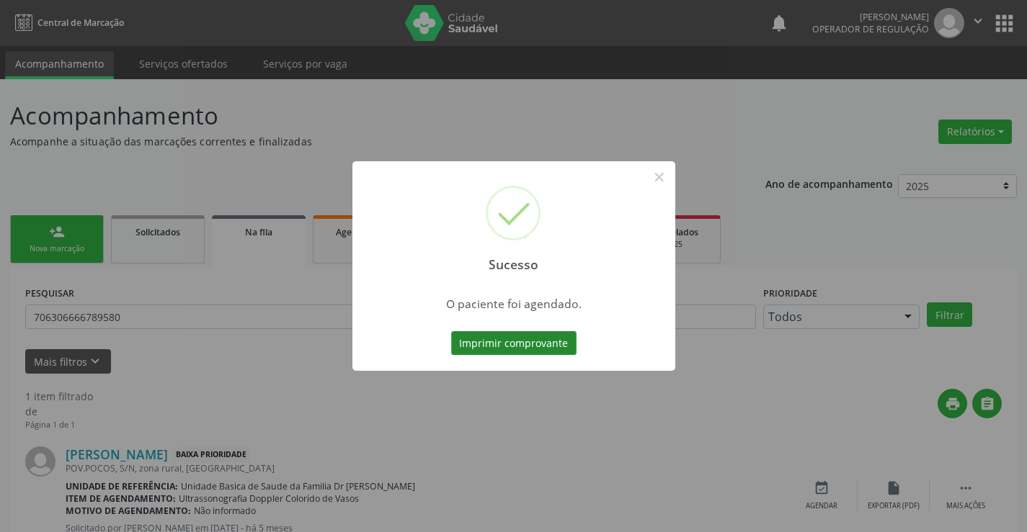
click at [520, 342] on button "Imprimir comprovante" at bounding box center [513, 343] width 125 height 24
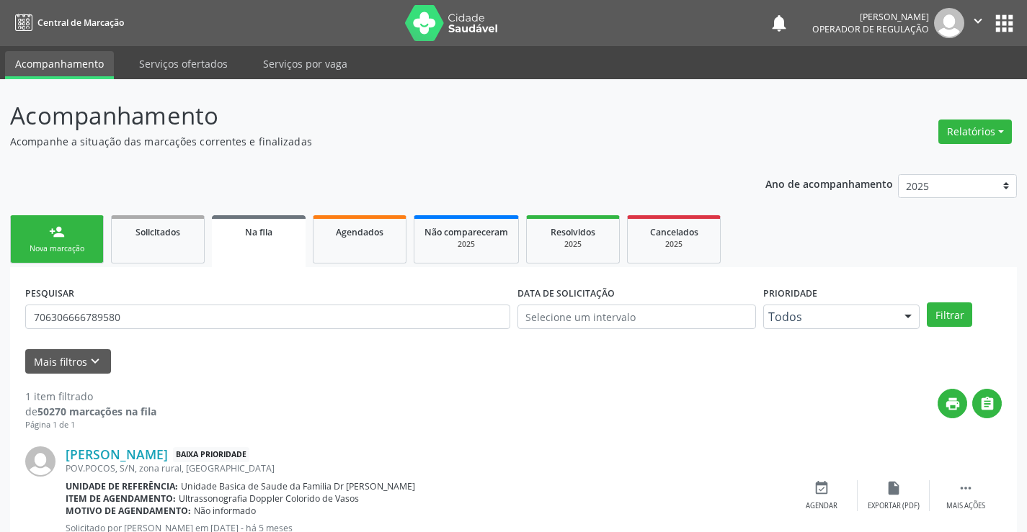
click at [977, 12] on button "" at bounding box center [977, 23] width 27 height 30
click at [944, 91] on link "Sair" at bounding box center [940, 88] width 99 height 20
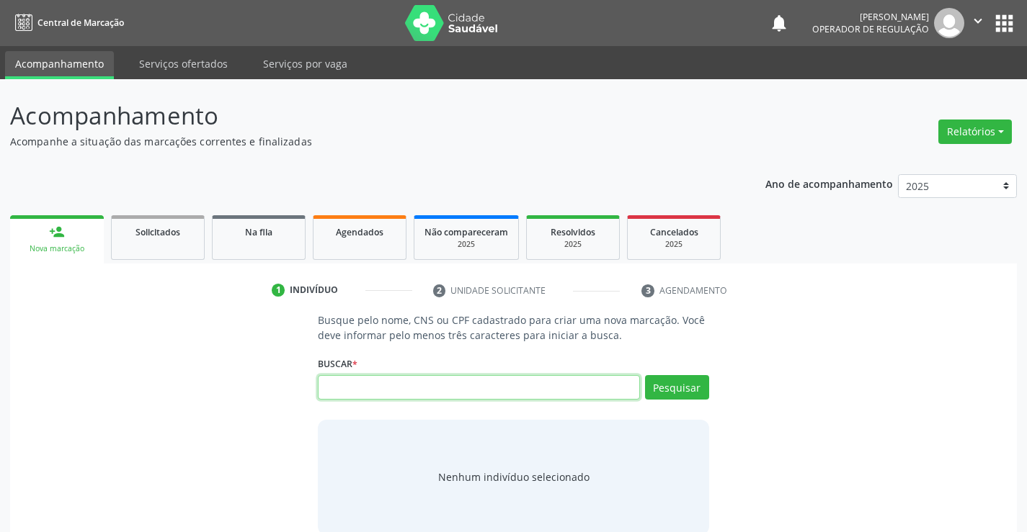
click at [517, 385] on input "text" at bounding box center [478, 387] width 321 height 24
type input "708907728126719"
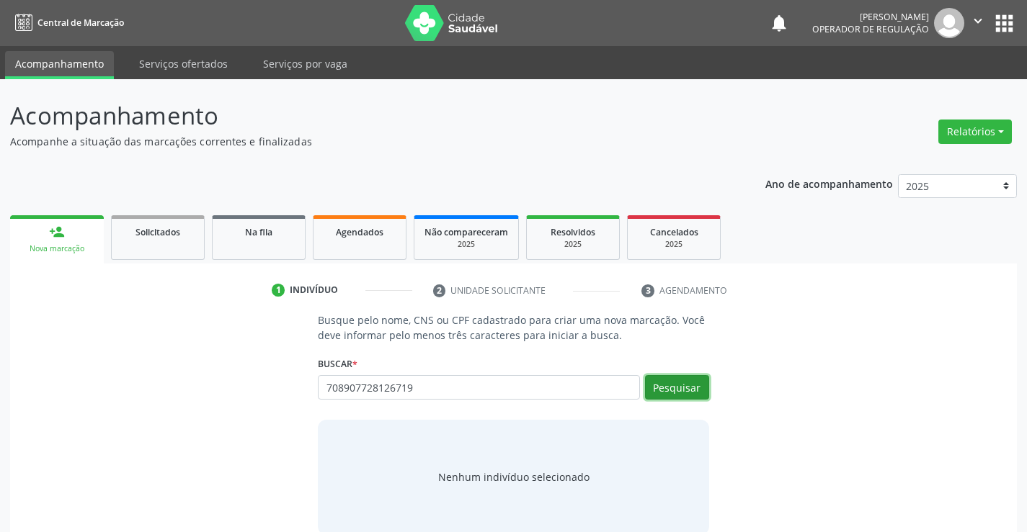
click at [679, 386] on button "Pesquisar" at bounding box center [677, 387] width 64 height 24
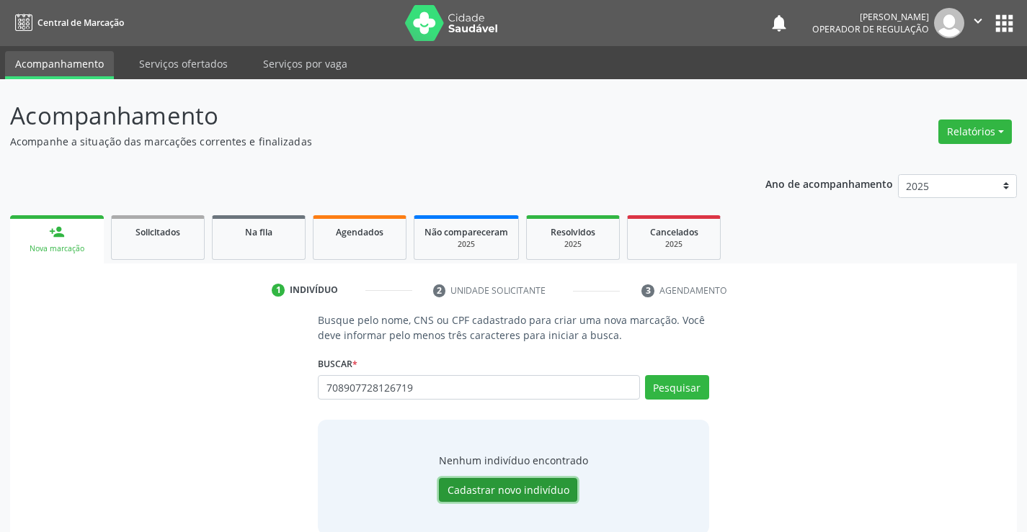
click at [502, 488] on button "Cadastrar novo indivíduo" at bounding box center [508, 490] width 138 height 24
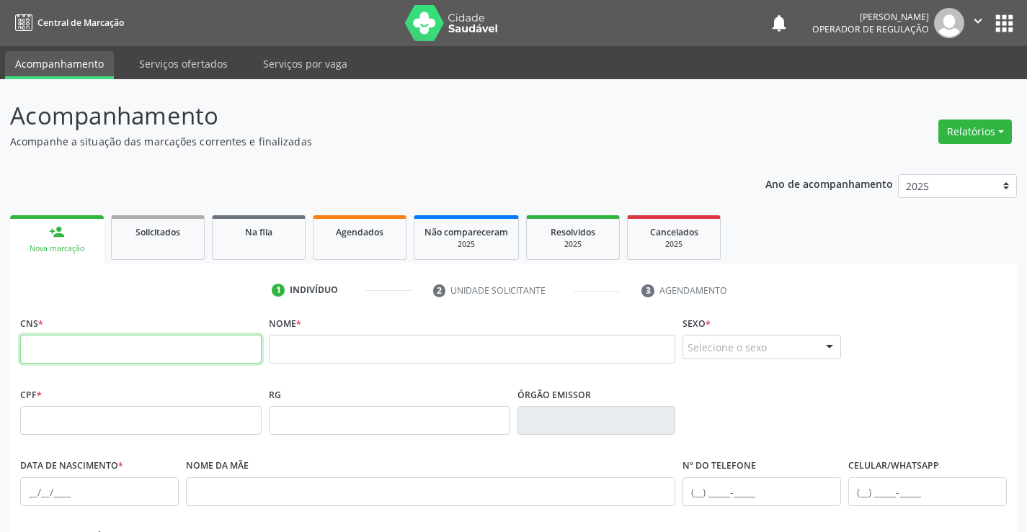
click at [214, 356] on input "text" at bounding box center [140, 349] width 241 height 29
type input "708 9077 2812 6719"
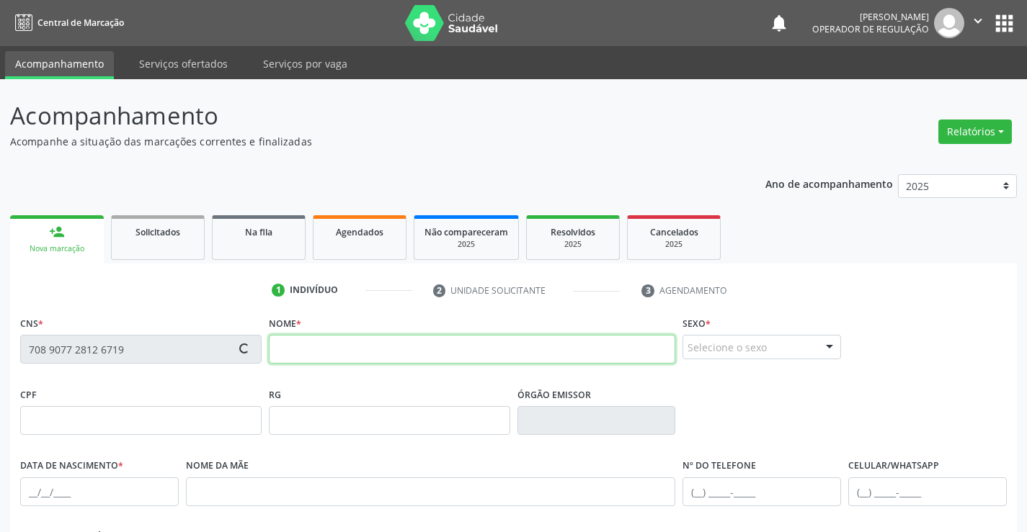
click at [348, 352] on input "text" at bounding box center [472, 349] width 407 height 29
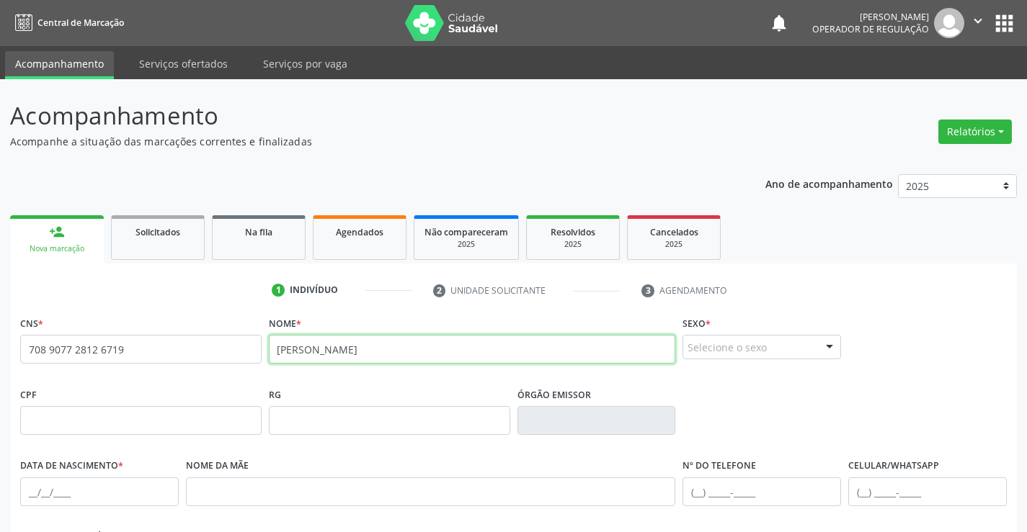
type input "ANTONIO MARCOS DA SILVA"
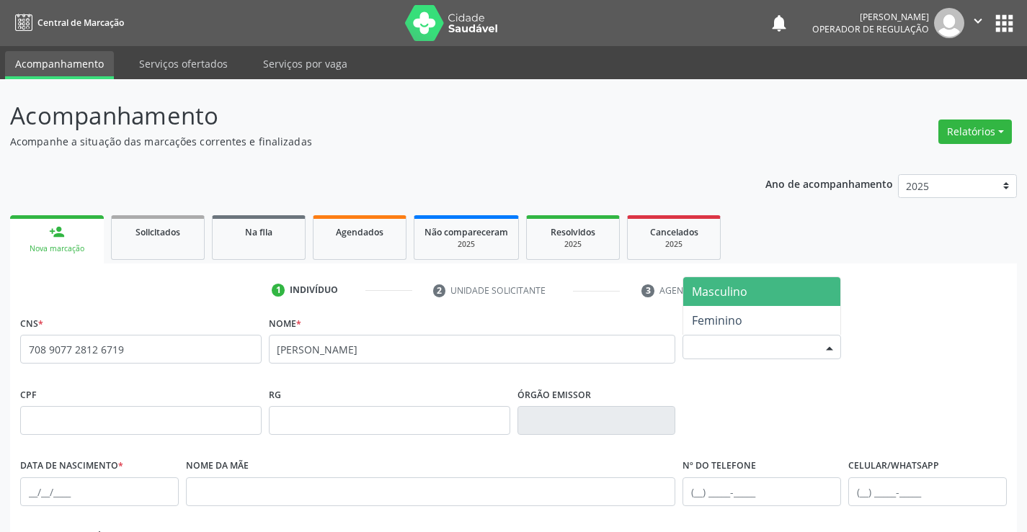
click at [730, 354] on div "Selecione o sexo" at bounding box center [761, 347] width 158 height 24
click at [748, 287] on span "Masculino" at bounding box center [761, 291] width 157 height 29
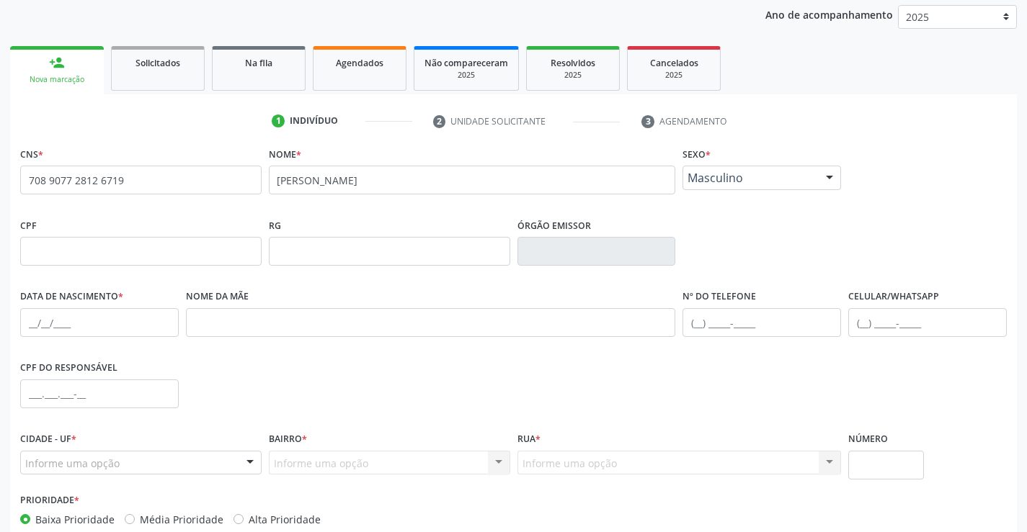
scroll to position [144, 0]
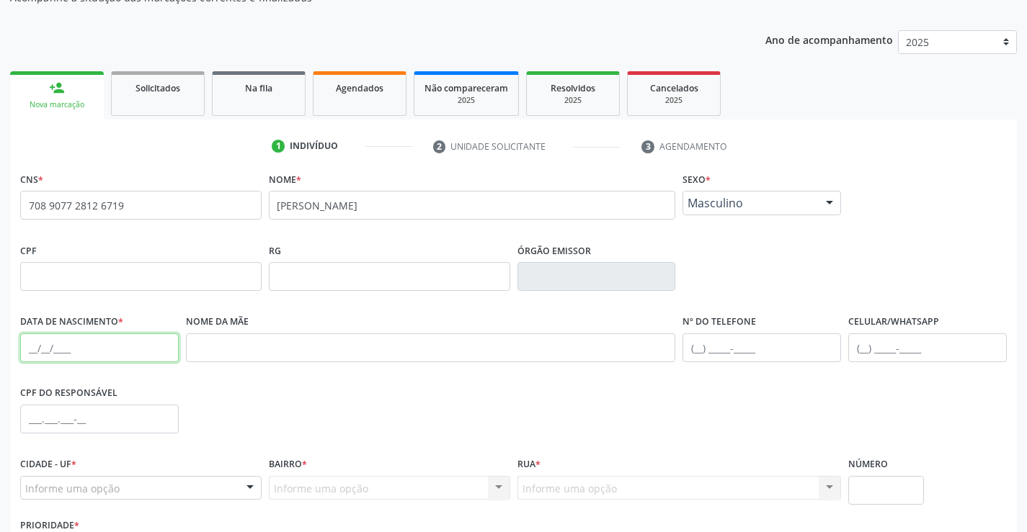
click at [66, 349] on input "text" at bounding box center [99, 348] width 158 height 29
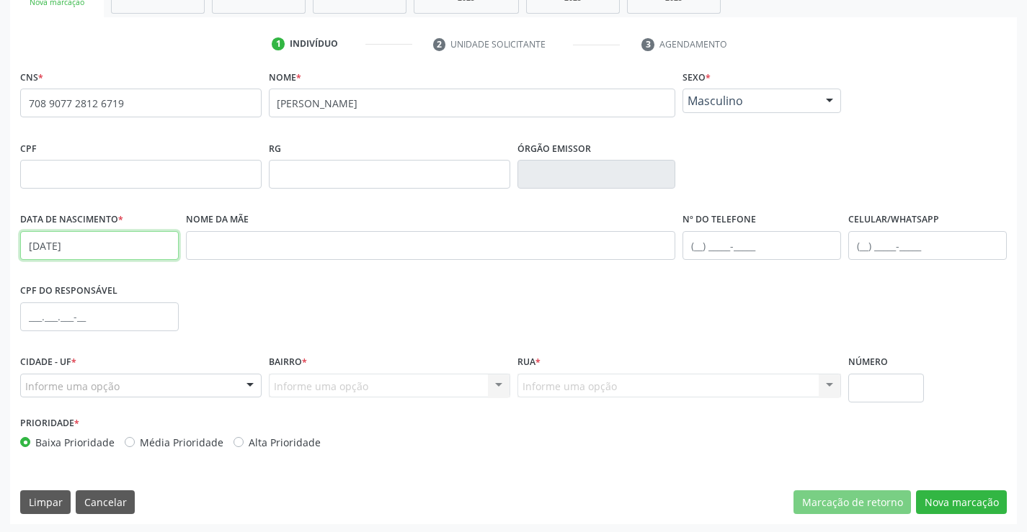
scroll to position [249, 0]
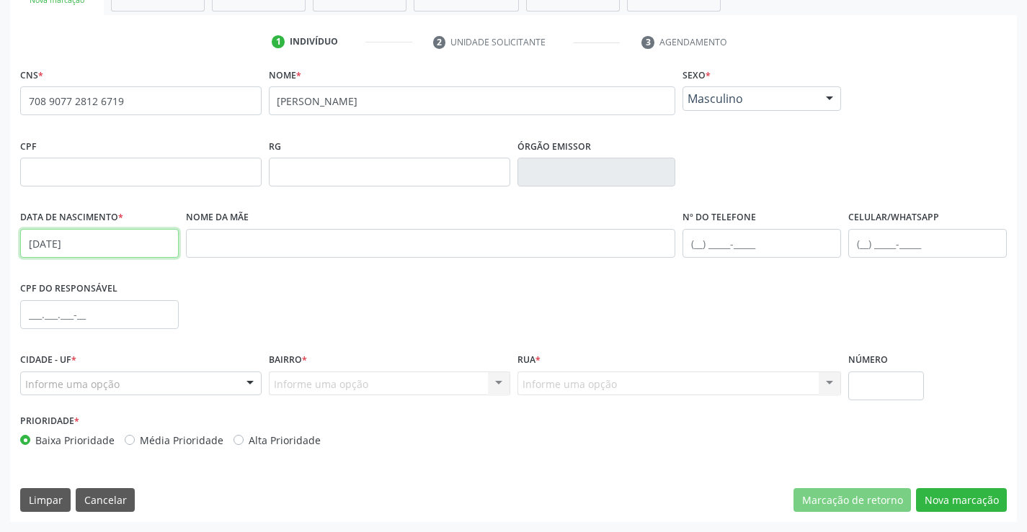
type input "22/10/1991"
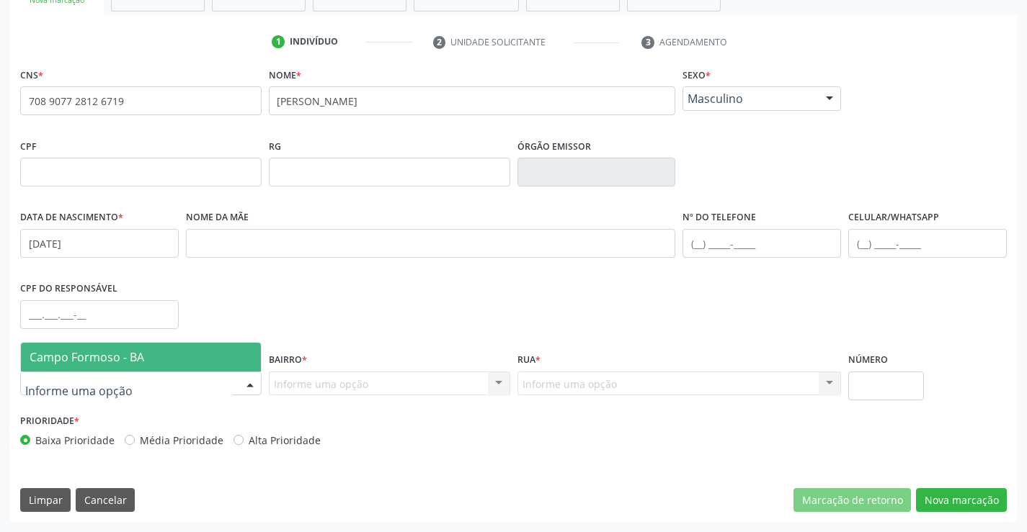
click at [158, 383] on div at bounding box center [140, 384] width 241 height 24
click at [155, 351] on span "Campo Formoso - BA" at bounding box center [141, 357] width 240 height 29
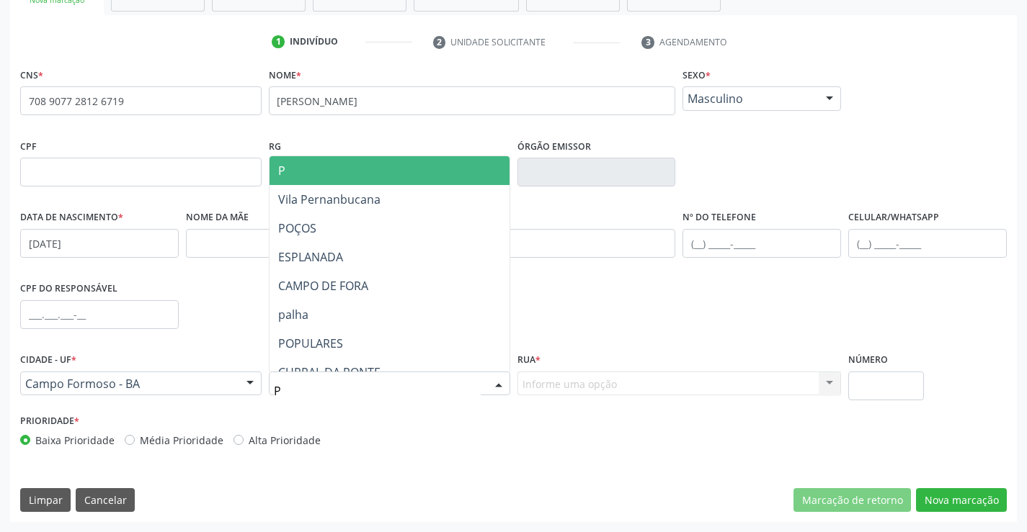
type input "PO"
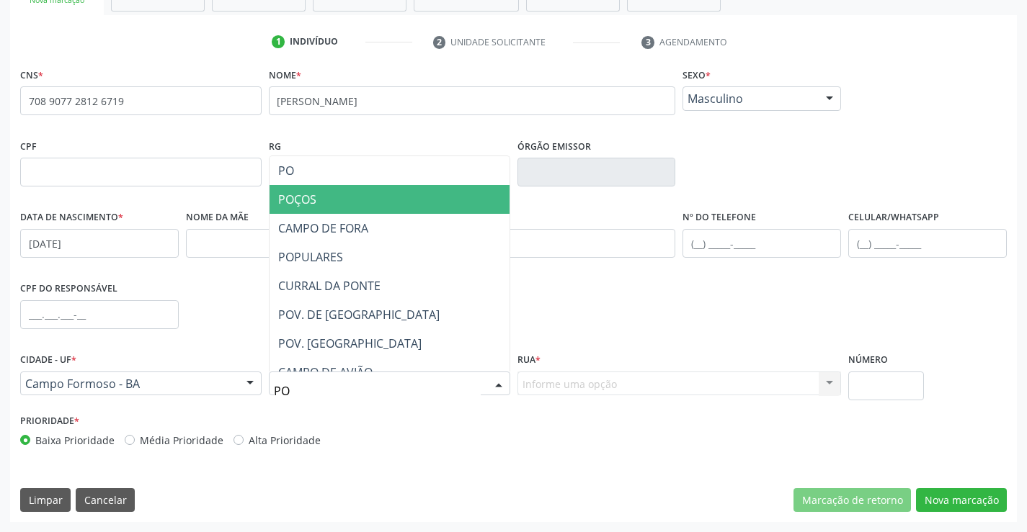
click at [302, 197] on span "POÇOS" at bounding box center [297, 200] width 38 height 16
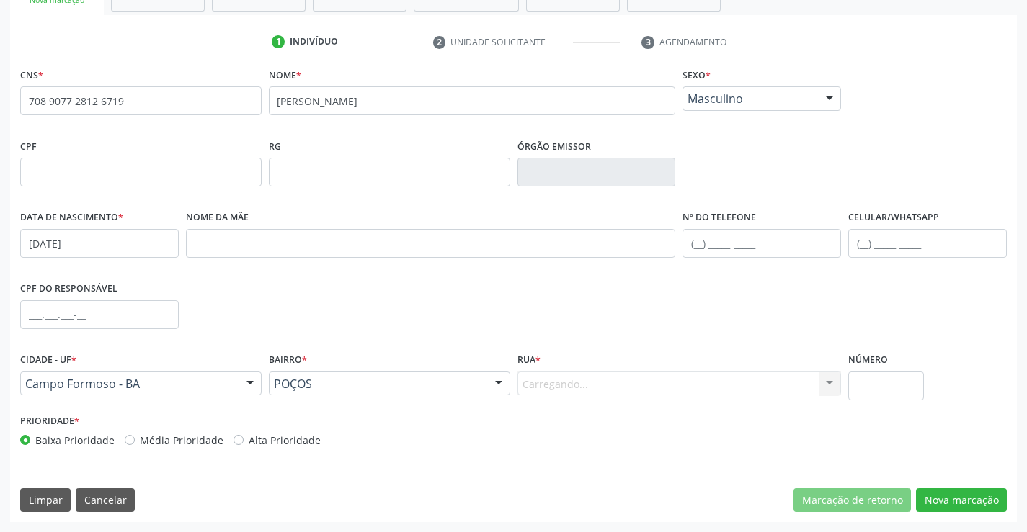
click at [571, 372] on div "Carregando... Nenhum resultado encontrado para: " " Nenhuma opção encontrada. D…" at bounding box center [679, 384] width 324 height 24
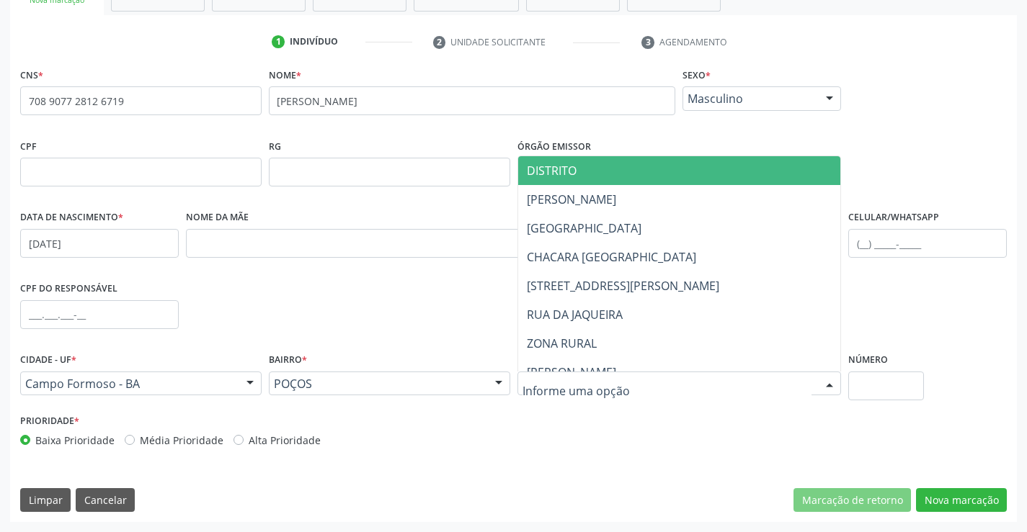
click at [588, 168] on span "DISTRITO" at bounding box center [679, 170] width 323 height 29
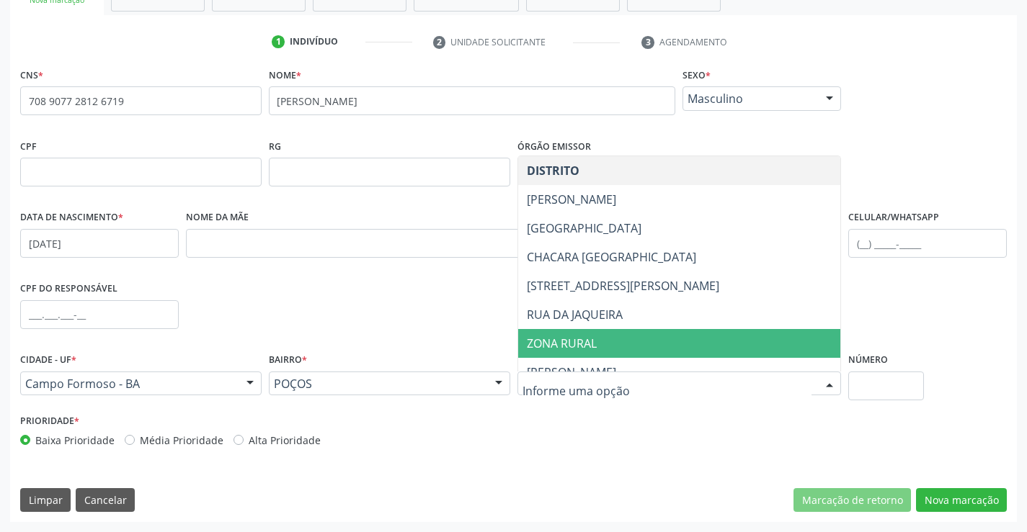
click at [591, 345] on span "ZONA RURAL" at bounding box center [562, 344] width 70 height 16
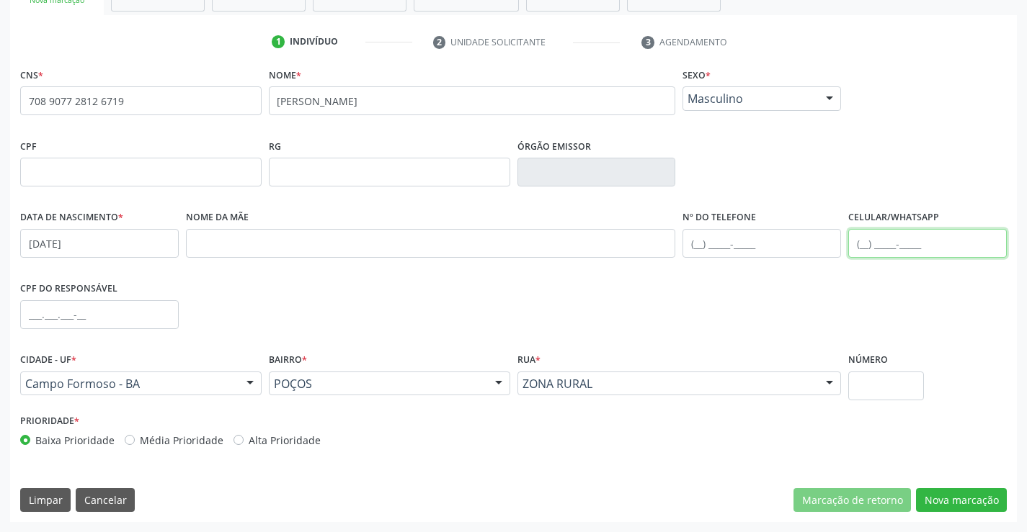
click at [898, 249] on input "text" at bounding box center [927, 243] width 158 height 29
type input "(74) 9924-9104"
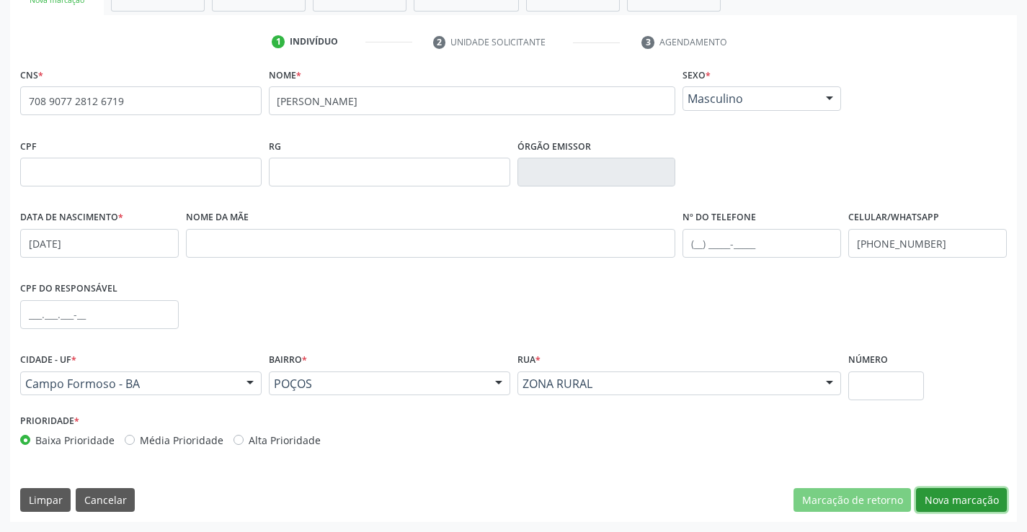
click at [966, 492] on button "Nova marcação" at bounding box center [961, 500] width 91 height 24
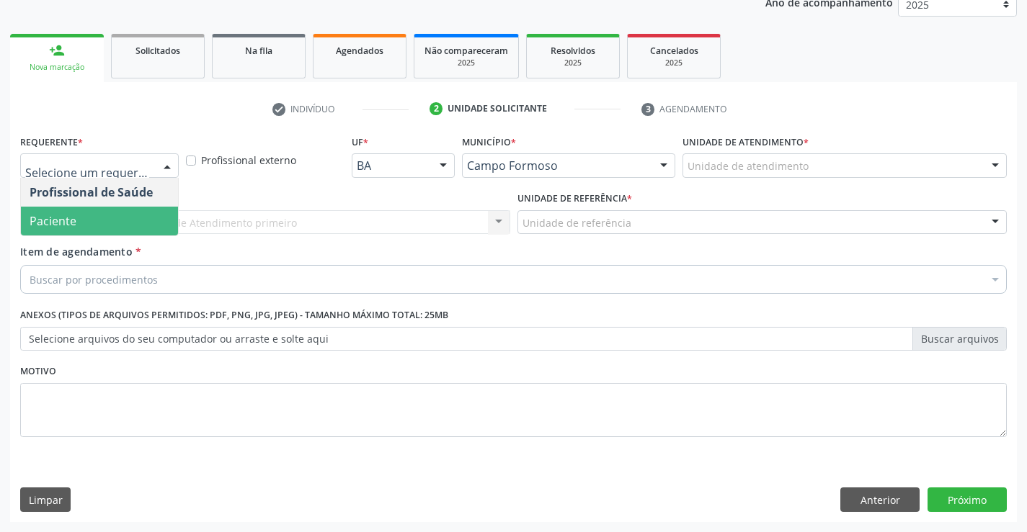
click at [84, 219] on span "Paciente" at bounding box center [99, 221] width 157 height 29
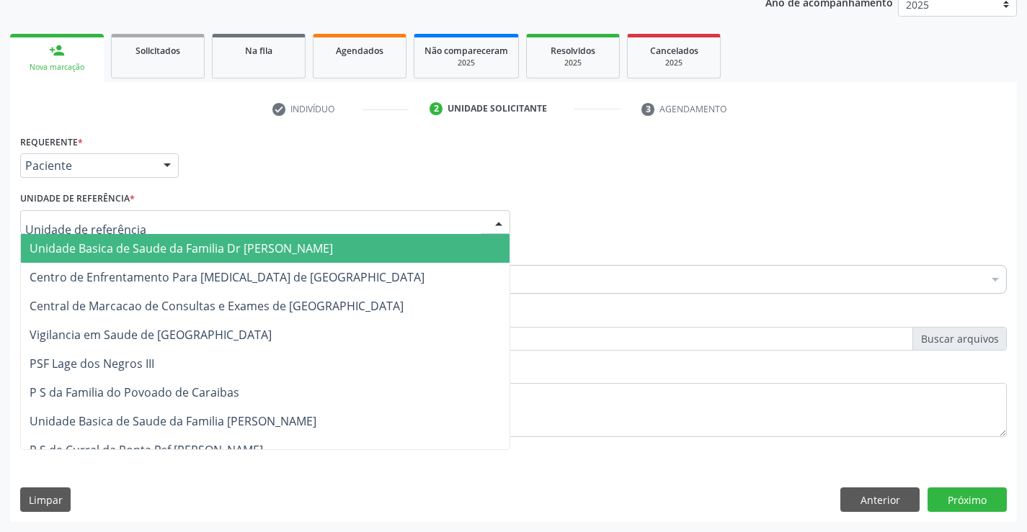
click at [116, 245] on span "Unidade Basica de Saude da Familia Dr [PERSON_NAME]" at bounding box center [181, 249] width 303 height 16
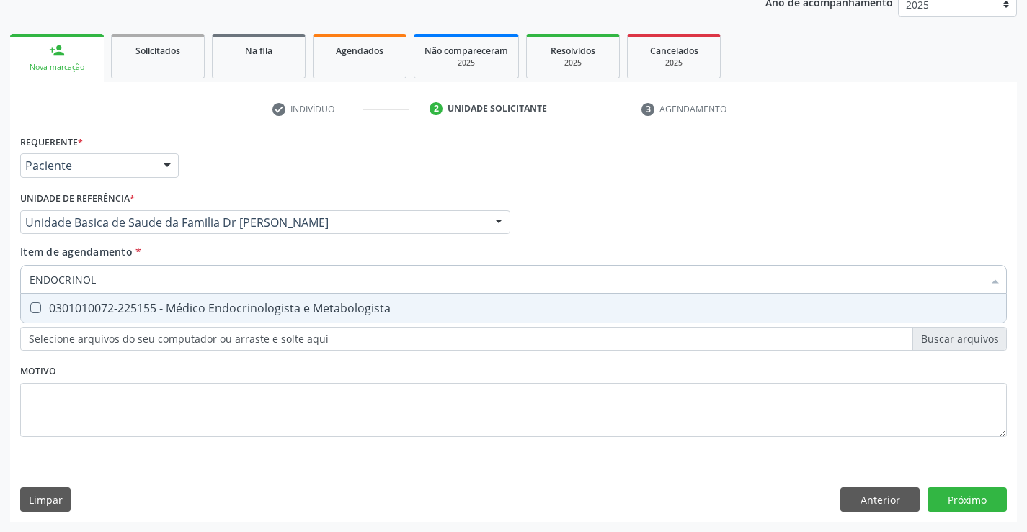
type input "ENDOCRINOLO"
click at [241, 310] on div "0301010072-225155 - Médico Endocrinologista e Metabologista" at bounding box center [513, 309] width 967 height 12
checkbox Metabologista "true"
click at [973, 495] on div "Requerente * Paciente Profissional de Saúde Paciente Nenhum resultado encontrad…" at bounding box center [513, 326] width 1006 height 391
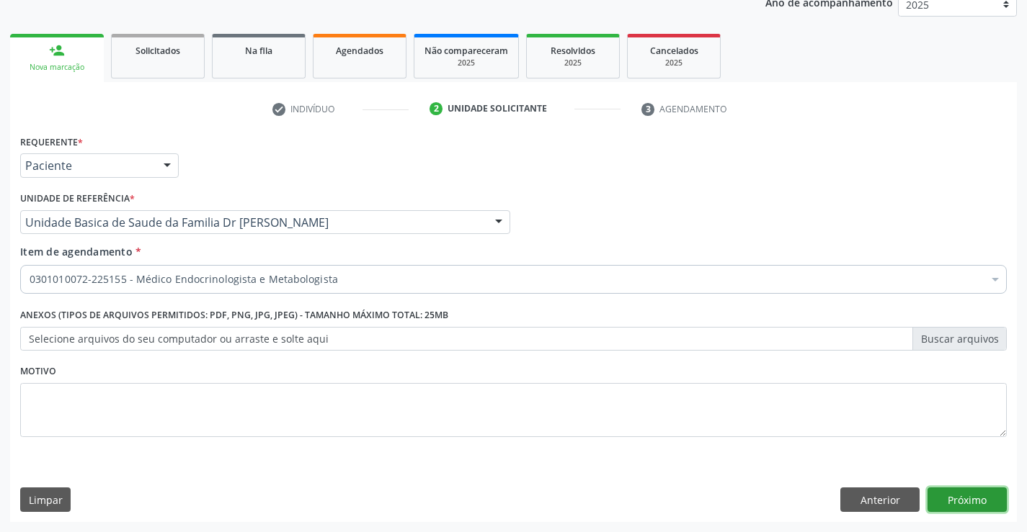
click at [973, 495] on button "Próximo" at bounding box center [966, 500] width 79 height 24
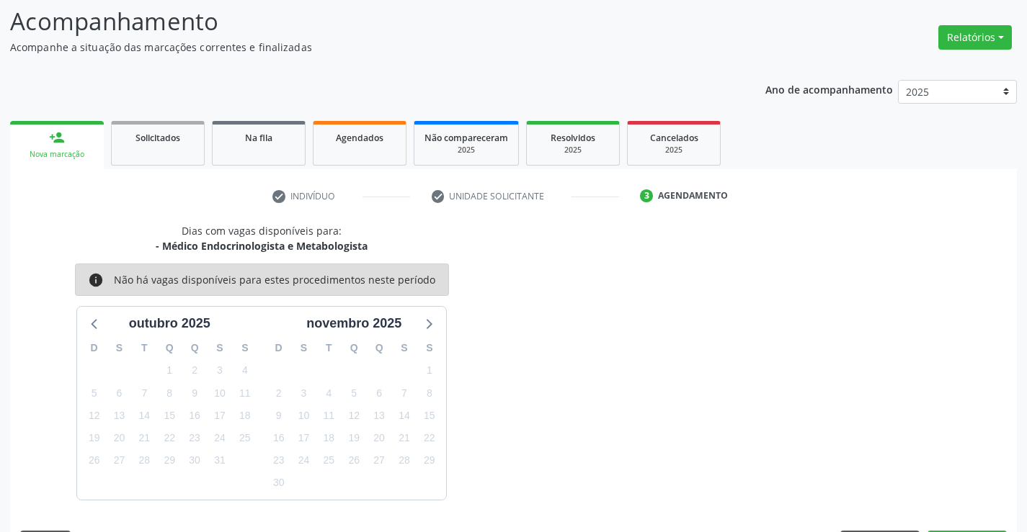
scroll to position [137, 0]
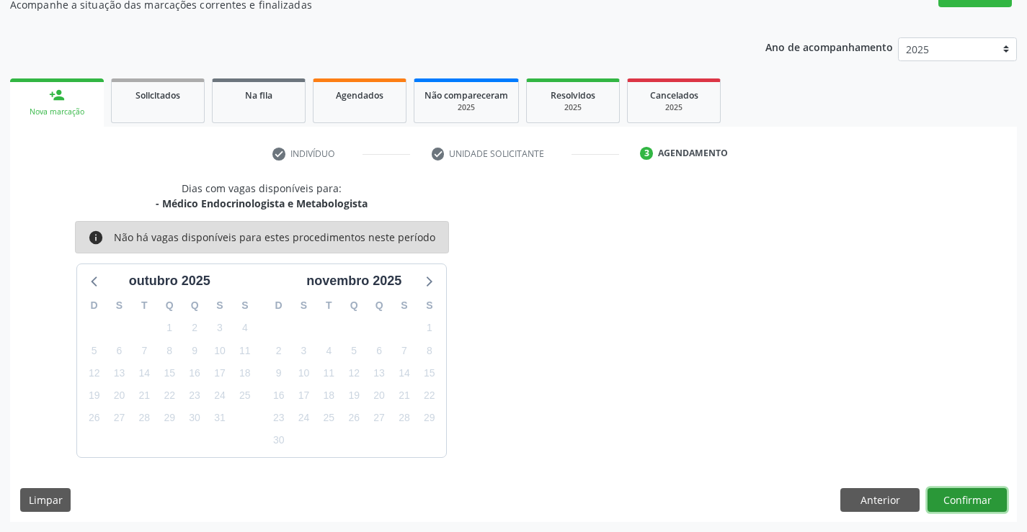
click at [965, 494] on button "Confirmar" at bounding box center [966, 500] width 79 height 24
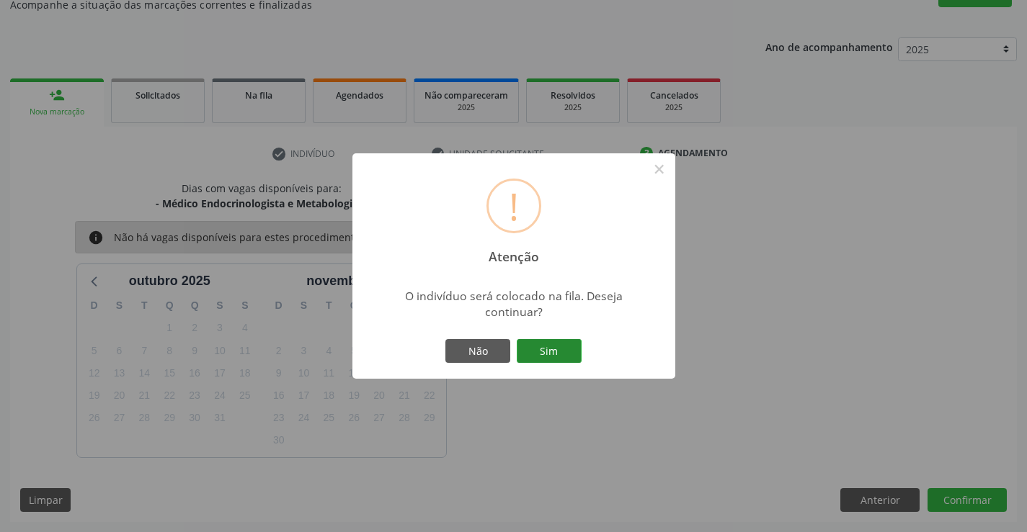
click at [556, 347] on button "Sim" at bounding box center [549, 351] width 65 height 24
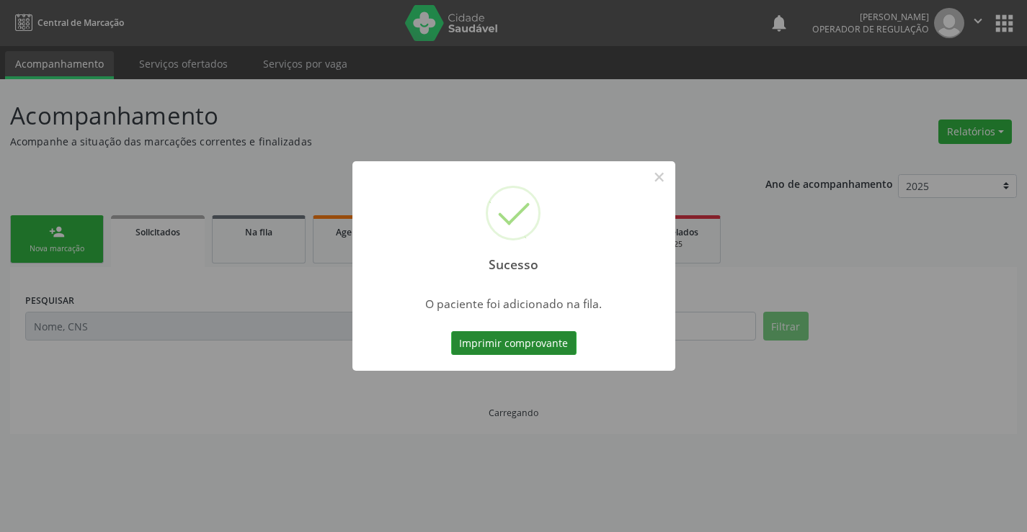
scroll to position [0, 0]
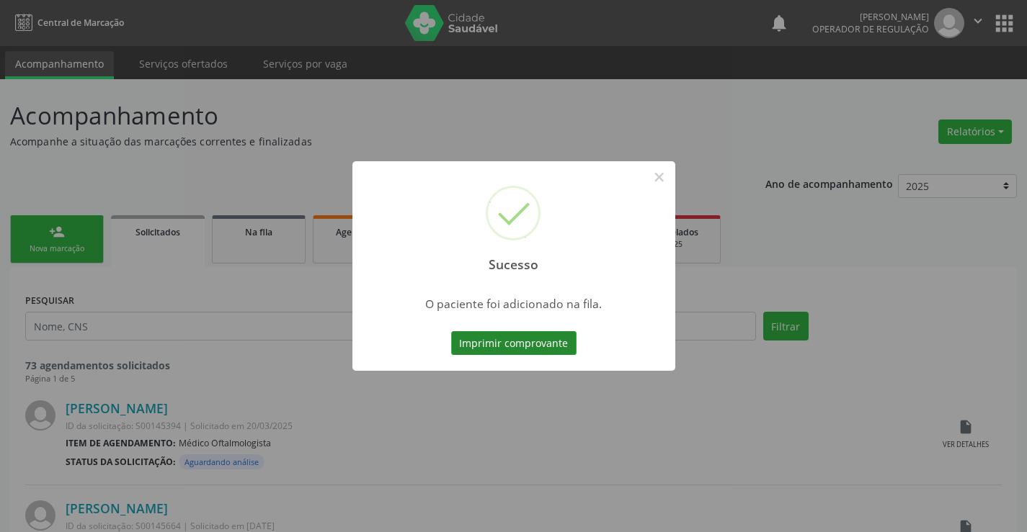
click at [520, 335] on button "Imprimir comprovante" at bounding box center [513, 343] width 125 height 24
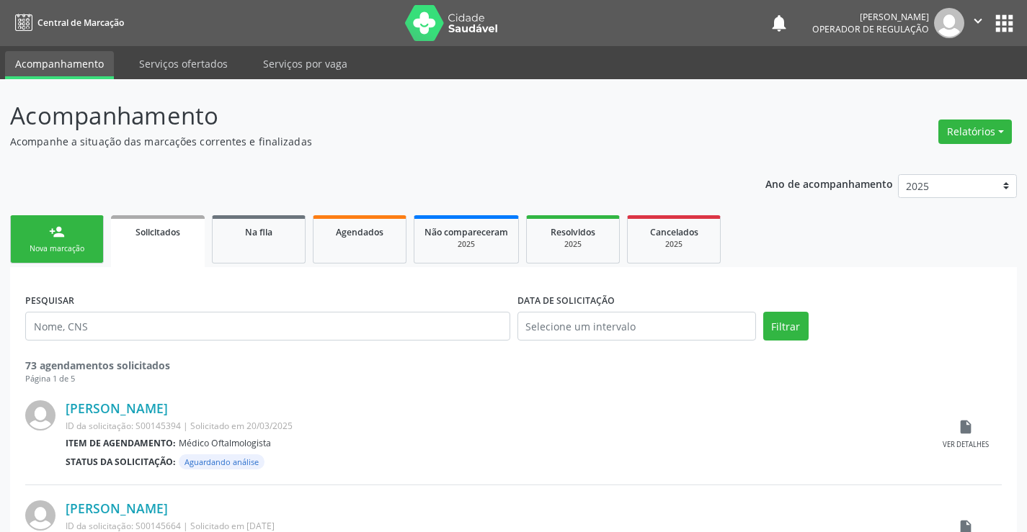
click at [82, 245] on div "Nova marcação" at bounding box center [57, 248] width 72 height 11
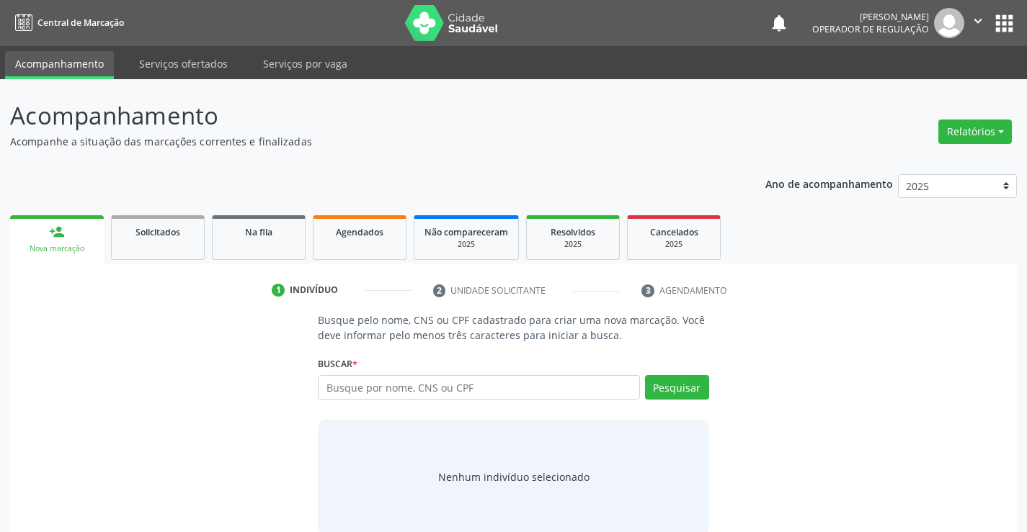
click at [974, 14] on icon "" at bounding box center [978, 21] width 16 height 16
click at [917, 91] on link "Sair" at bounding box center [940, 88] width 99 height 20
